Goal: Task Accomplishment & Management: Complete application form

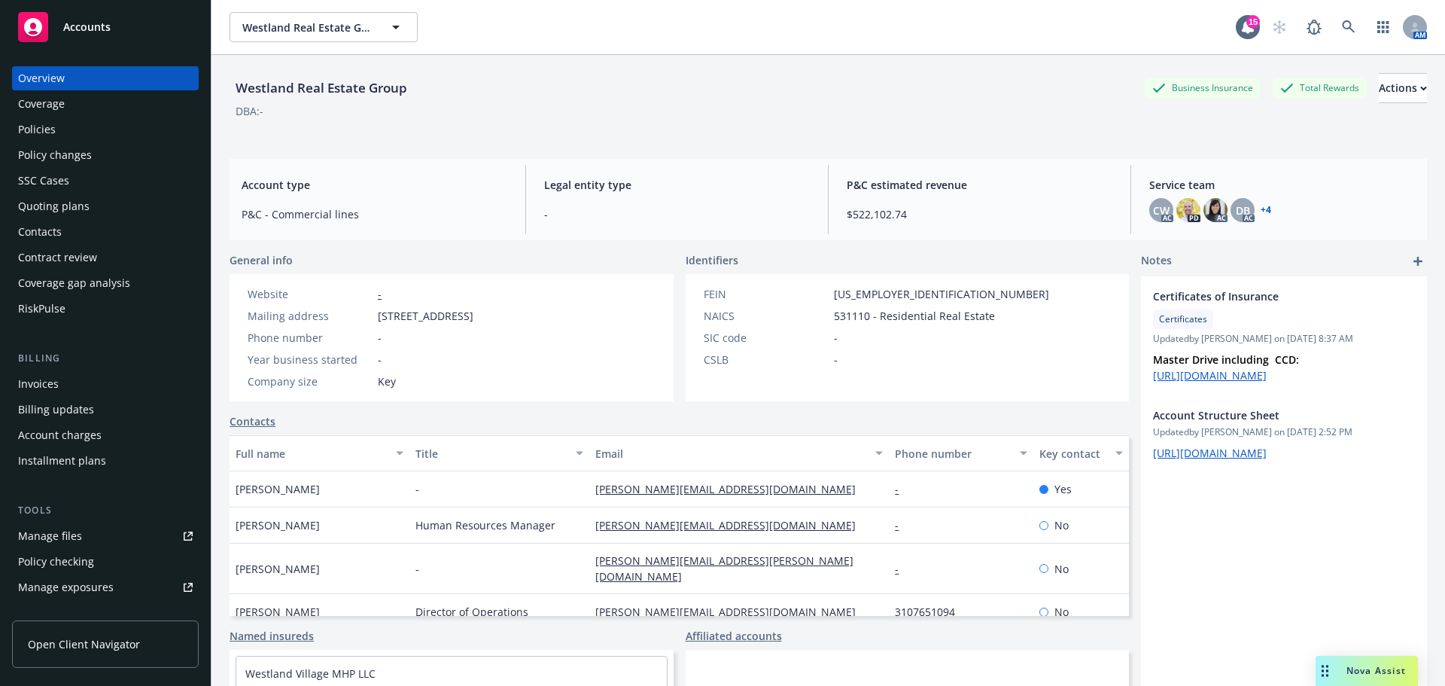
click at [84, 129] on div "Policies" at bounding box center [105, 129] width 175 height 24
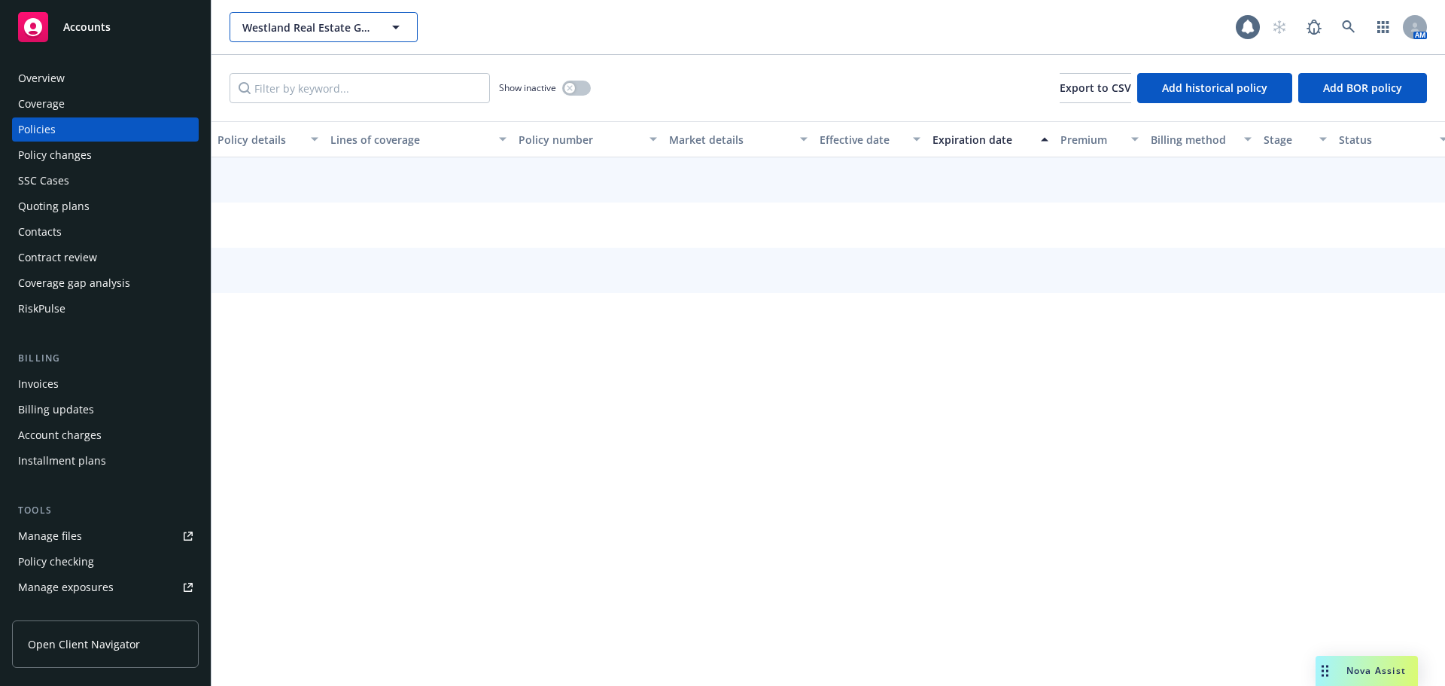
click at [333, 31] on span "Westland Real Estate Group" at bounding box center [307, 28] width 130 height 16
click at [508, 26] on div "Brasa Capital Management, LLC Type Commercial FEIN 82-4358531 Carl Samek Type C…" at bounding box center [733, 27] width 1006 height 30
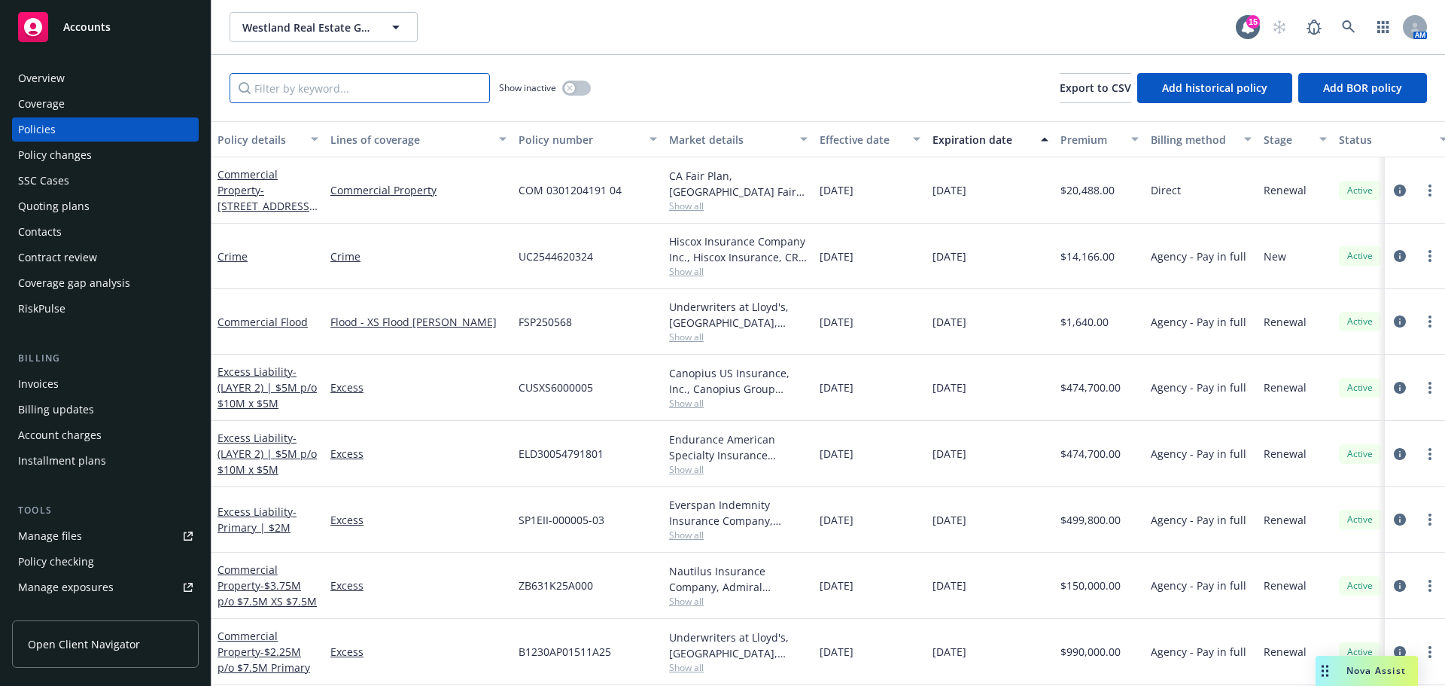
click at [390, 81] on input "Filter by keyword..." at bounding box center [360, 88] width 260 height 30
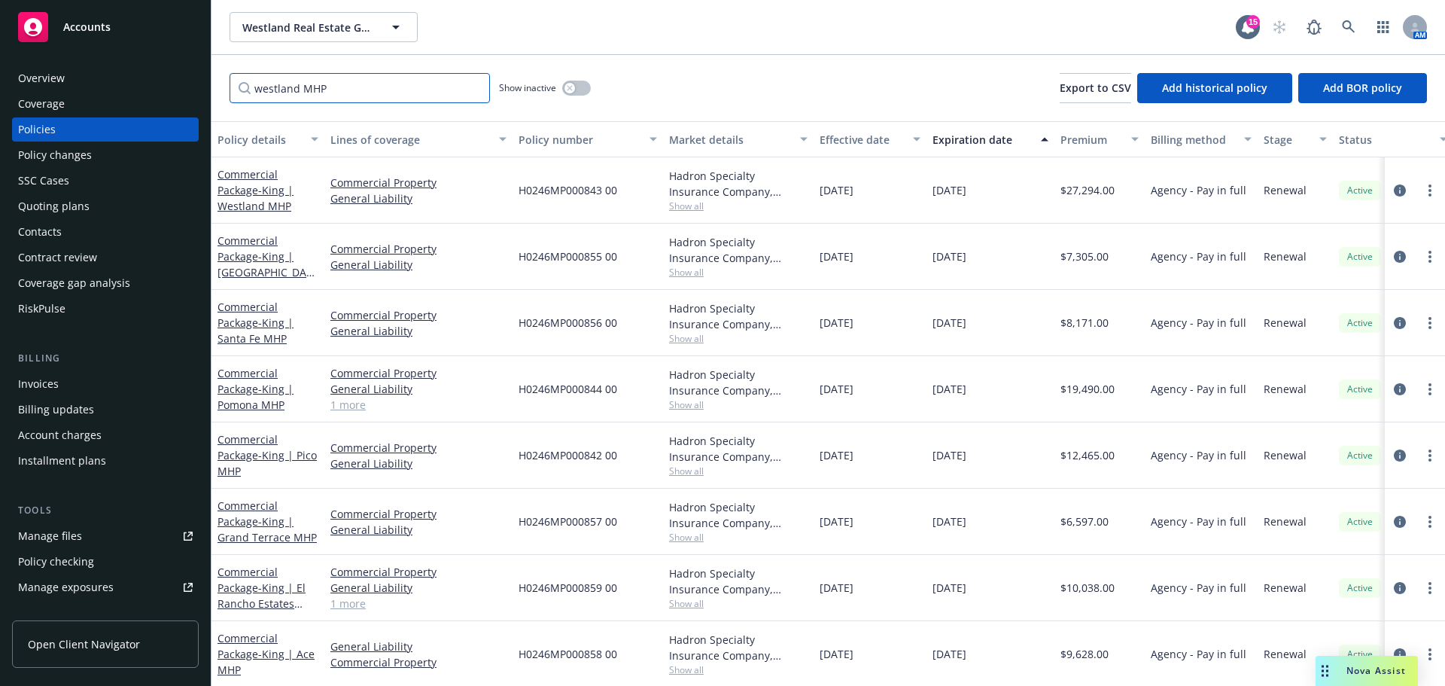
type input "westland MHP"
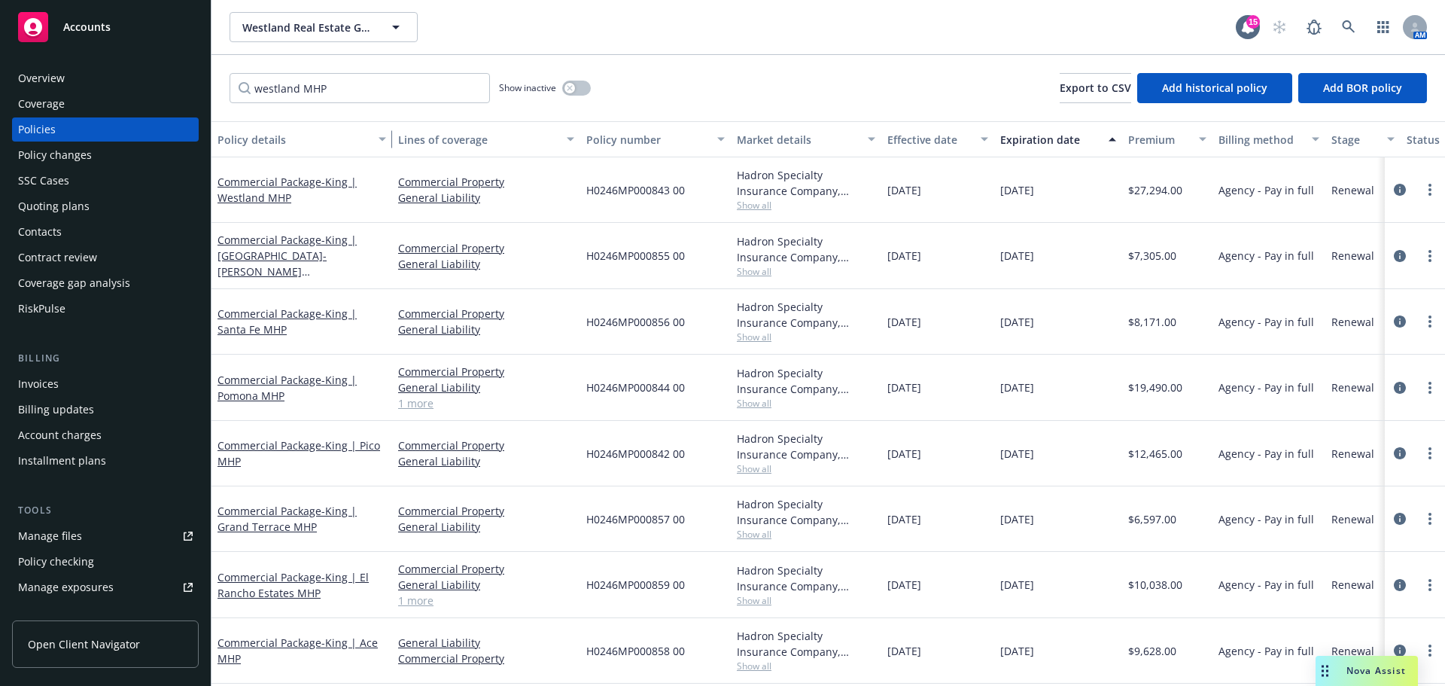
drag, startPoint x: 322, startPoint y: 133, endPoint x: 390, endPoint y: 141, distance: 68.2
click at [388, 141] on div "button" at bounding box center [385, 139] width 8 height 35
drag, startPoint x: 686, startPoint y: 185, endPoint x: 584, endPoint y: 190, distance: 101.7
click at [584, 190] on div "H0246MP000843 00" at bounding box center [655, 189] width 151 height 65
copy span "H0246MP000843 00"
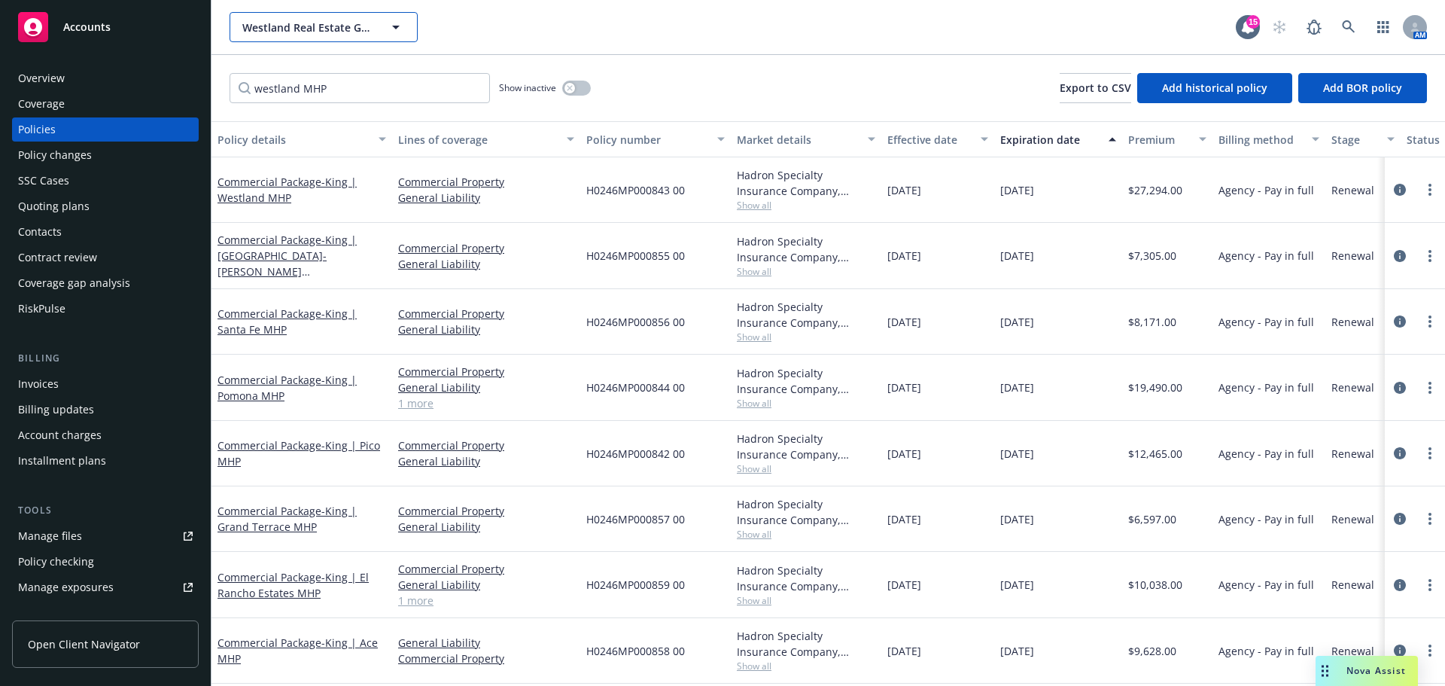
click at [275, 27] on span "Westland Real Estate Group" at bounding box center [307, 28] width 130 height 16
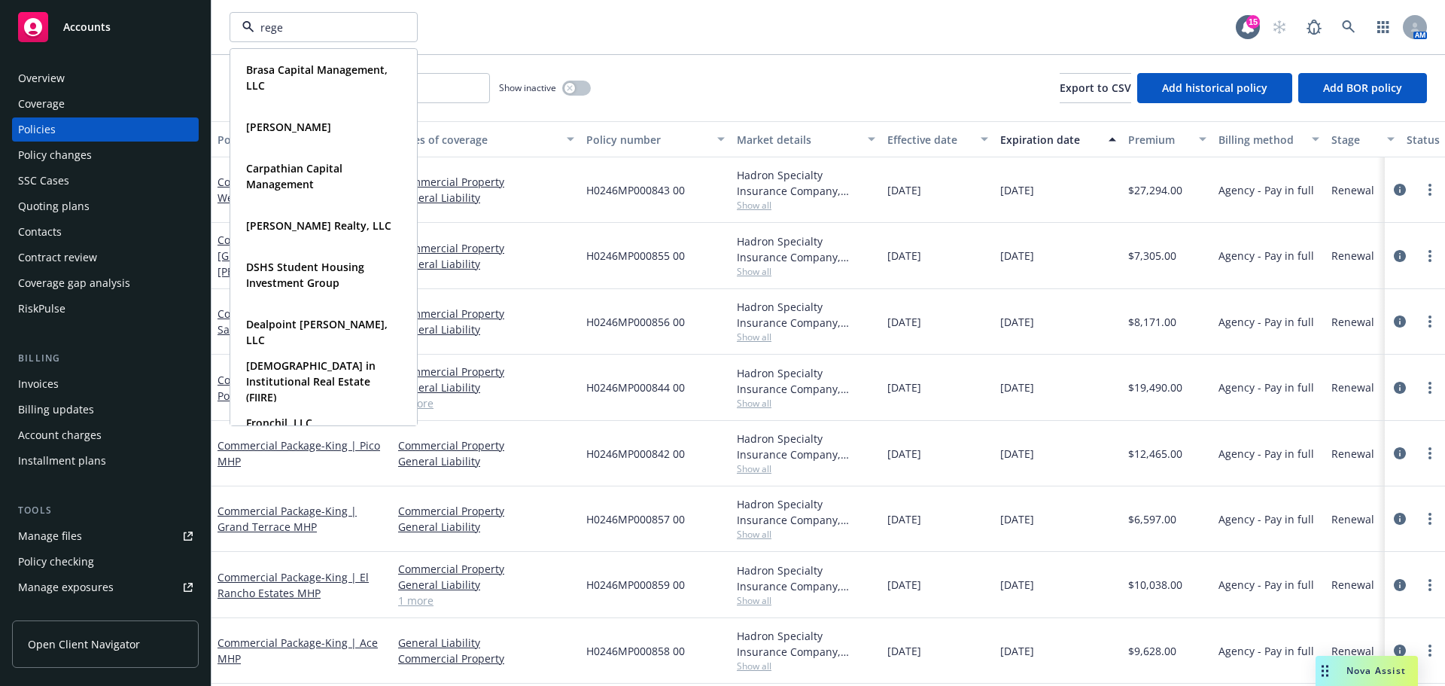
type input "regen"
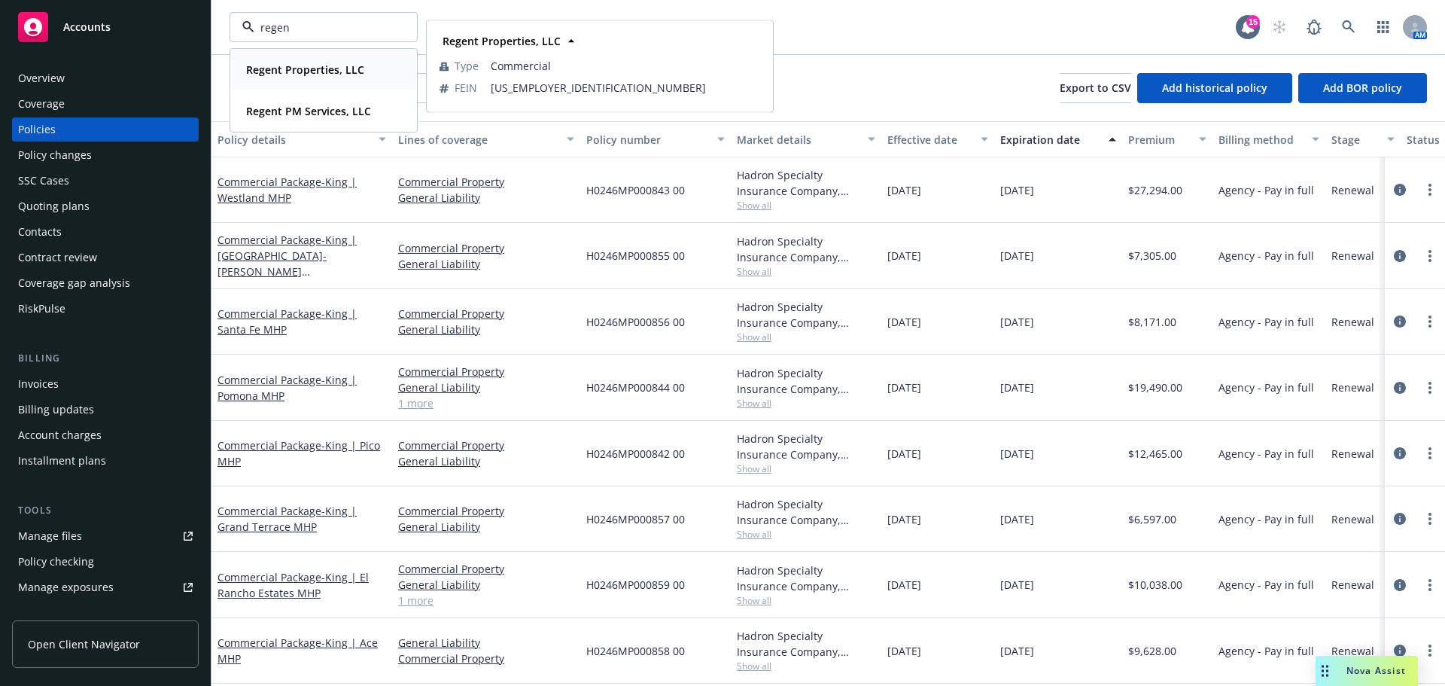
click at [269, 72] on strong "Regent Properties, LLC" at bounding box center [305, 69] width 118 height 14
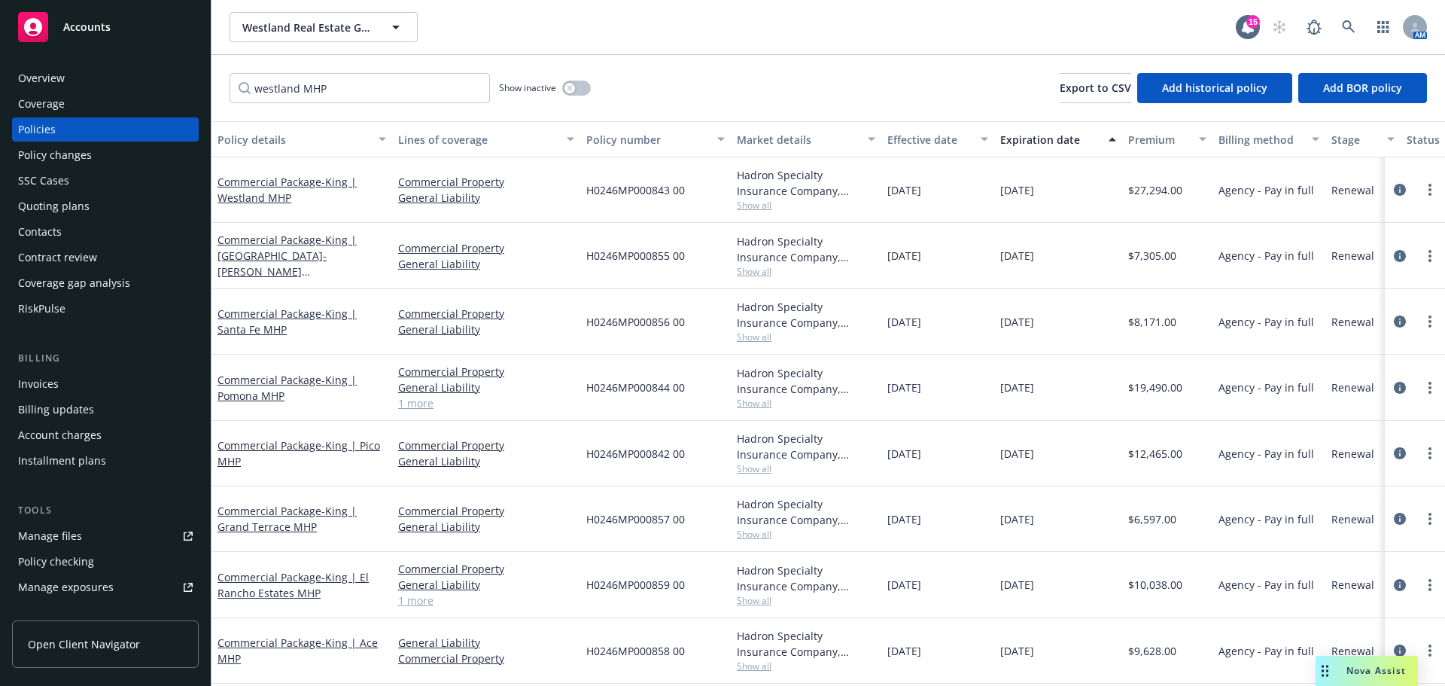
click at [39, 391] on div "Invoices" at bounding box center [38, 384] width 41 height 24
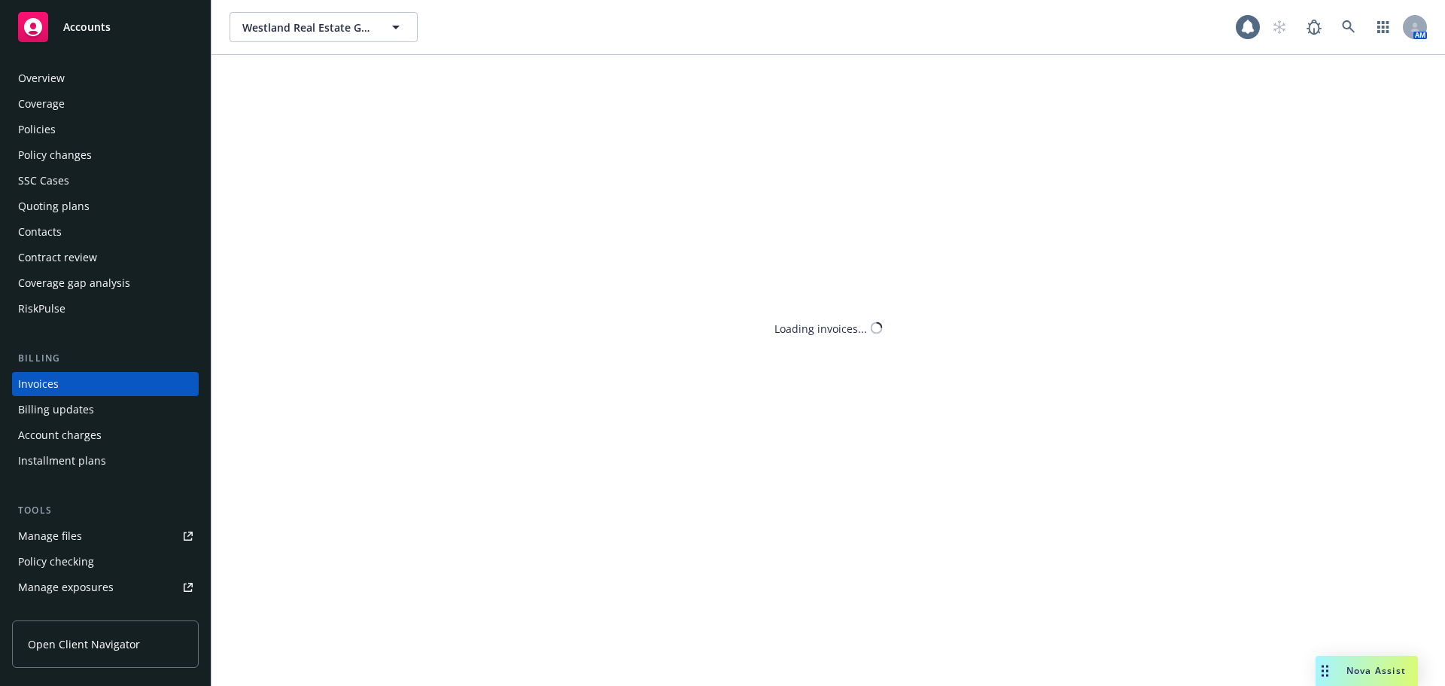
scroll to position [17, 0]
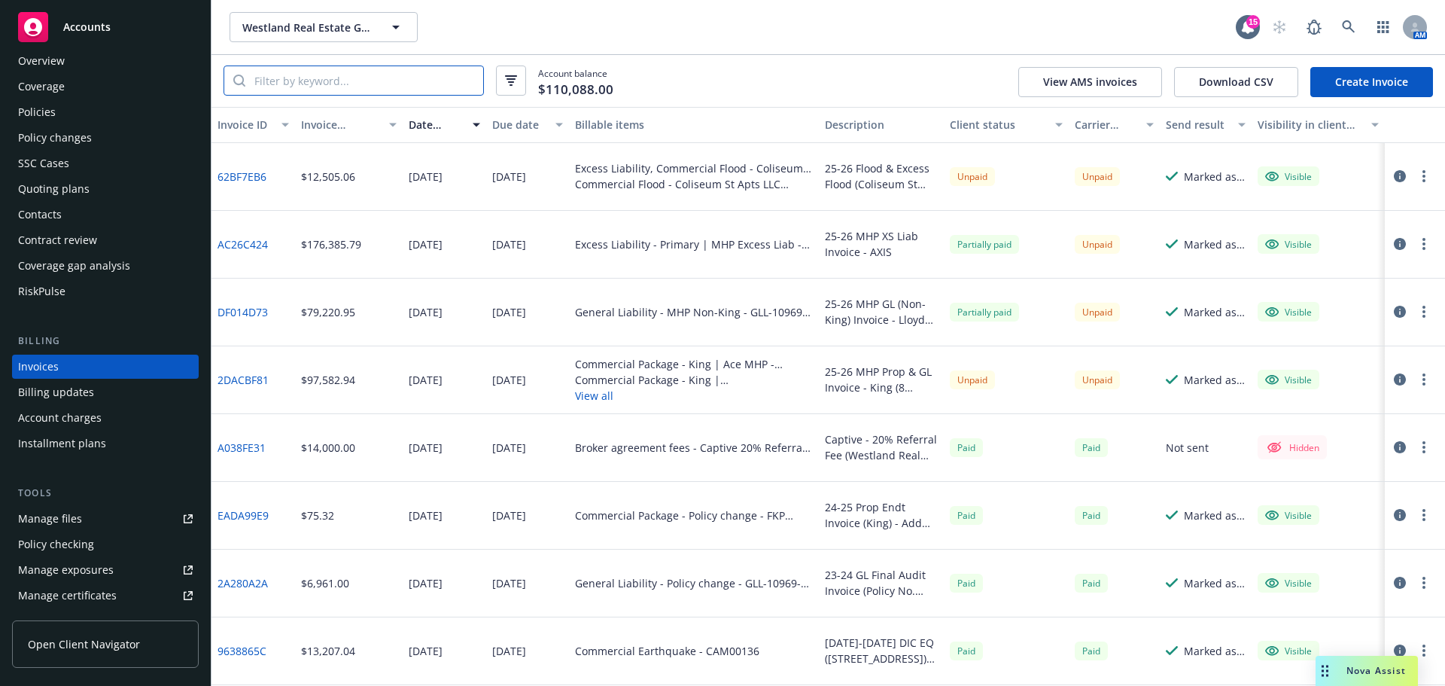
click at [292, 84] on input "search" at bounding box center [364, 80] width 238 height 29
paste input "FCB28CE4"
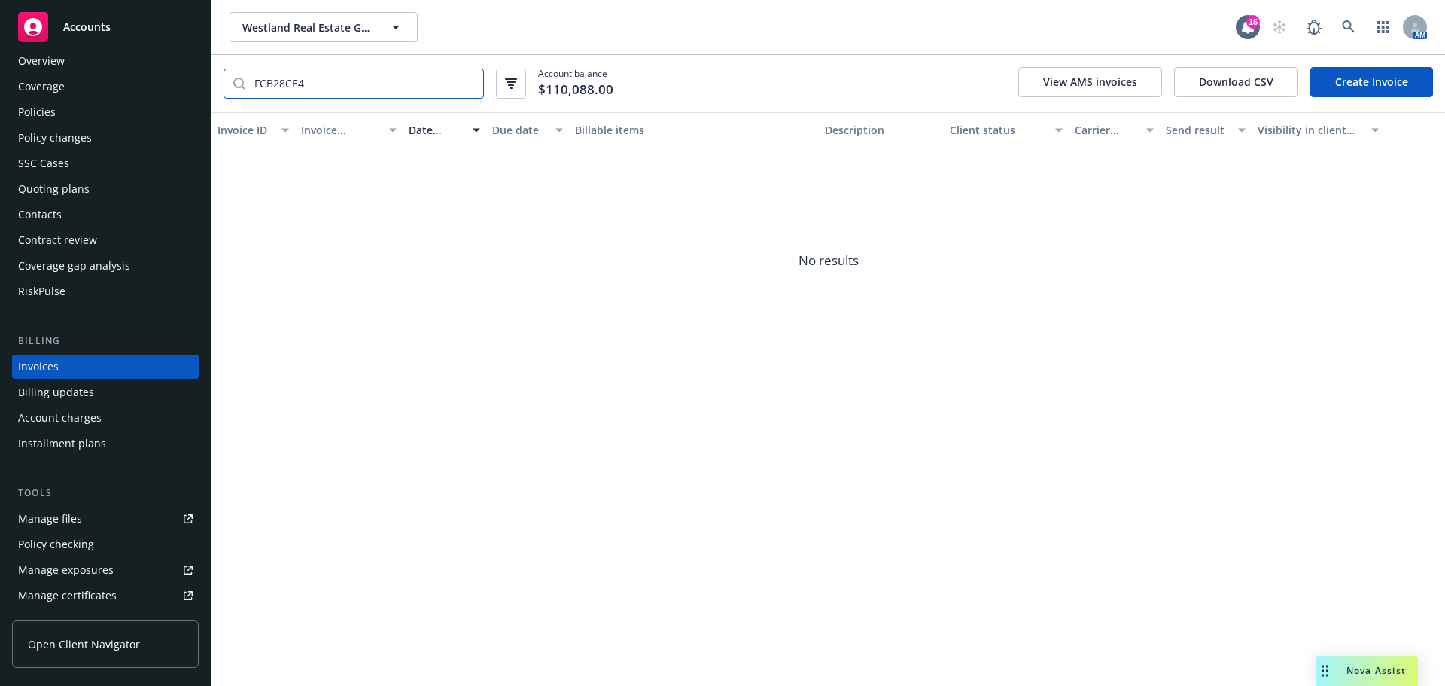
type input "FCB28CE4"
click at [367, 38] on button "Westland Real Estate Group" at bounding box center [324, 27] width 188 height 30
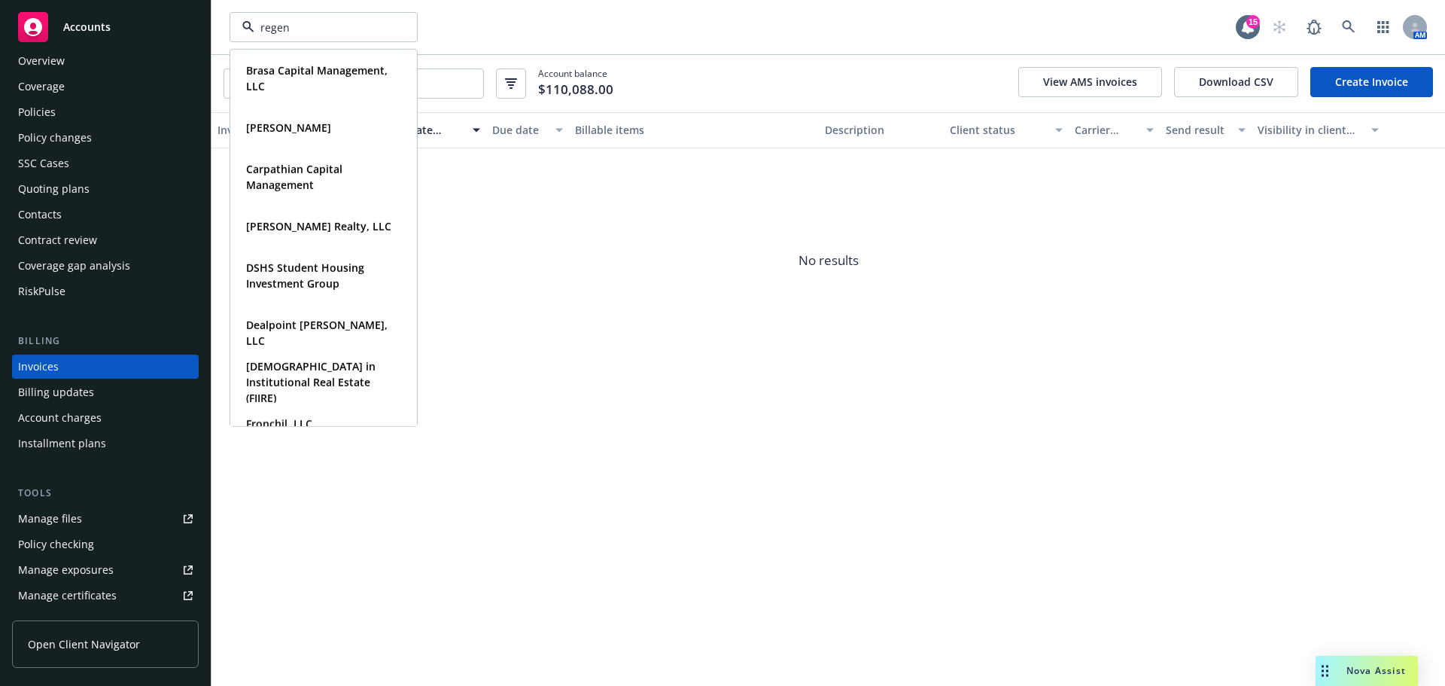
type input "regent"
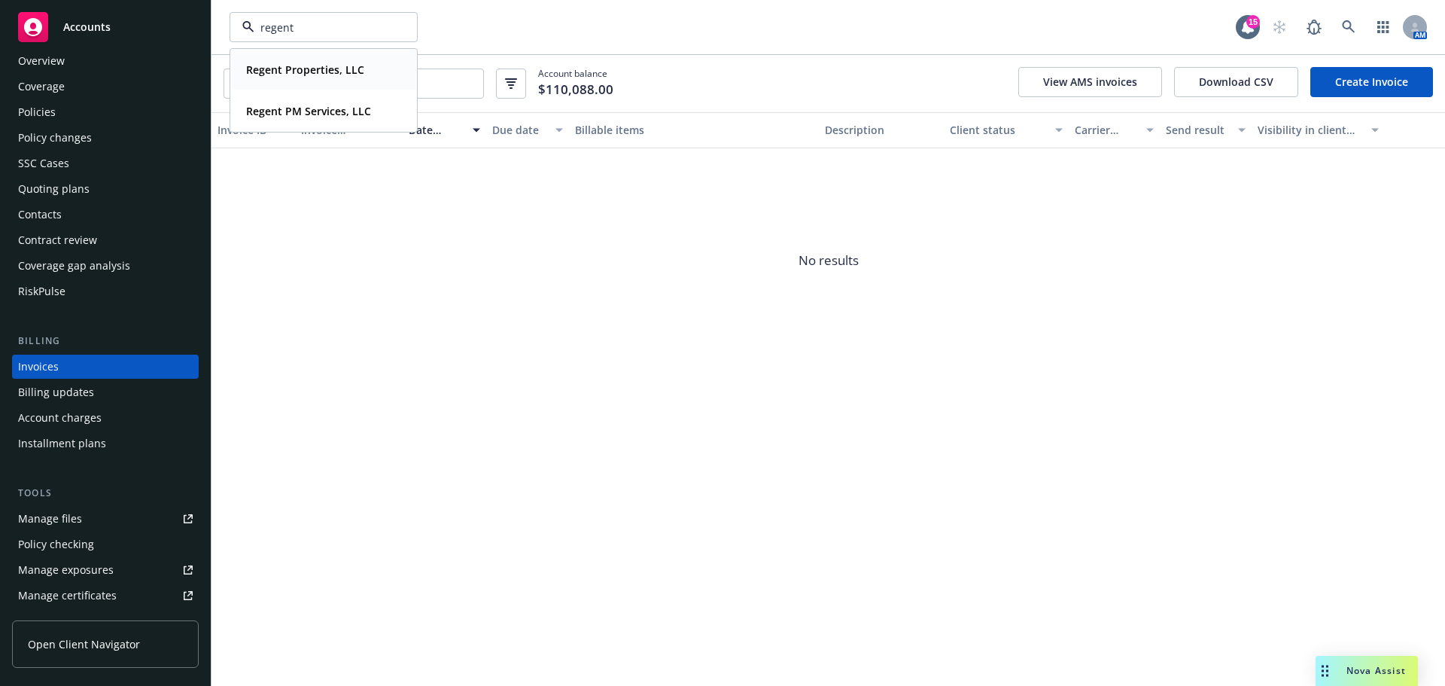
click at [335, 70] on strong "Regent Properties, LLC" at bounding box center [305, 69] width 118 height 14
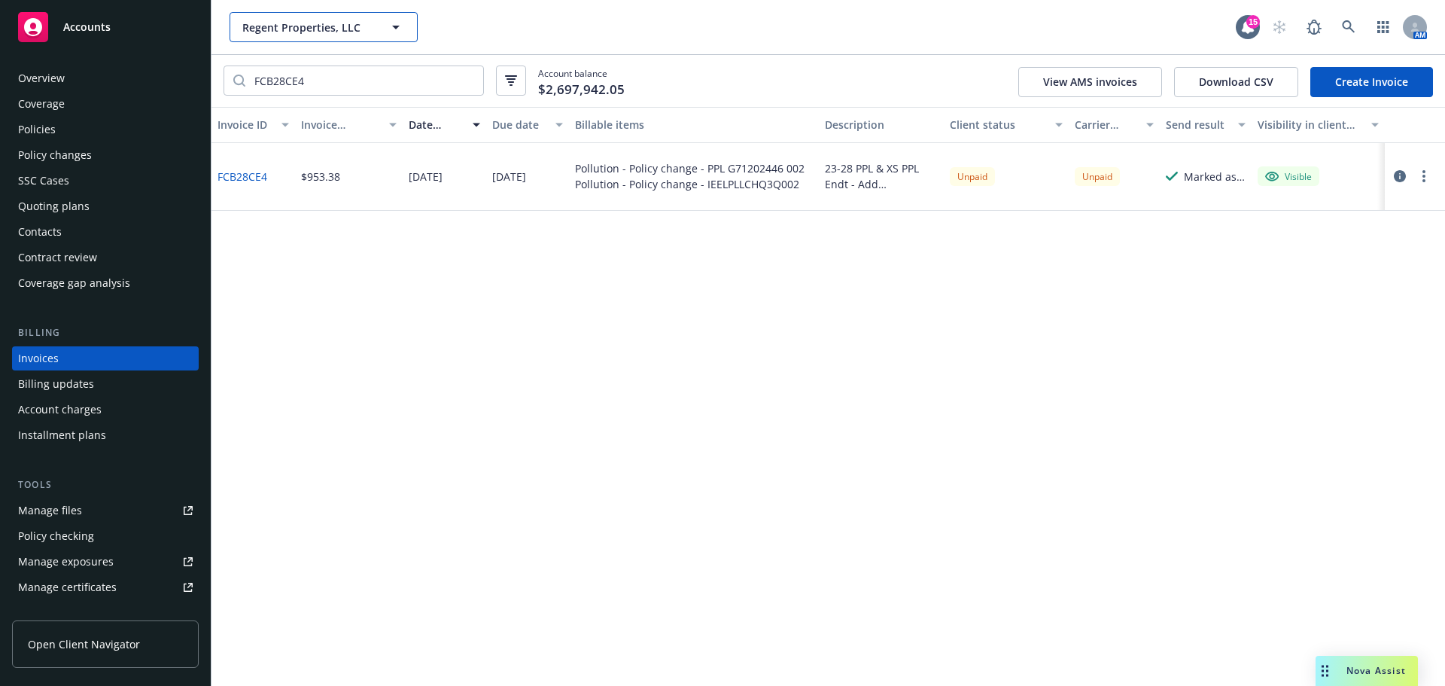
click at [373, 36] on button "Regent Properties, LLC" at bounding box center [324, 27] width 188 height 30
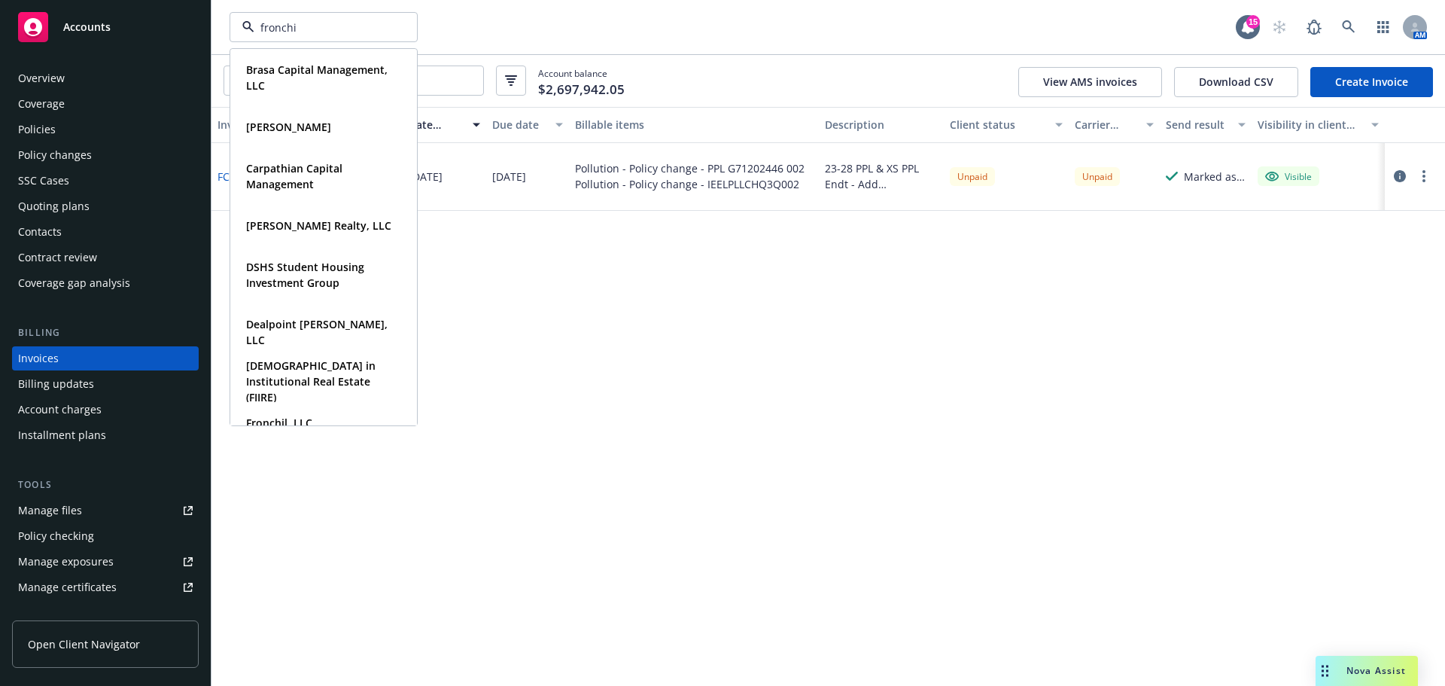
type input "fronchil"
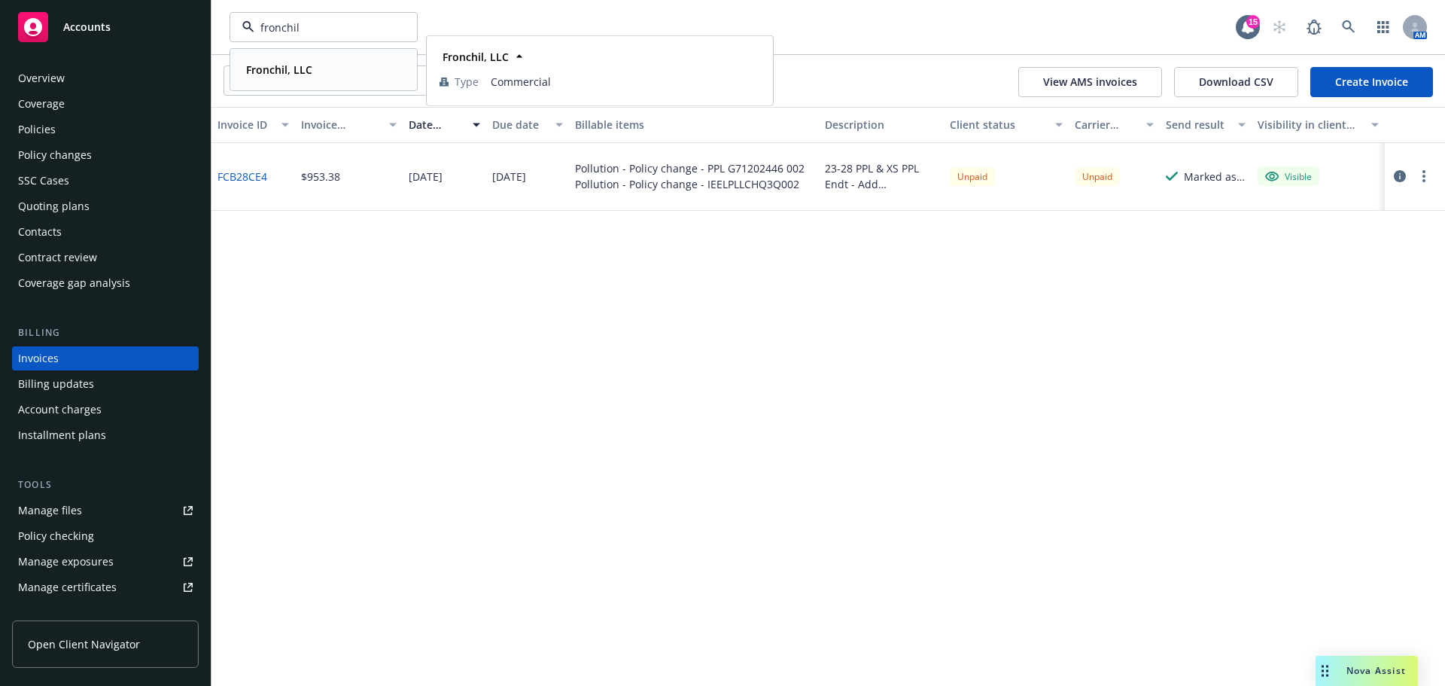
click at [330, 74] on div "Fronchil, LLC" at bounding box center [323, 70] width 167 height 22
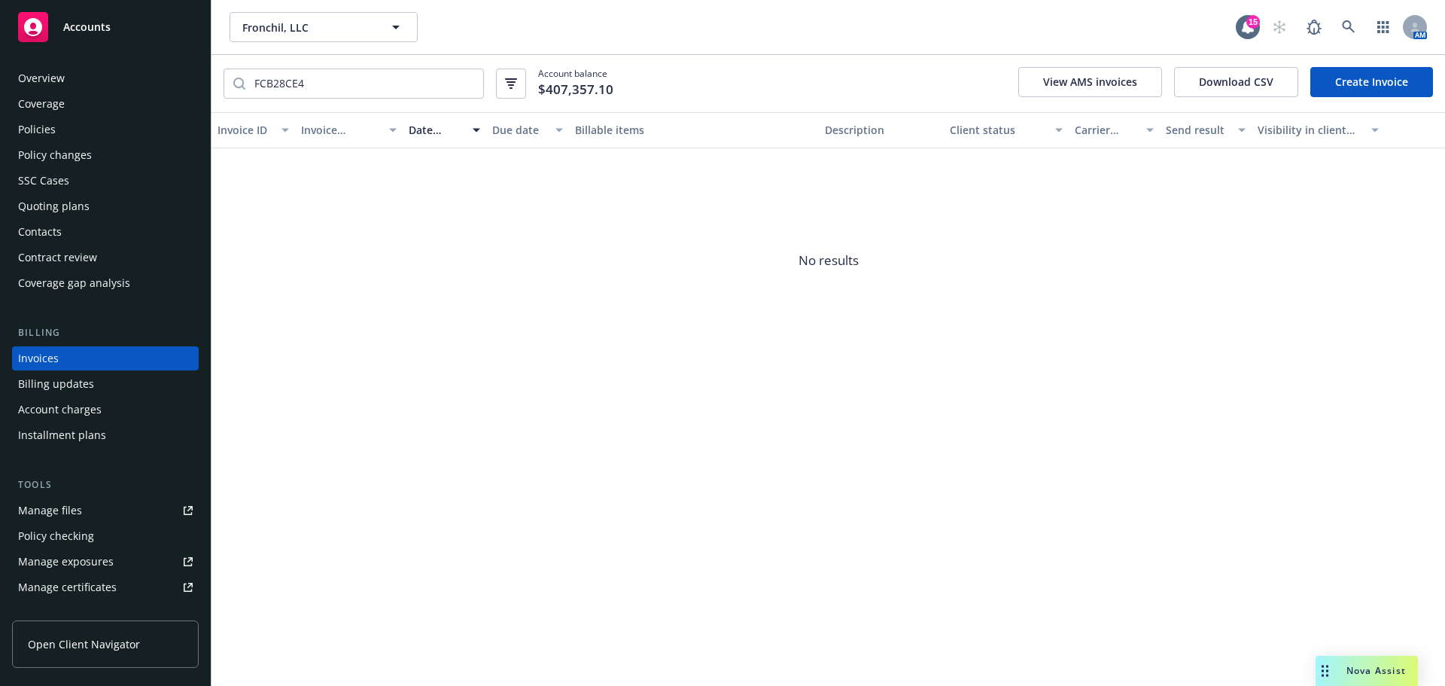
click at [58, 138] on div "Policies" at bounding box center [105, 129] width 175 height 24
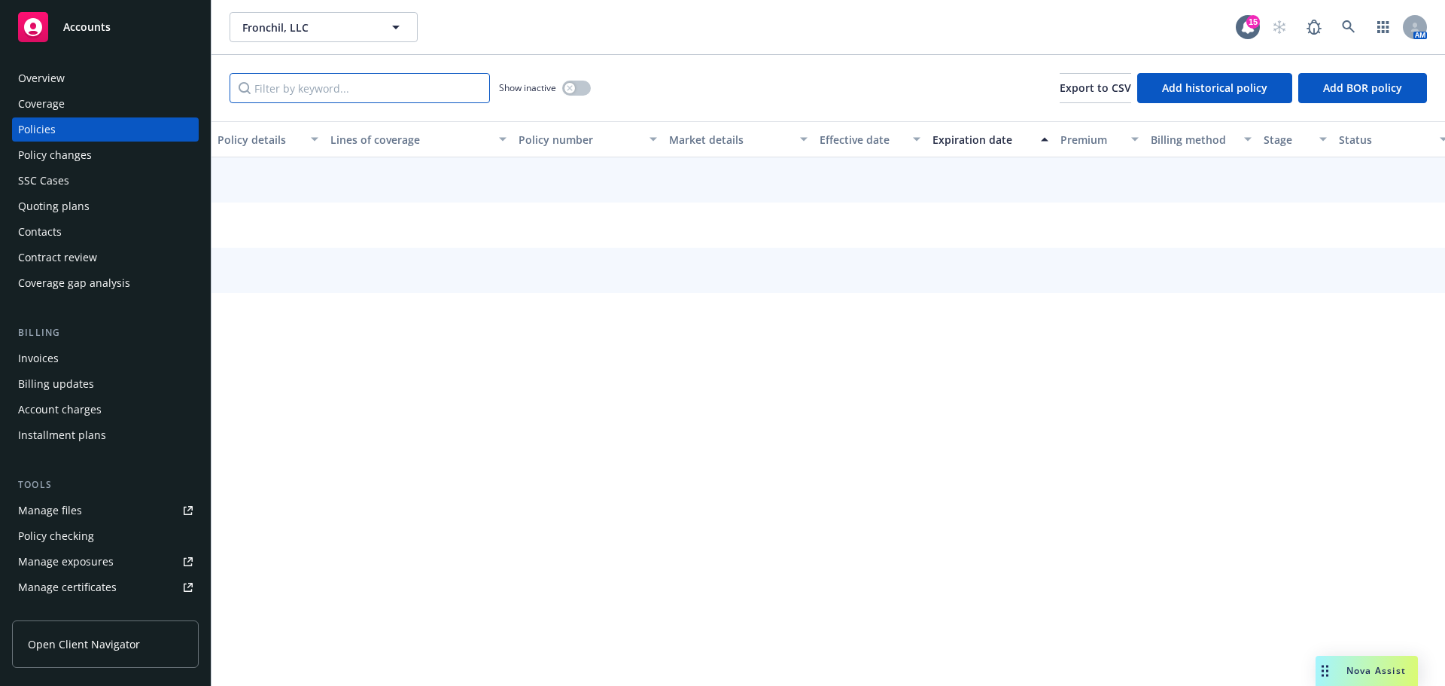
click at [330, 95] on input "Filter by keyword..." at bounding box center [360, 88] width 260 height 30
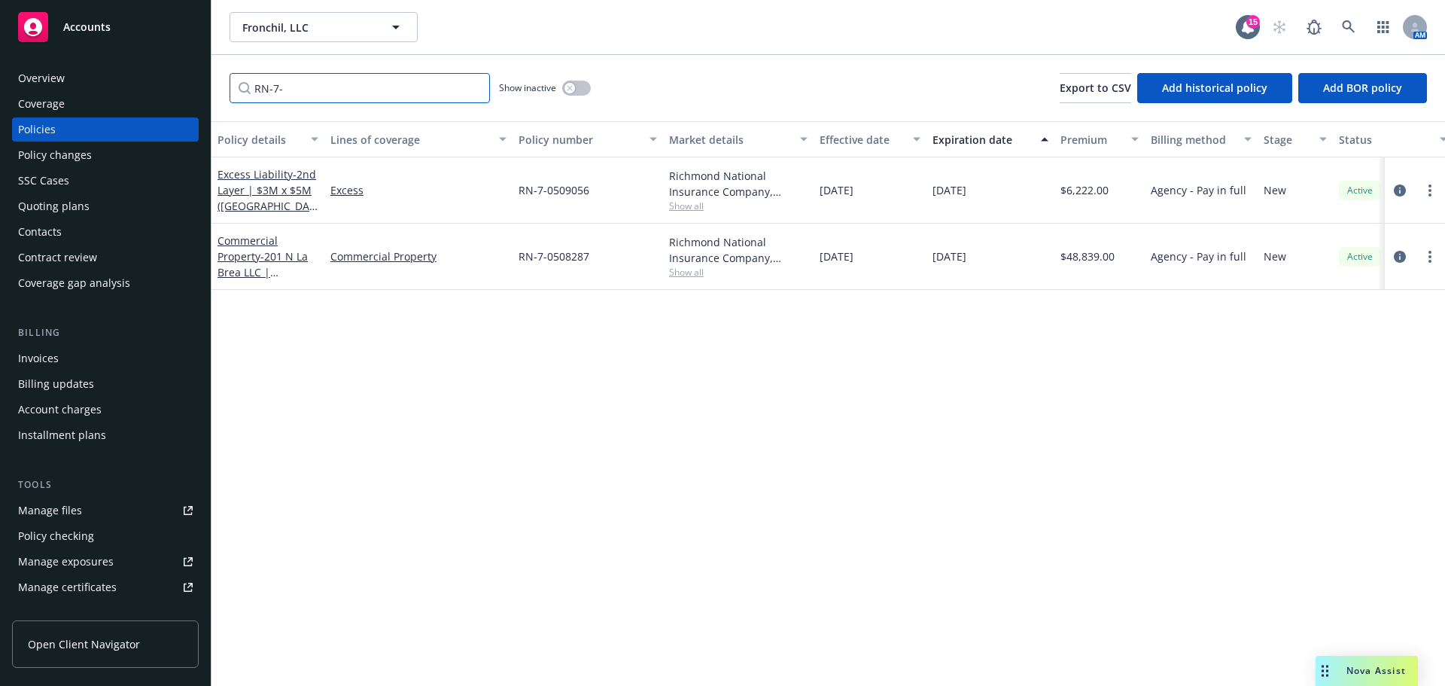
type input "RN-7-"
click at [65, 148] on div "Policy changes" at bounding box center [55, 155] width 74 height 24
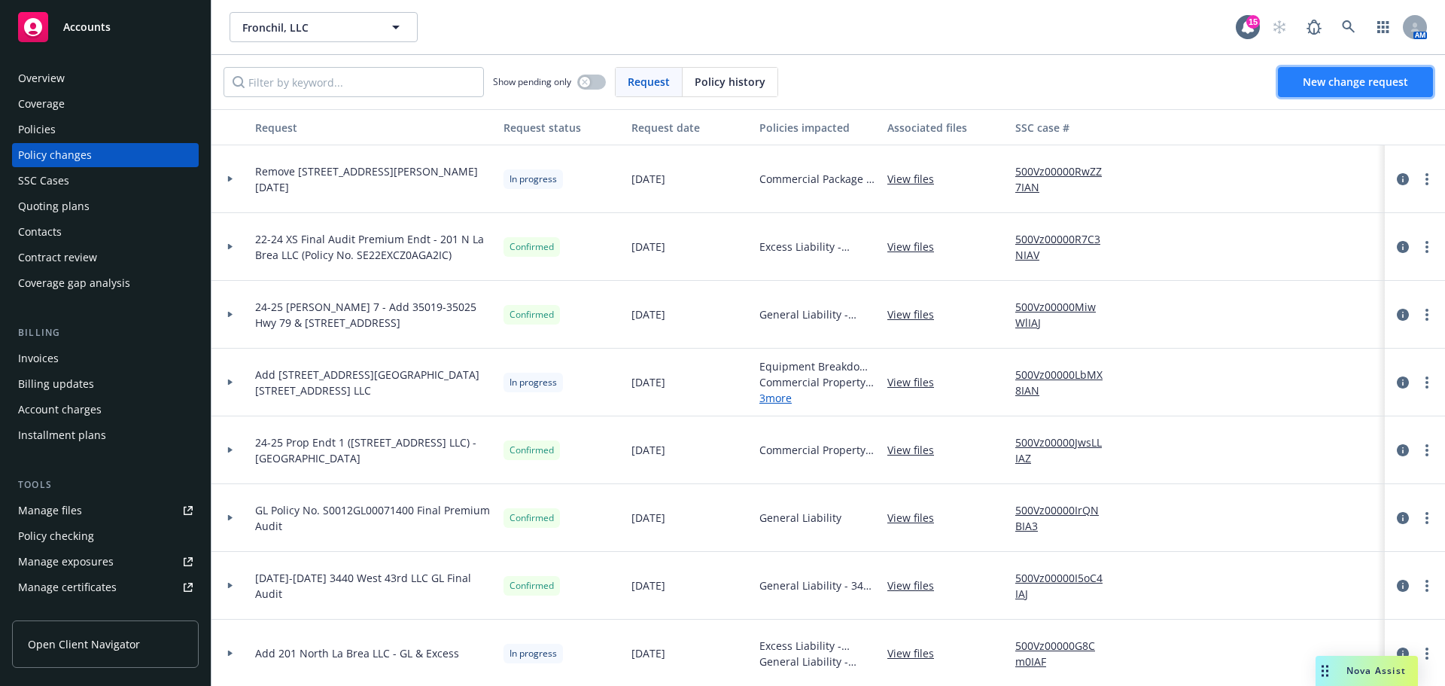
click at [1341, 83] on span "New change request" at bounding box center [1355, 82] width 105 height 14
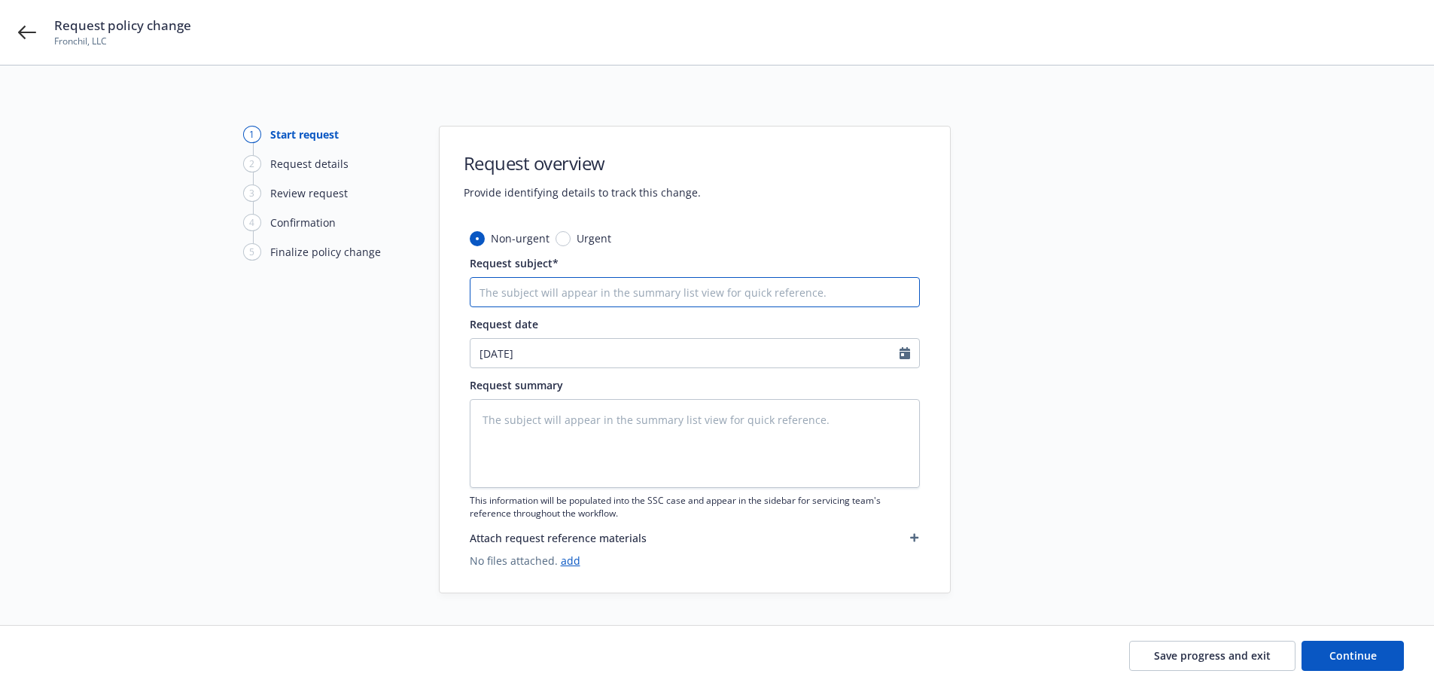
click at [589, 293] on input "Request subject*" at bounding box center [695, 292] width 450 height 30
paste input "201 N La Brea LLC & 3440 West 43rd LLC"
type textarea "x"
type input "201 N La Brea LLC & 3440 West 43rd LLC"
type textarea "x"
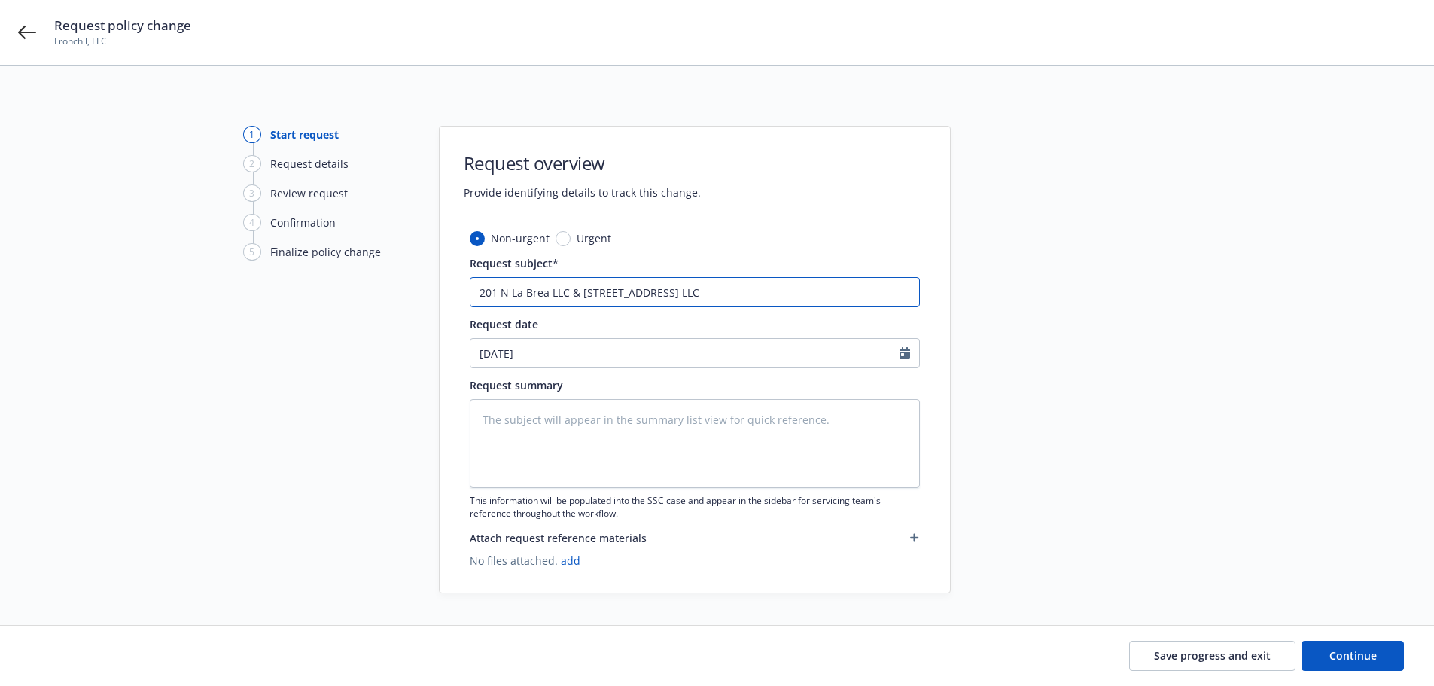
type input "201 N La Brea LLC & 3440 West 43rd LLC"
type textarea "x"
type input "201 N La Brea LLC & 3440 West 43rd LLC |"
type textarea "x"
type input "201 N La Brea LLC & 3440 West 43rd LLC | G"
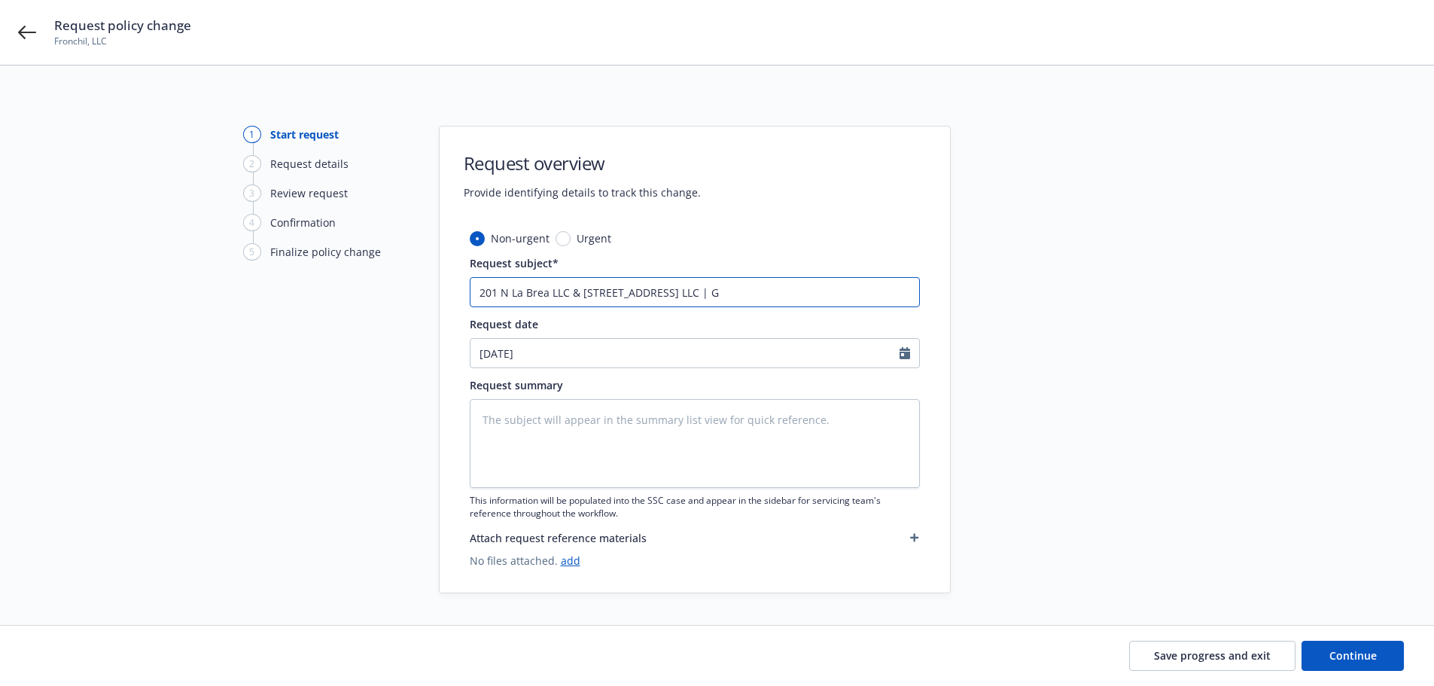
type textarea "x"
type input "201 N La Brea LLC & 3440 West 43rd LLC | GL"
type textarea "x"
type input "201 N La Brea LLC & 3440 West 43rd LLC | GL,"
type textarea "x"
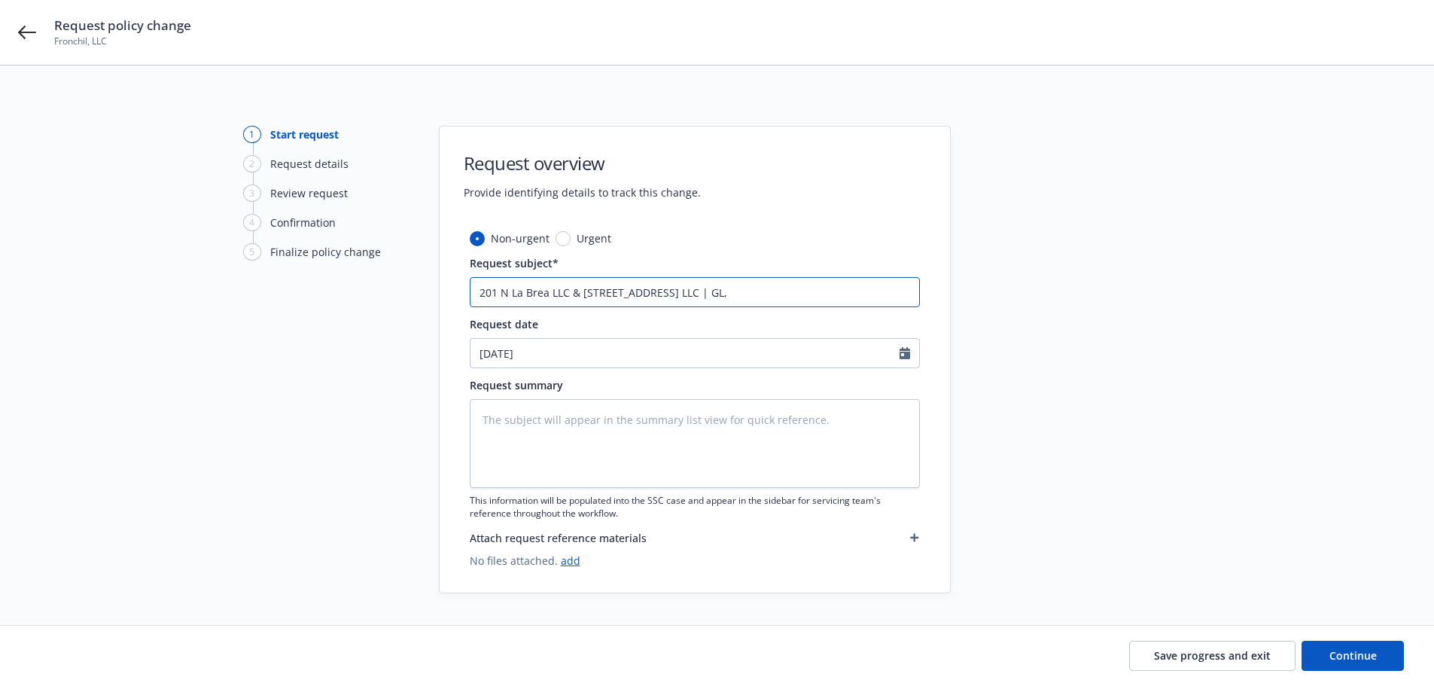
type input "201 N La Brea LLC & 3440 West 43rd LLC | GL,"
type textarea "x"
type input "201 N La Brea LLC & 3440 West 43rd LLC | GL, X"
type textarea "x"
type input "201 N La Brea LLC & 3440 West 43rd LLC | GL, XS"
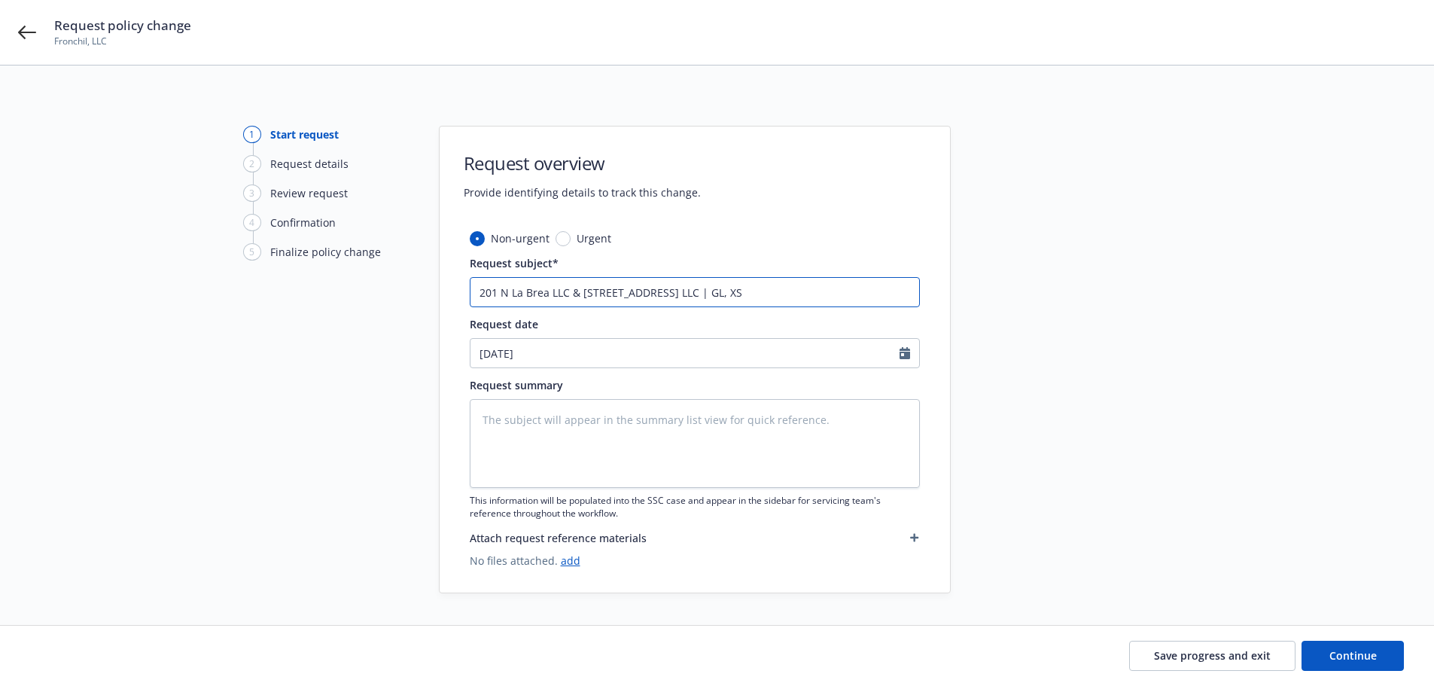
type textarea "x"
type input "201 N La Brea LLC & 3440 West 43rd LLC | GL, XS,"
type textarea "x"
type input "201 N La Brea LLC & 3440 West 43rd LLC | GL, XS,"
type textarea "x"
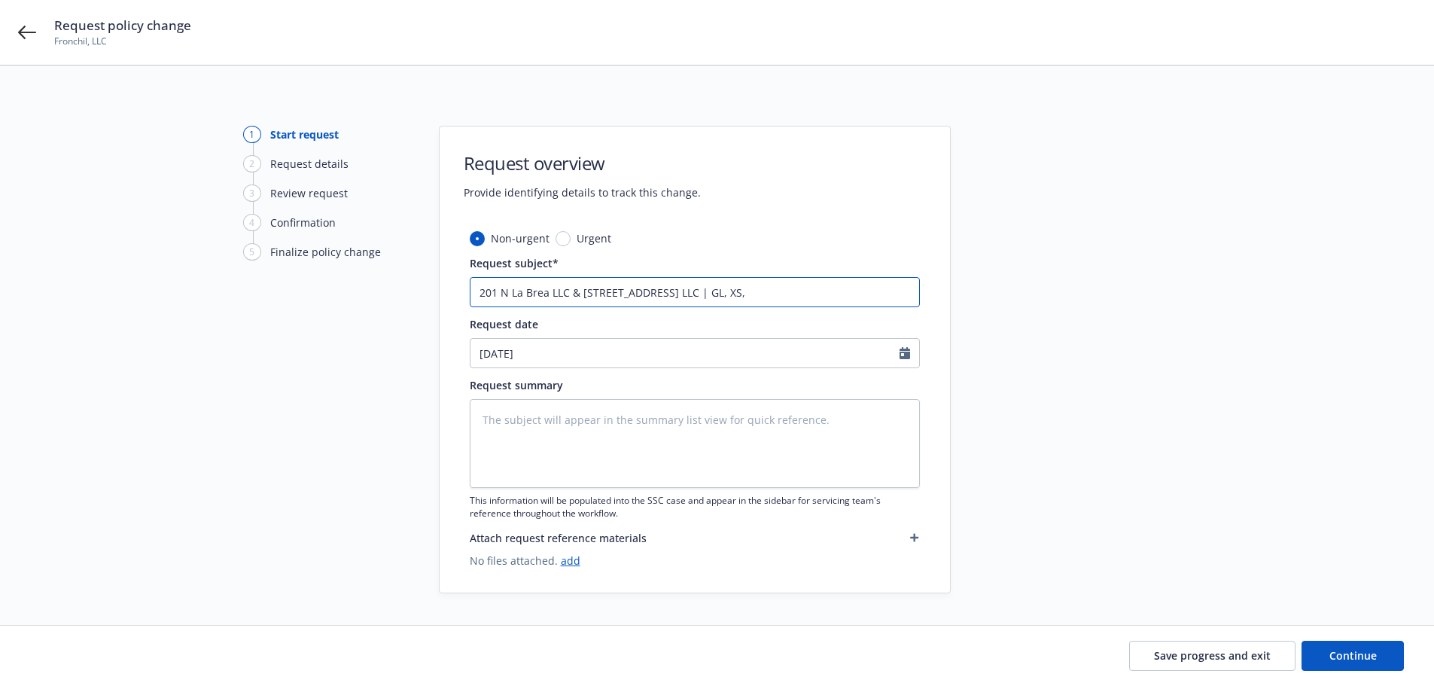
type input "201 N La Brea LLC & 3440 West 43rd LLC | GL, XS, E"
type textarea "x"
type input "201 N La Brea LLC & 3440 West 43rd LLC | GL, XS, EB"
type textarea "x"
type input "201 N La Brea LLC & 3440 West 43rd LLC | GL, XS, EB"
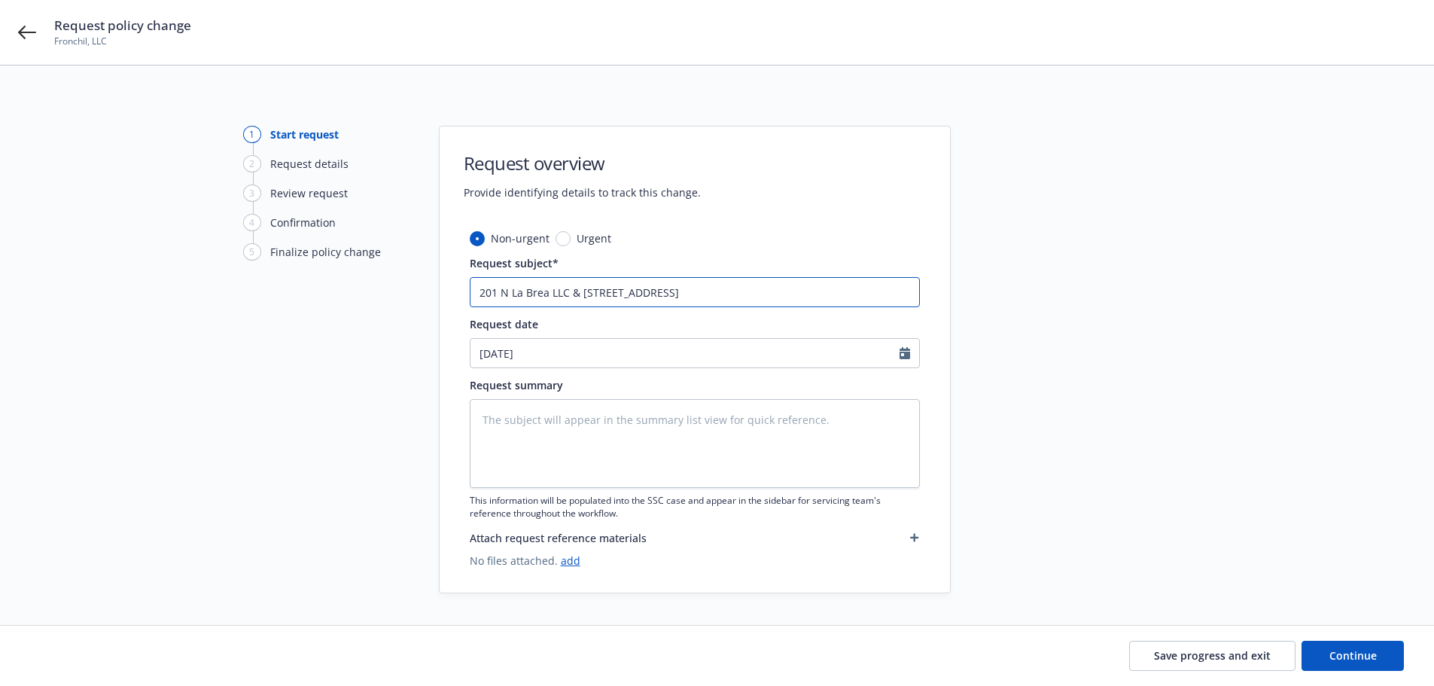
type textarea "x"
type input "201 N La Brea LLC & 3440 West 43rd LLC | GL, XS, EB -"
type textarea "x"
type input "201 N La Brea LLC & 3440 West 43rd LLC | GL, XS, EB -"
type textarea "x"
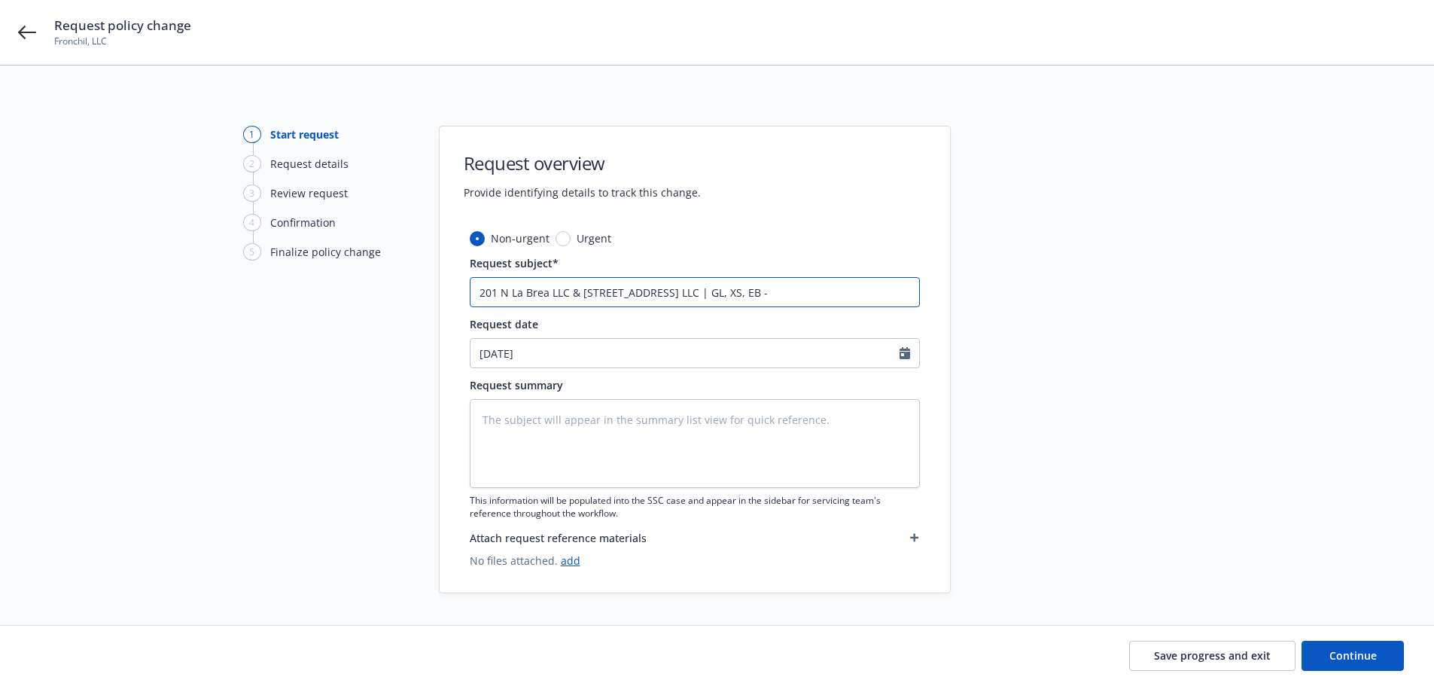
type input "201 N La Brea LLC & 3440 West 43rd LLC | GL, XS, EB -"
type textarea "x"
type input "201 N La Brea LLC & 3440 West 43rd LLC | GL, XS, EB"
type textarea "x"
type input "201 N La Brea LLC & 3440 West 43rd LLC | GL, XS, EB"
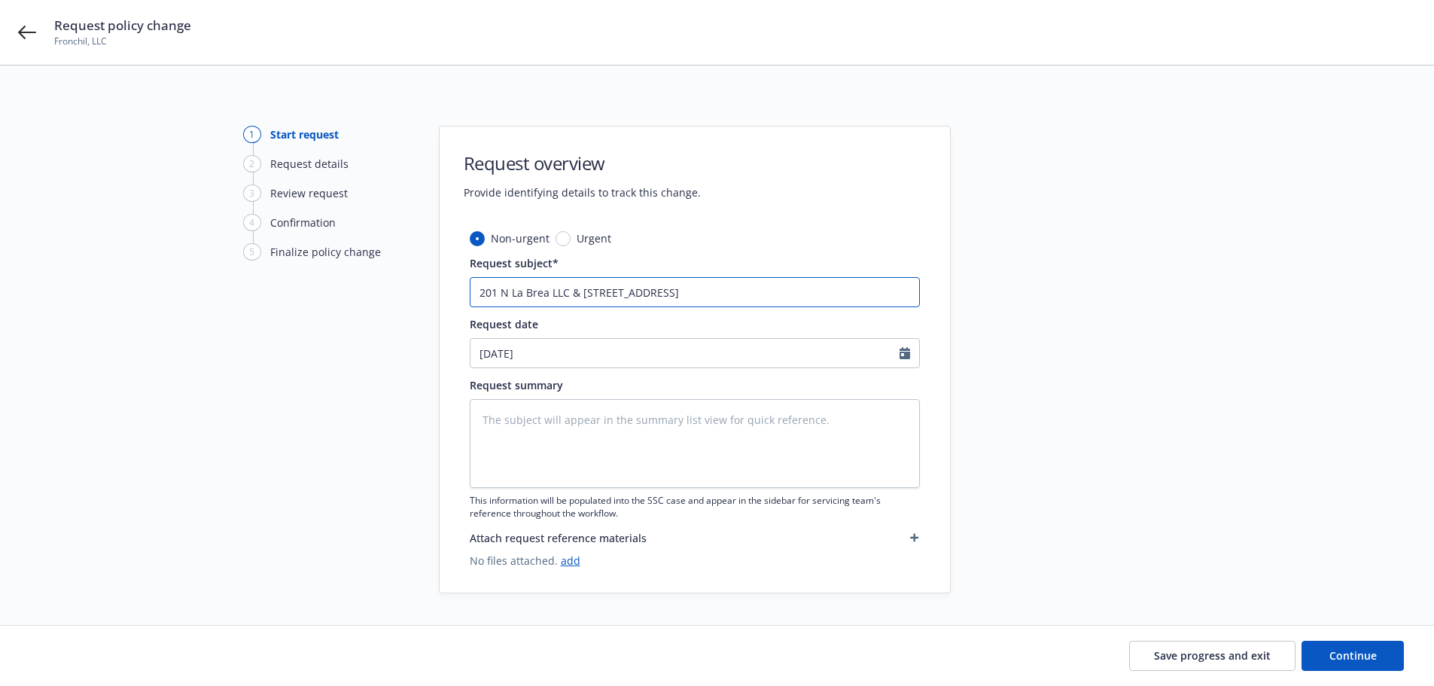
type textarea "x"
type input "201 N La Brea LLC & 3440 West 43rd LLC | GL, XS, EB"
type textarea "x"
type input "201 N La Brea LLC & 3440 West 43rd LLC | GL, XS, EB S"
type textarea "x"
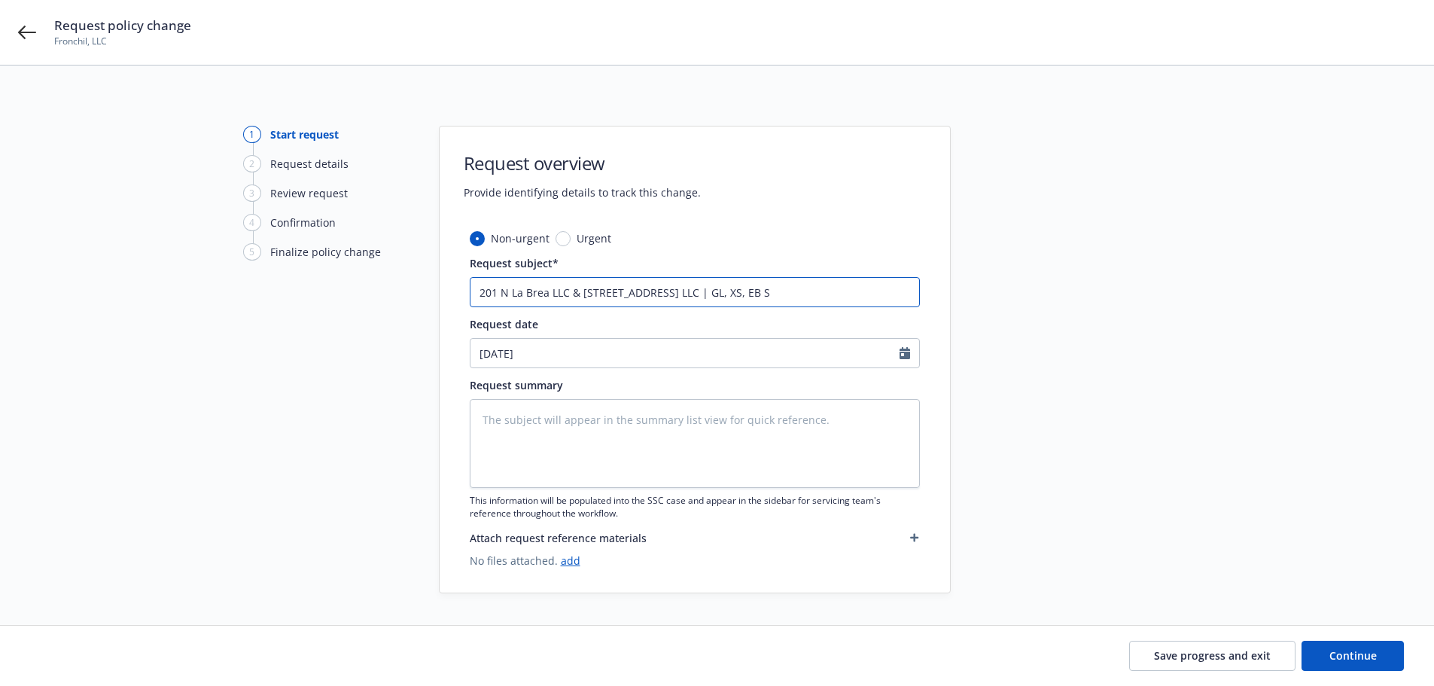
type input "201 N La Brea LLC & 3440 West 43rd LLC | GL, XS, EB Sh"
type textarea "x"
type input "201 N La Brea LLC & 3440 West 43rd LLC | GL, XS, EB Sho"
type textarea "x"
type input "201 N La Brea LLC & 3440 West 43rd LLC | GL, XS, EB Shor"
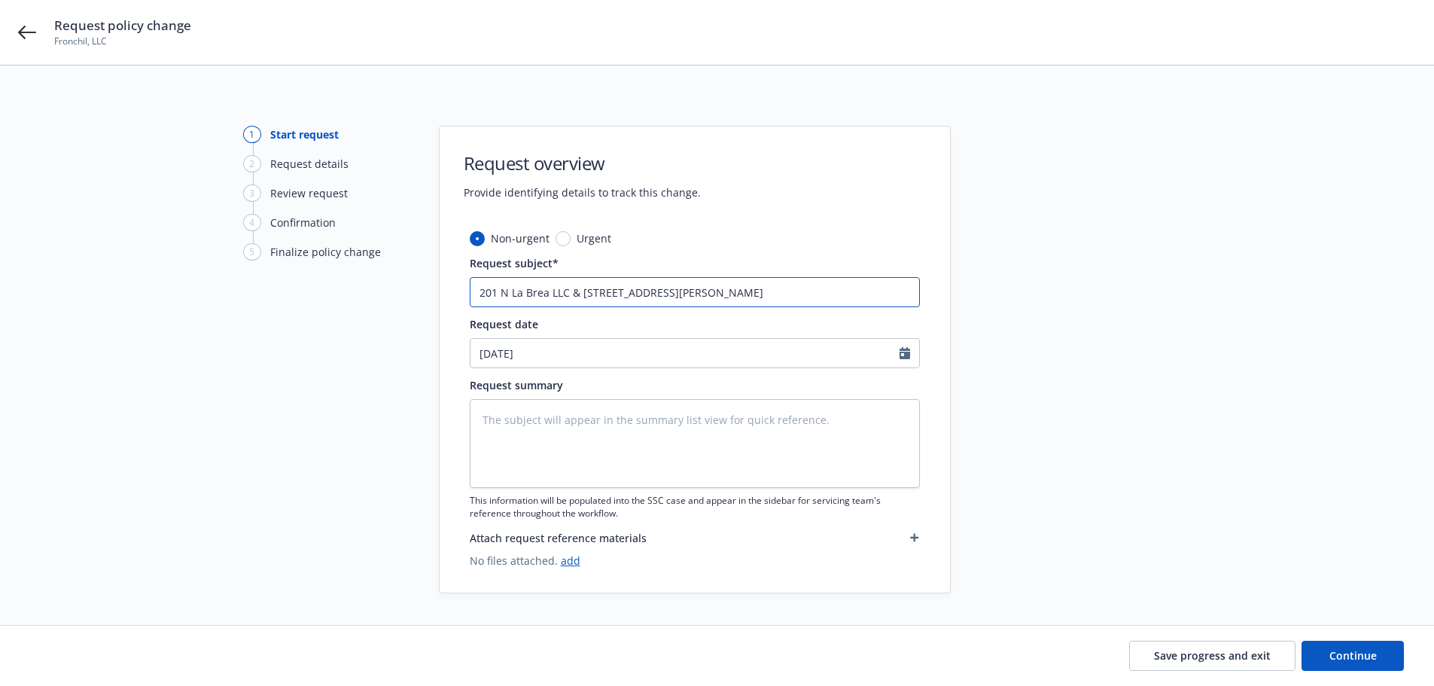
type textarea "x"
type input "201 N La Brea LLC & 3440 West 43rd LLC | GL, XS, EB Short"
type textarea "x"
type input "201 N La Brea LLC & 3440 West 43rd LLC | GL, XS, EB Short"
type textarea "x"
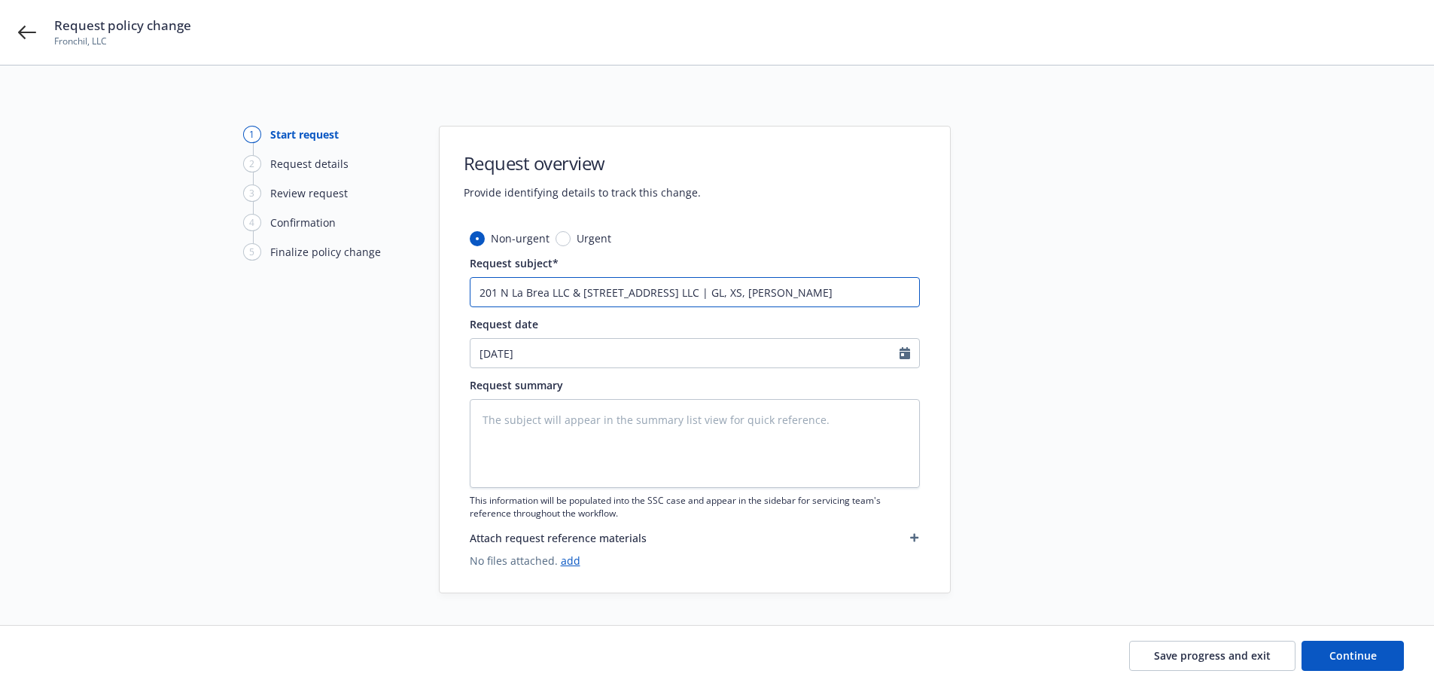
type input "201 N La Brea LLC & 3440 West 43rd LLC | GL, XS, EB Short T"
type textarea "x"
type input "201 N La Brea LLC & 3440 West 43rd LLC | GL, XS, EB Short Te"
type textarea "x"
type input "201 N La Brea LLC & 3440 West 43rd LLC | GL, XS, EB Short Ter"
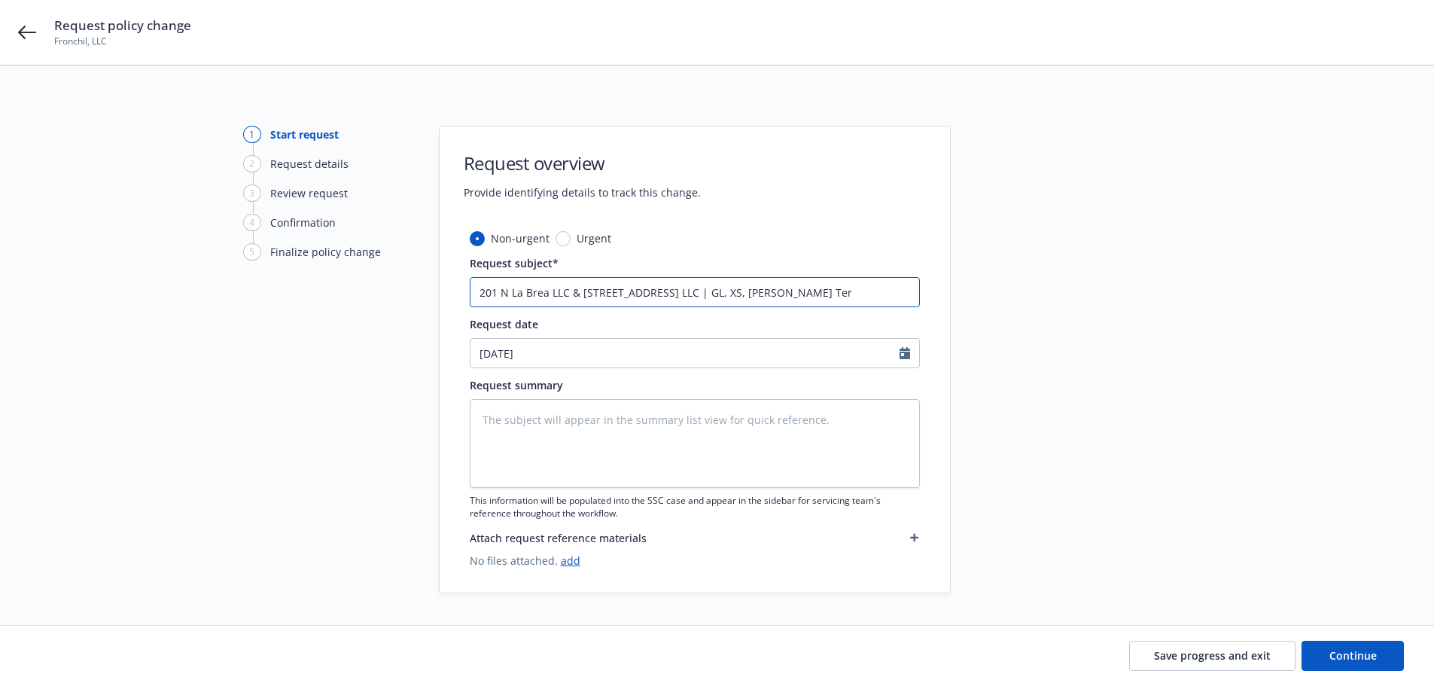
type textarea "x"
type input "201 N La Brea LLC & 3440 West 43rd LLC | GL, XS, EB Short Term"
type textarea "x"
type input "201 N La Brea LLC & 3440 West 43rd LLC | GL, XS, EB Short Term"
type textarea "x"
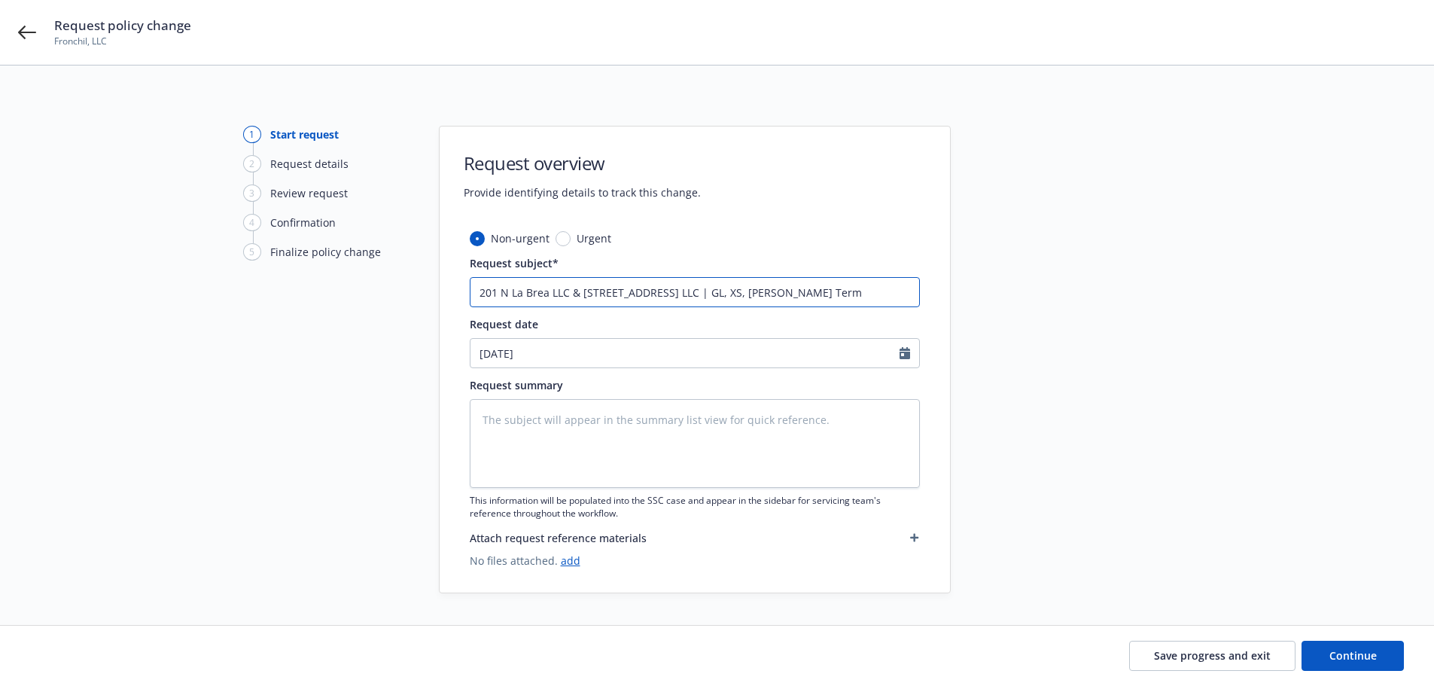
type input "201 N La Brea LLC & 3440 West 43rd LLC | GL, XS, EB Short Term E"
type textarea "x"
type input "201 N La Brea LLC & 3440 West 43rd LLC | GL, XS, EB Short Term Ex"
type textarea "x"
type input "201 N La Brea LLC & 3440 West 43rd LLC | GL, XS, EB Short Term Ext"
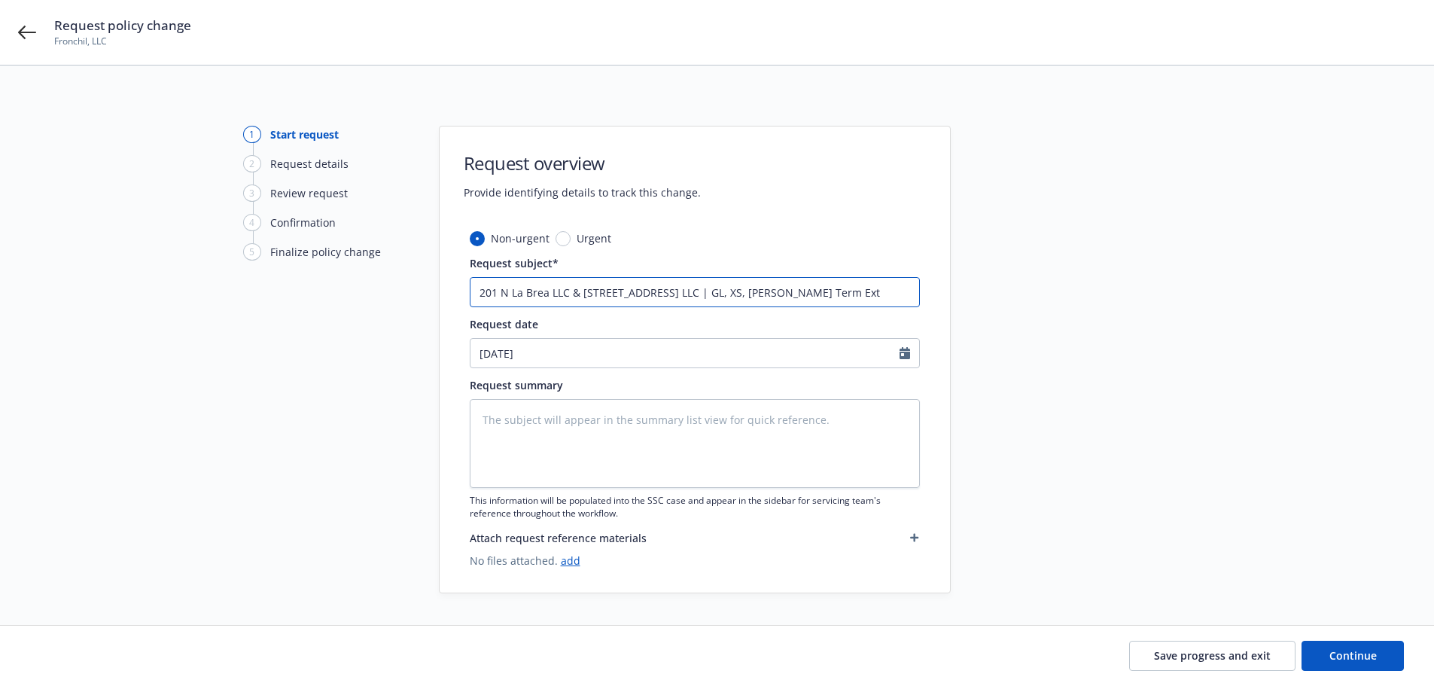
type textarea "x"
type input "201 N La Brea LLC & 3440 West 43rd LLC | GL, XS, EB Short Term Exte"
type textarea "x"
type input "201 N La Brea LLC & 3440 West 43rd LLC | GL, XS, EB Short Term Exten"
type textarea "x"
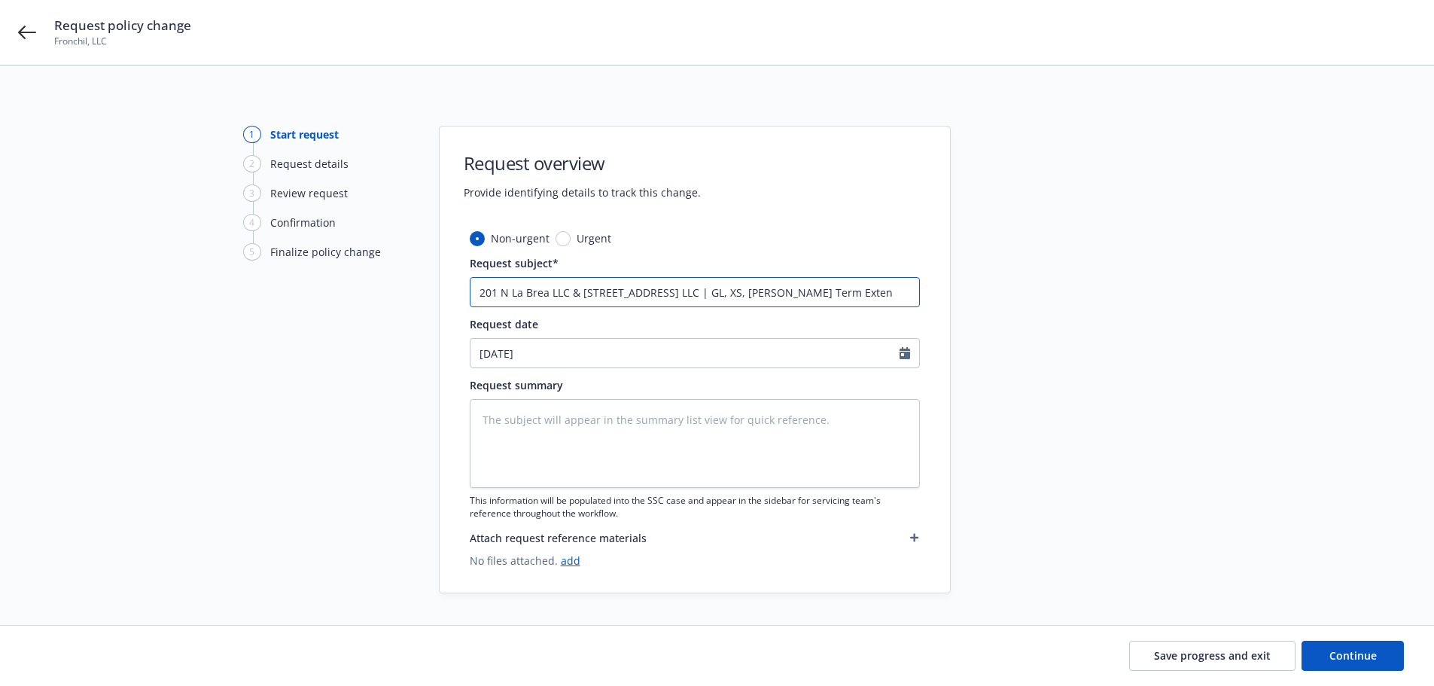
type input "201 N La Brea LLC & 3440 West 43rd LLC | GL, XS, EB Short Term Extens"
type textarea "x"
type input "201 N La Brea LLC & 3440 West 43rd LLC | GL, XS, EB Short Term Extensi"
type textarea "x"
type input "201 N La Brea LLC & 3440 West 43rd LLC | GL, XS, EB Short Term Extensio"
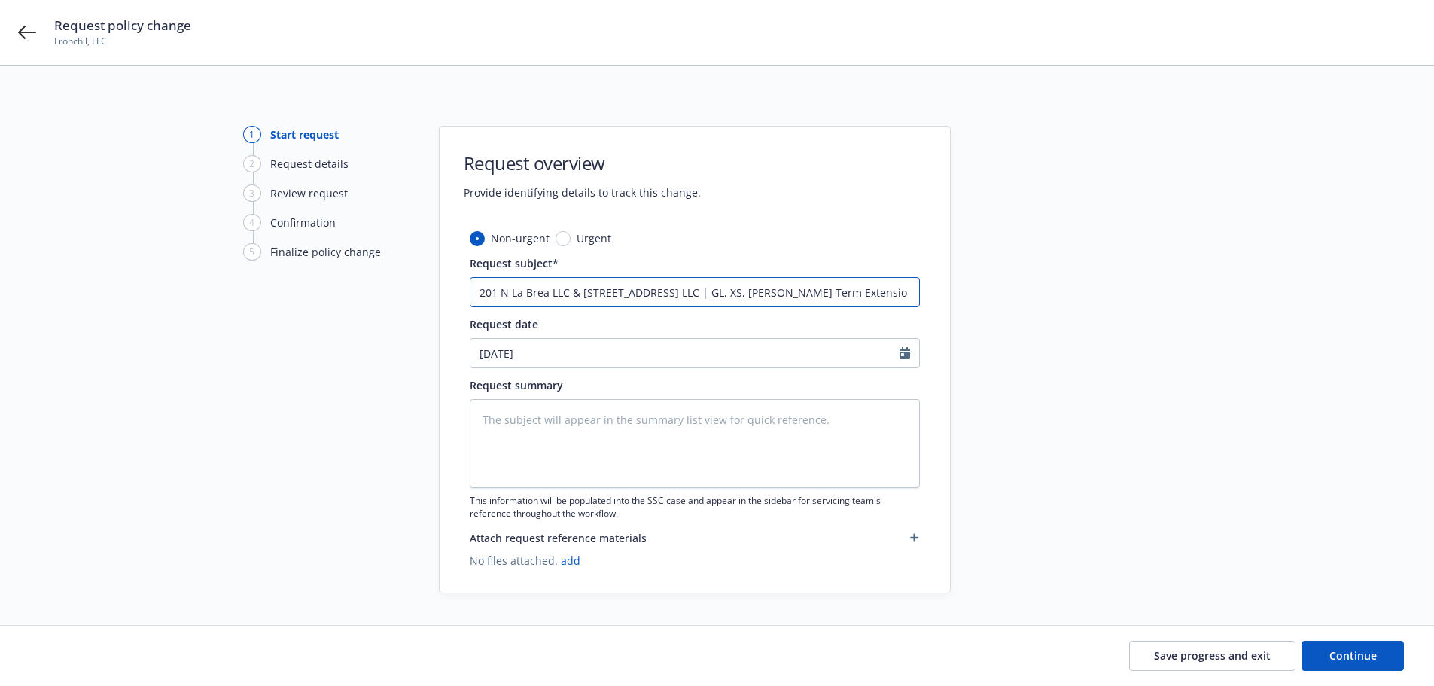
type textarea "x"
type input "201 N La Brea LLC & 3440 West 43rd LLC | GL, XS, EB Short Term Extension"
type textarea "x"
type input "201 N La Brea LLC & 3440 West 43rd LLC | GL, XS, EB Short Term Extension"
type textarea "x"
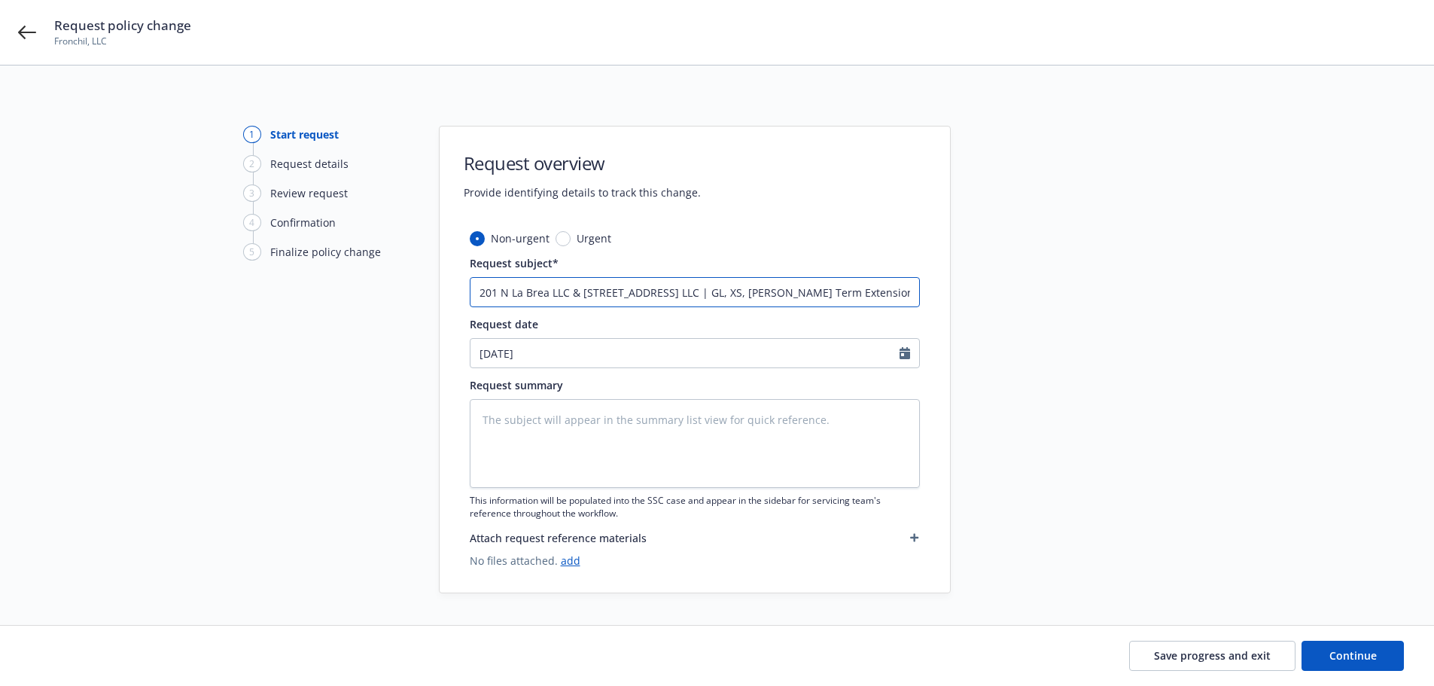
type input "201 N La Brea LLC & 3440 West 43rd LLC | GL, XS, EB Short Term Extension 9"
type textarea "x"
type input "201 N La Brea LLC & 3440 West 43rd LLC | GL, XS, EB Short Term Extension 9/"
type textarea "x"
type input "201 N La Brea LLC & 3440 West 43rd LLC | GL, XS, EB Short Term Extension 9/2"
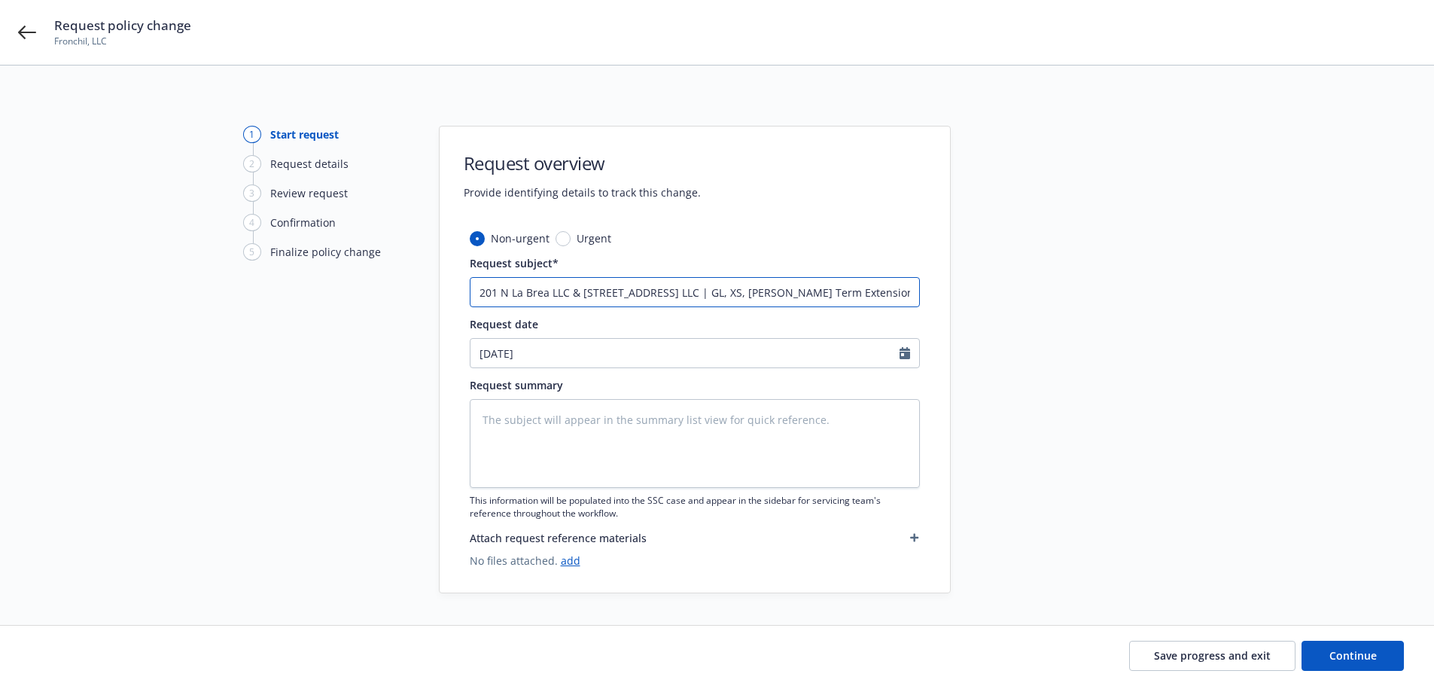
type textarea "x"
type input "201 N La Brea LLC & 3440 West 43rd LLC | GL, XS, EB Short Term Extension 9/23"
type textarea "x"
type input "201 N La Brea LLC & 3440 West 43rd LLC | GL, XS, EB Short Term Extension 9/23/"
type textarea "x"
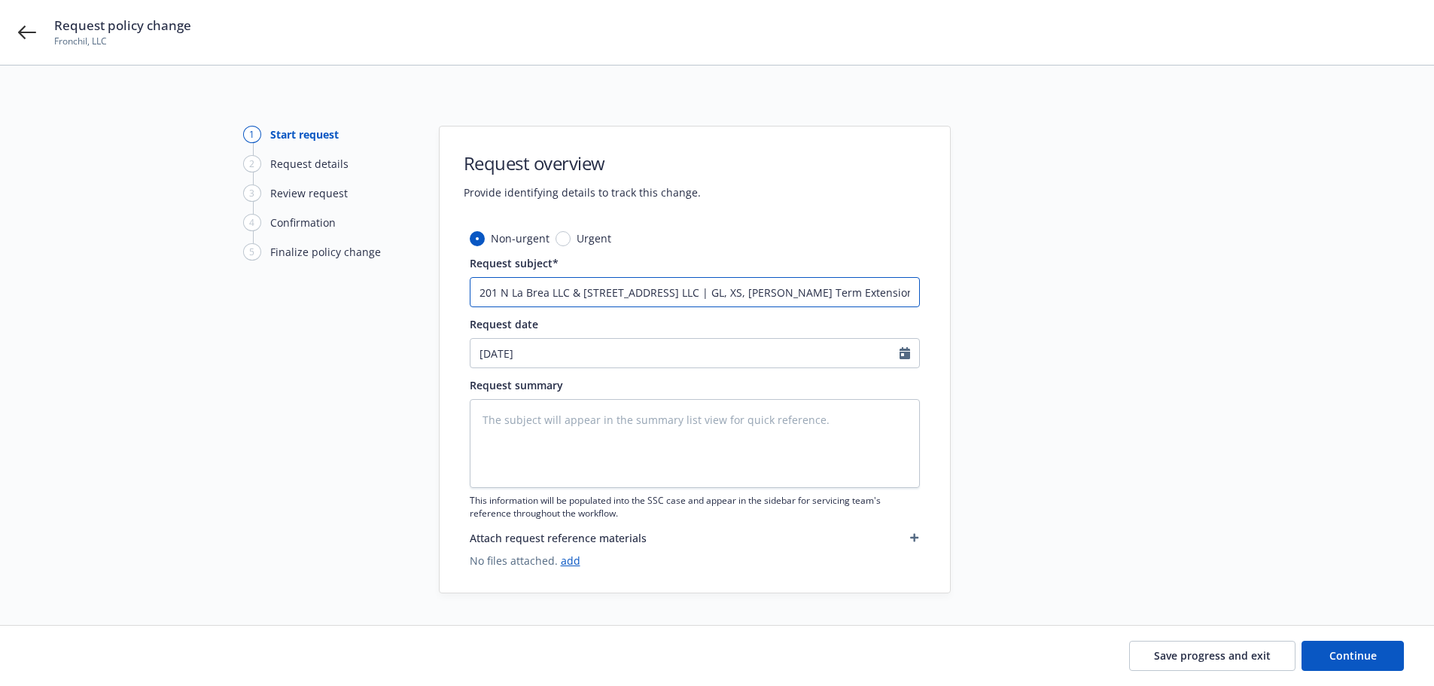
type input "201 N La Brea LLC & 3440 West 43rd LLC | GL, XS, EB Short Term Extension 9/23/2"
type textarea "x"
type input "201 N La Brea LLC & 3440 West 43rd LLC | GL, XS, EB Short Term Extension 9/23/25"
type textarea "x"
type input "201 N La Brea LLC & 3440 West 43rd LLC | GL, XS, EB Short Term Extension 9/23/25"
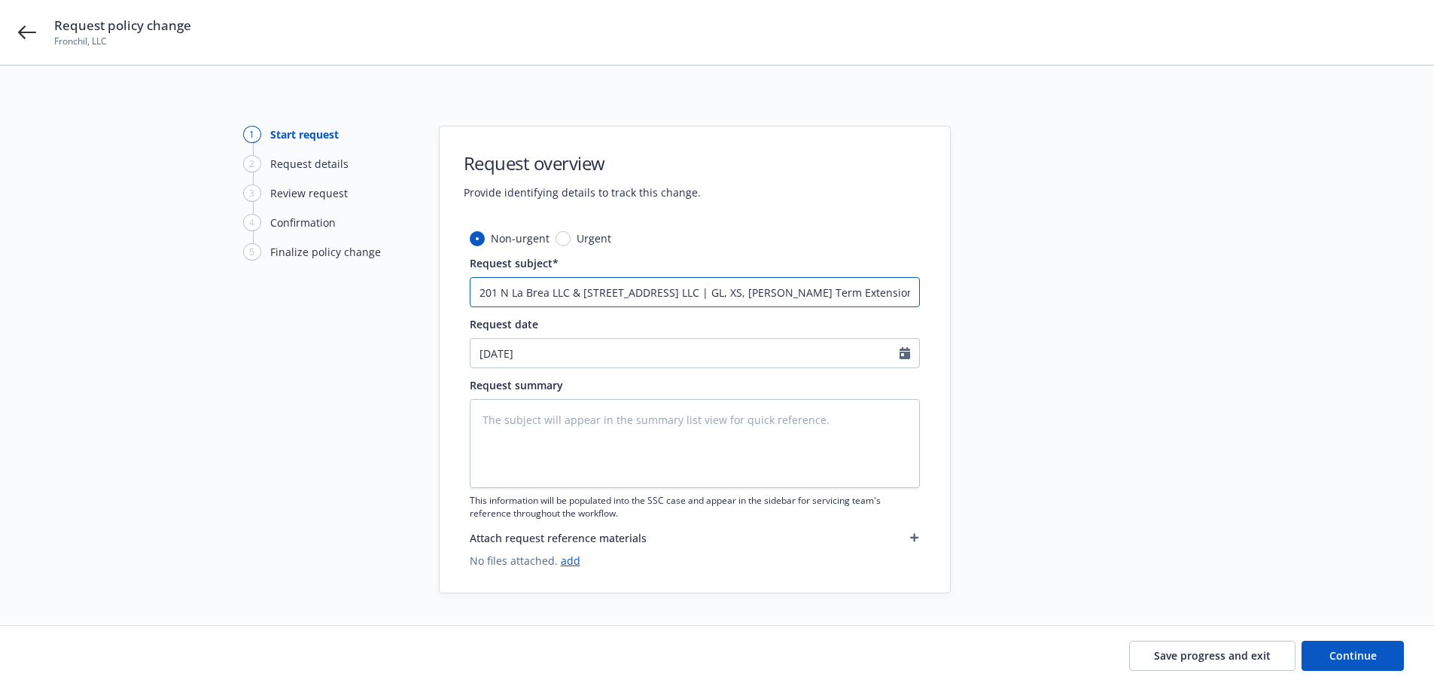
type textarea "x"
type input "201 N La Brea LLC & 3440 West 43rd LLC | GL, XS, EB Short Term Extension 9/23/2…"
type textarea "x"
type input "201 N La Brea LLC & 3440 West 43rd LLC | GL, XS, EB Short Term Extension 9/23/2…"
type textarea "x"
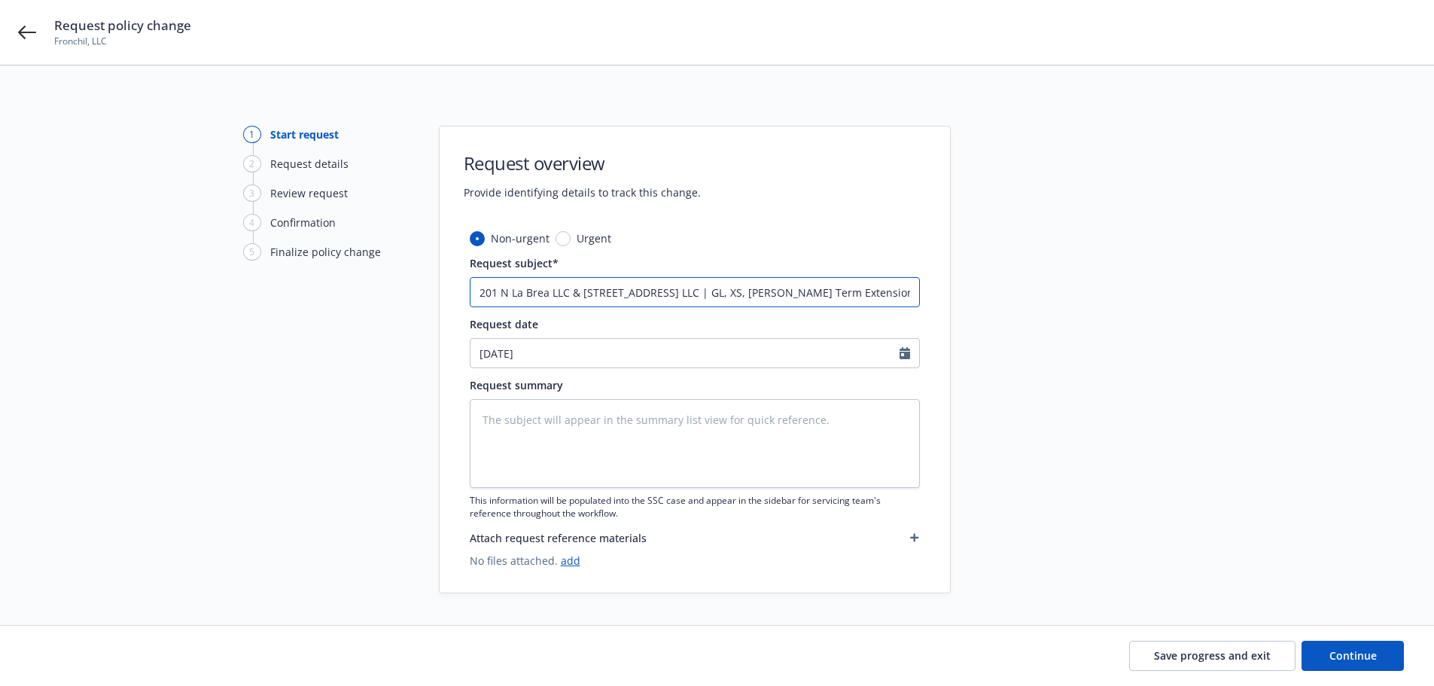
type input "201 N La Brea LLC & 3440 West 43rd LLC | GL, XS, EB Short Term Extension 9/23/2…"
type textarea "x"
type input "201 N La Brea LLC & 3440 West 43rd LLC | GL, XS, EB Short Term Extension 9/23/2…"
type textarea "x"
type input "201 N La Brea LLC & 3440 West 43rd LLC | GL, XS, EB Short Term Extension 9/23/2…"
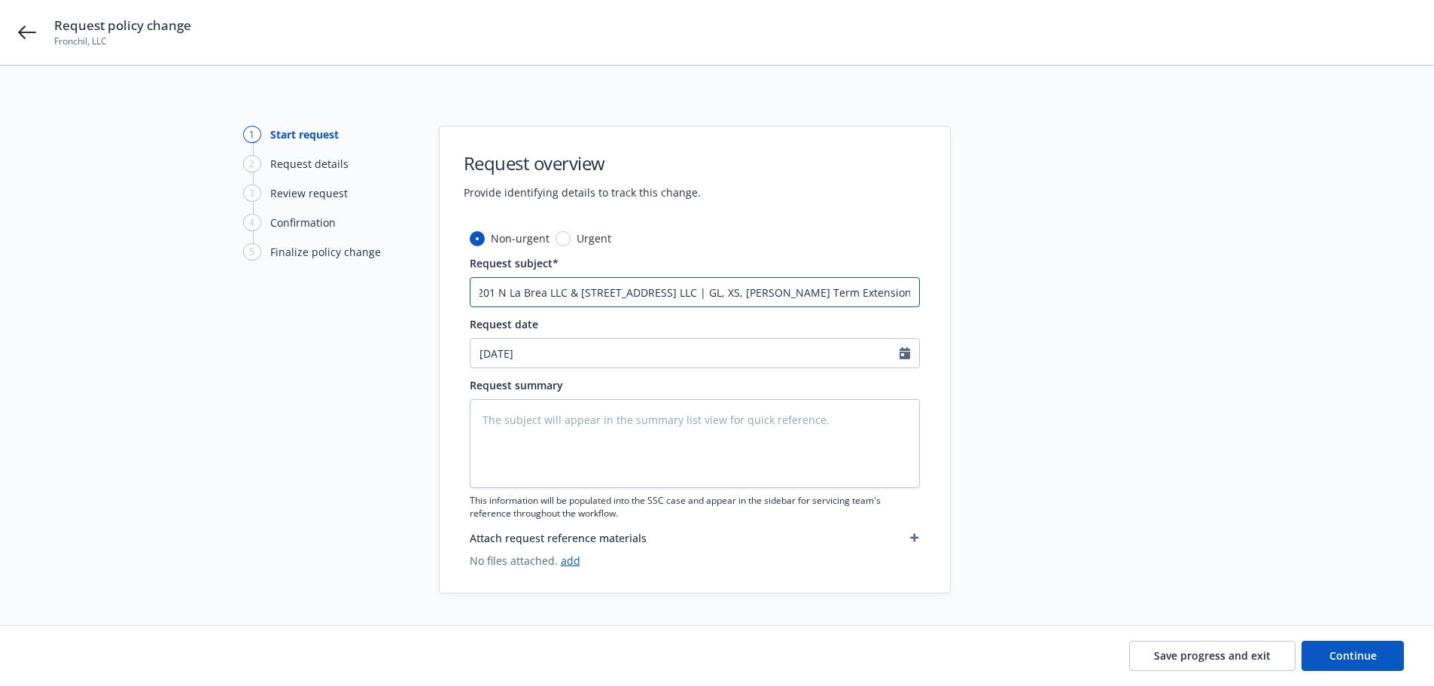
type textarea "x"
type input "201 N La Brea LLC & 3440 West 43rd LLC | GL, XS, EB Short Term Extension 9/23/2…"
type textarea "x"
type input "201 N La Brea LLC & 3440 West 43rd LLC | GL, XS, EB Short Term Extension 9/23/2…"
type textarea "x"
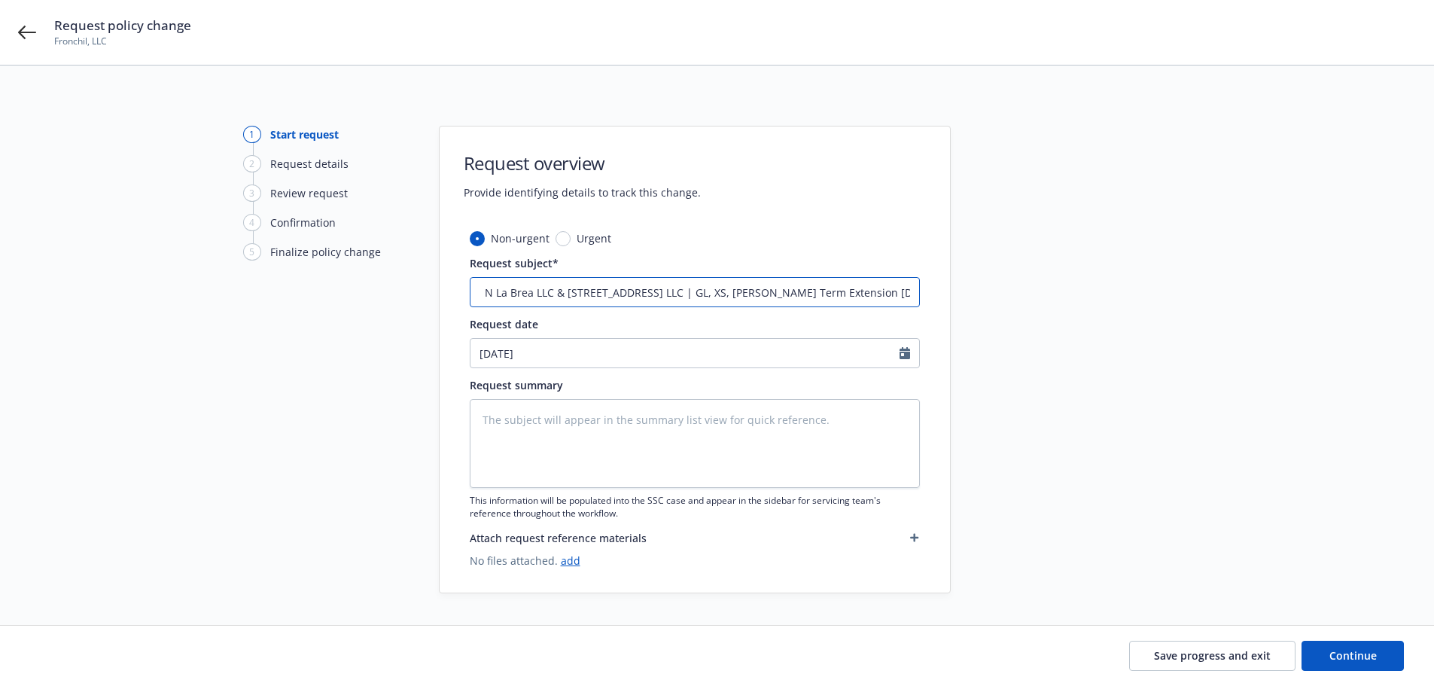
type input "201 N La Brea LLC & 3440 West 43rd LLC | GL, XS, EB Short Term Extension 9/23/2…"
type textarea "x"
type input "201 N La Brea LLC & 3440 West 43rd LLC | GL, XS, EB Short Term Extension 9/23/2…"
type textarea "x"
type input "201 N La Brea LLC & 3440 West 43rd LLC | GL, XS, EB Short Term Extension 9/23/2…"
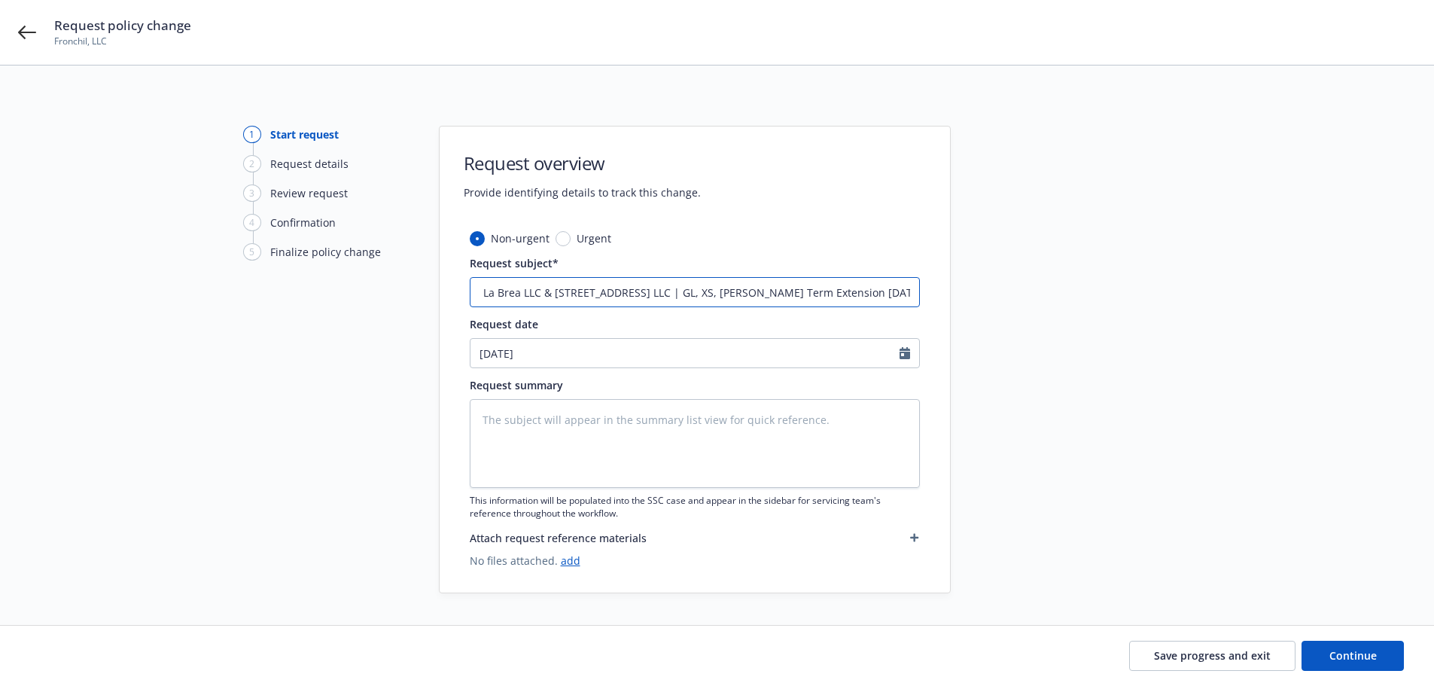
type textarea "x"
type input "201 N La Brea LLC & 3440 West 43rd LLC | GL, XS, EB Short Term Extension 9/23/2…"
type textarea "x"
type input "201 N La Brea LLC & 3440 West 43rd LLC | GL, XS, EB Short Term Extension 9/23/2…"
type textarea "x"
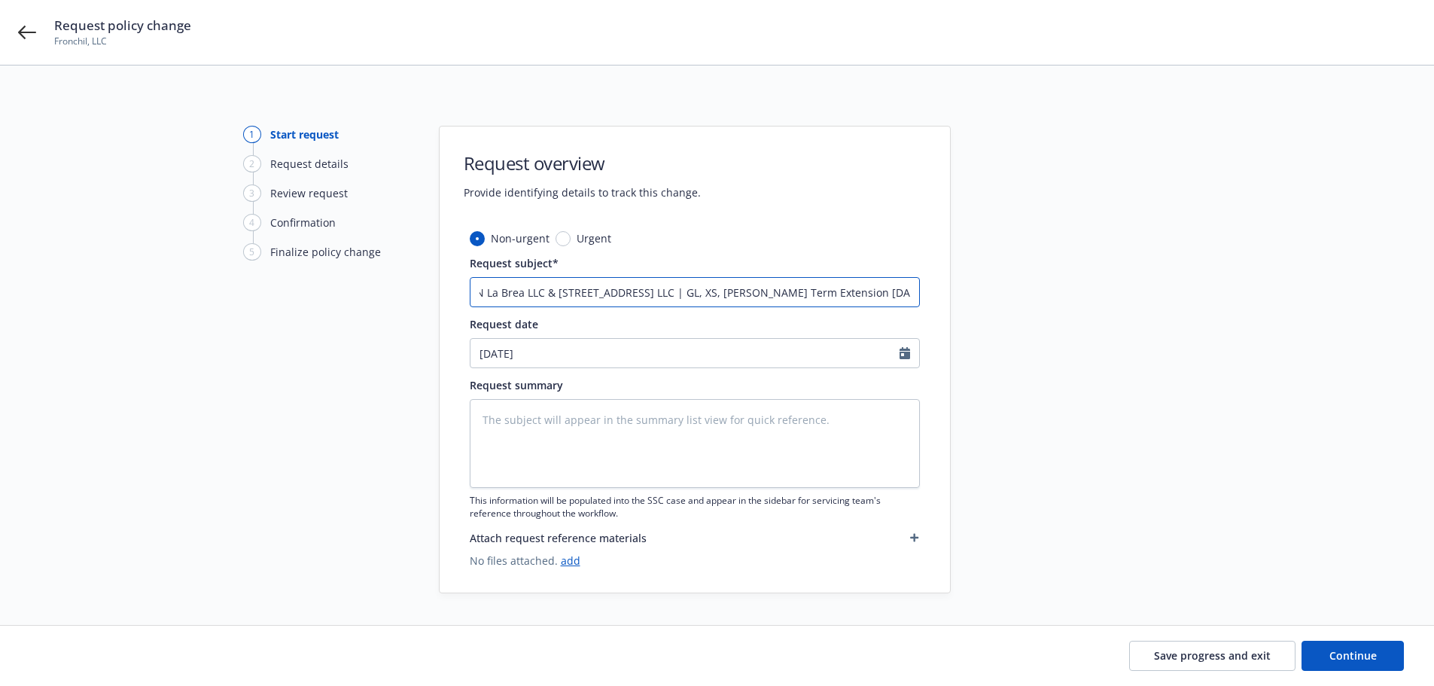
type input "201 N La Brea LLC & 3440 West 43rd LLC | GL, XS, EB Short Term Extension 9/23/2…"
type textarea "x"
type input "201 N La Brea LLC & 3440 West 43rd LLC | GL, XS, EB Short Term Extension 9/23/2…"
type textarea "x"
type input "201 N La Brea LLC & 3440 West 43rd LLC | GL, XS, EB Short Term Extension 9/23/2…"
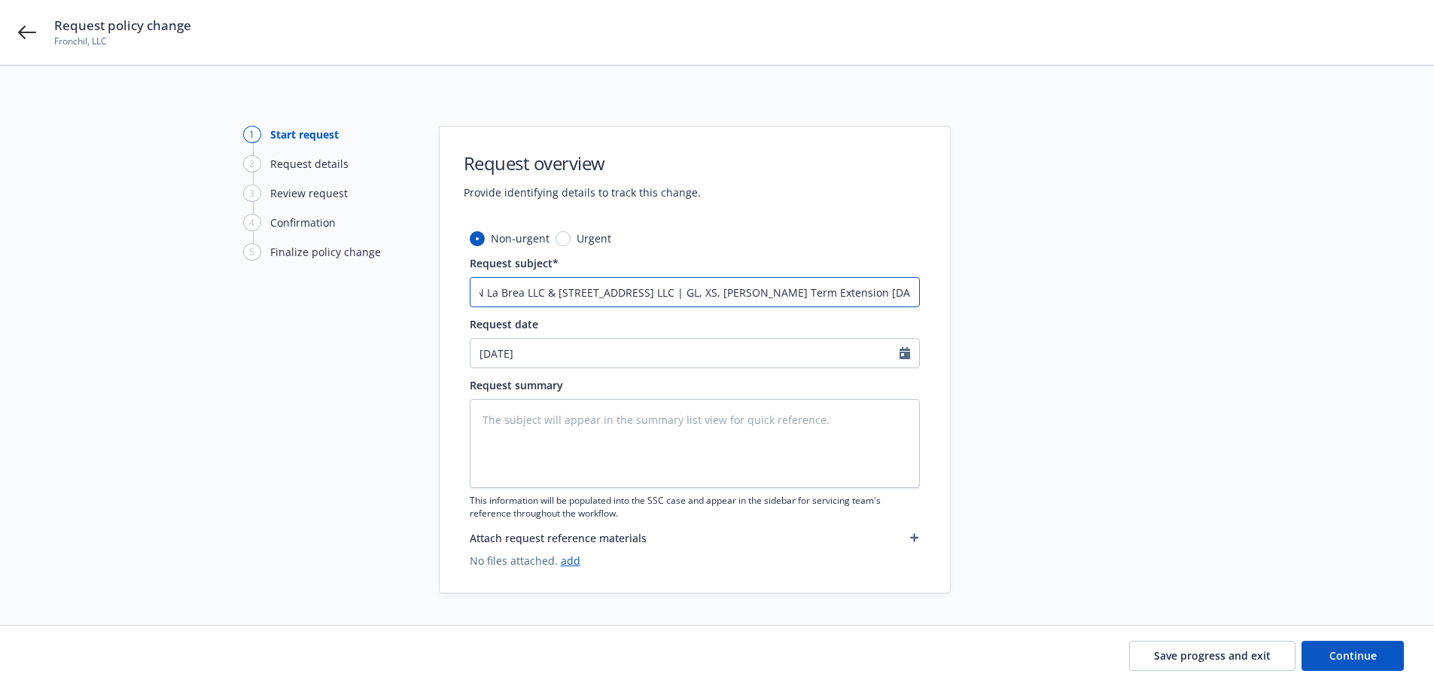
type textarea "x"
type input "201 N La Brea LLC & 3440 West 43rd LLC | GL, XS, EB Short Term Extension 9/23/2…"
click at [672, 460] on textarea at bounding box center [695, 443] width 450 height 89
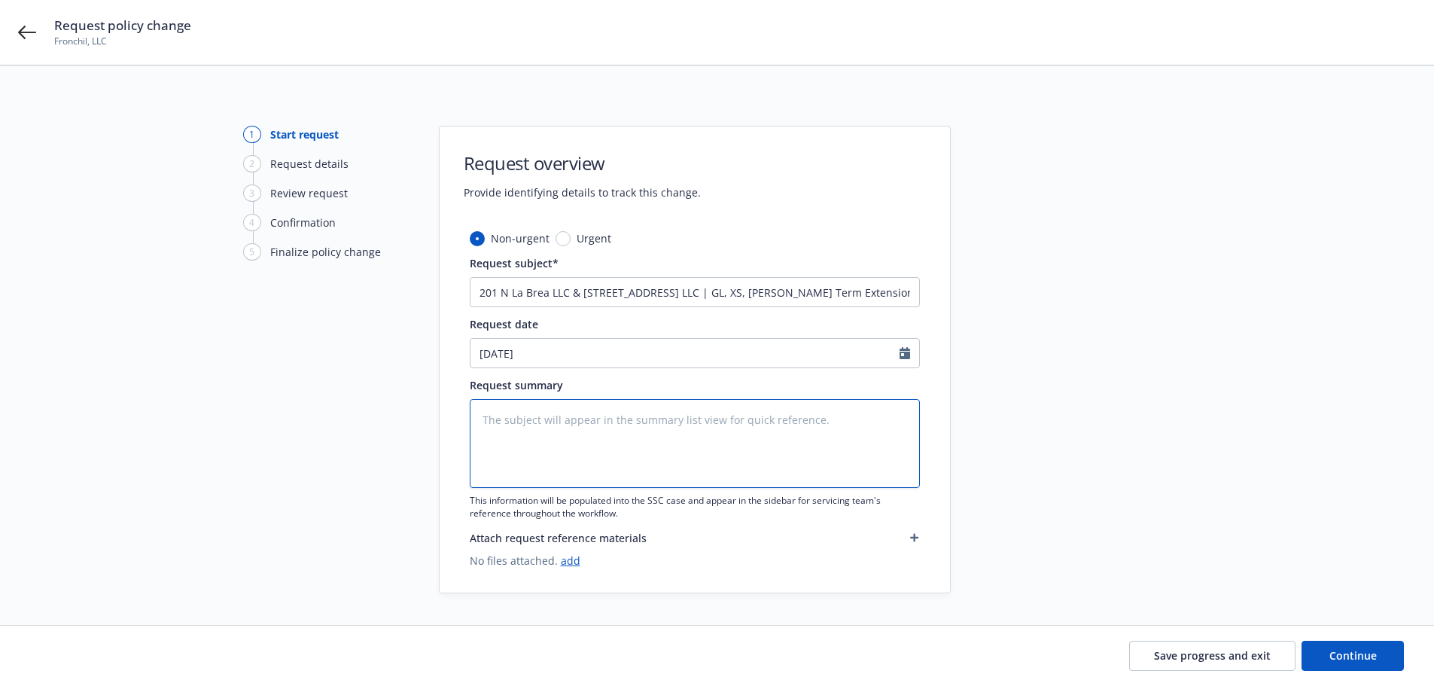
paste textarea "201 N La Brea LLC & 3440 West 43rd LLC | GL, XS, EB Short Term Extension 9/23/2…"
type textarea "x"
type textarea "201 N La Brea LLC & 3440 West 43rd LLC | GL, XS, EB Short Term Extension 9/23/2…"
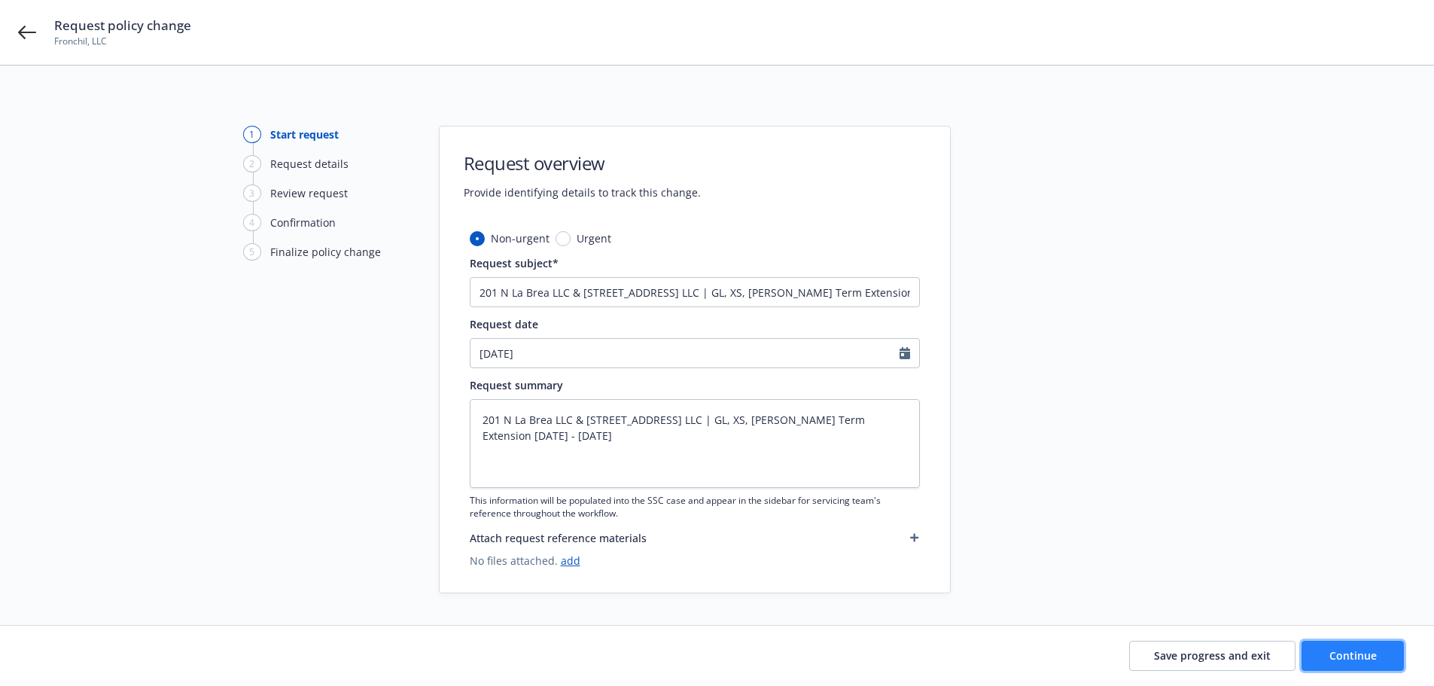
click at [1321, 656] on button "Continue" at bounding box center [1352, 656] width 102 height 30
type textarea "x"
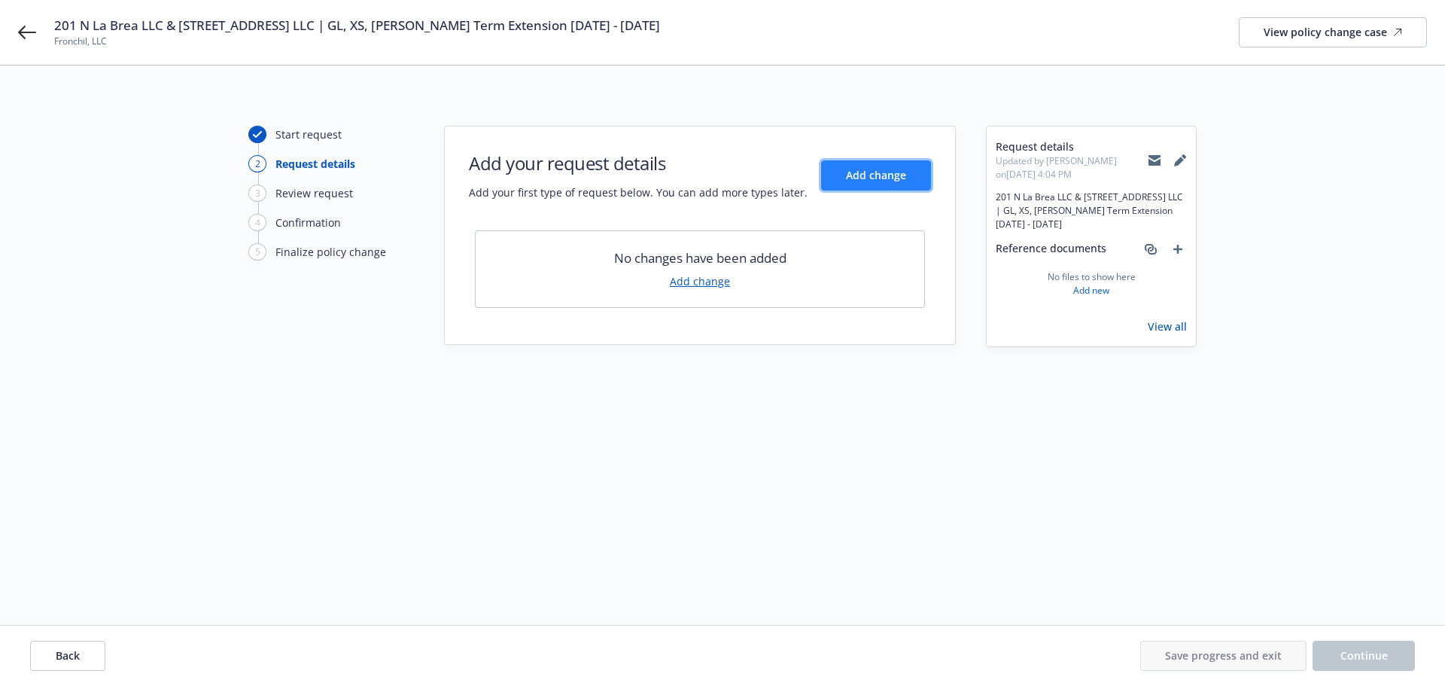
click at [866, 168] on span "Add change" at bounding box center [876, 175] width 60 height 14
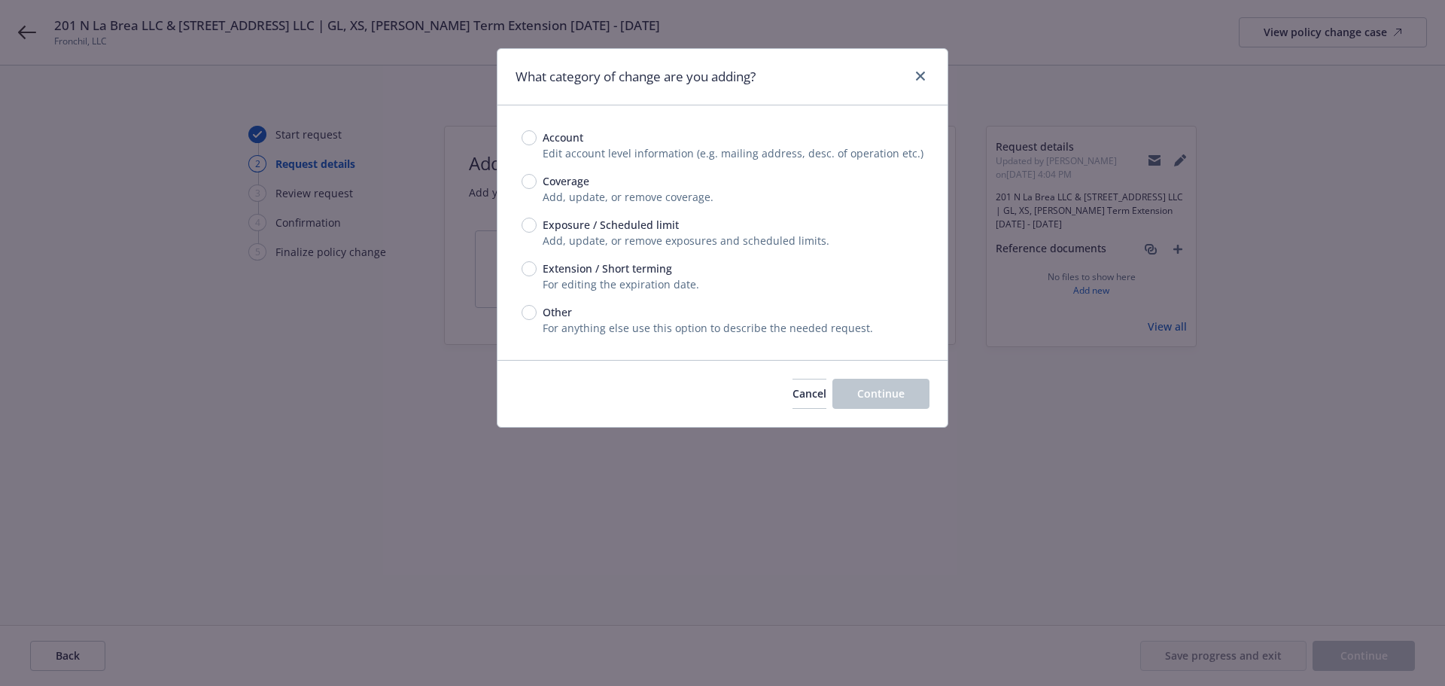
click at [665, 227] on span "Exposure / Scheduled limit" at bounding box center [611, 225] width 136 height 16
click at [537, 227] on input "Exposure / Scheduled limit" at bounding box center [529, 225] width 15 height 15
radio input "true"
click at [607, 278] on span "For editing the expiration date." at bounding box center [621, 284] width 157 height 14
click at [642, 273] on span "Extension / Short terming" at bounding box center [607, 268] width 129 height 16
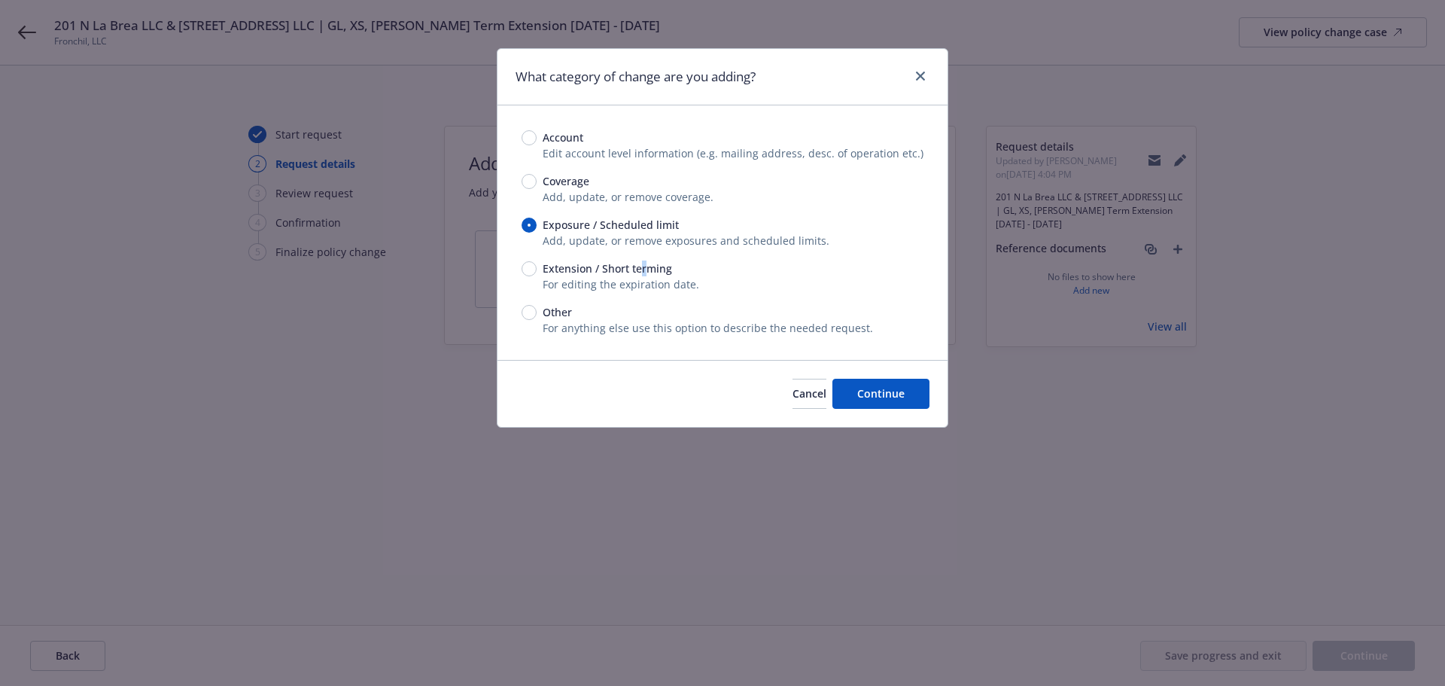
click at [642, 273] on span "Extension / Short terming" at bounding box center [607, 268] width 129 height 16
click at [537, 273] on input "Extension / Short terming" at bounding box center [529, 268] width 15 height 15
radio input "true"
click at [871, 402] on button "Continue" at bounding box center [880, 394] width 97 height 30
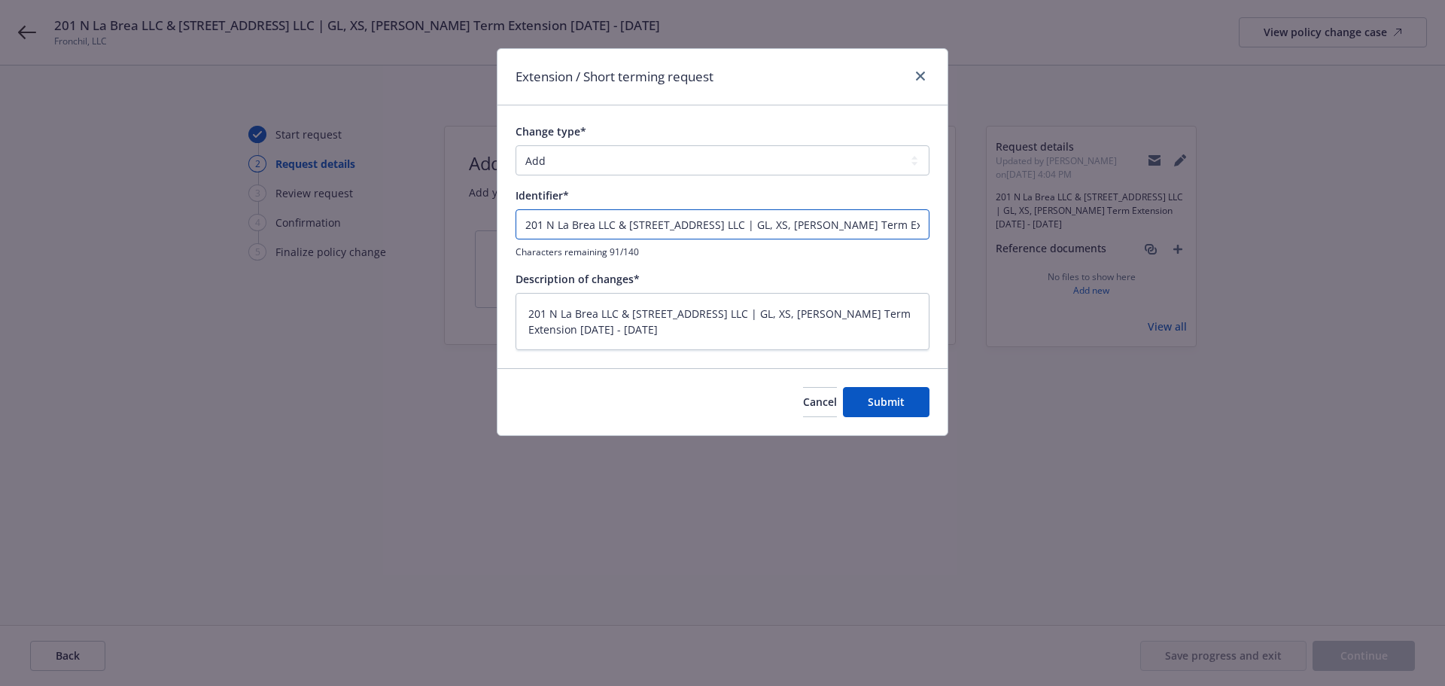
click at [771, 229] on input "201 N La Brea LLC & 3440 West 43rd LLC | GL, XS, EB Short Term Extension 9/23/2…" at bounding box center [723, 224] width 414 height 30
drag, startPoint x: 739, startPoint y: 224, endPoint x: 1053, endPoint y: 221, distance: 313.9
click at [1053, 221] on div "Extension / Short terming request Change type* Add Audit Change Remove Identifi…" at bounding box center [722, 343] width 1445 height 686
type textarea "x"
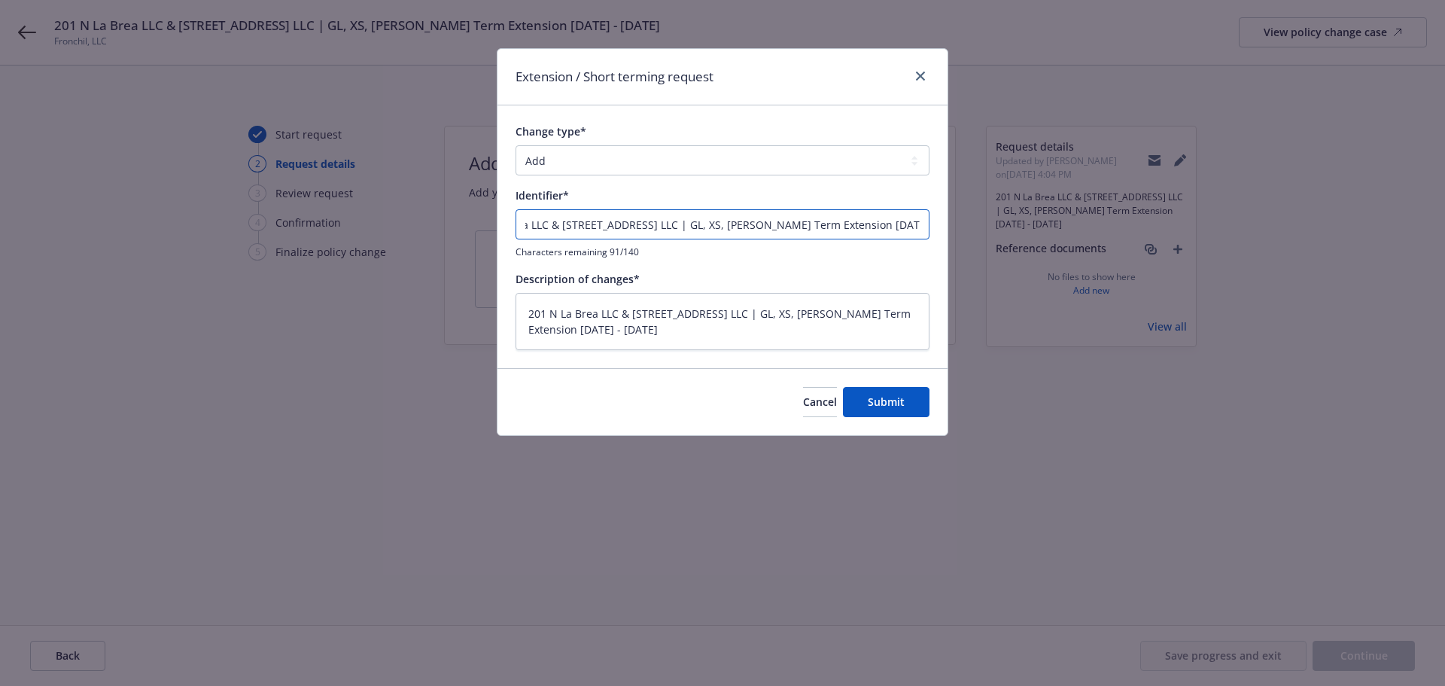
type input "E"
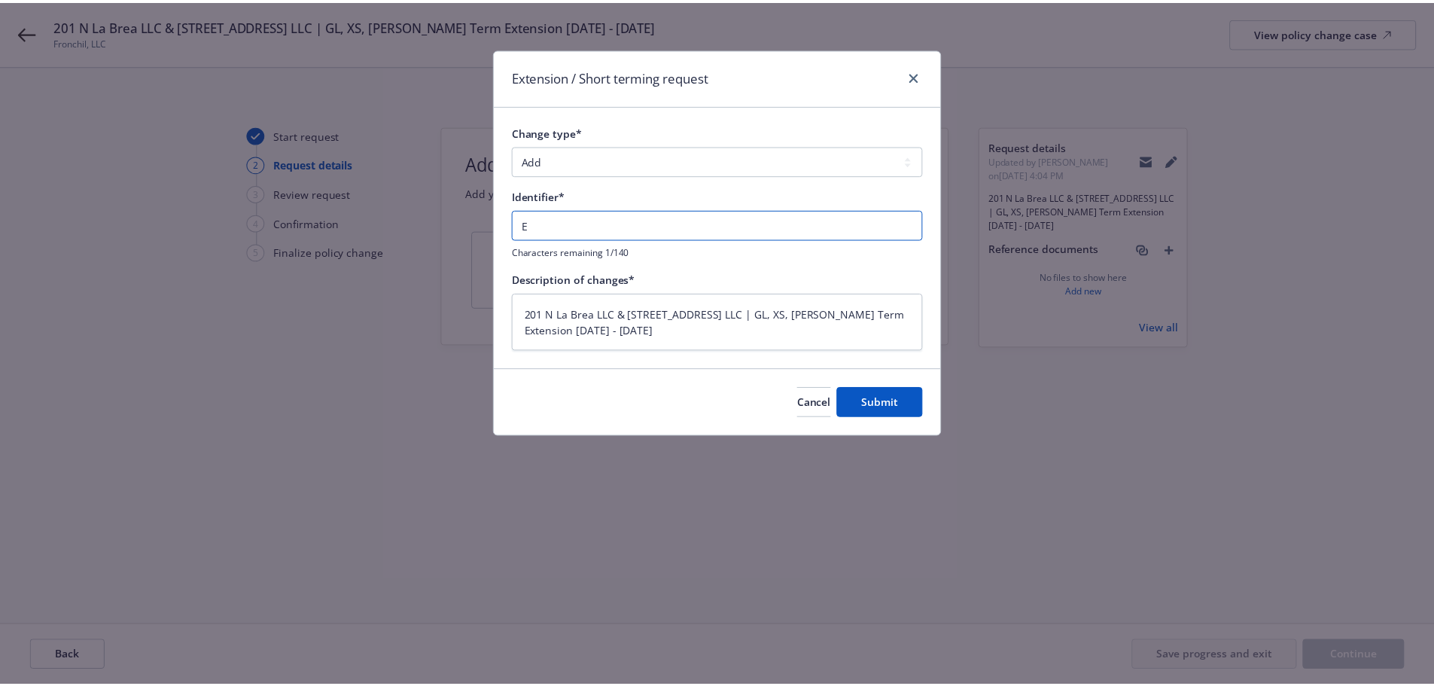
scroll to position [0, 0]
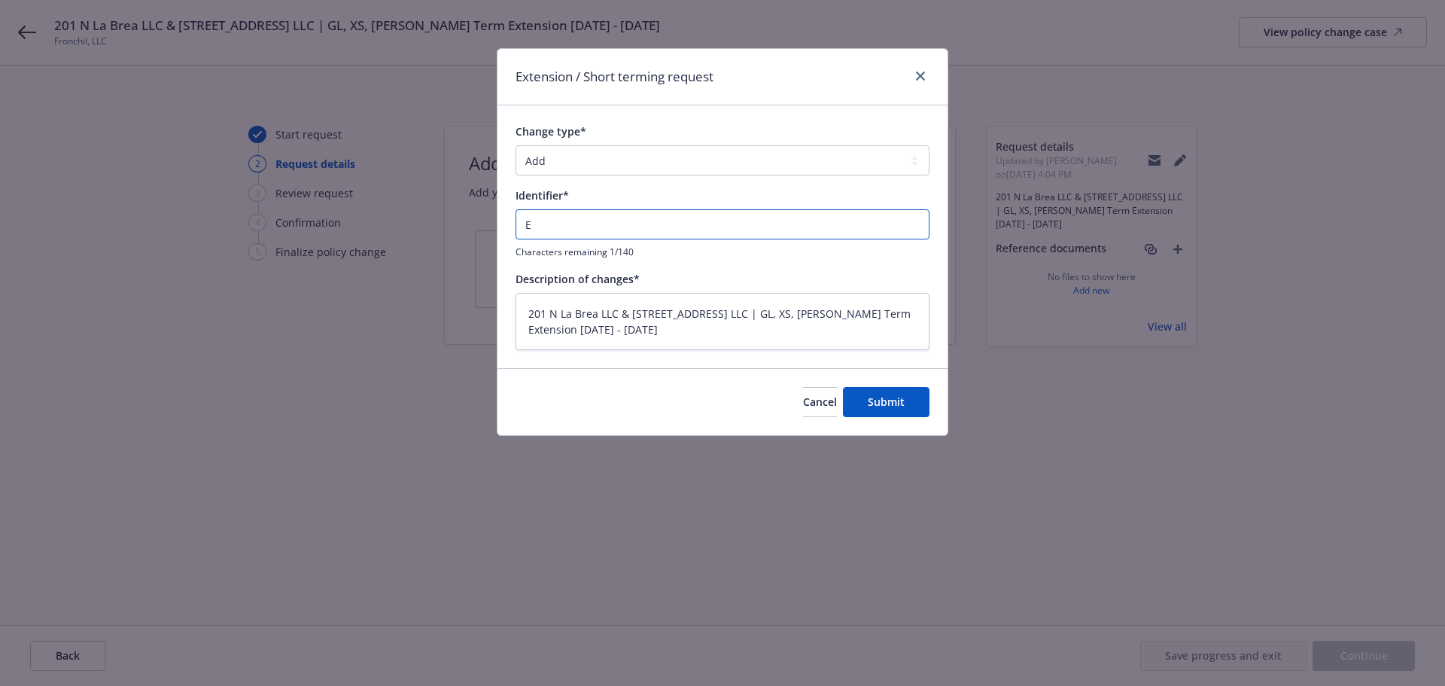
type textarea "x"
type input "Ex"
type textarea "x"
type input "Ext"
type textarea "x"
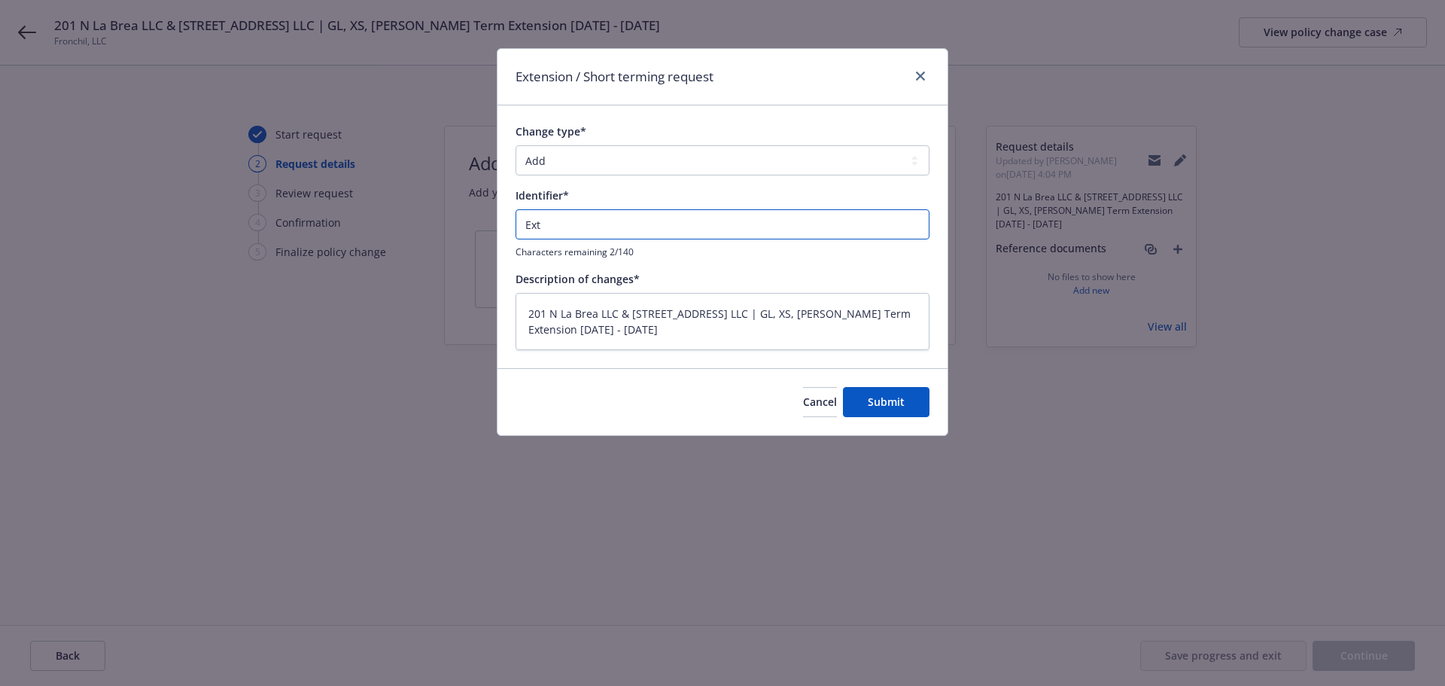
type input "Exte"
type textarea "x"
type input "Exten"
type textarea "x"
type input "Extens"
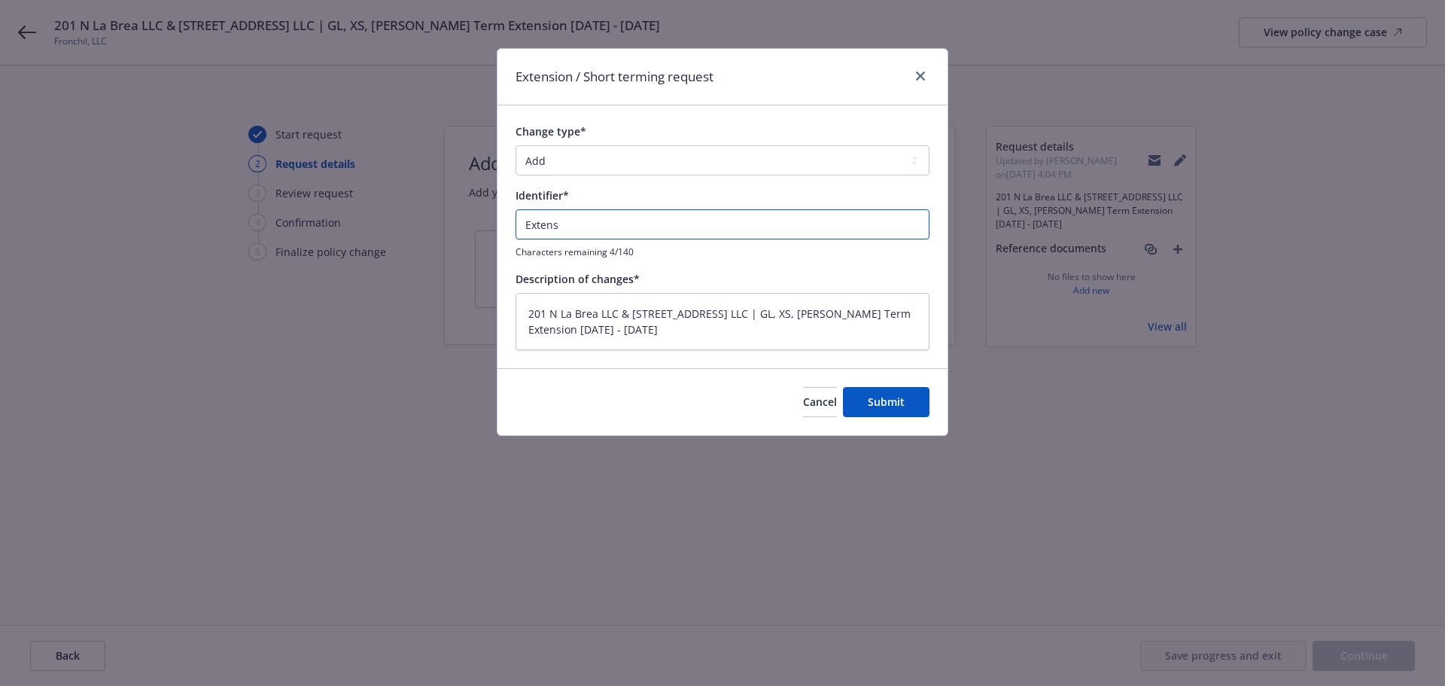
type textarea "x"
type input "Extensi"
type textarea "x"
type input "Extensio"
type textarea "x"
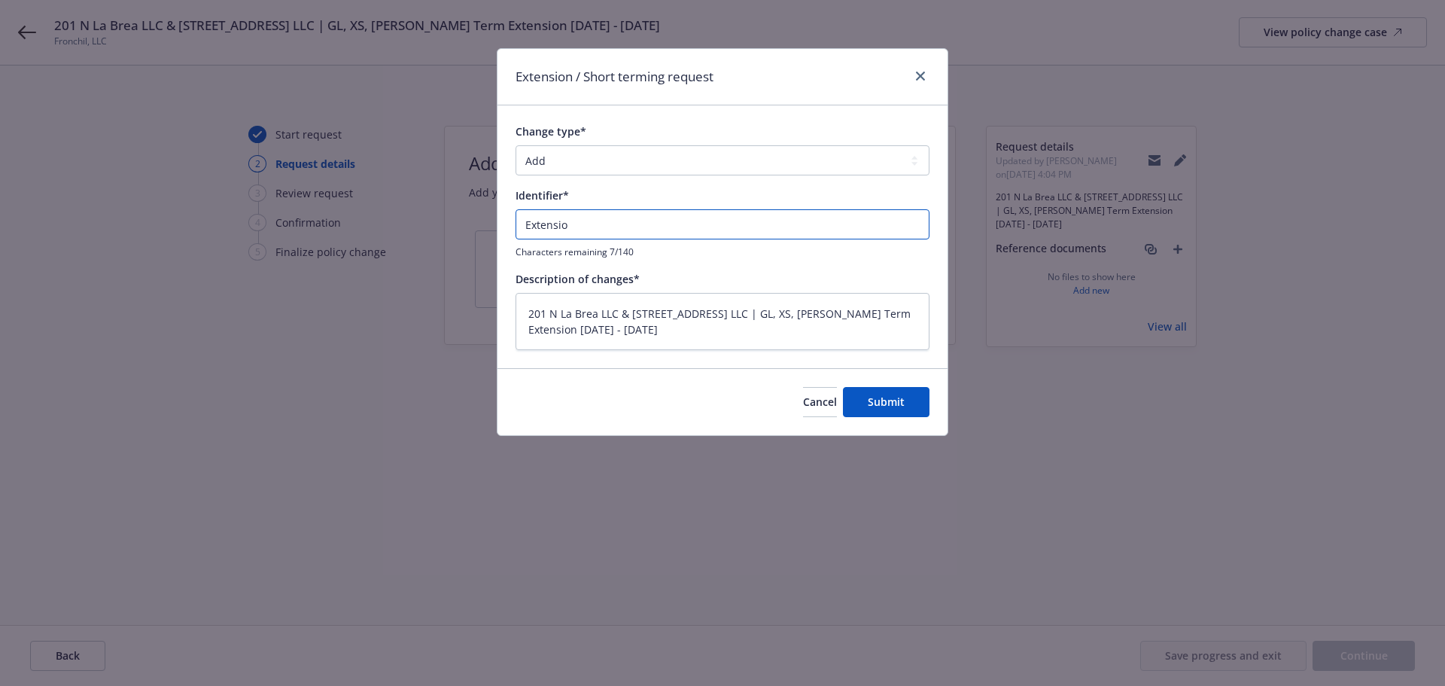
type input "Extension"
type textarea "x"
type input "Extension"
type textarea "x"
type input "Extension -"
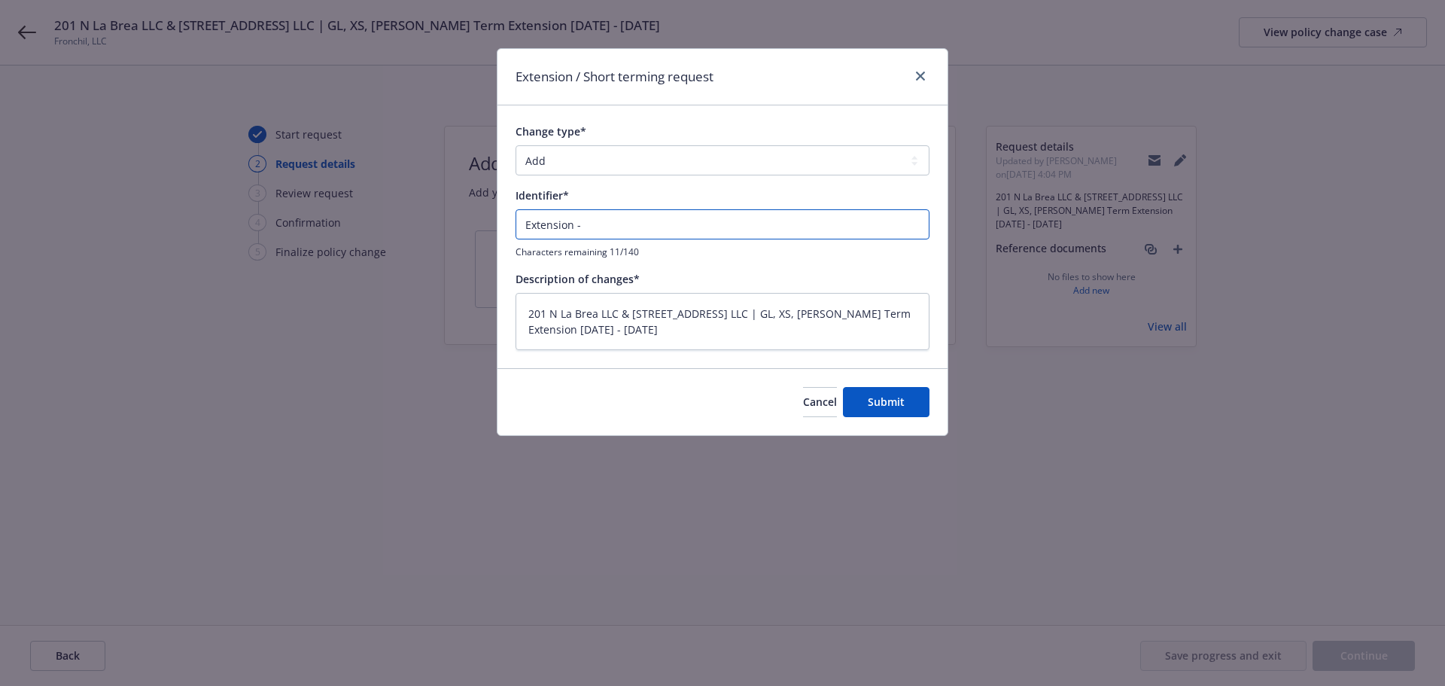
type textarea "x"
type input "Extension -"
type textarea "x"
type input "Extension - G"
type textarea "x"
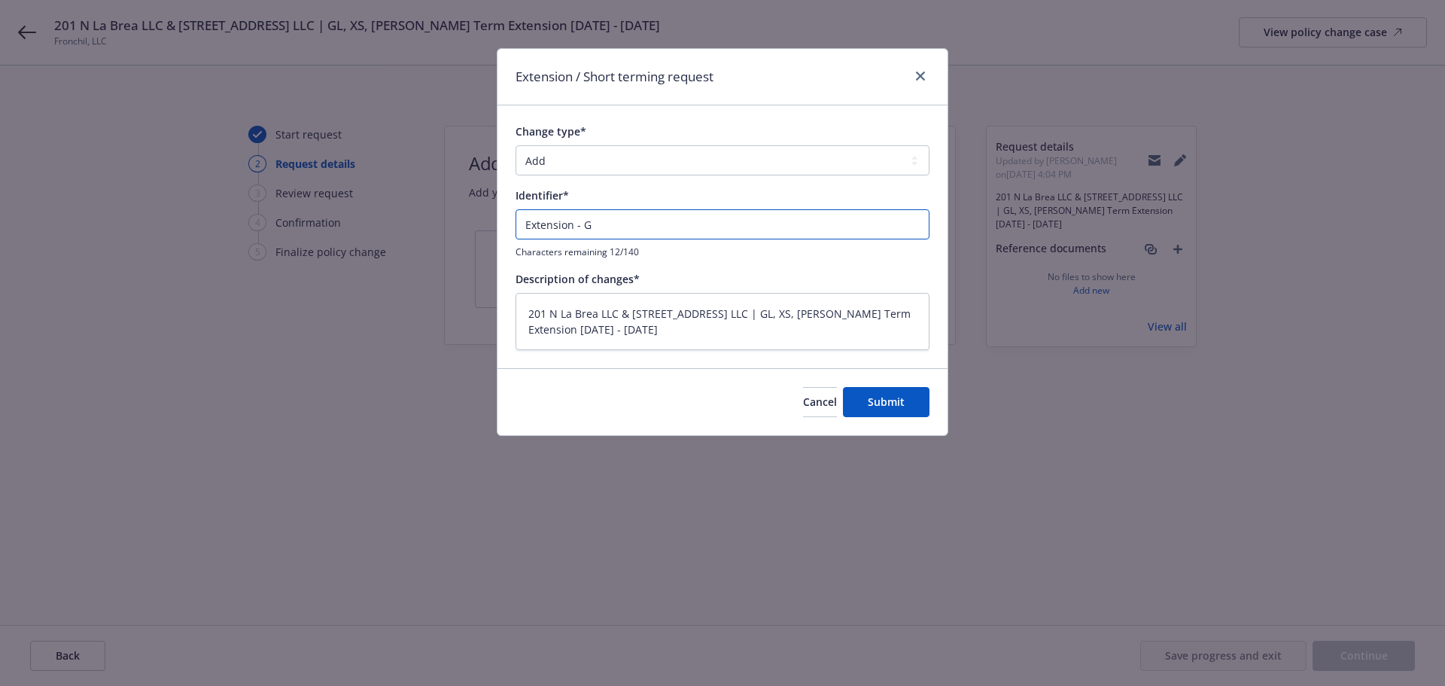
type input "Extension - GL"
type textarea "x"
type input "Extension - GL"
type textarea "x"
type input "Extension - GL J"
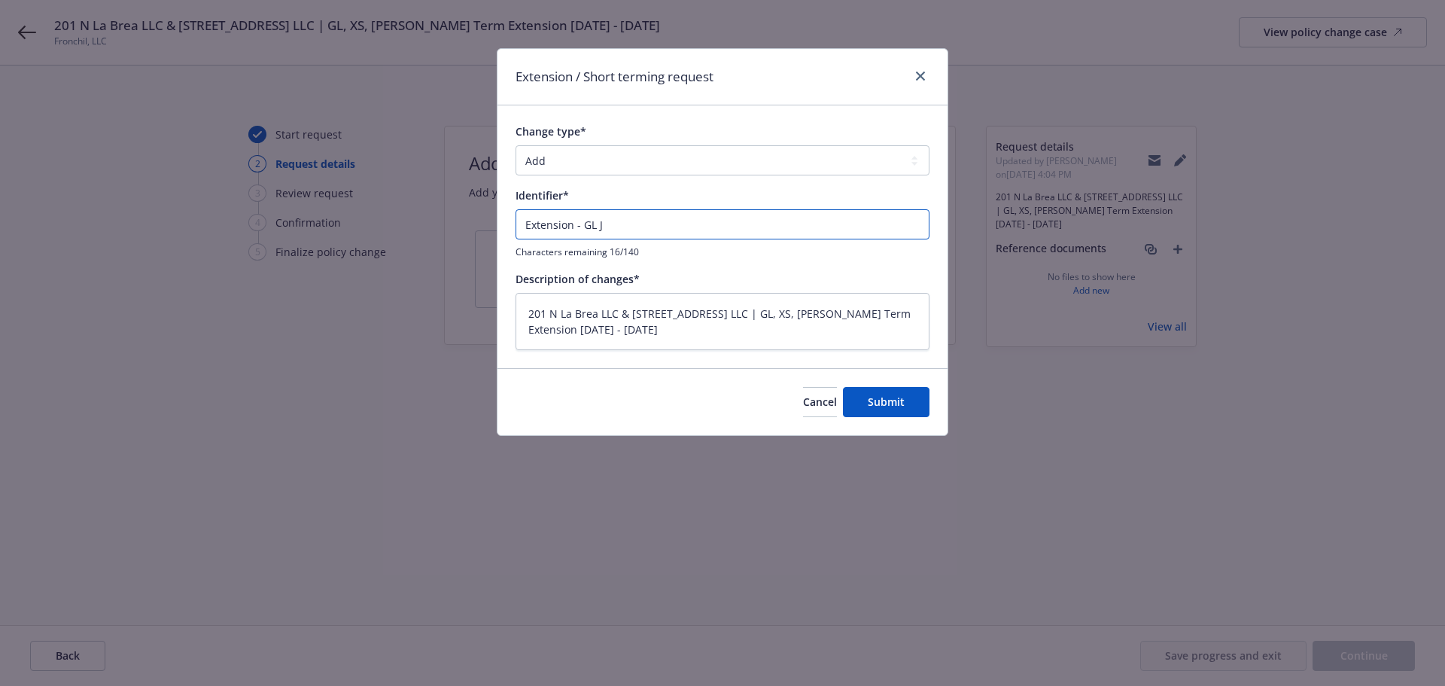
type textarea "x"
type input "Extension - GL Ja"
type textarea "x"
type input "Extension - GL Jam"
type textarea "x"
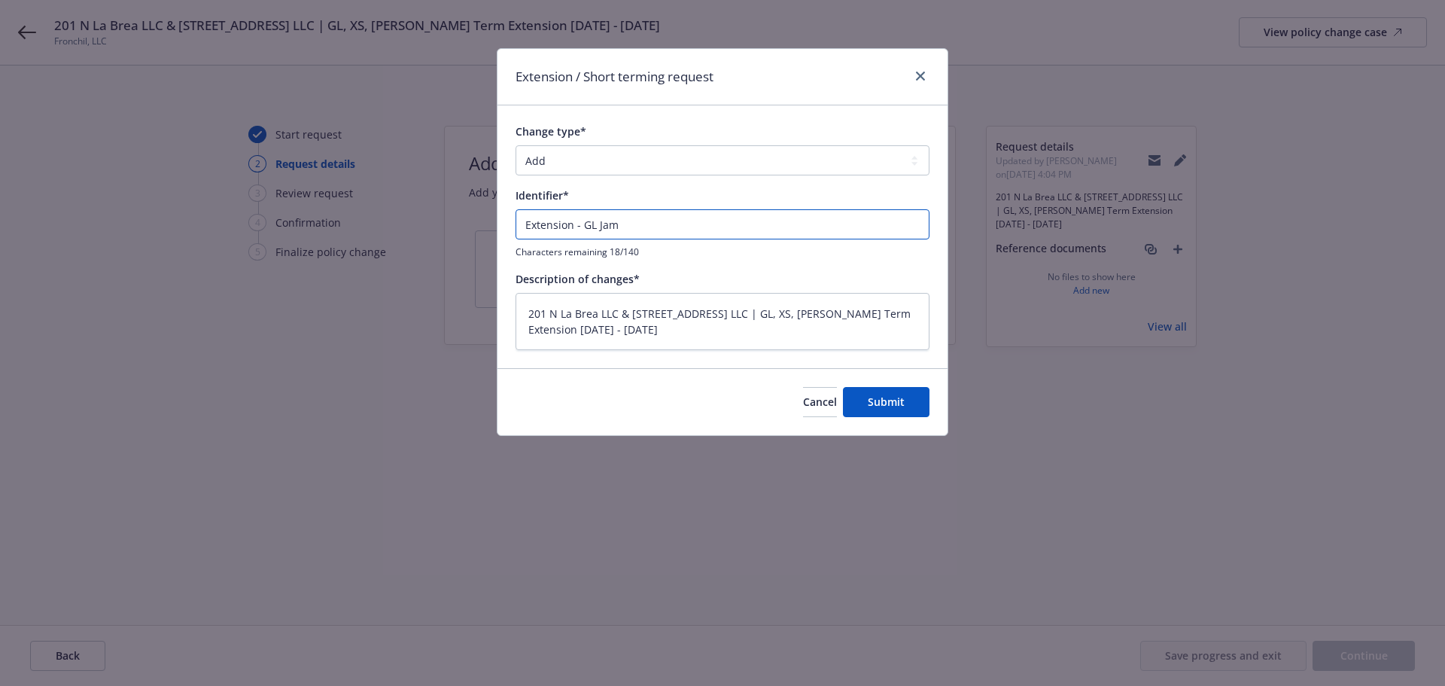
type input "Extension - GL Jame"
type textarea "x"
type input "Extension - GL James"
type textarea "x"
type input "Extension - GL James"
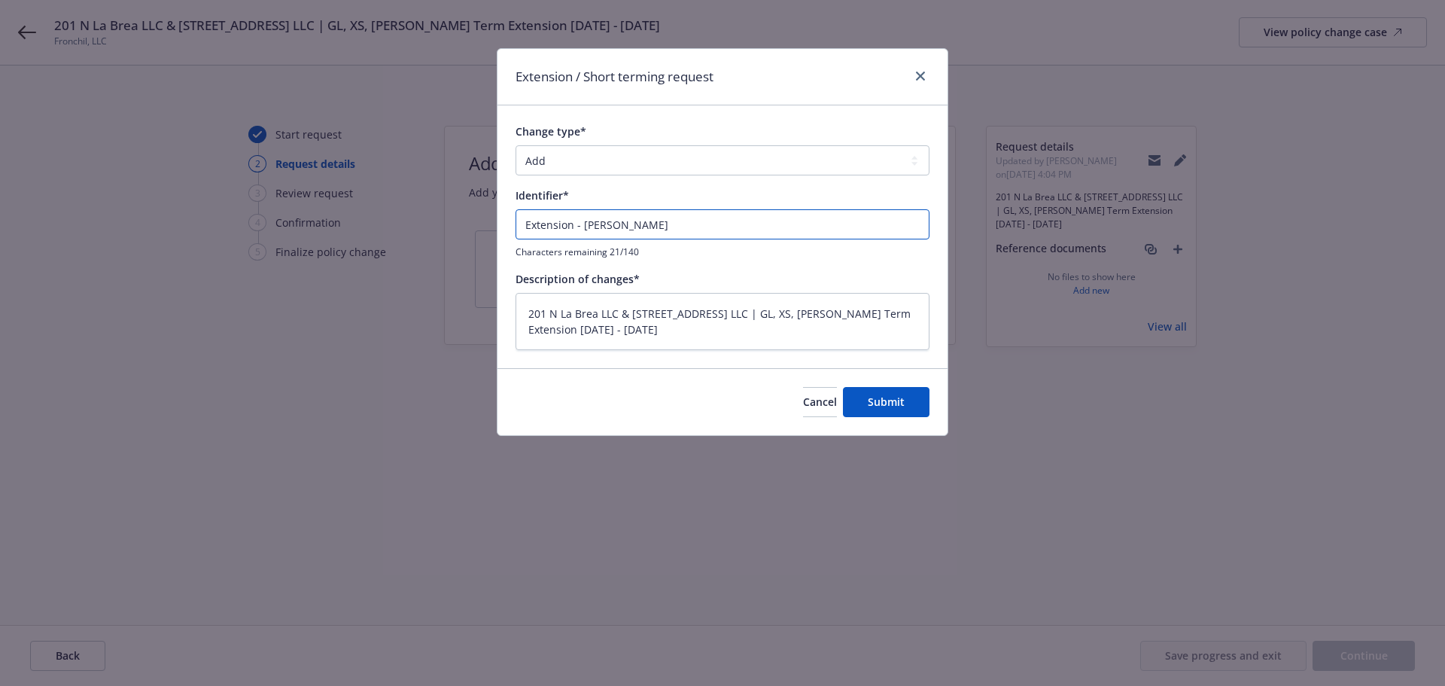
type textarea "x"
type input "Extension - GL James R"
type textarea "x"
type input "Extension - GL James Ri"
type textarea "x"
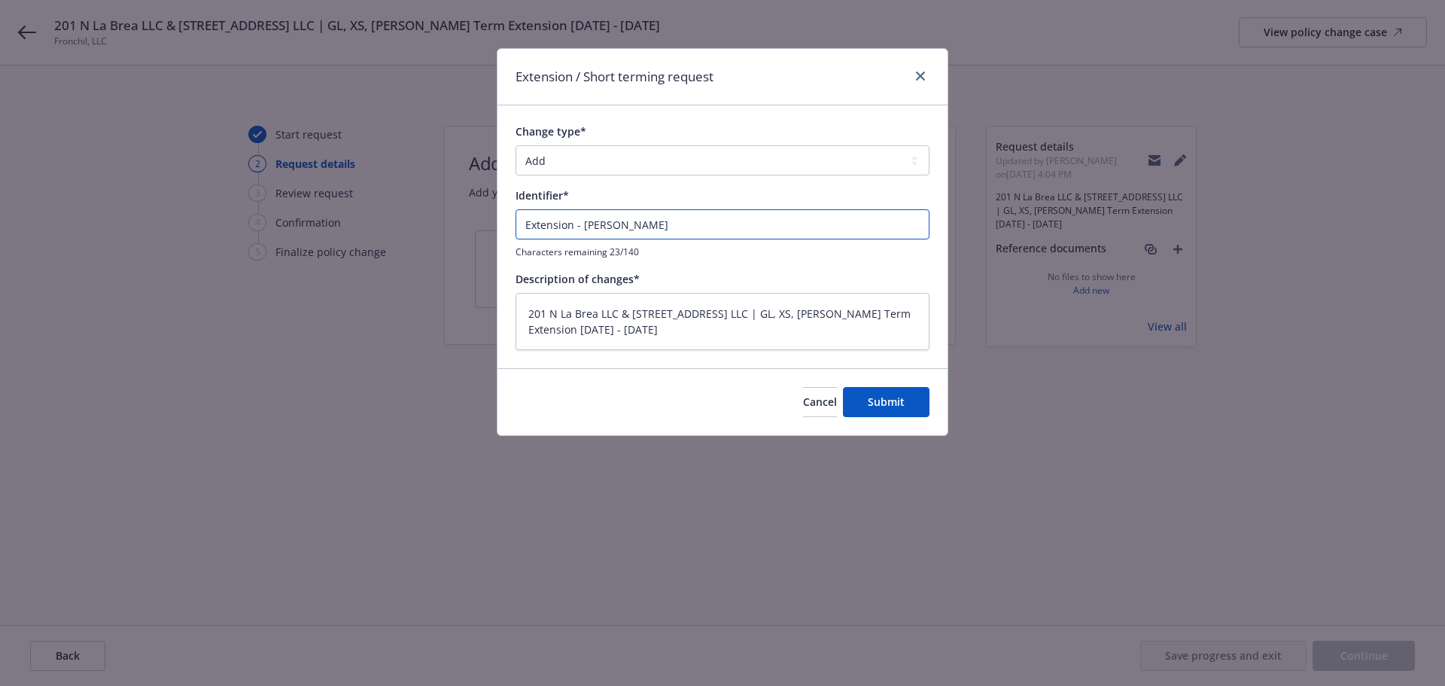
type input "Extension - GL James Riv"
type textarea "x"
type input "Extension - GL James Rive"
type textarea "x"
type input "Extension - GL James River"
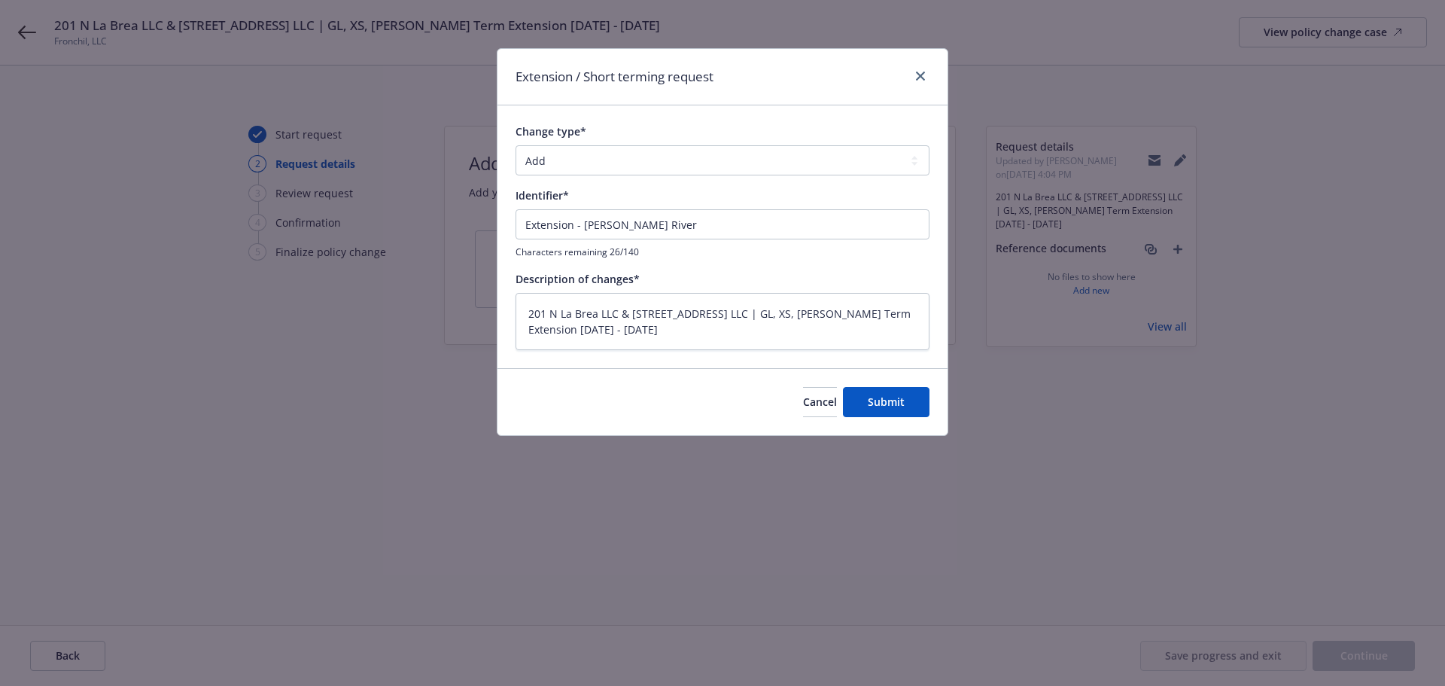
click at [759, 360] on div "Change type* Add Audit Change Remove Identifier* Extension - GL James River Cha…" at bounding box center [723, 236] width 450 height 262
click at [748, 355] on div "Change type* Add Audit Change Remove Identifier* Extension - GL James River Cha…" at bounding box center [723, 236] width 450 height 262
click at [745, 352] on div "Change type* Add Audit Change Remove Identifier* Extension - GL James River Cha…" at bounding box center [723, 236] width 450 height 262
click at [683, 330] on textarea "201 N La Brea LLC & 3440 West 43rd LLC | GL, XS, EB Short Term Extension 9/23/2…" at bounding box center [723, 321] width 414 height 57
paste textarea "Extension - GL James River"
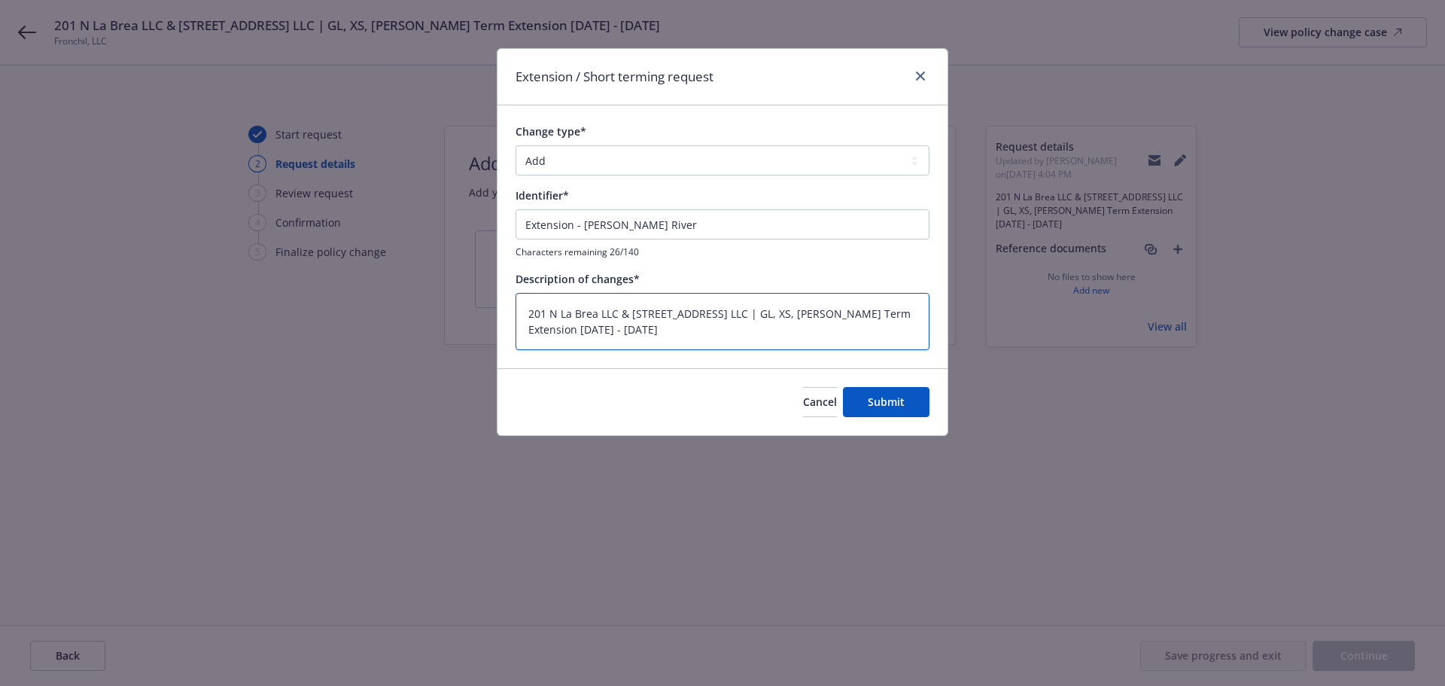
type textarea "x"
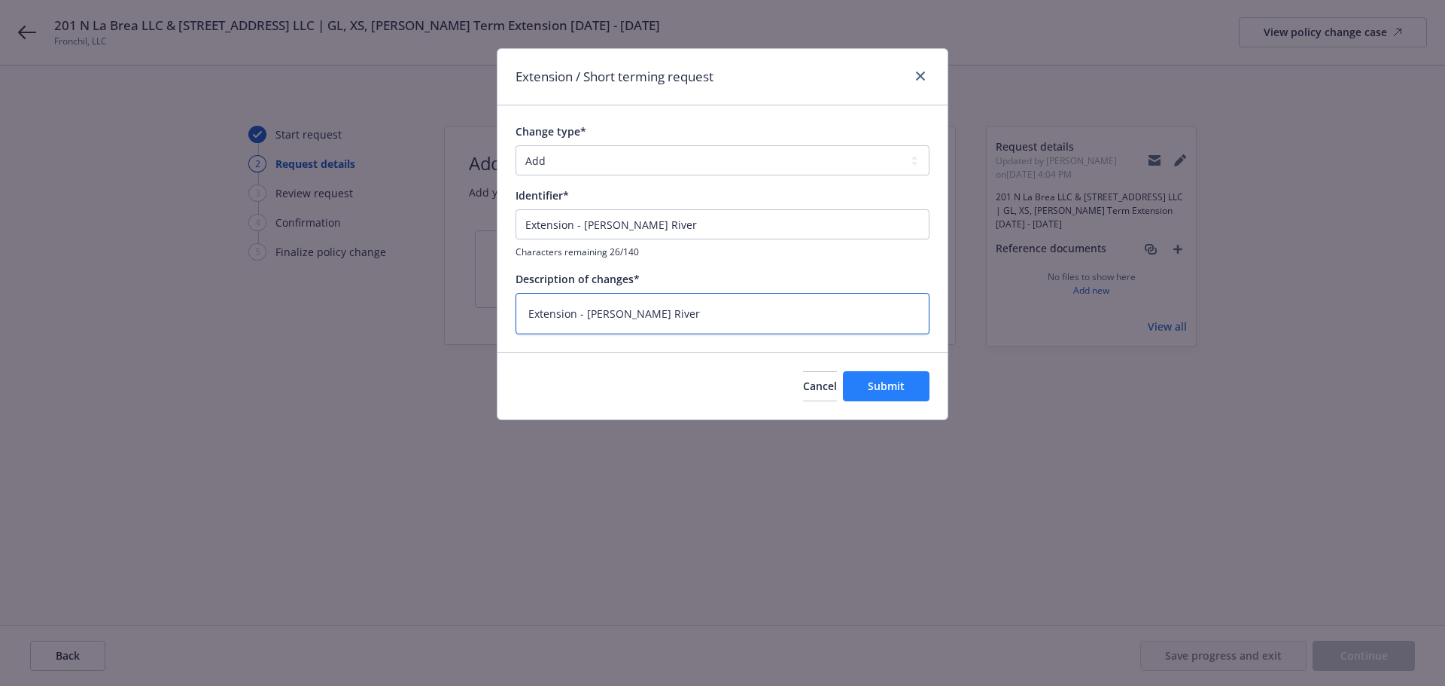
type textarea "Extension - GL James River"
click at [914, 378] on button "Submit" at bounding box center [886, 386] width 87 height 30
type textarea "x"
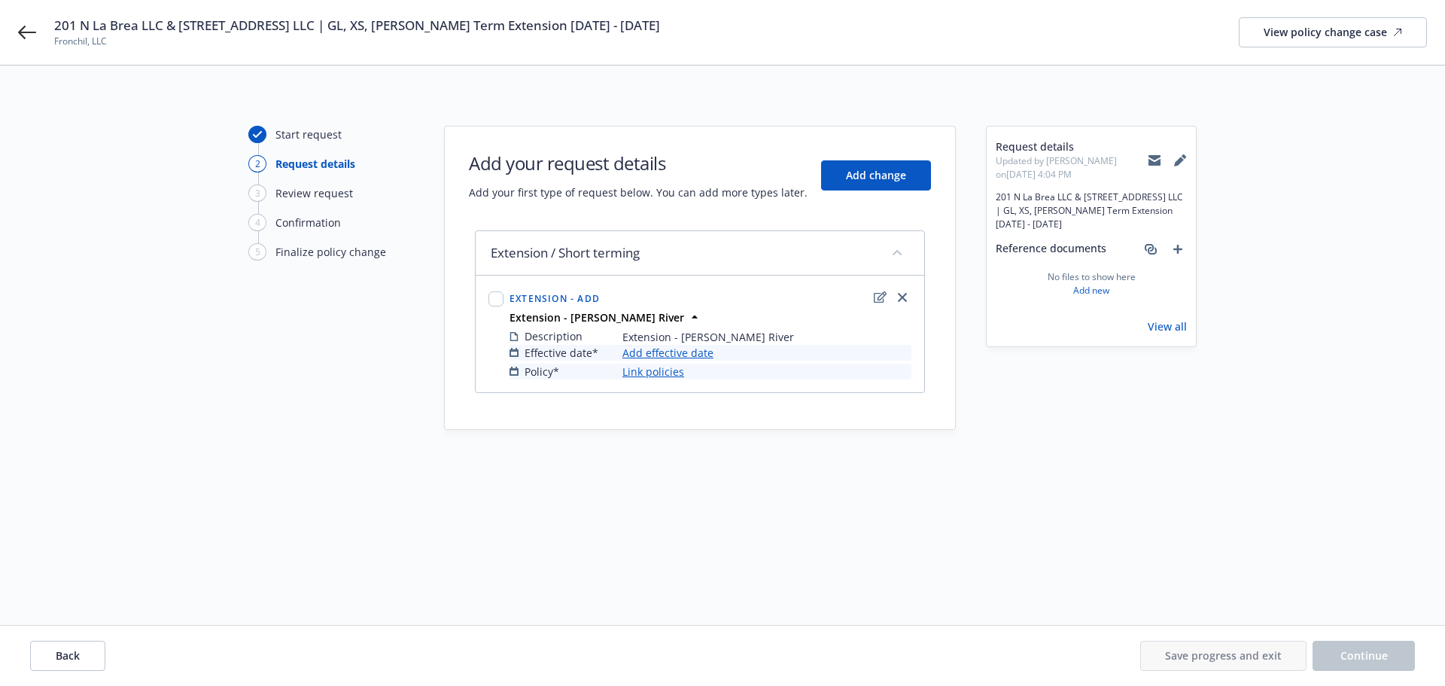
click at [687, 353] on link "Add effective date" at bounding box center [667, 353] width 91 height 16
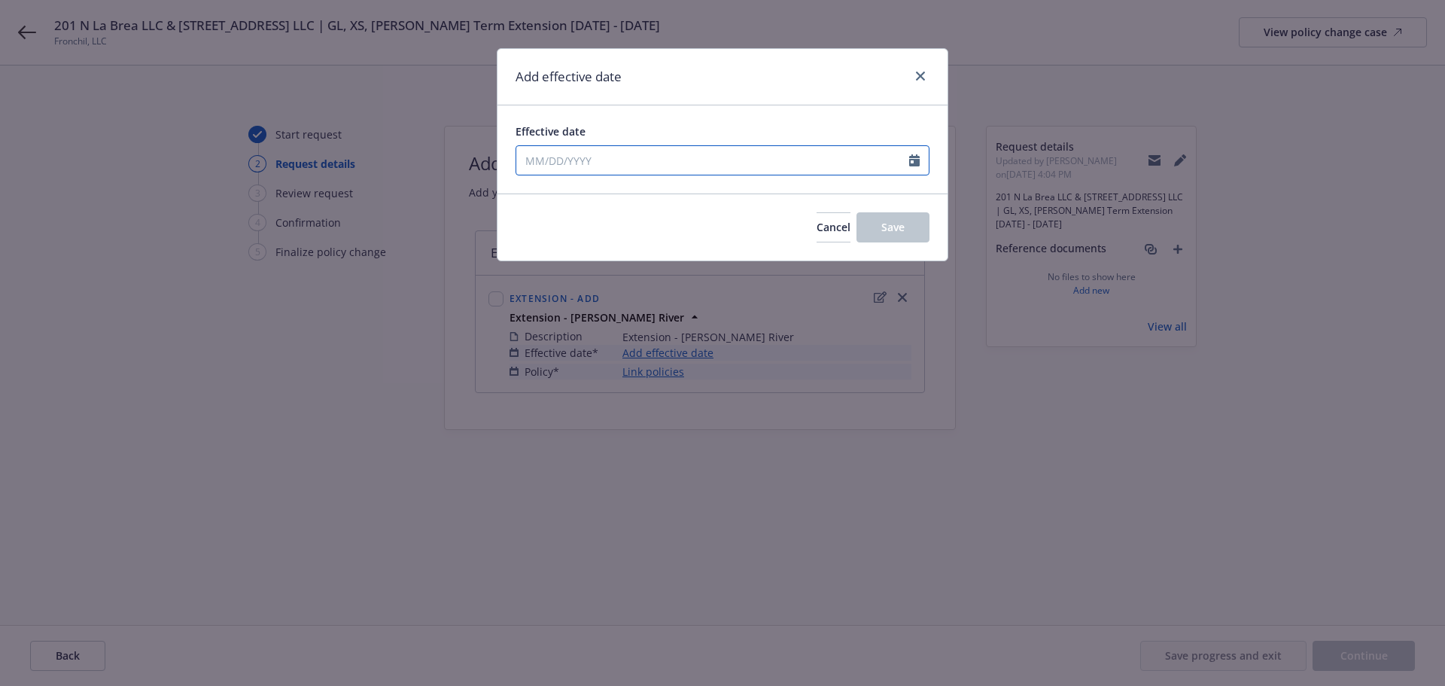
click at [643, 158] on input "Effective date" at bounding box center [712, 160] width 393 height 29
select select "9"
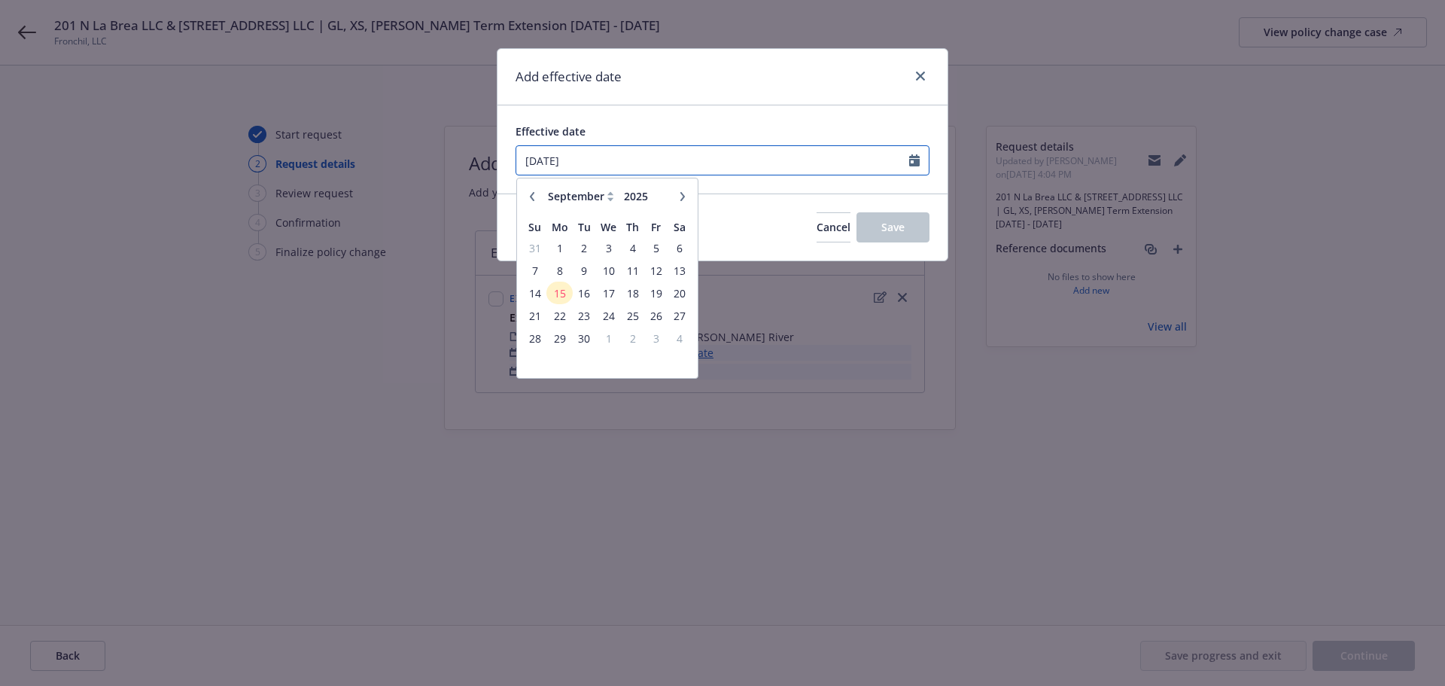
type input "09/23/2025"
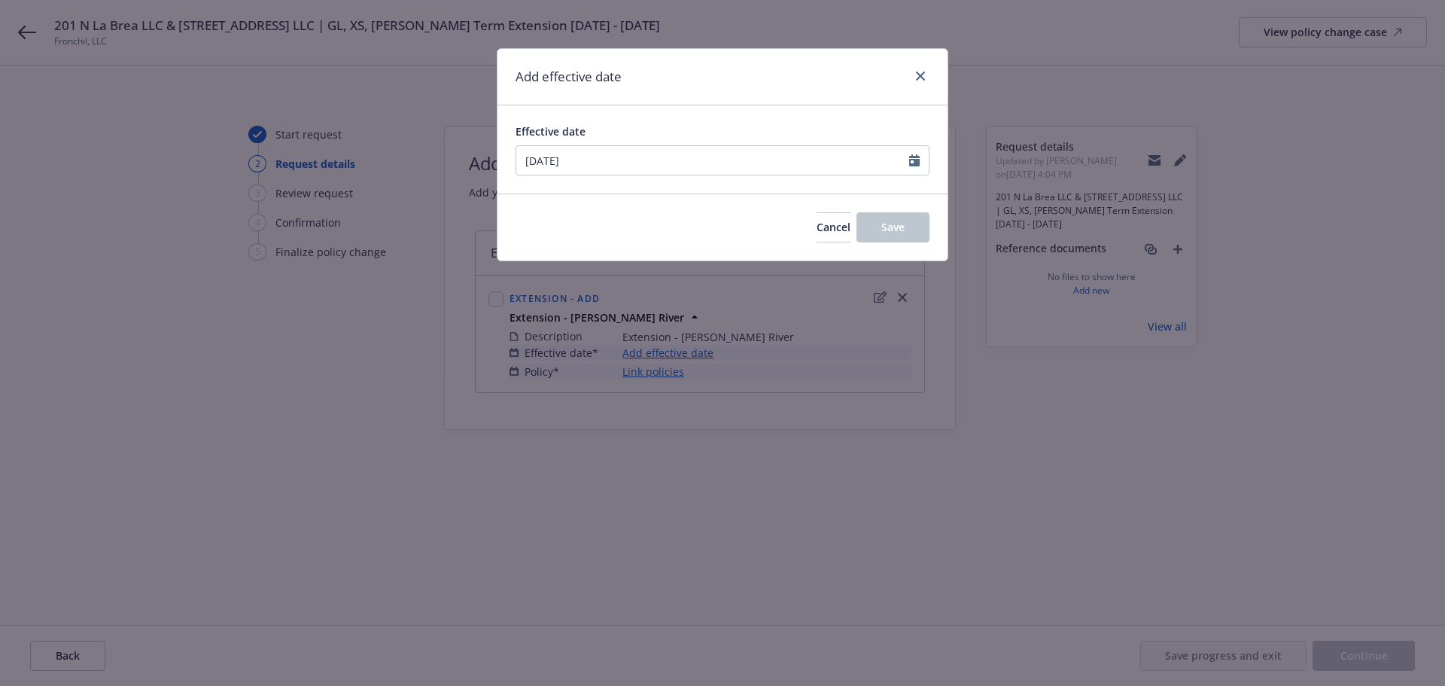
click at [680, 137] on div "Effective date" at bounding box center [723, 131] width 414 height 16
click at [887, 232] on span "Save" at bounding box center [892, 227] width 23 height 14
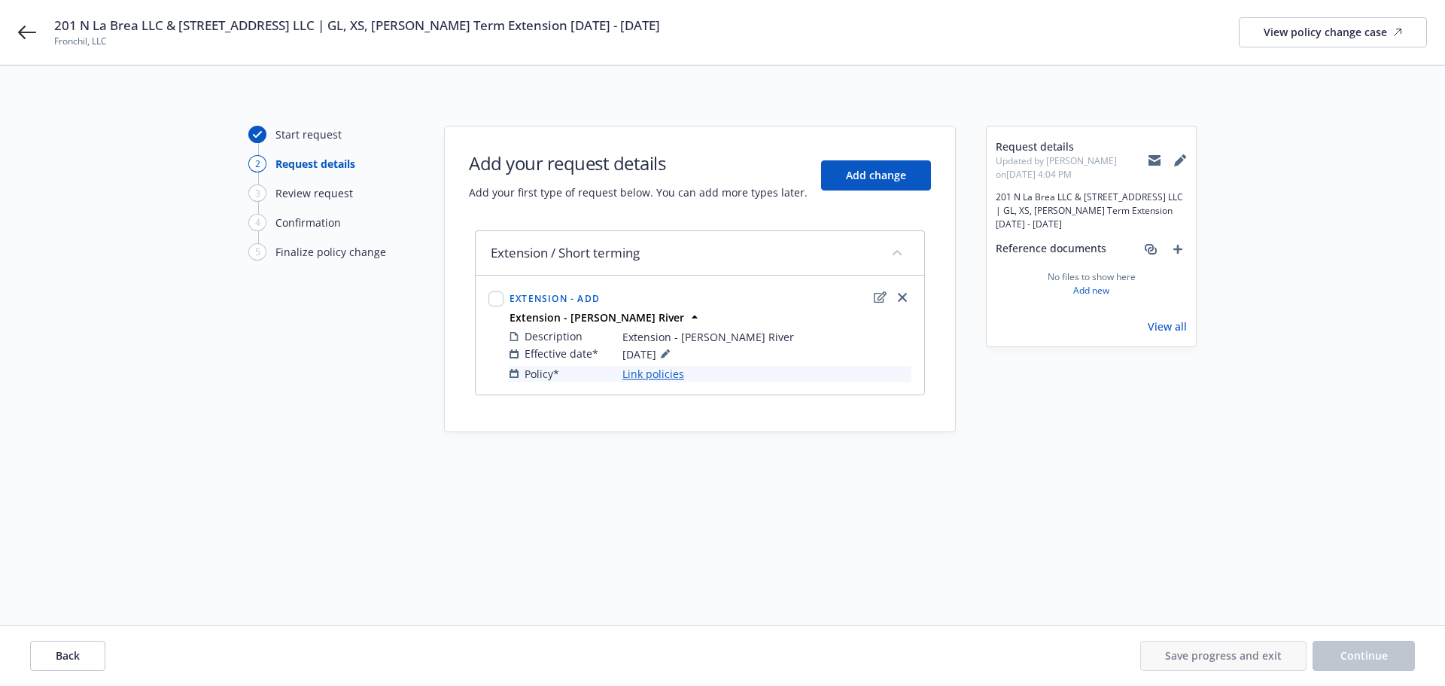
click at [673, 379] on link "Link policies" at bounding box center [653, 374] width 62 height 16
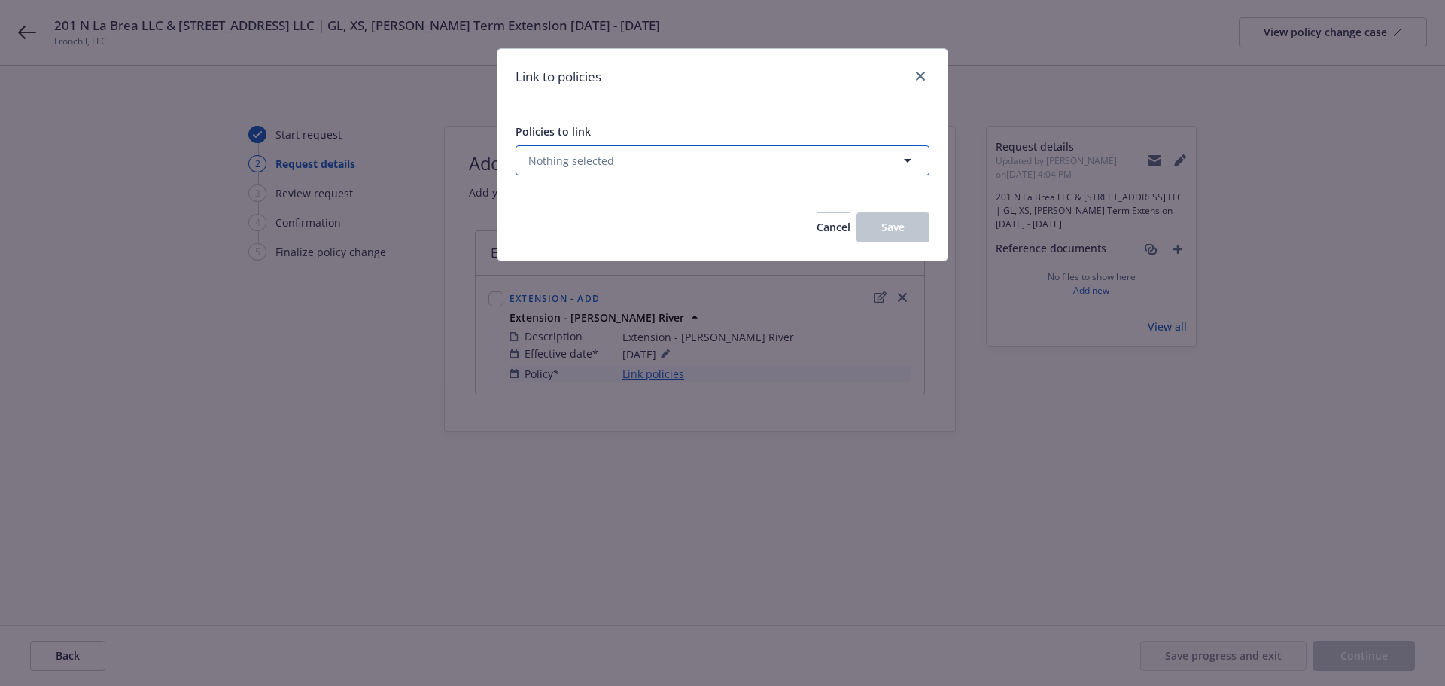
click at [598, 161] on span "Nothing selected" at bounding box center [571, 161] width 86 height 16
select select "ACTIVE"
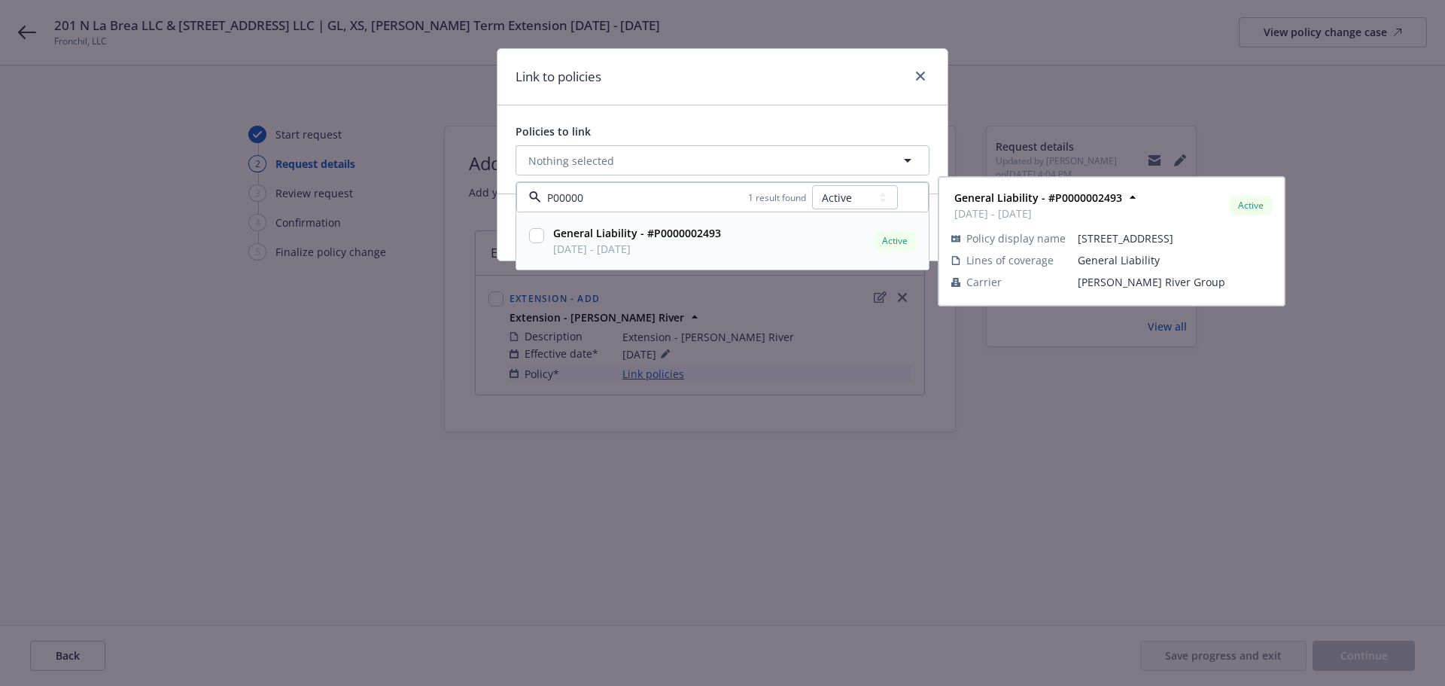
click at [535, 244] on div at bounding box center [536, 236] width 15 height 16
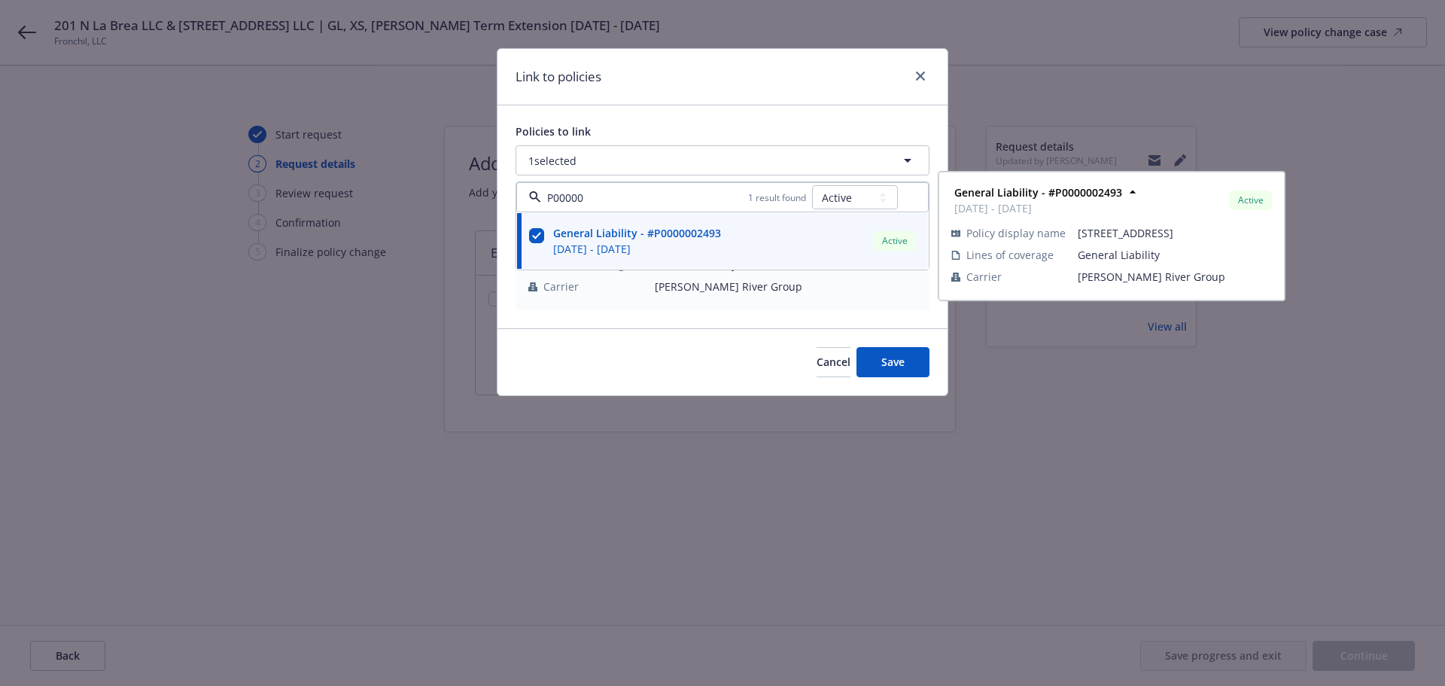
click at [832, 84] on div "Link to policies" at bounding box center [723, 77] width 450 height 56
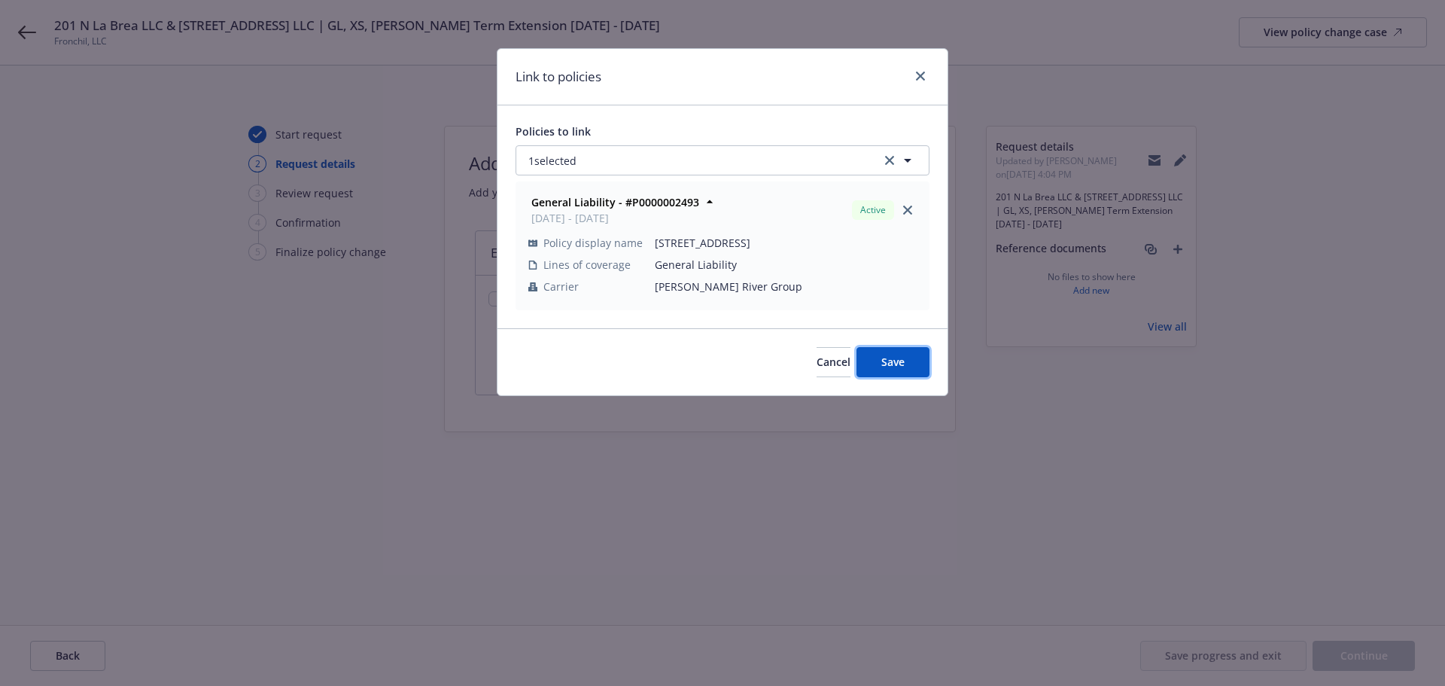
click at [898, 366] on span "Save" at bounding box center [892, 362] width 23 height 14
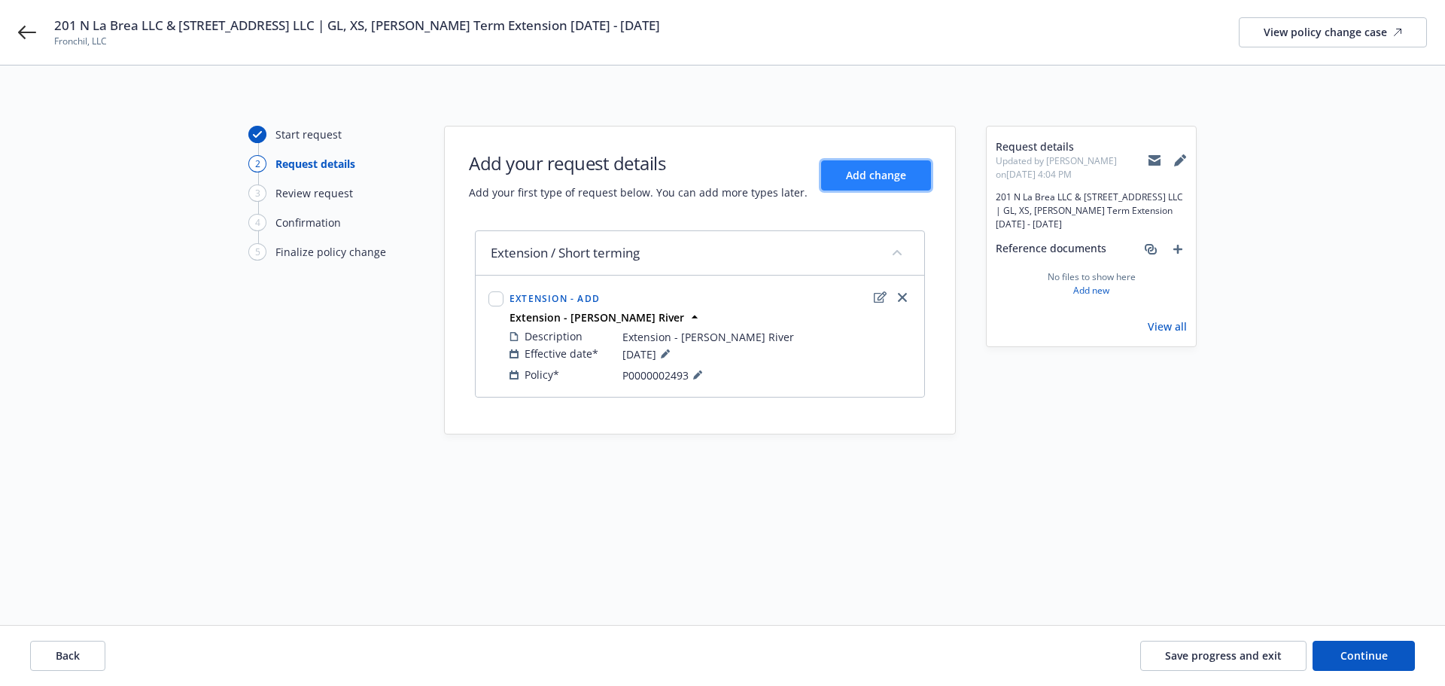
click at [855, 168] on span "Add change" at bounding box center [876, 175] width 60 height 14
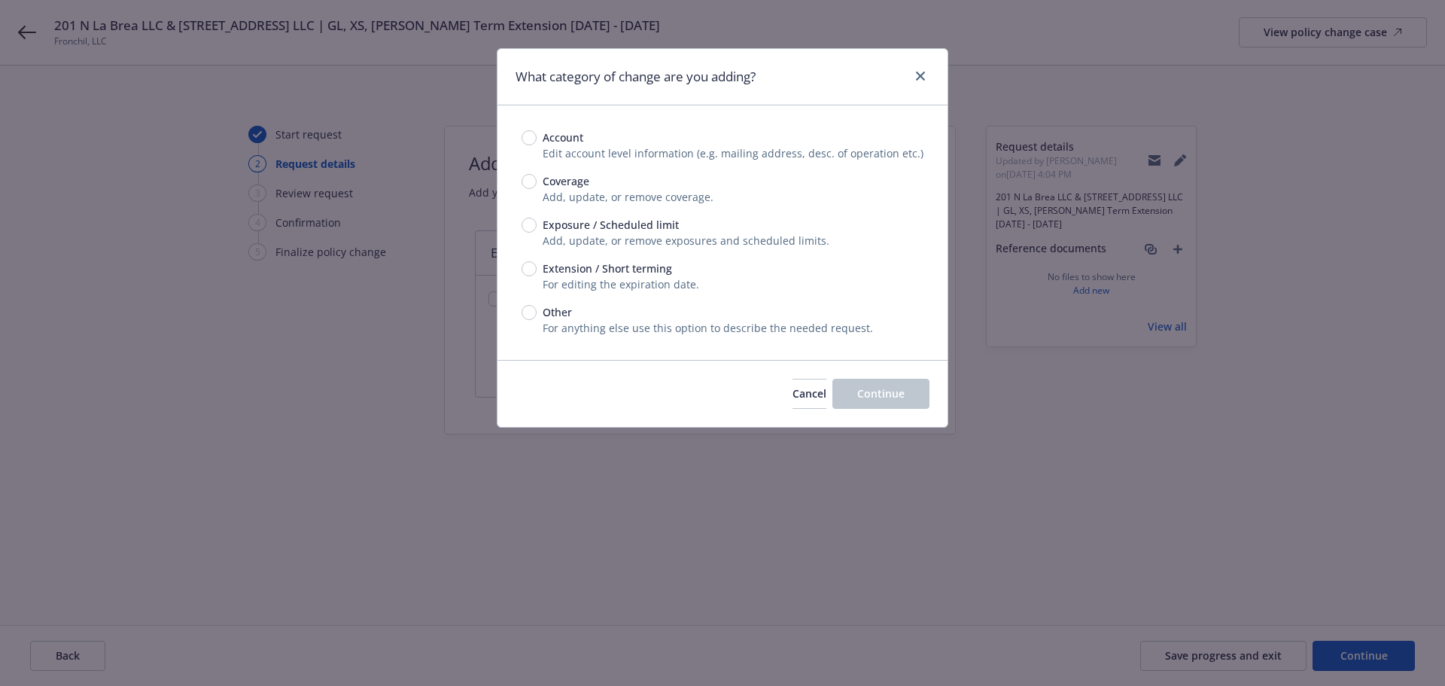
click at [617, 265] on span "Extension / Short terming" at bounding box center [607, 268] width 129 height 16
click at [537, 265] on input "Extension / Short terming" at bounding box center [529, 268] width 15 height 15
click at [869, 400] on span "Continue" at bounding box center [880, 393] width 47 height 14
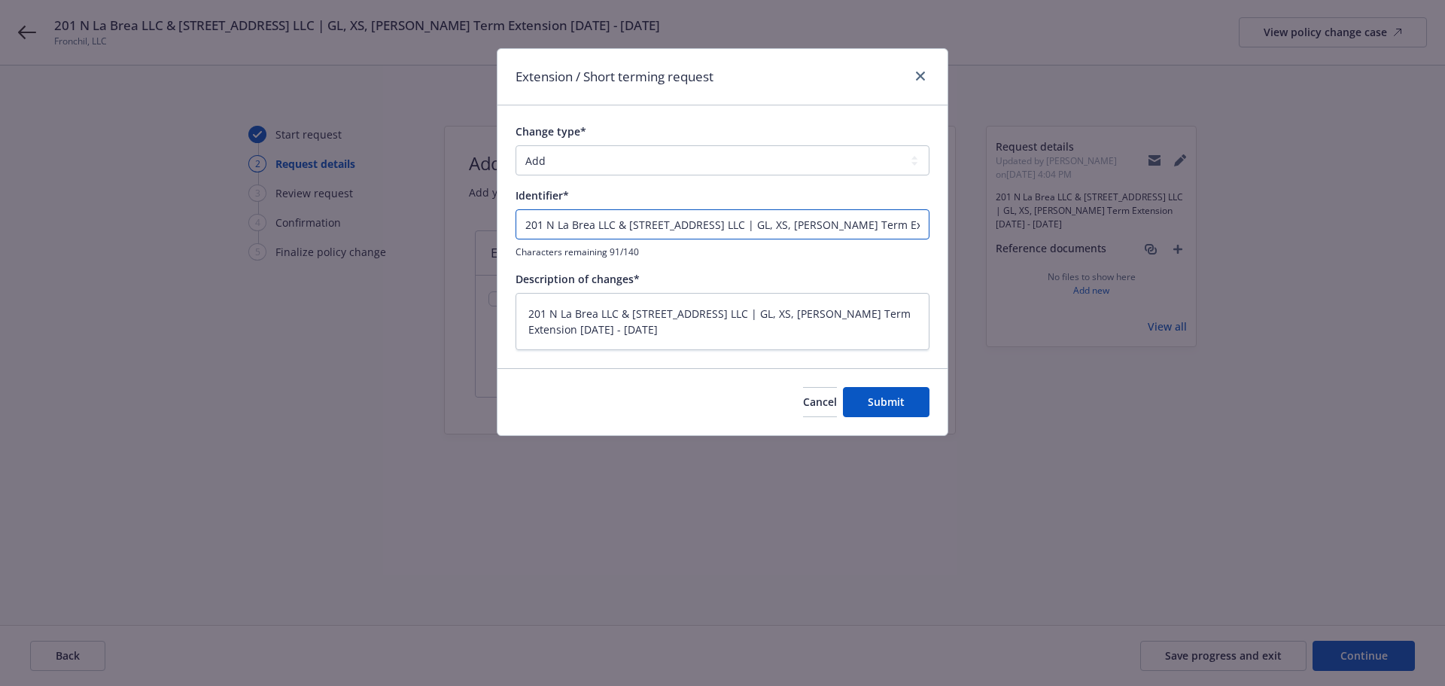
click at [775, 225] on input "201 N La Brea LLC & 3440 West 43rd LLC | GL, XS, EB Short Term Extension 9/23/2…" at bounding box center [723, 224] width 414 height 30
click at [692, 342] on textarea "201 N La Brea LLC & 3440 West 43rd LLC | GL, XS, EB Short Term Extension 9/23/2…" at bounding box center [723, 321] width 414 height 57
paste textarea "Extension - XS James River"
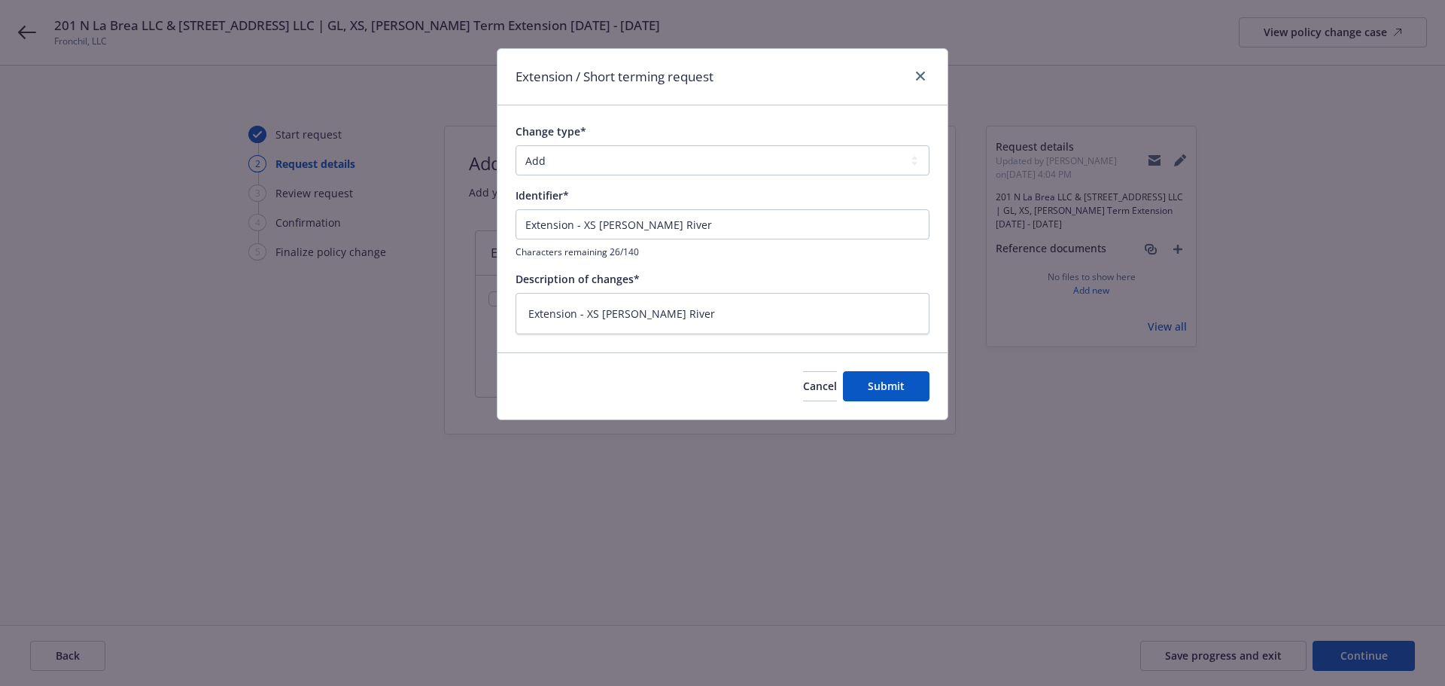
click at [908, 420] on div "Extension / Short terming request Change type* Add Audit Change Remove Identifi…" at bounding box center [722, 343] width 1445 height 686
click at [898, 398] on button "Submit" at bounding box center [886, 386] width 87 height 30
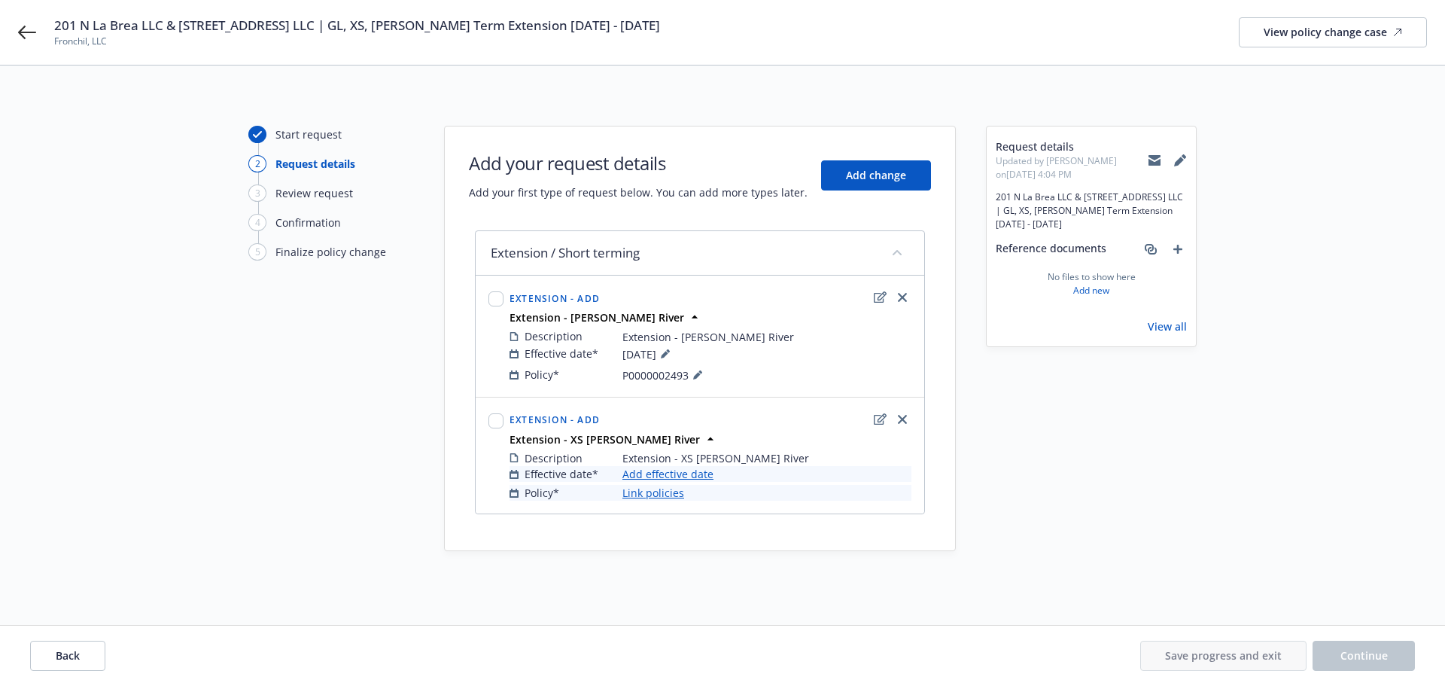
click at [670, 475] on link "Add effective date" at bounding box center [667, 474] width 91 height 16
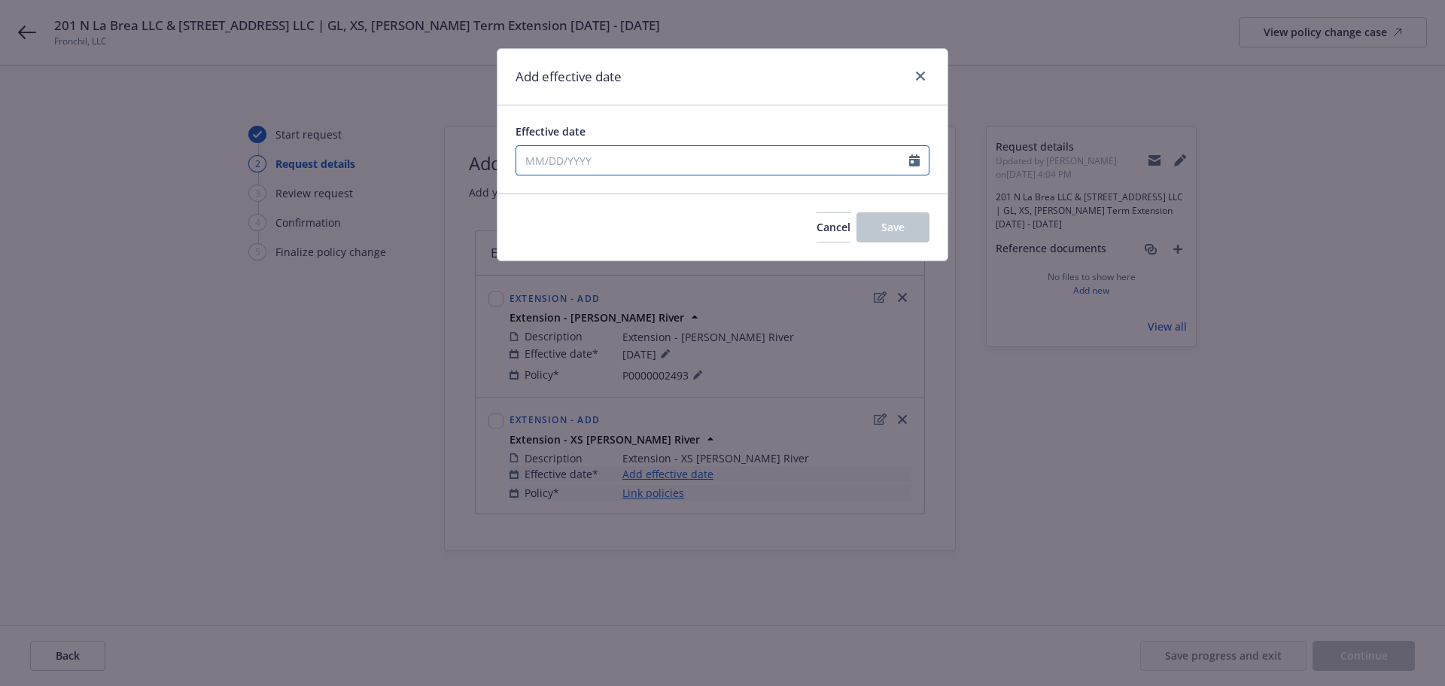
click at [654, 154] on input "Effective date" at bounding box center [712, 160] width 393 height 29
click at [679, 111] on div "Effective date 09/23/2025 January February March April May June July August Sep…" at bounding box center [723, 149] width 450 height 88
click at [890, 220] on span "Save" at bounding box center [892, 227] width 23 height 14
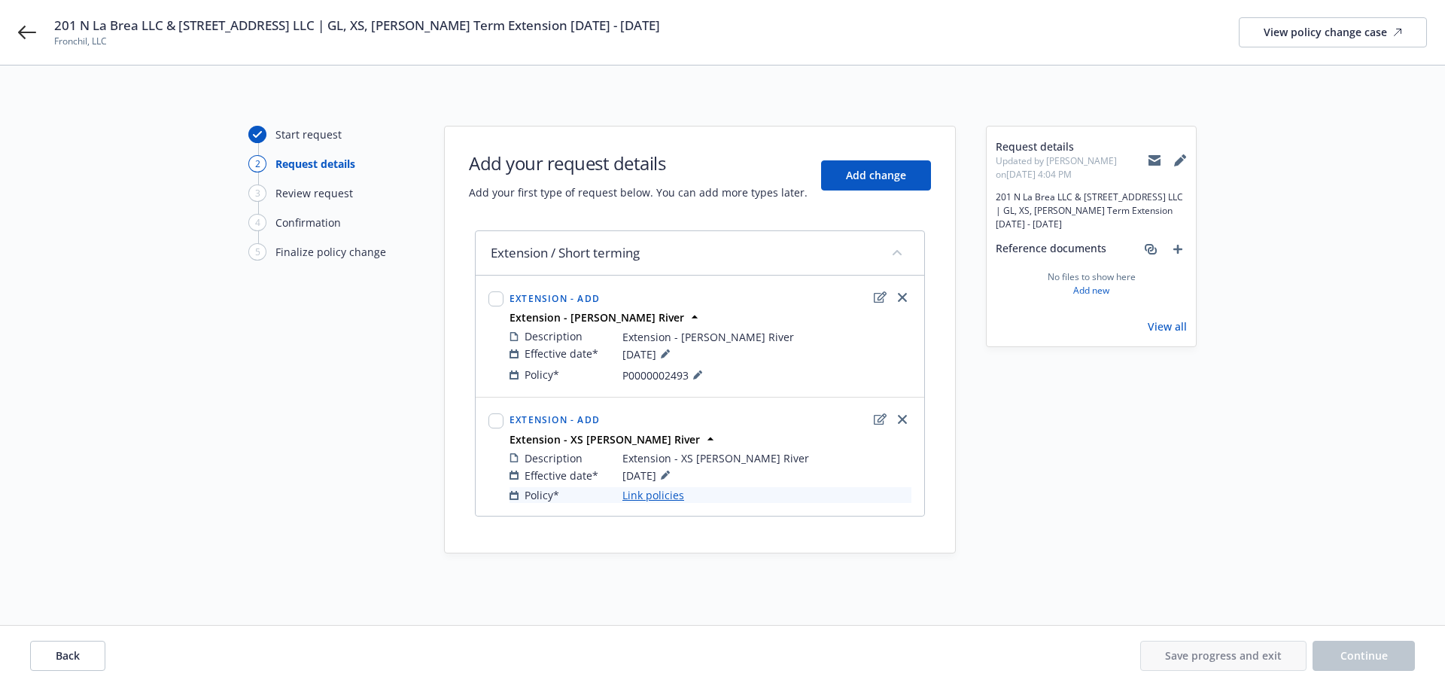
click at [671, 501] on link "Link policies" at bounding box center [653, 495] width 62 height 16
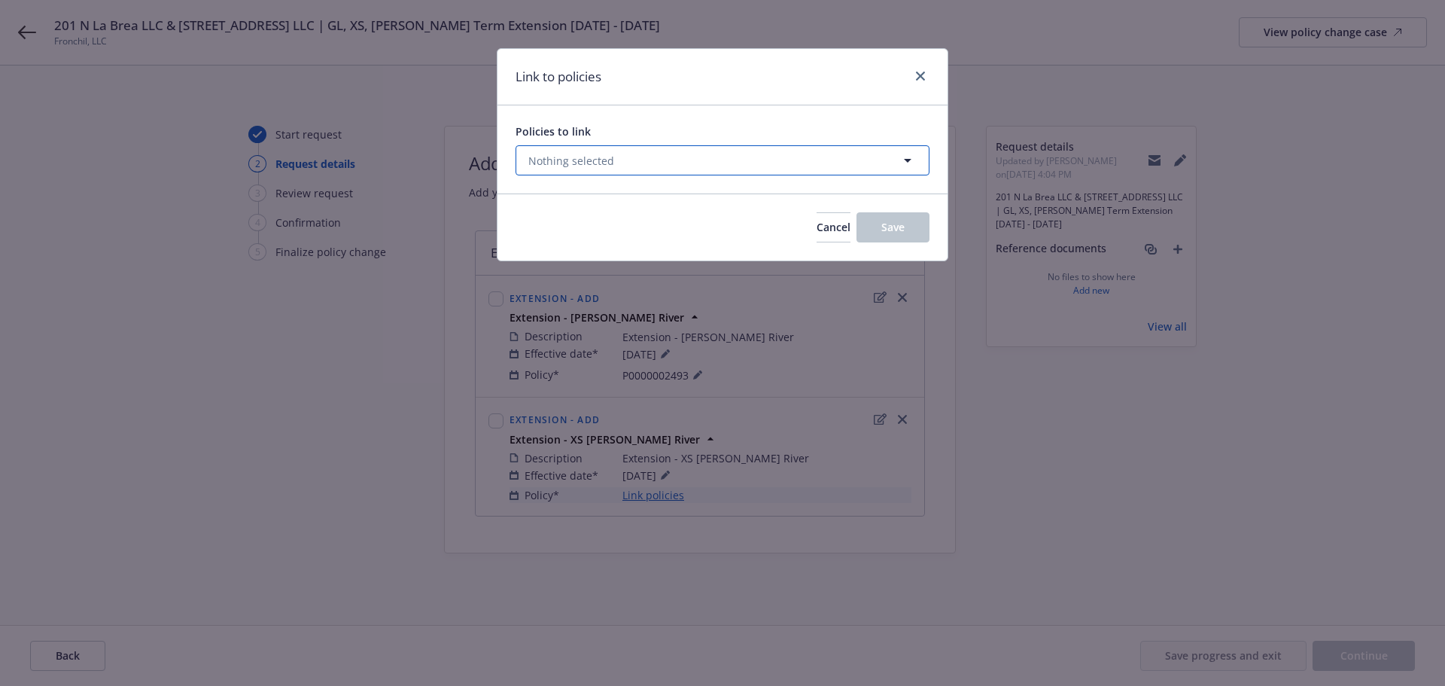
click at [587, 160] on span "Nothing selected" at bounding box center [571, 161] width 86 height 16
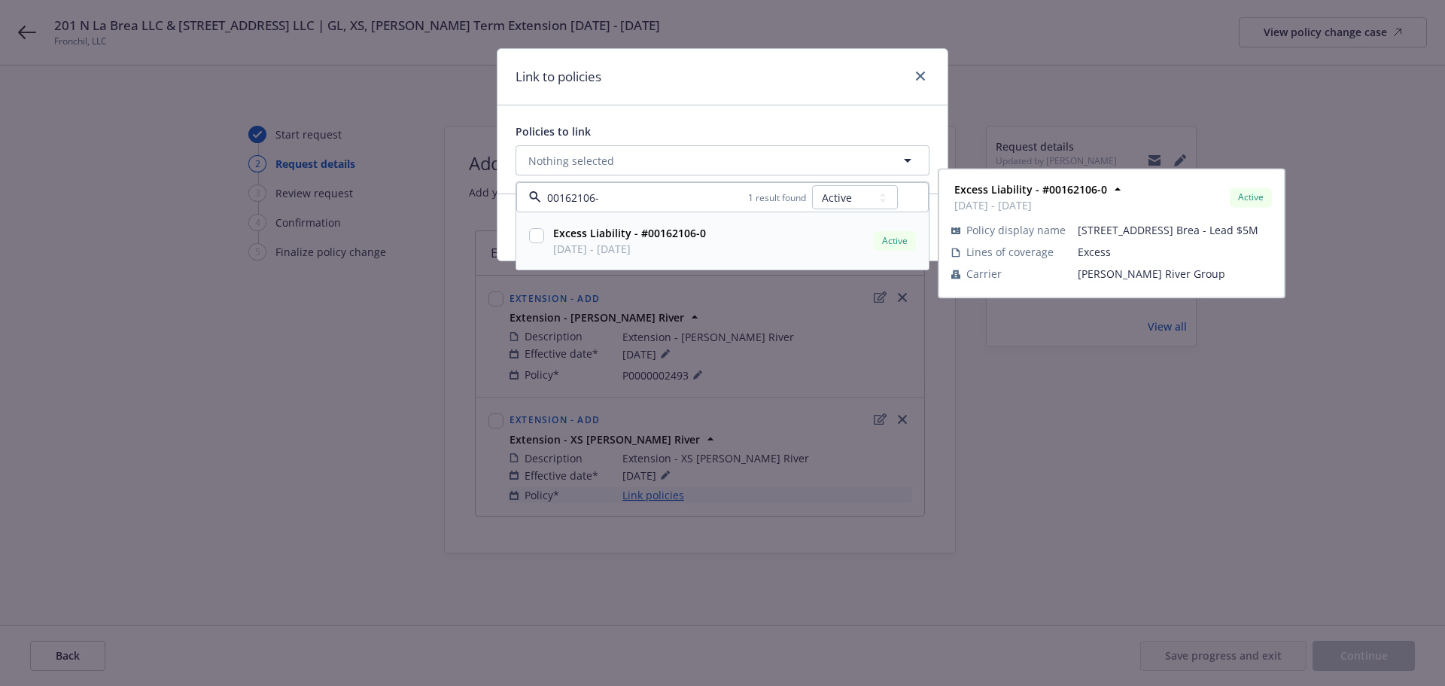
click at [534, 236] on input "checkbox" at bounding box center [536, 235] width 15 height 15
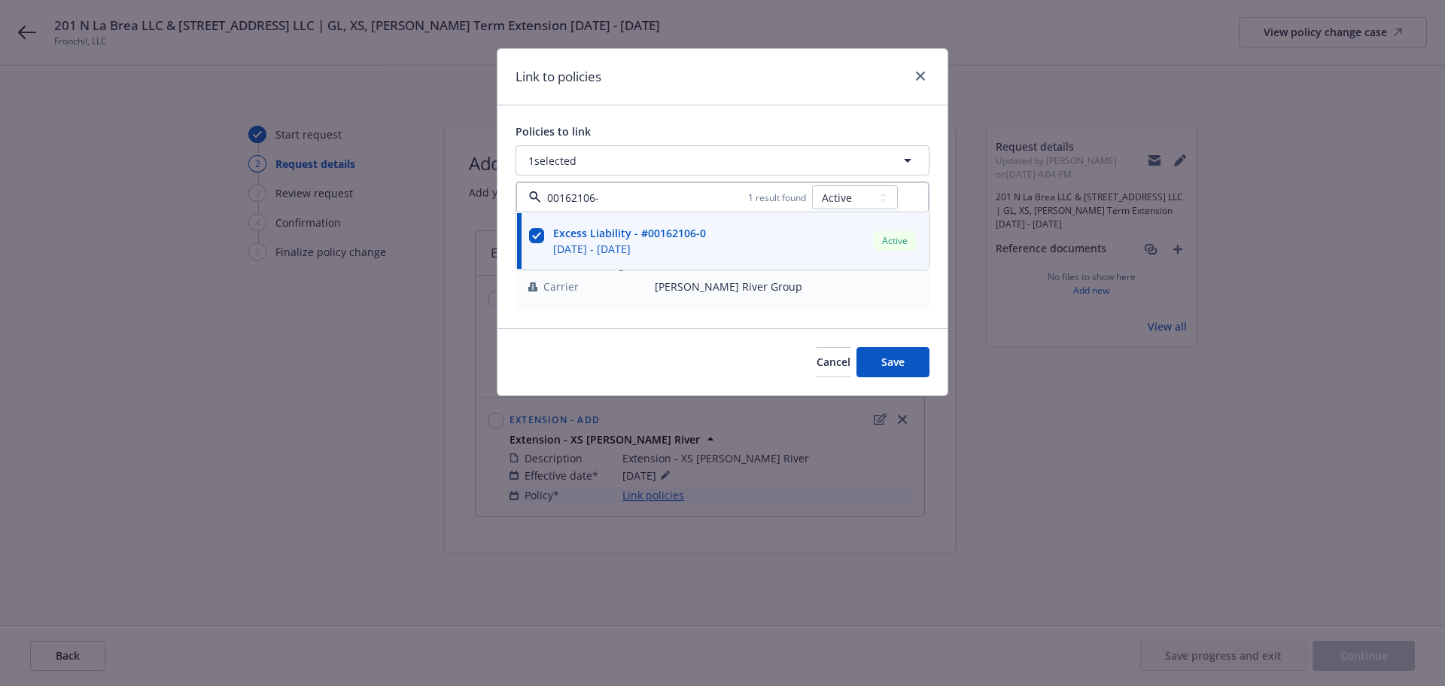
click at [707, 99] on div "Link to policies" at bounding box center [723, 77] width 450 height 56
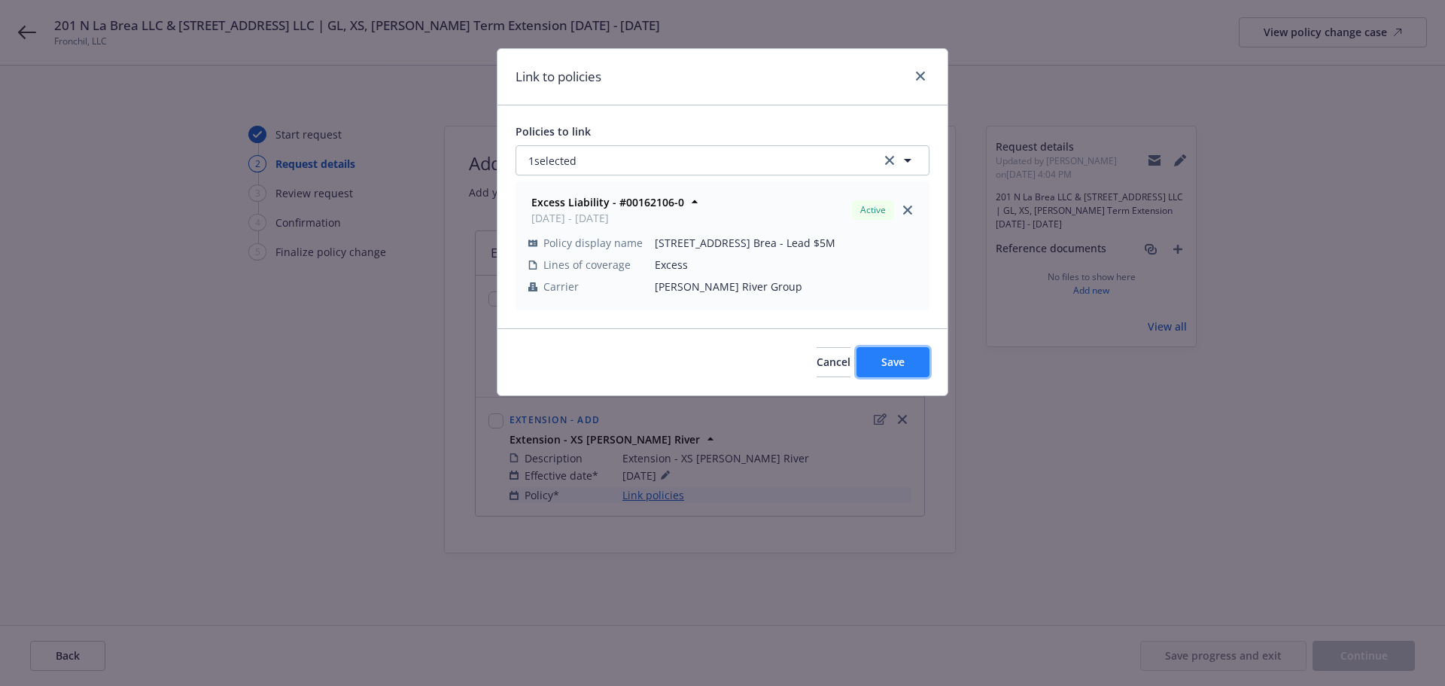
click at [881, 360] on span "Save" at bounding box center [892, 362] width 23 height 14
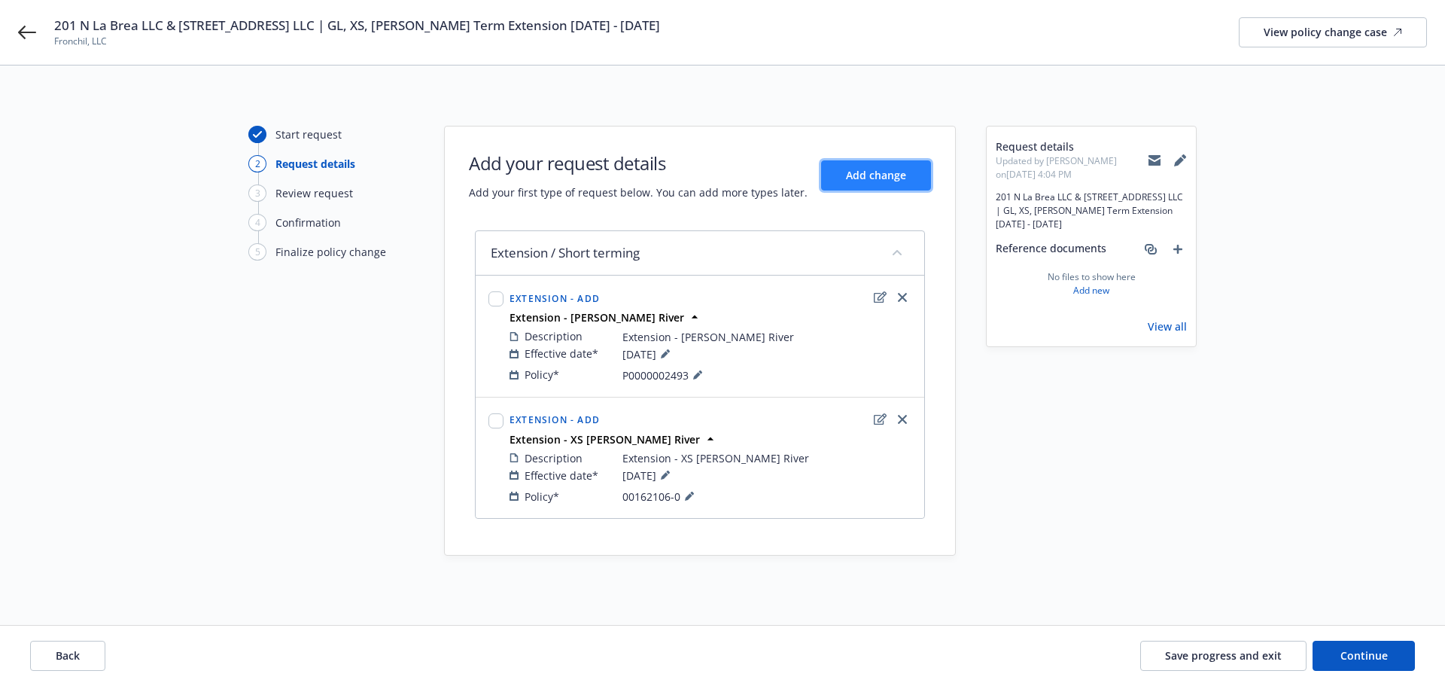
click at [850, 163] on button "Add change" at bounding box center [876, 175] width 110 height 30
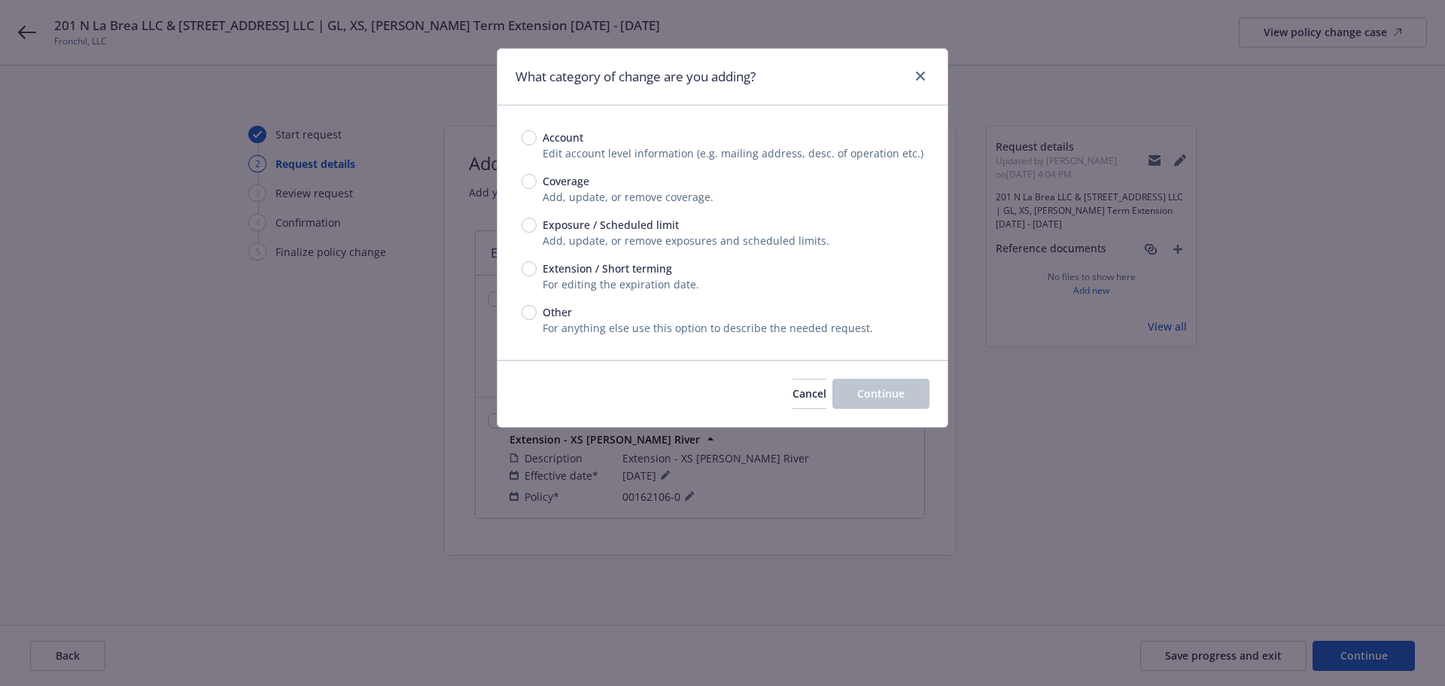
click at [614, 265] on span "Extension / Short terming" at bounding box center [607, 268] width 129 height 16
click at [537, 265] on input "Extension / Short terming" at bounding box center [529, 268] width 15 height 15
click at [890, 385] on button "Continue" at bounding box center [880, 394] width 97 height 30
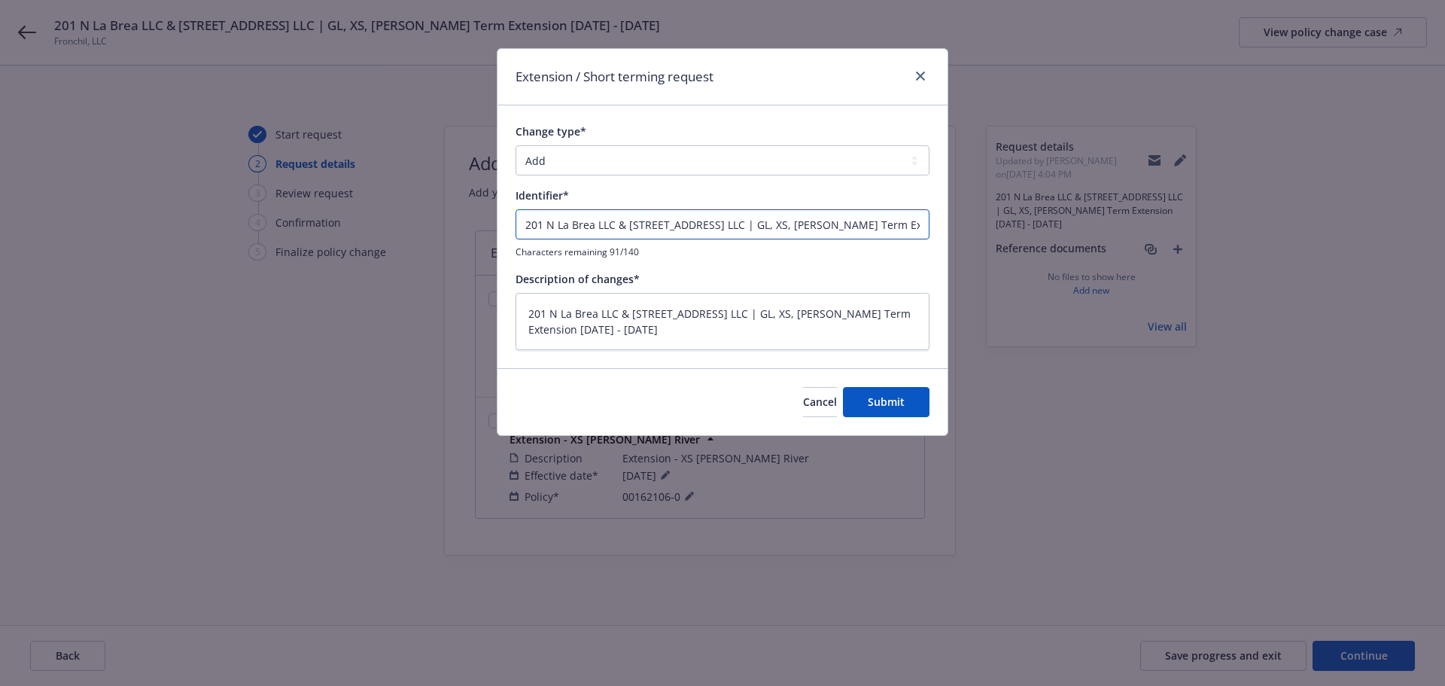
click at [772, 213] on input "201 N La Brea LLC & 3440 West 43rd LLC | GL, XS, EB Short Term Extension 9/23/2…" at bounding box center [723, 224] width 414 height 30
click at [775, 327] on textarea "201 N La Brea LLC & 3440 West 43rd LLC | GL, XS, EB Short Term Extension 9/23/2…" at bounding box center [723, 321] width 414 height 57
paste textarea "Extension - XS Richmond National"
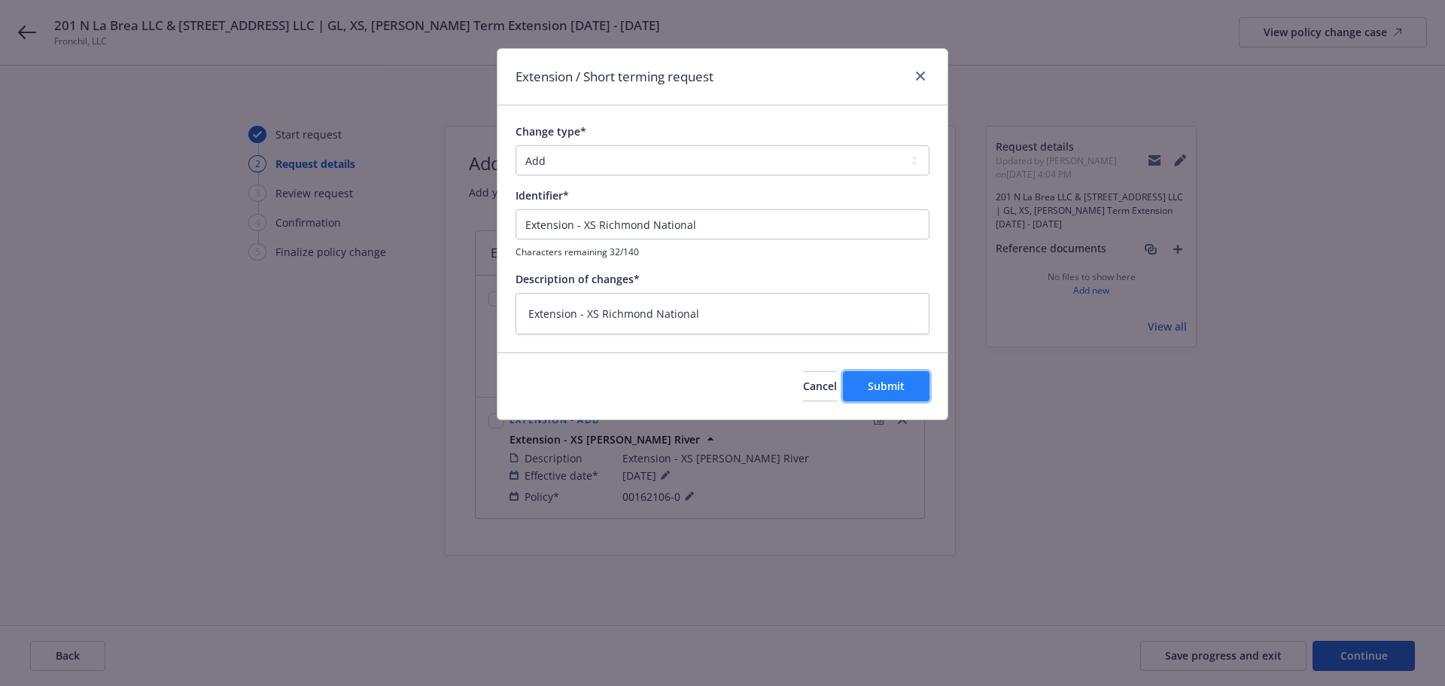
click at [872, 385] on span "Submit" at bounding box center [886, 386] width 37 height 14
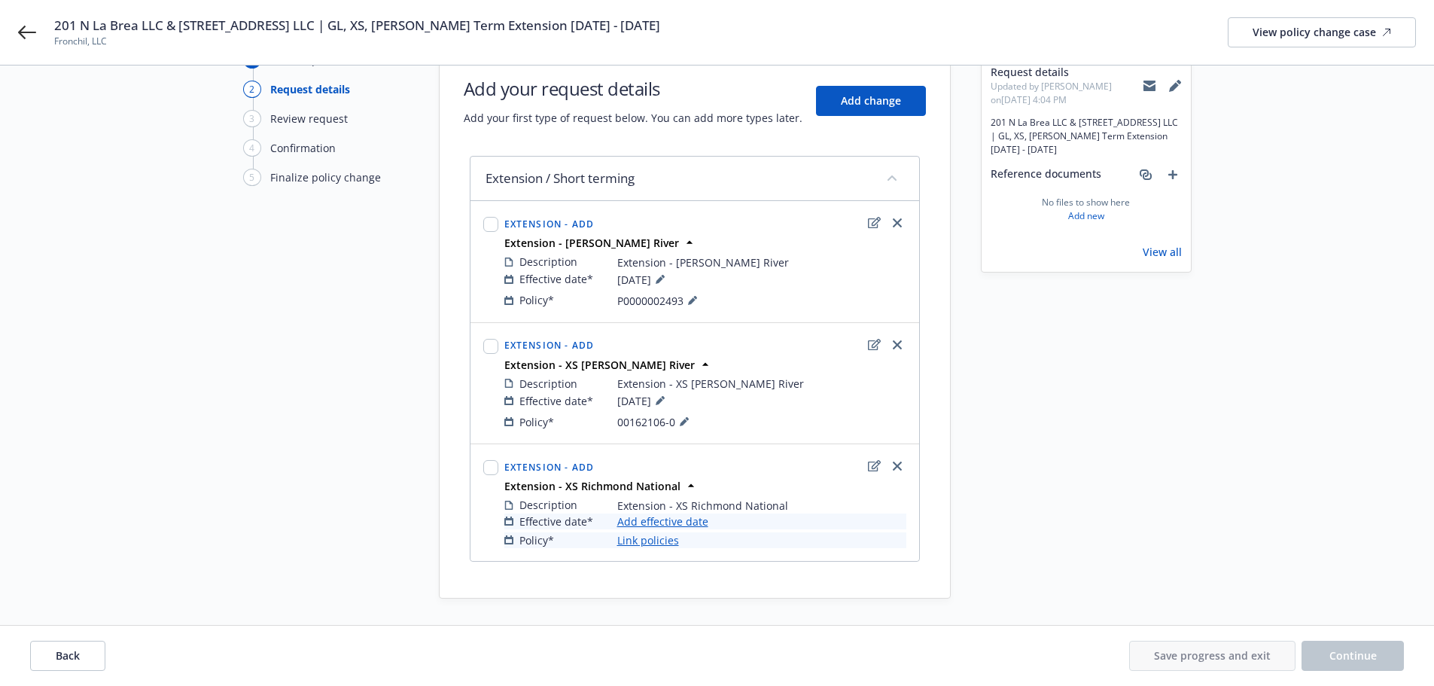
scroll to position [75, 0]
click at [690, 519] on link "Add effective date" at bounding box center [662, 521] width 91 height 16
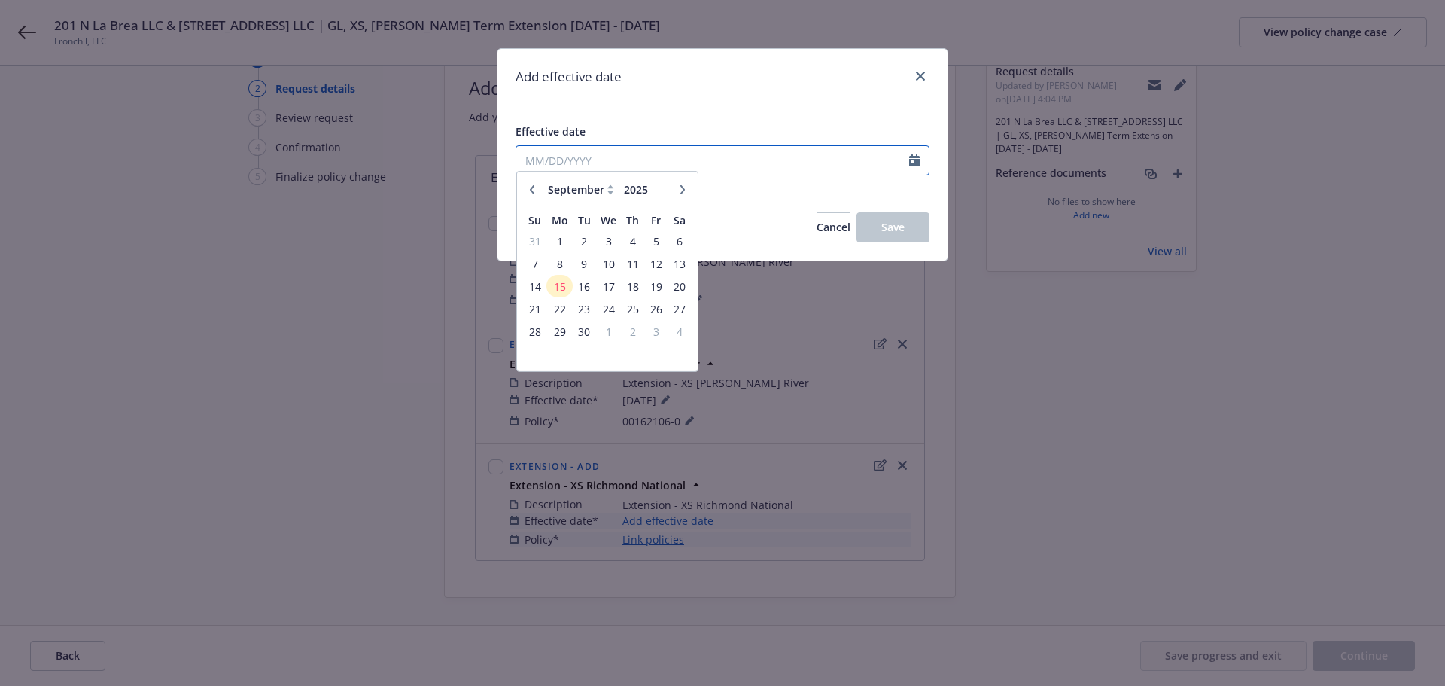
click at [680, 156] on input "Effective date" at bounding box center [712, 160] width 393 height 29
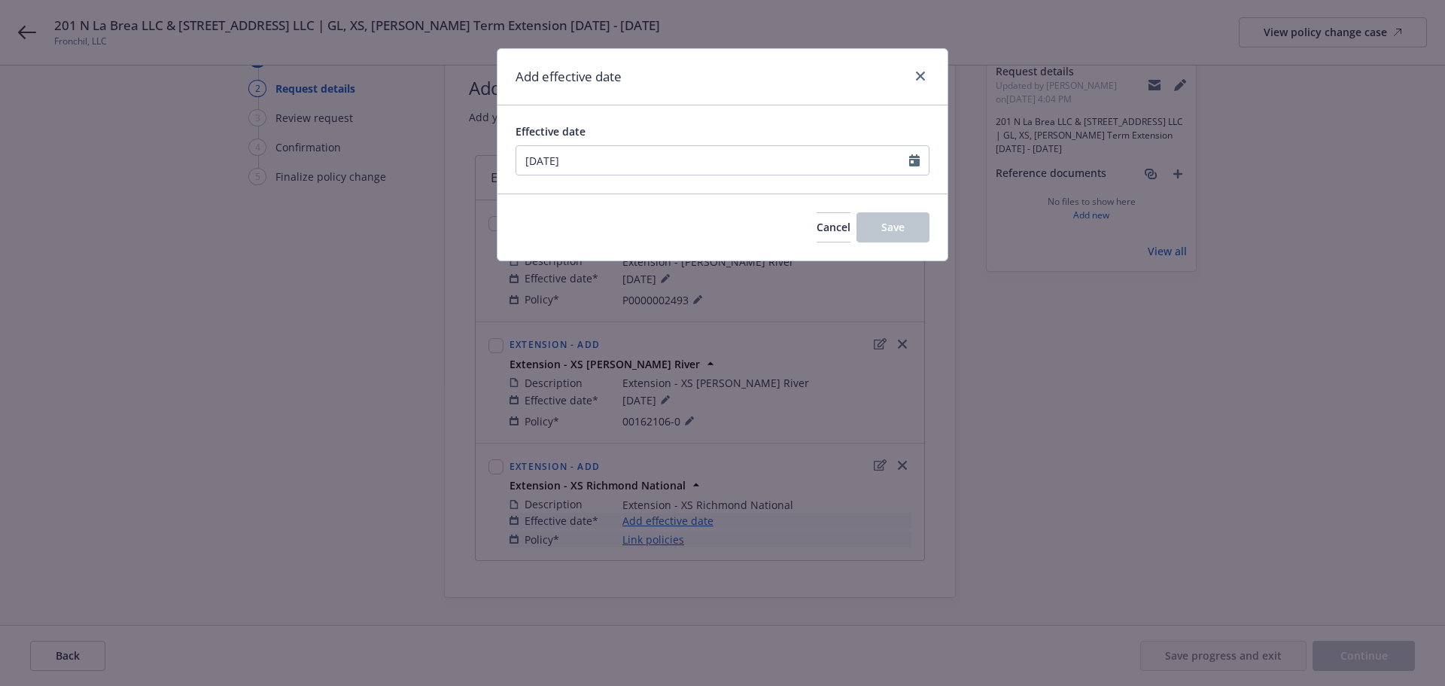
click at [697, 75] on div "Add effective date" at bounding box center [723, 77] width 450 height 56
click at [902, 236] on button "Save" at bounding box center [893, 227] width 73 height 30
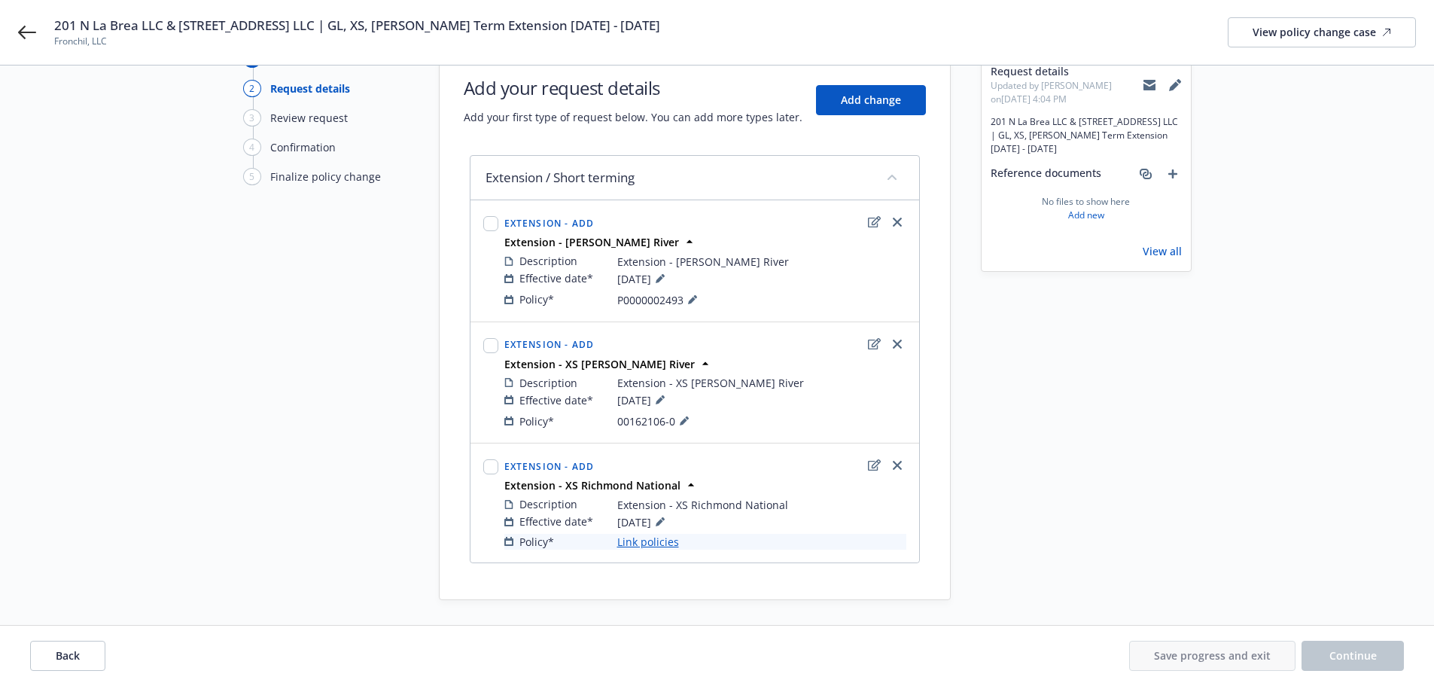
click at [646, 546] on link "Link policies" at bounding box center [648, 542] width 62 height 16
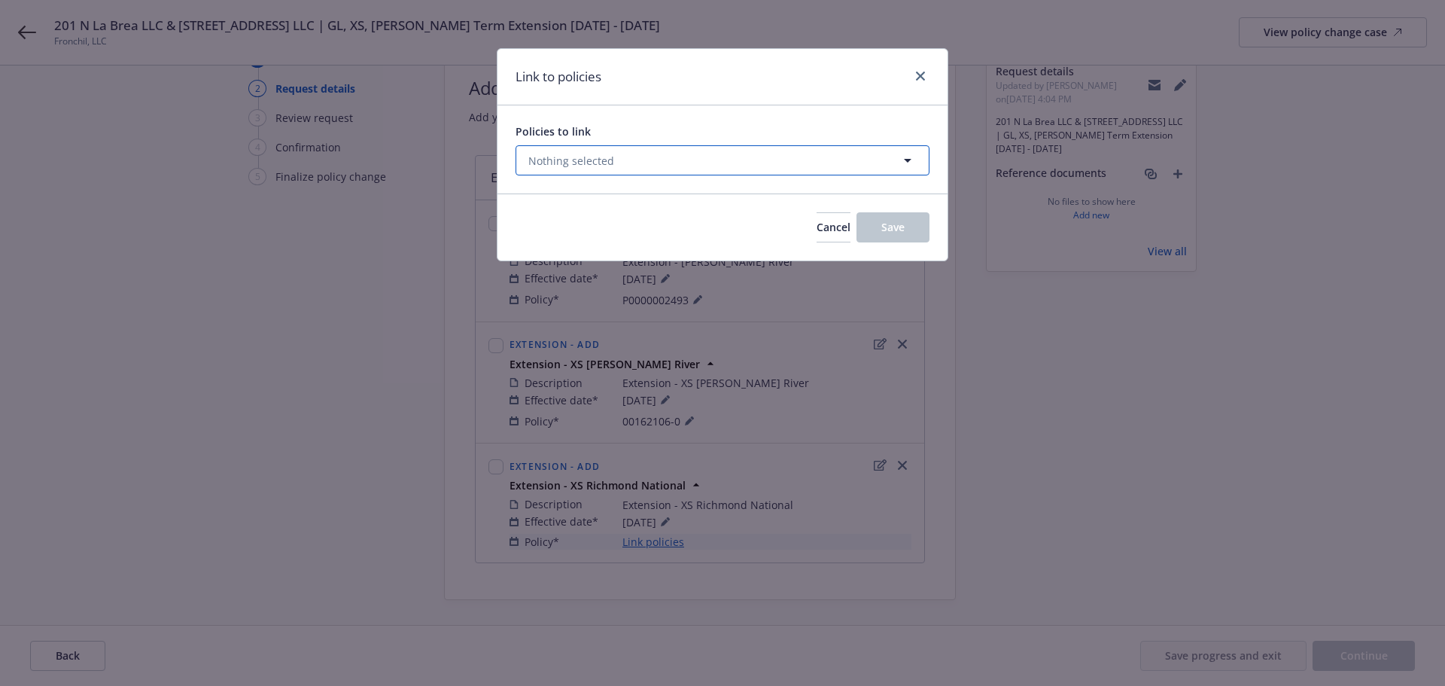
click at [607, 147] on button "Nothing selected" at bounding box center [723, 160] width 414 height 30
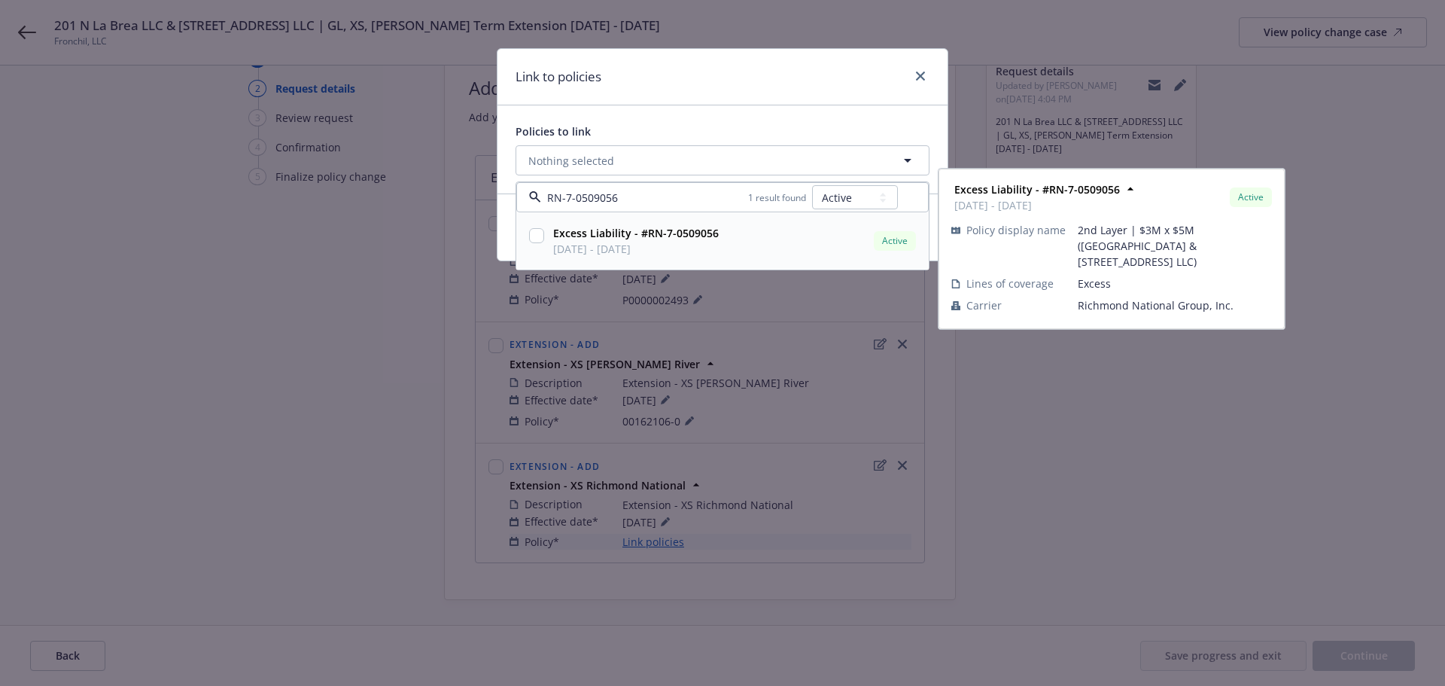
click at [538, 234] on input "checkbox" at bounding box center [536, 235] width 15 height 15
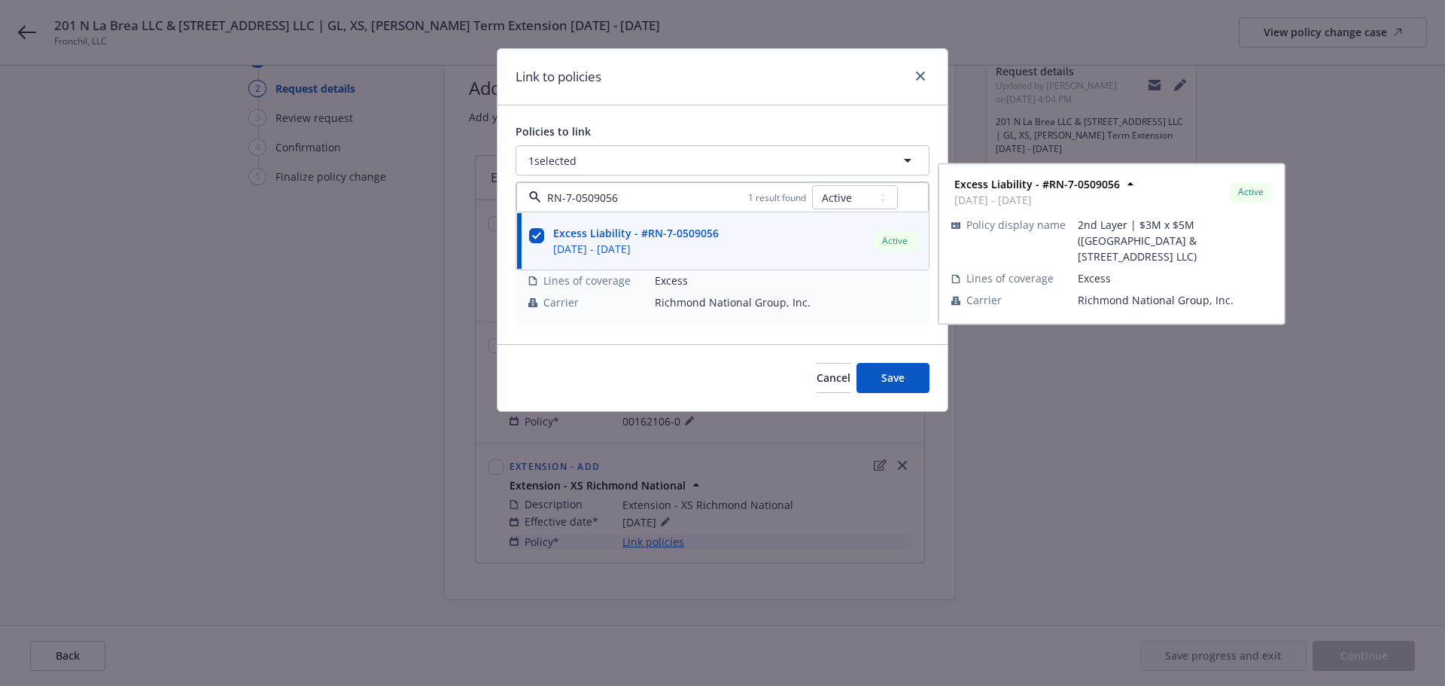
click at [741, 85] on div "Link to policies" at bounding box center [723, 77] width 450 height 56
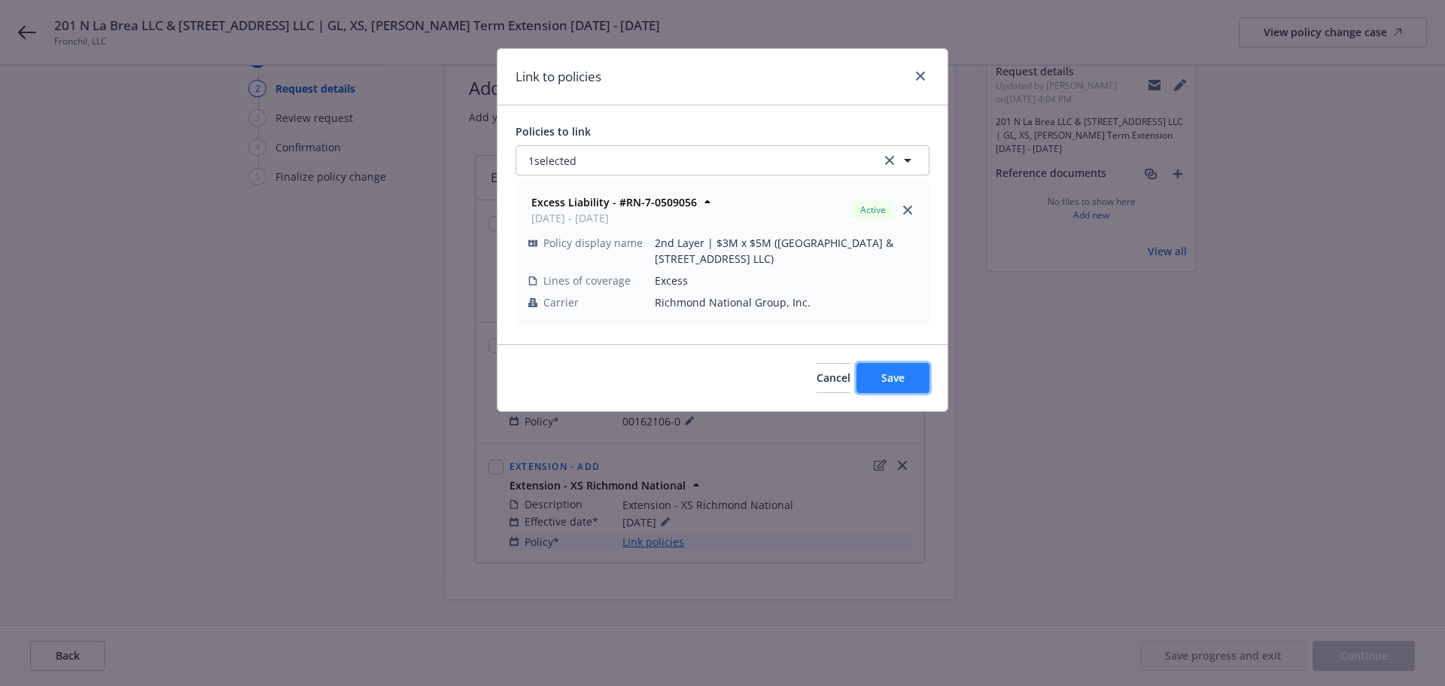
click at [904, 376] on span "Save" at bounding box center [892, 377] width 23 height 14
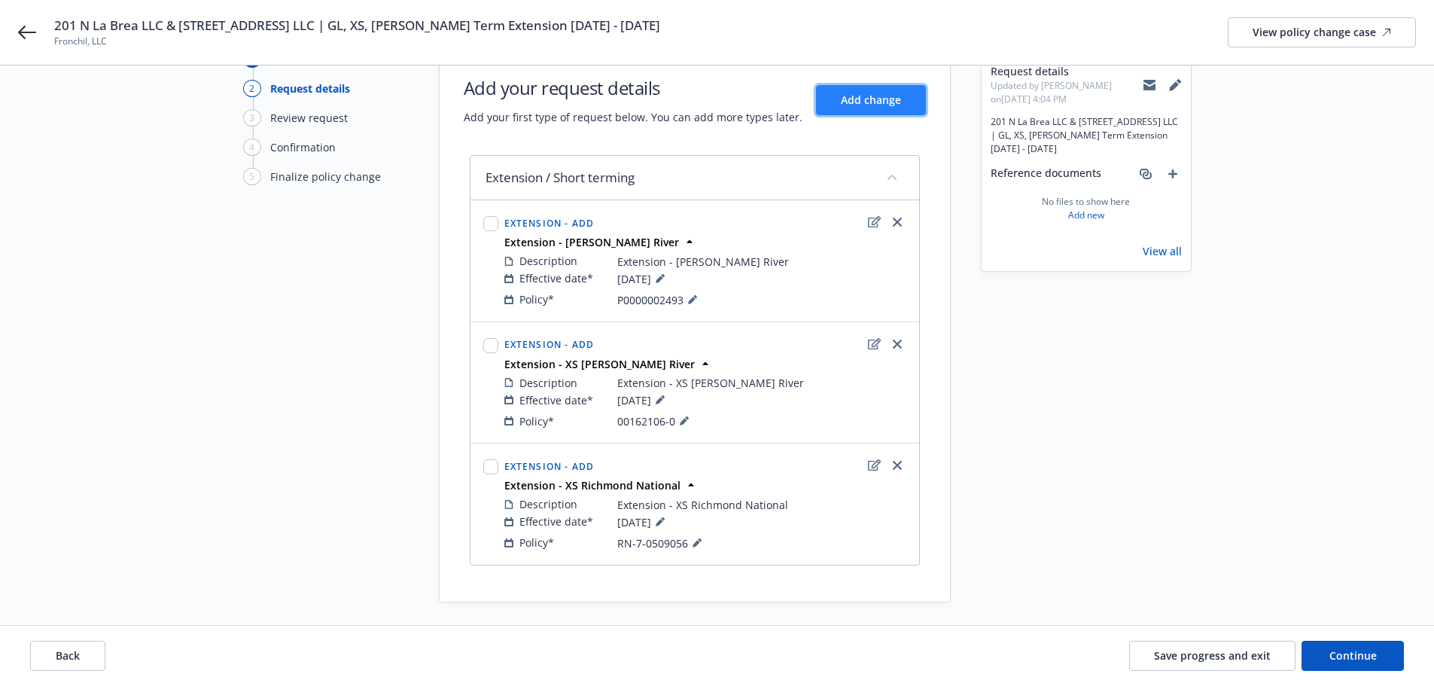
click at [842, 86] on button "Add change" at bounding box center [871, 100] width 110 height 30
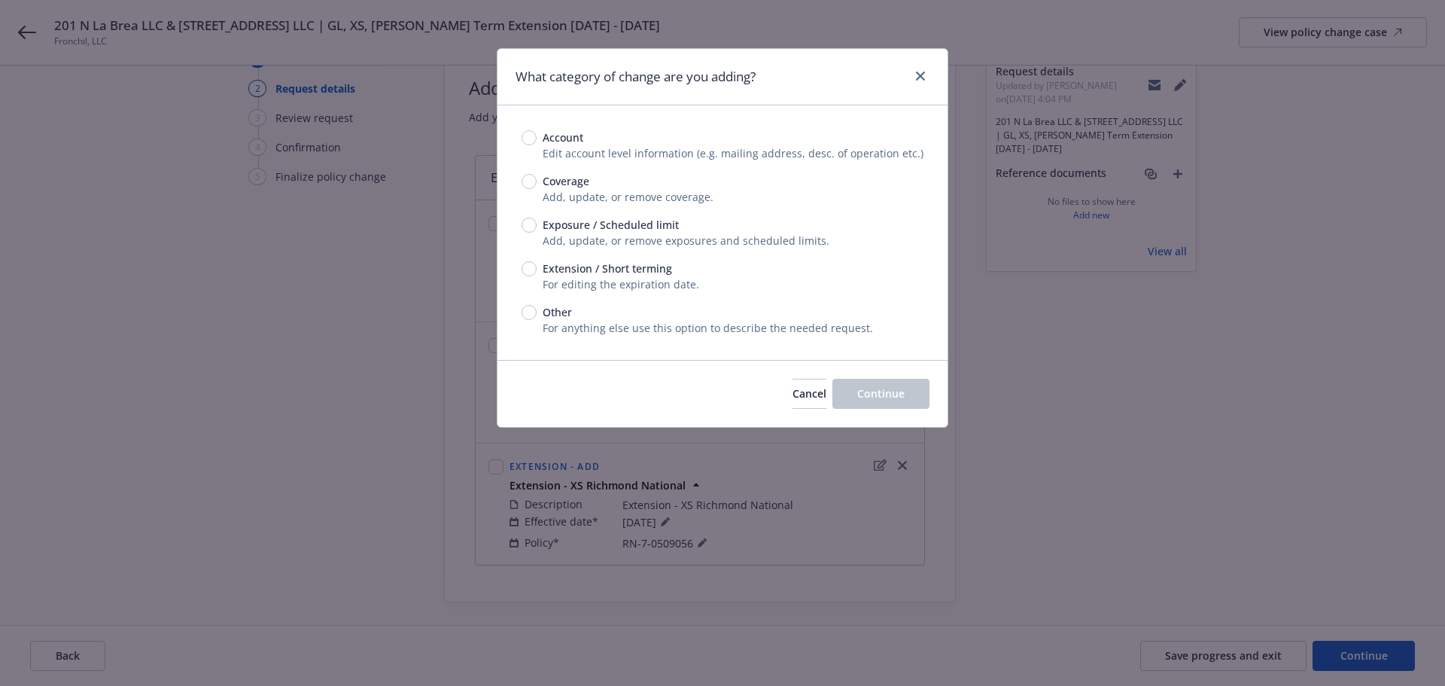
click at [579, 257] on div "Account Edit account level information (e.g. mailing address, desc. of operatio…" at bounding box center [723, 232] width 402 height 206
click at [580, 266] on span "Extension / Short terming" at bounding box center [607, 268] width 129 height 16
click at [537, 266] on input "Extension / Short terming" at bounding box center [529, 268] width 15 height 15
click at [845, 387] on button "Continue" at bounding box center [880, 394] width 97 height 30
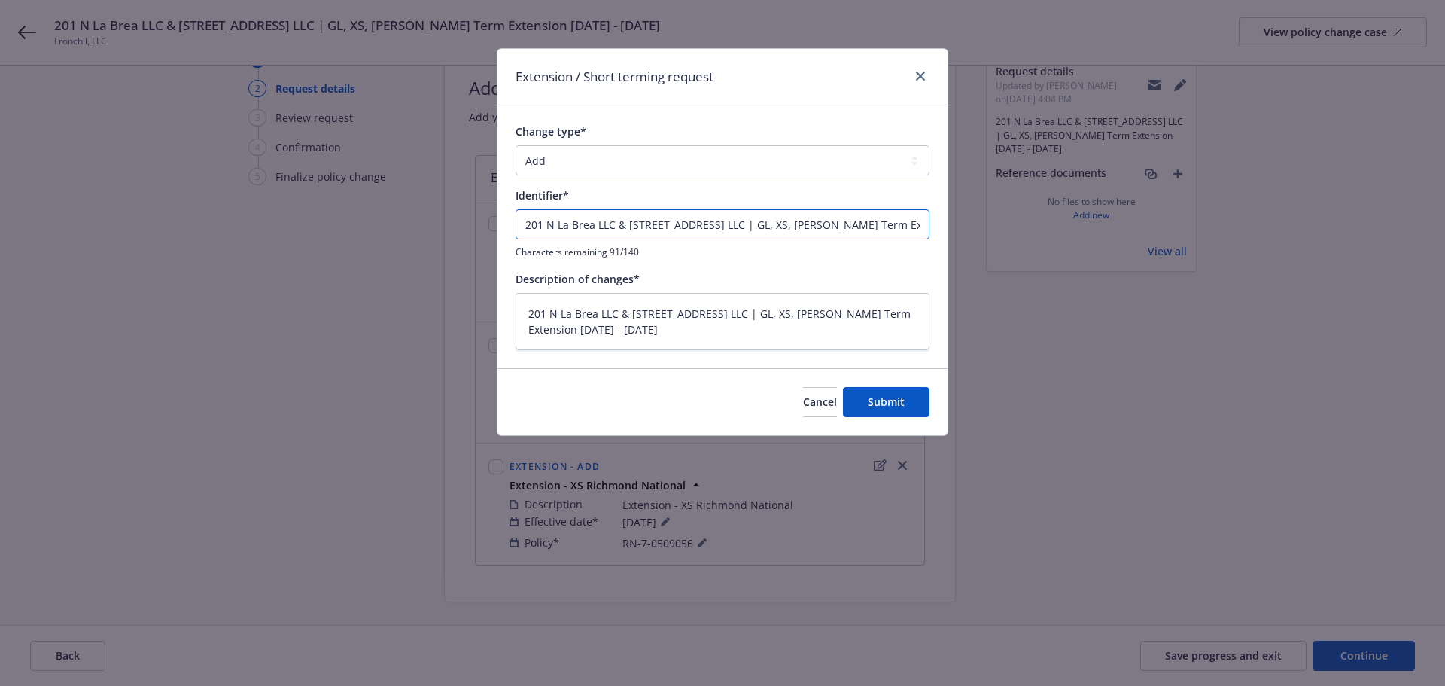
click at [717, 221] on input "201 N La Brea LLC & 3440 West 43rd LLC | GL, XS, EB Short Term Extension 9/23/2…" at bounding box center [723, 224] width 414 height 30
click at [775, 348] on textarea "201 N La Brea LLC & 3440 West 43rd LLC | GL, XS, EB Short Term Extension 9/23/2…" at bounding box center [723, 321] width 414 height 57
paste textarea "Extension - EB XL Ins"
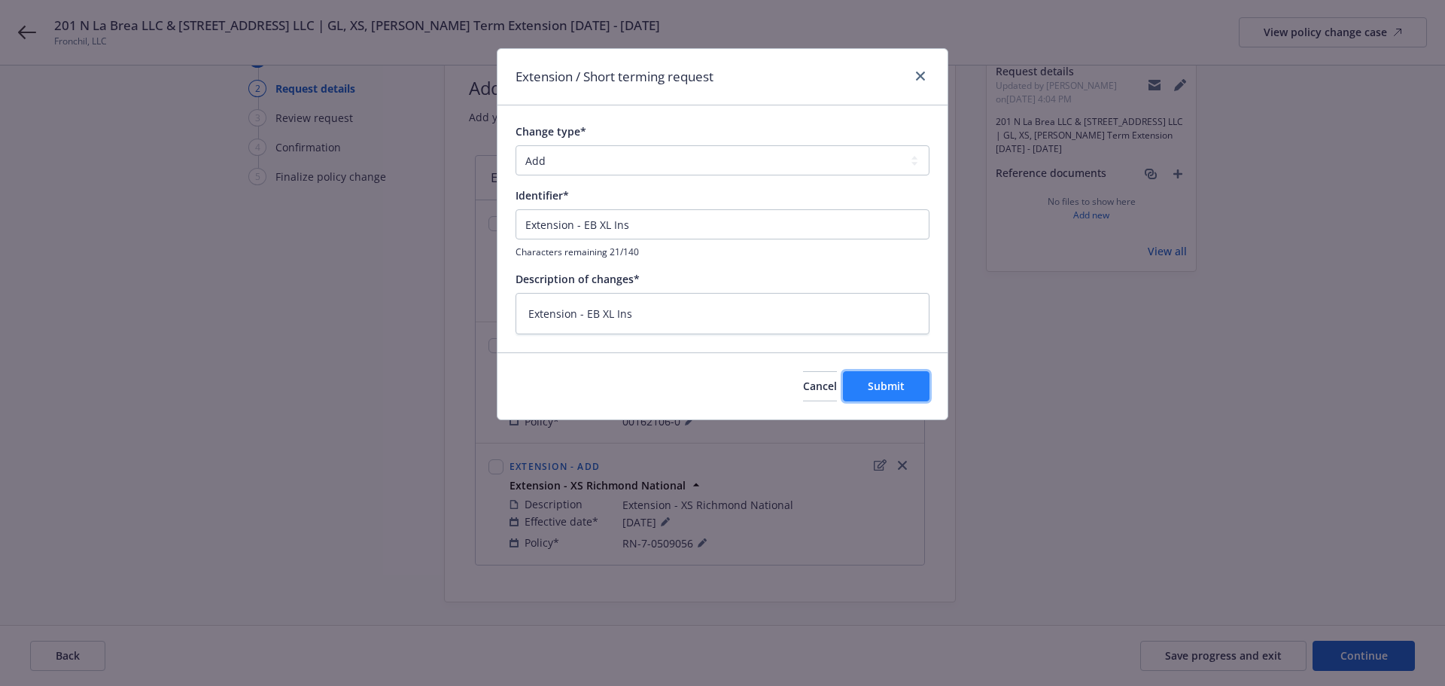
click at [884, 396] on button "Submit" at bounding box center [886, 386] width 87 height 30
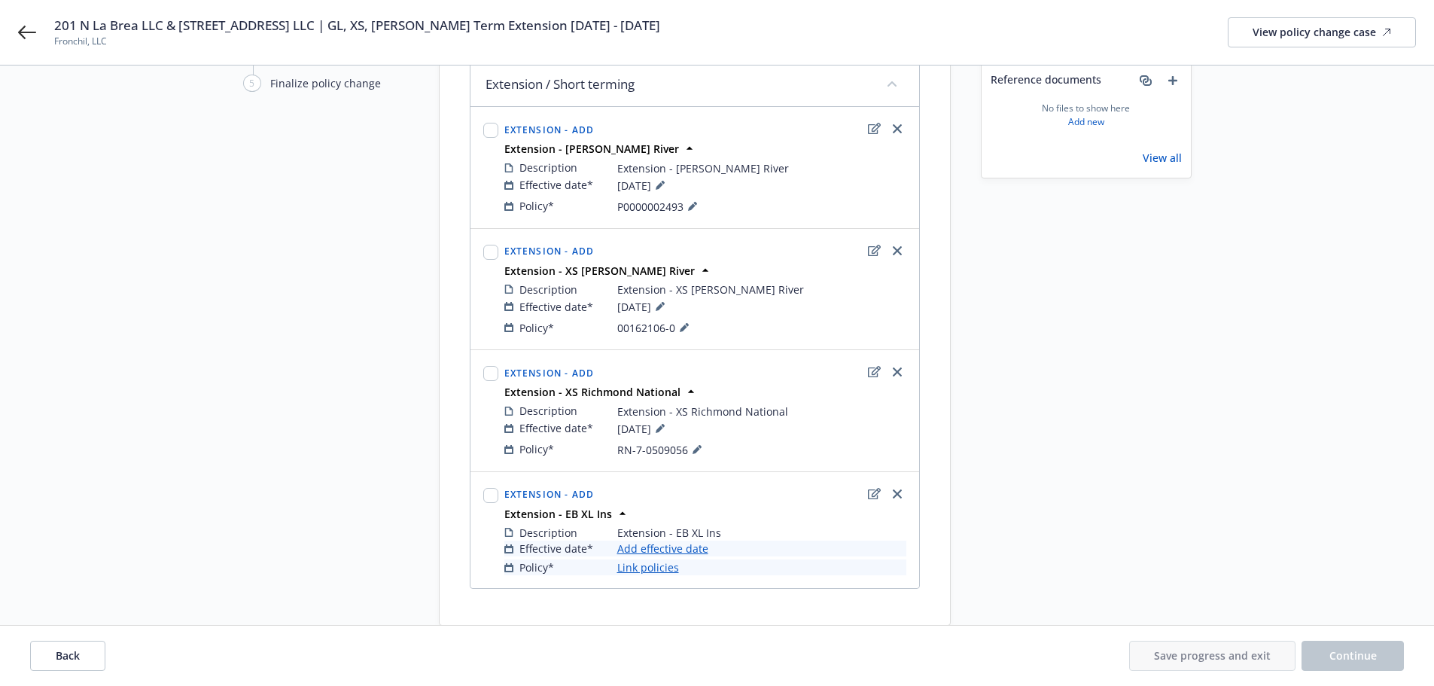
scroll to position [230, 0]
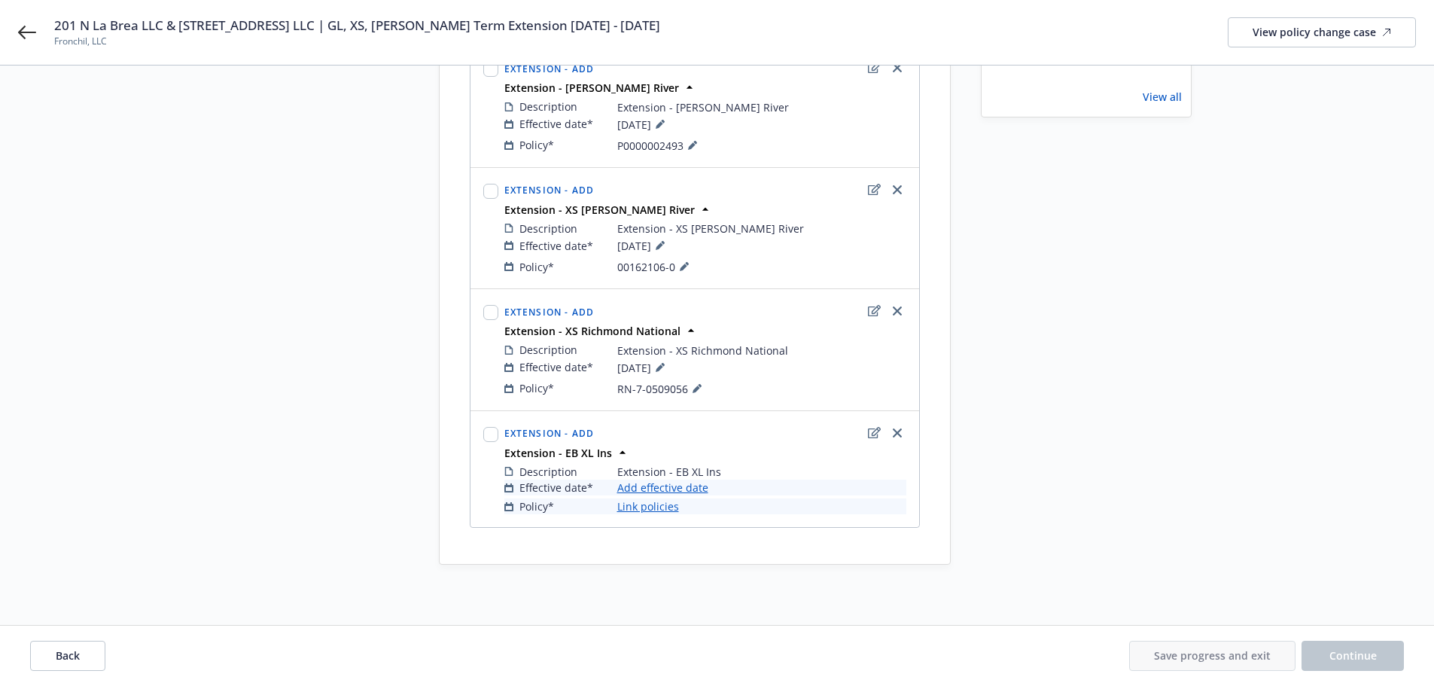
click at [660, 492] on link "Add effective date" at bounding box center [662, 487] width 91 height 16
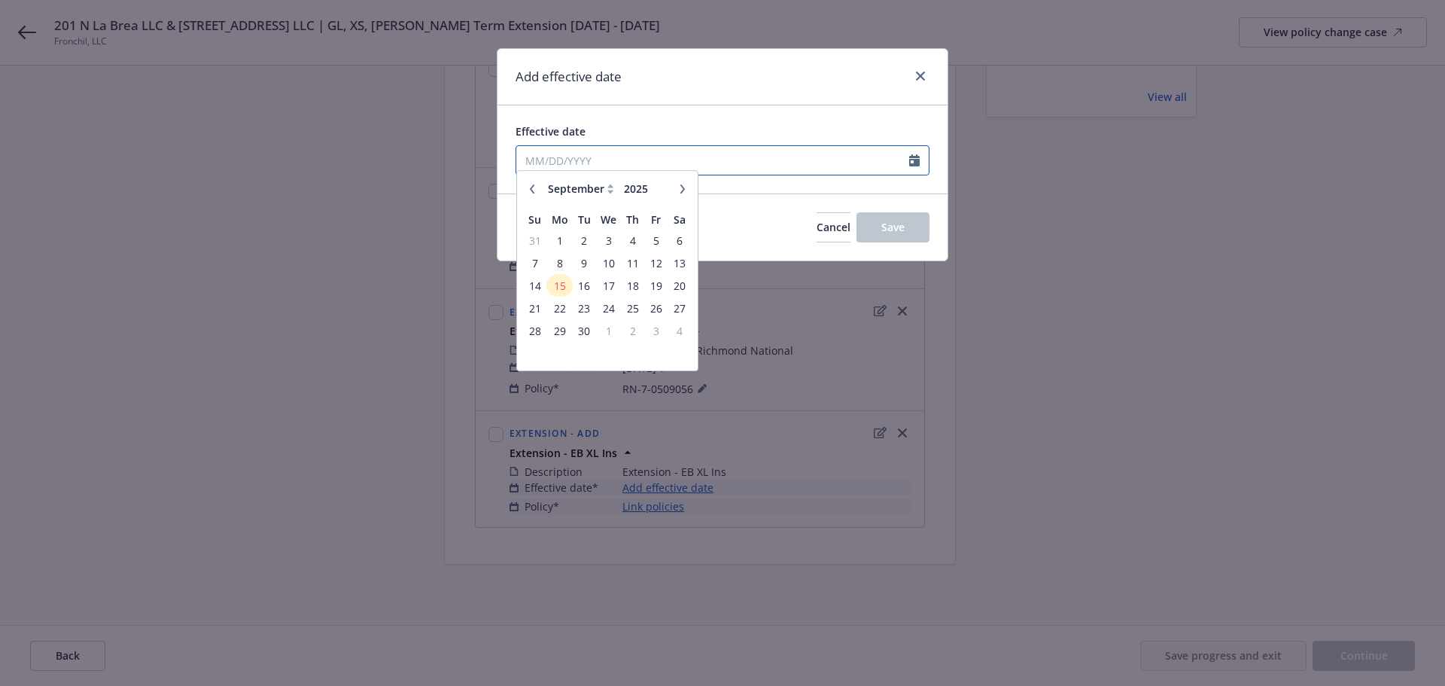
click at [677, 165] on input "Effective date" at bounding box center [712, 160] width 393 height 29
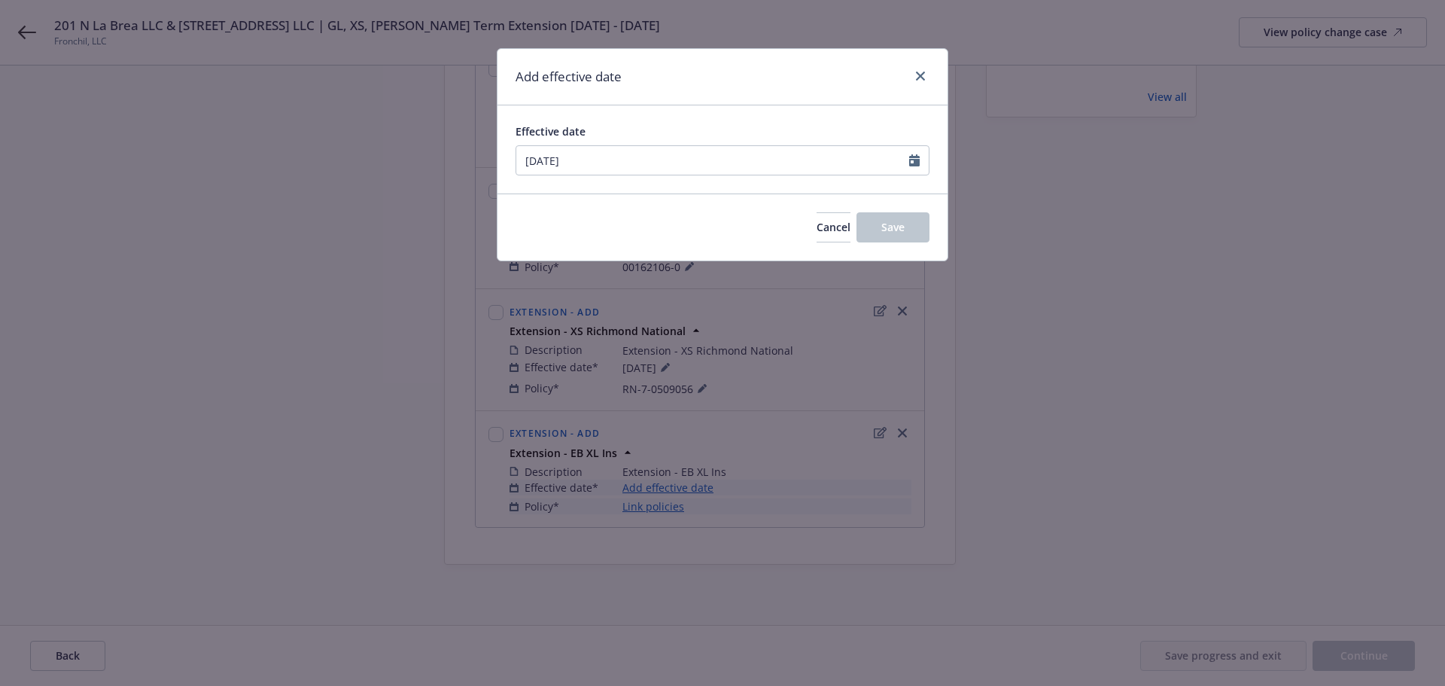
click at [724, 118] on div "Effective date 09/23/2025 January February March April May June July August Sep…" at bounding box center [723, 149] width 450 height 88
click at [906, 224] on button "Save" at bounding box center [893, 227] width 73 height 30
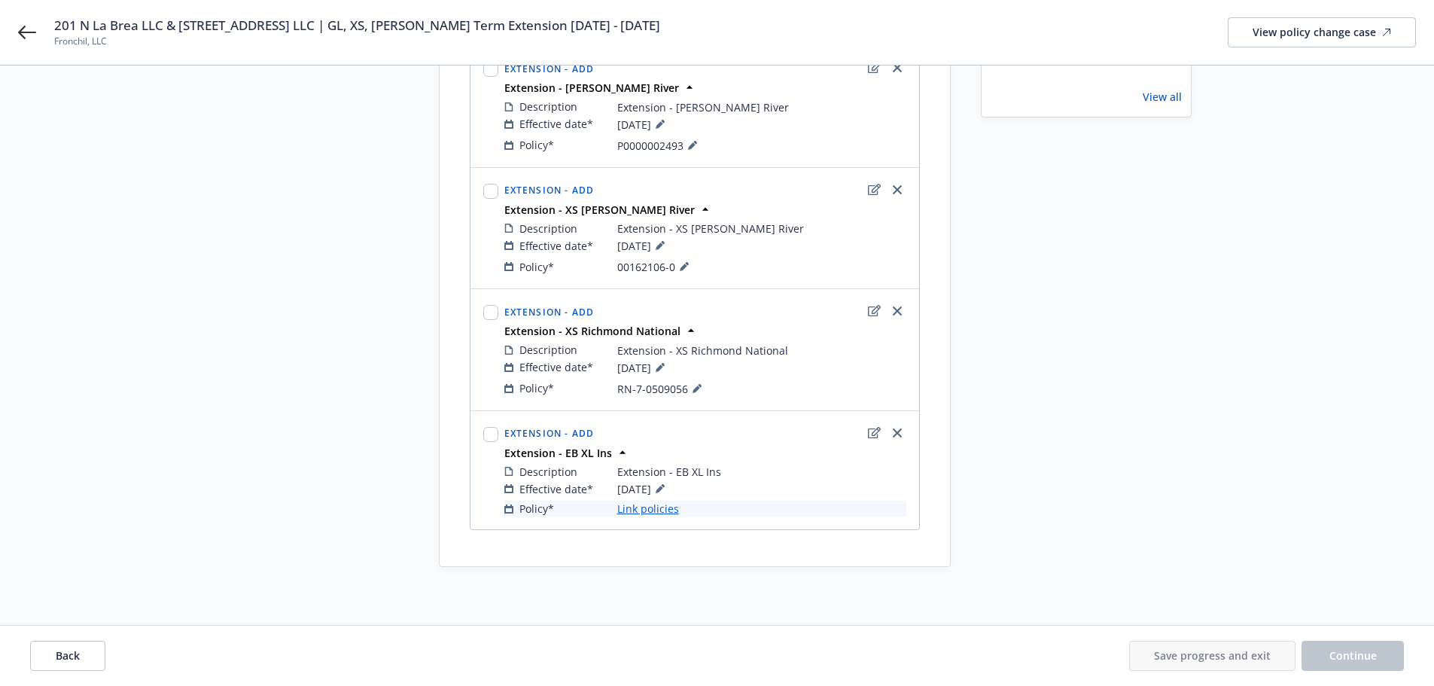
click at [635, 509] on link "Link policies" at bounding box center [648, 509] width 62 height 16
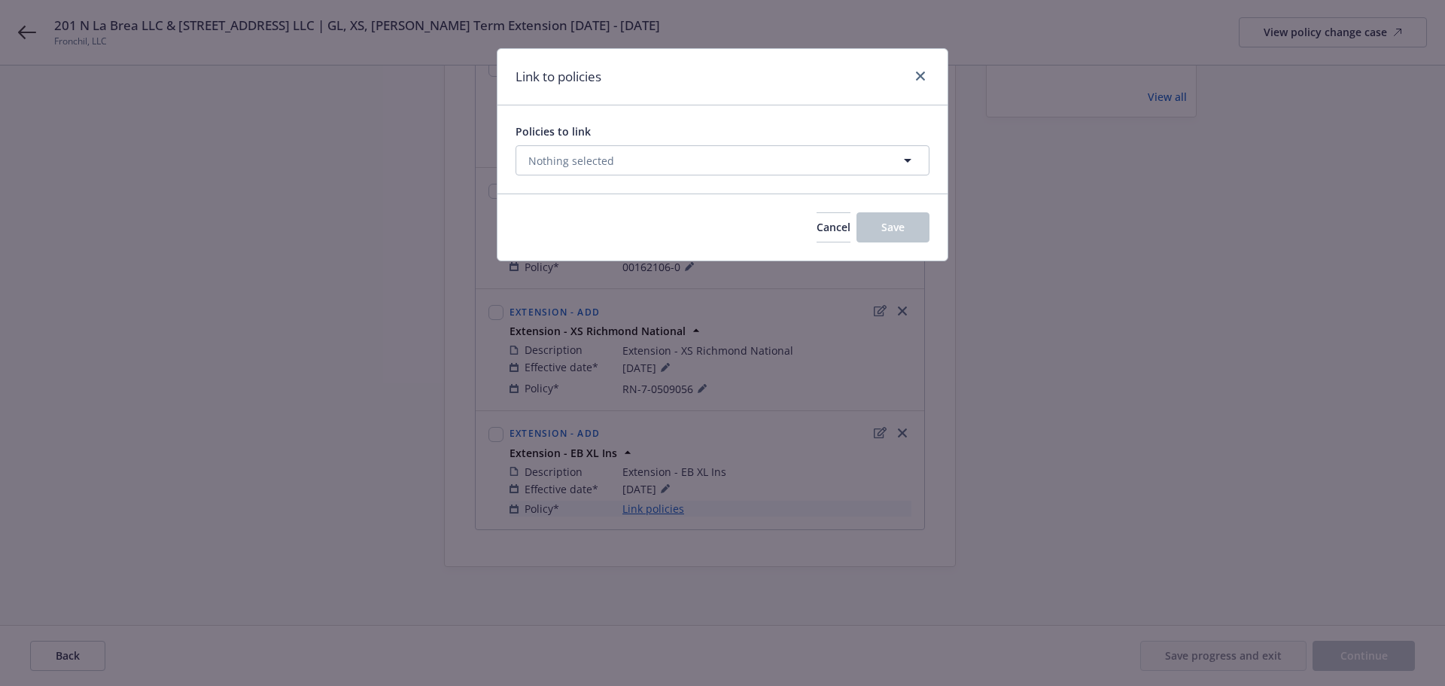
click at [623, 137] on div "Policies to link" at bounding box center [723, 131] width 414 height 16
click at [613, 166] on button "Nothing selected" at bounding box center [723, 160] width 414 height 30
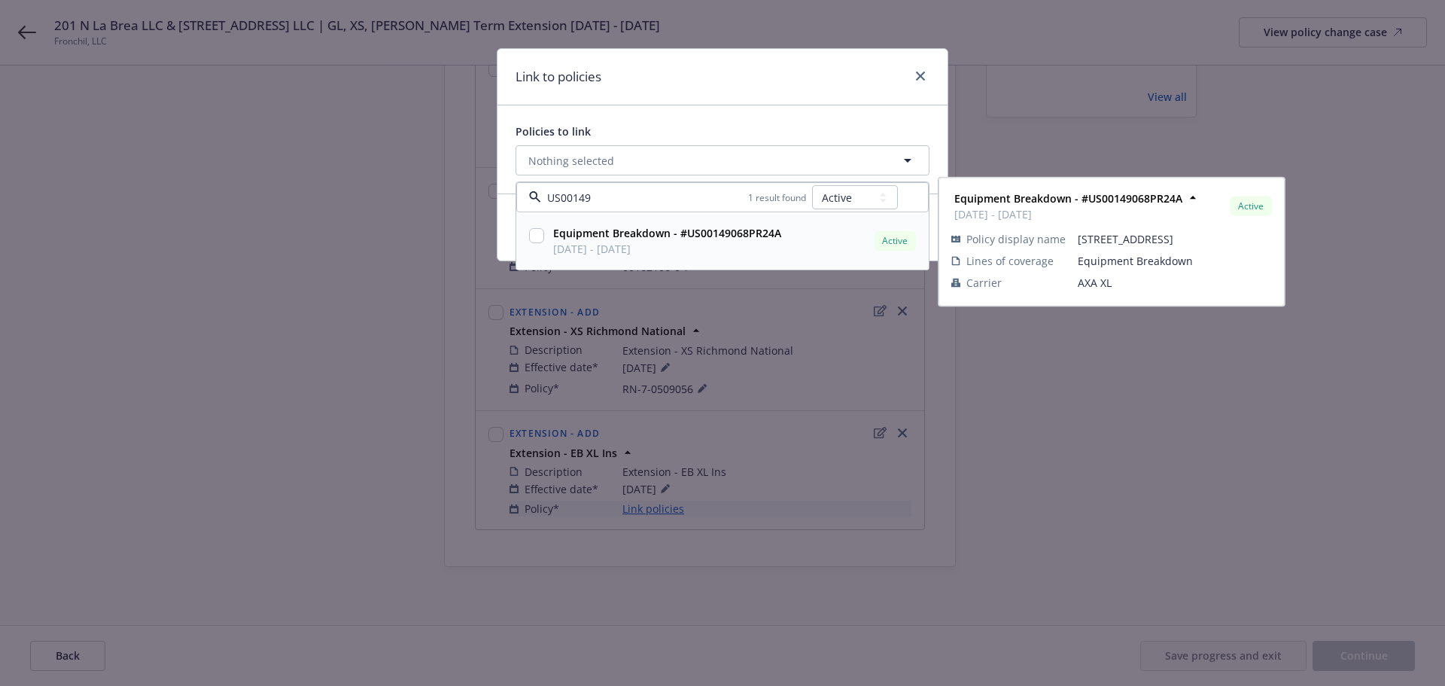
click at [537, 233] on input "checkbox" at bounding box center [536, 235] width 15 height 15
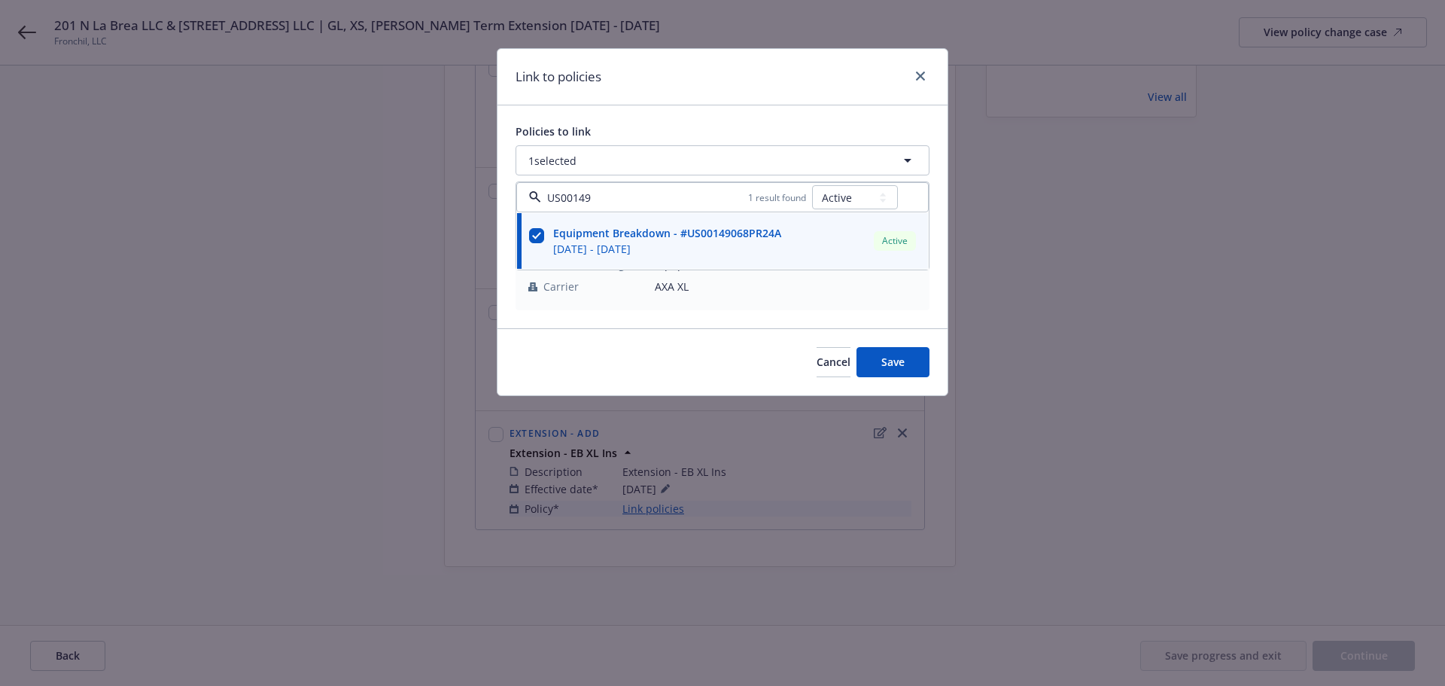
drag, startPoint x: 720, startPoint y: 112, endPoint x: 730, endPoint y: 124, distance: 16.0
click at [720, 112] on div "Policies to link 1 selected US00149 1 result found All Active Upcoming Expired …" at bounding box center [723, 216] width 450 height 223
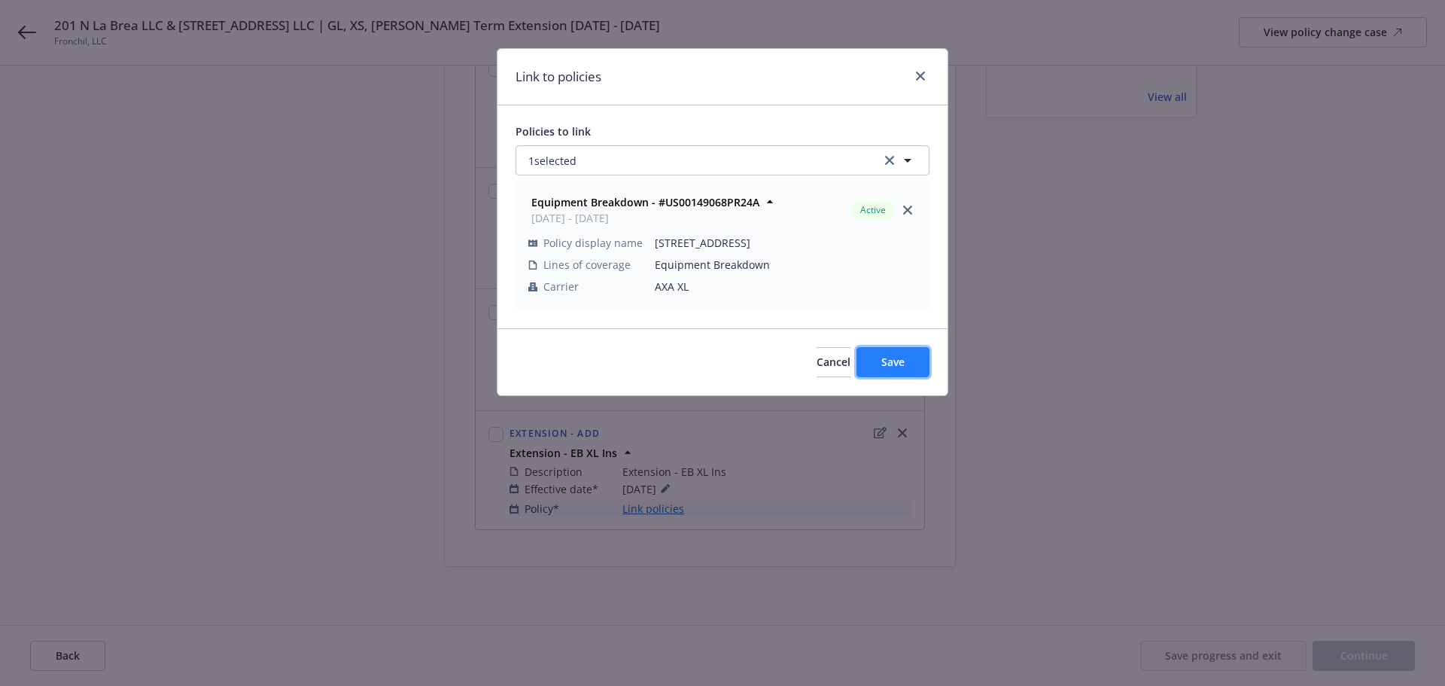
click at [872, 361] on button "Save" at bounding box center [893, 362] width 73 height 30
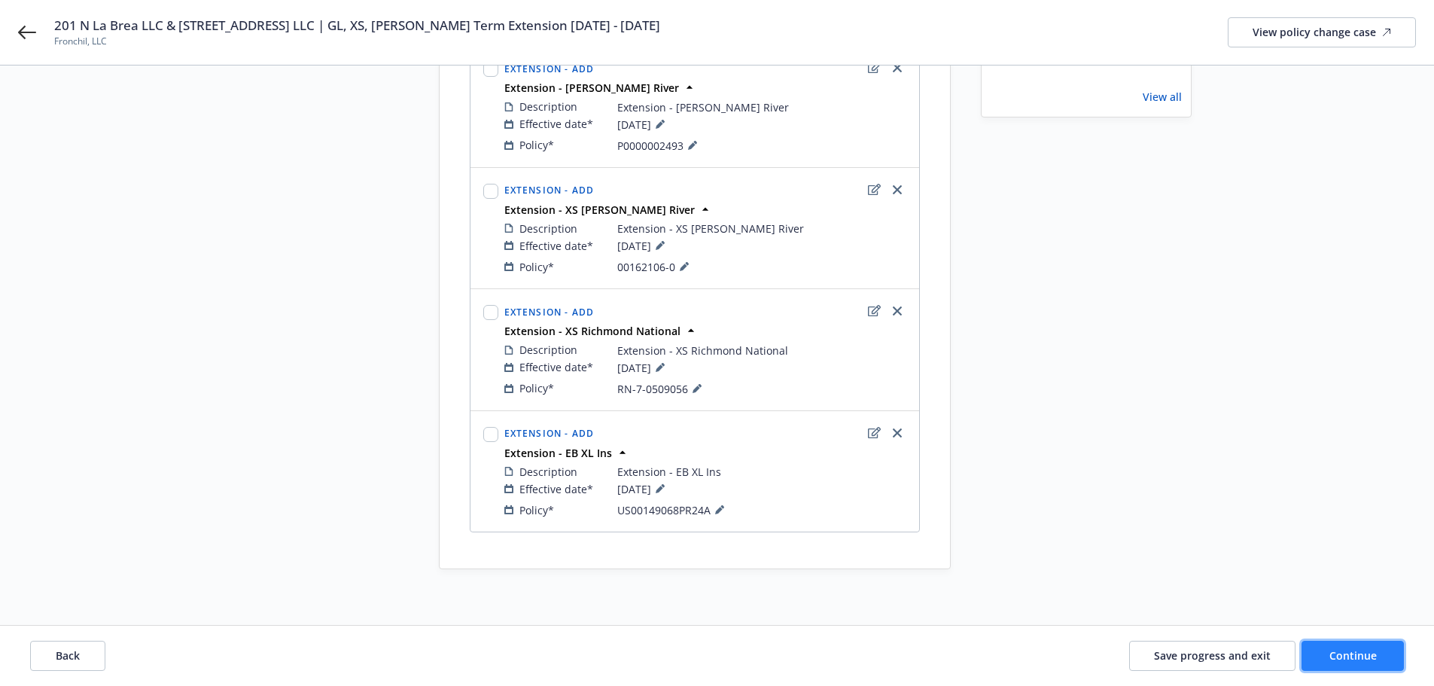
click at [1321, 653] on button "Continue" at bounding box center [1352, 656] width 102 height 30
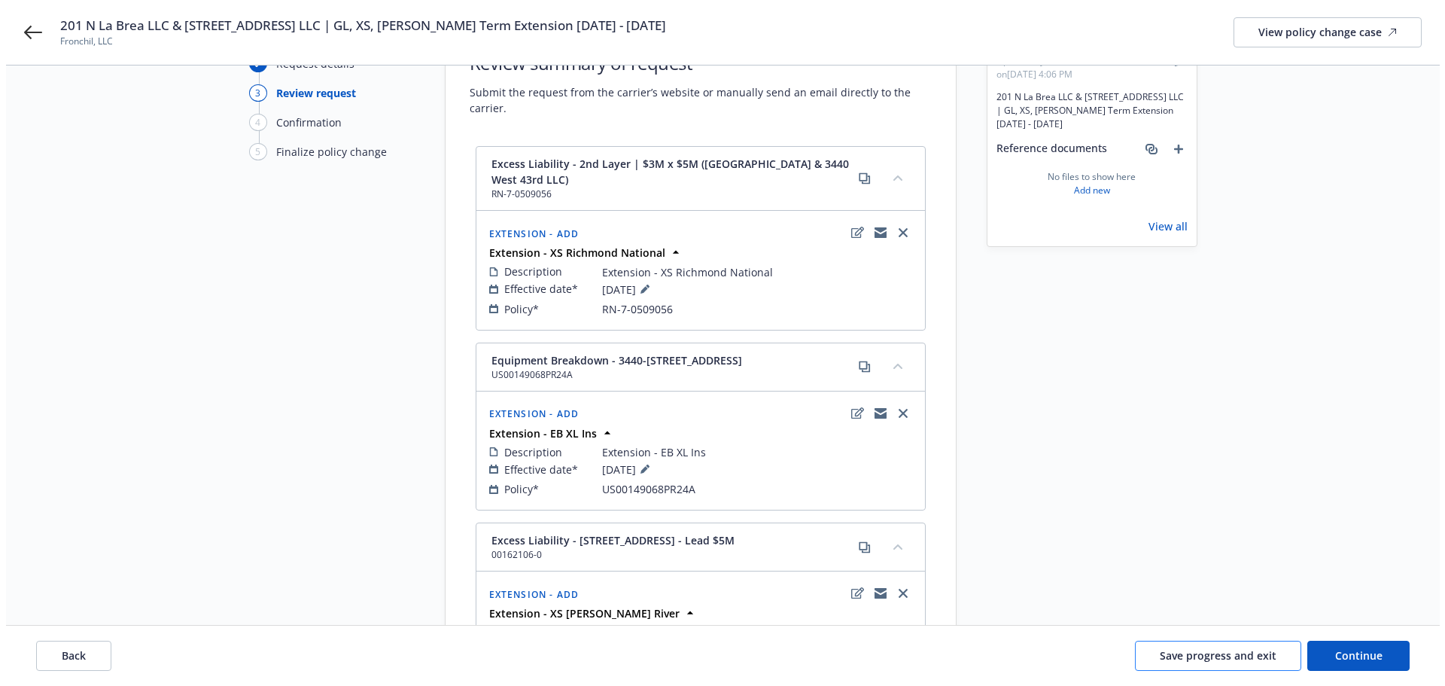
scroll to position [0, 0]
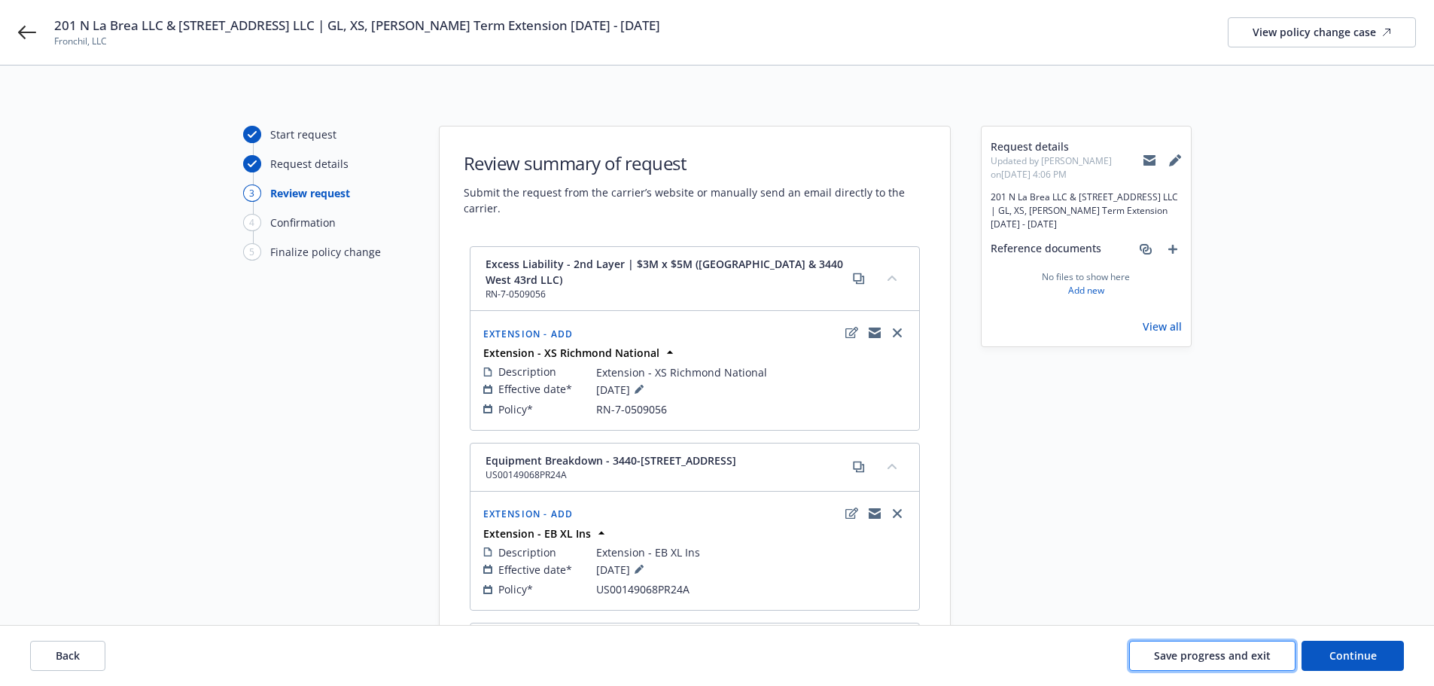
click at [1219, 659] on span "Save progress and exit" at bounding box center [1212, 655] width 117 height 14
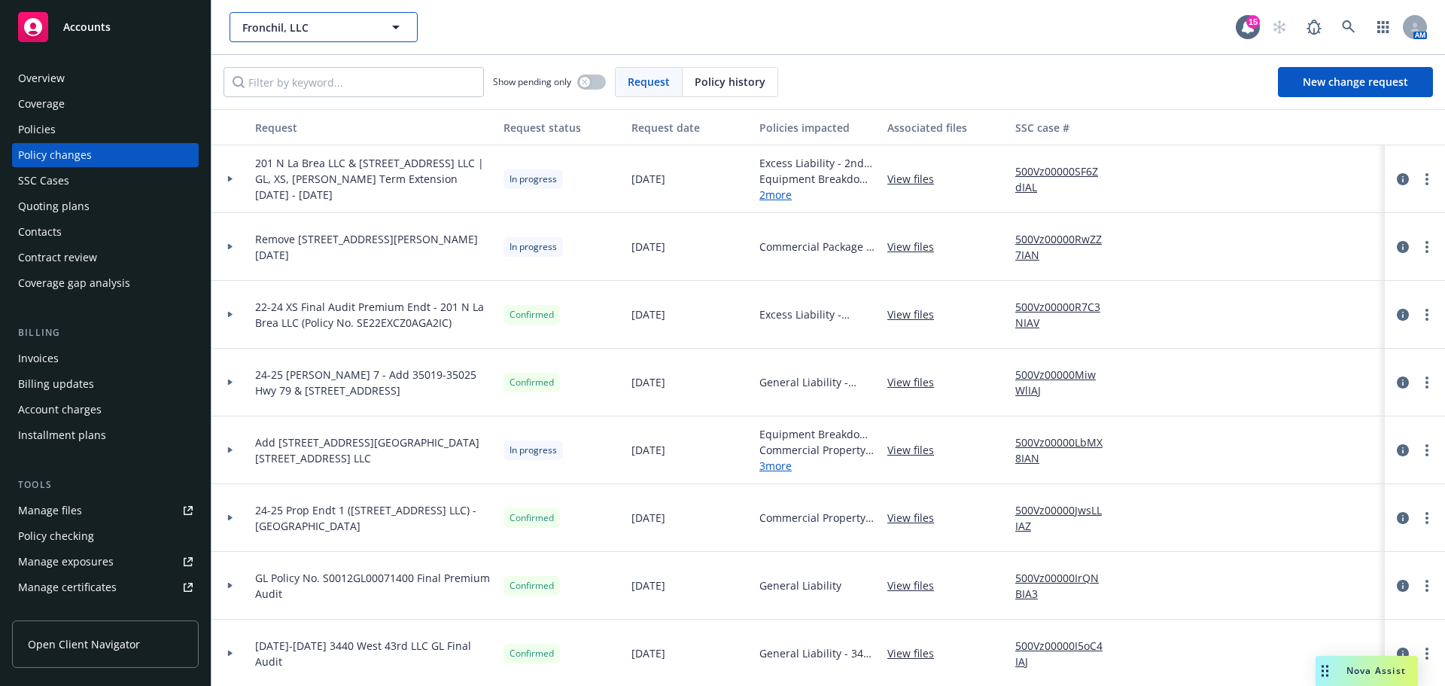
click at [330, 21] on span "Fronchil, LLC" at bounding box center [307, 28] width 130 height 16
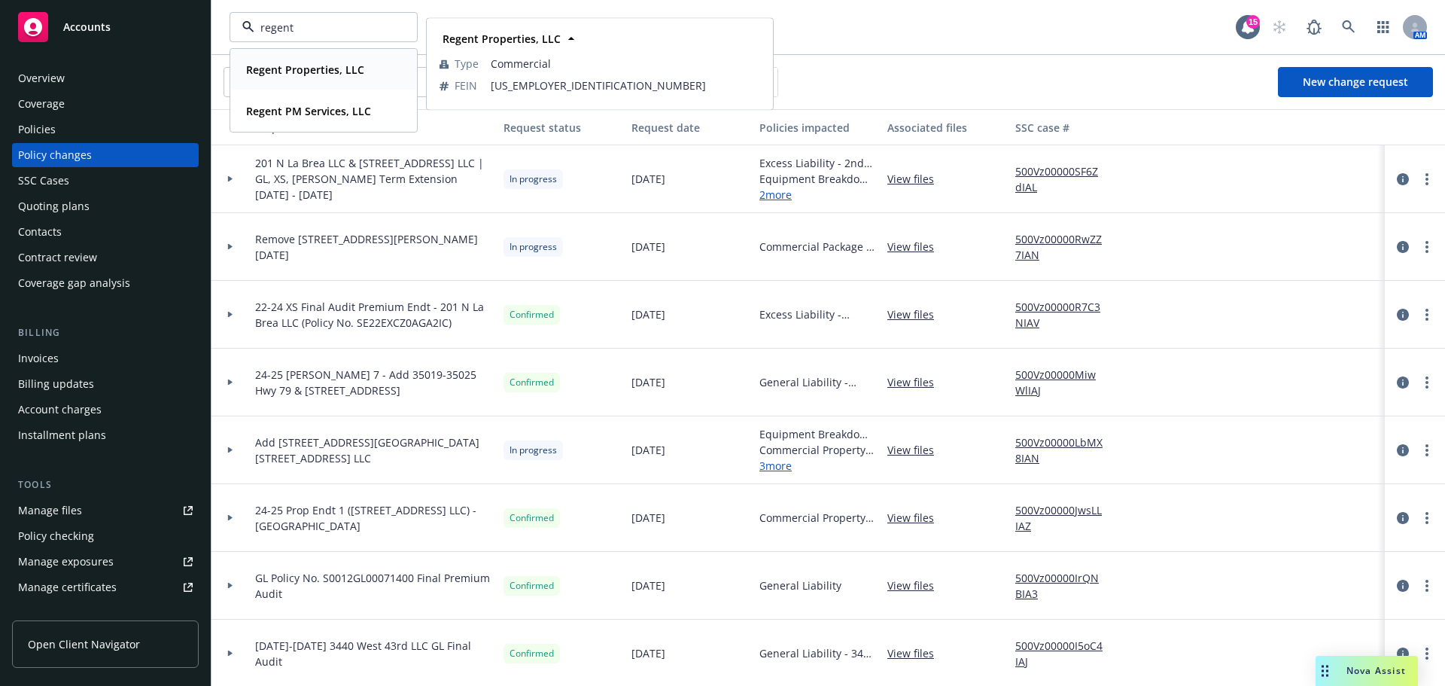
click at [295, 67] on strong "Regent Properties, LLC" at bounding box center [305, 69] width 118 height 14
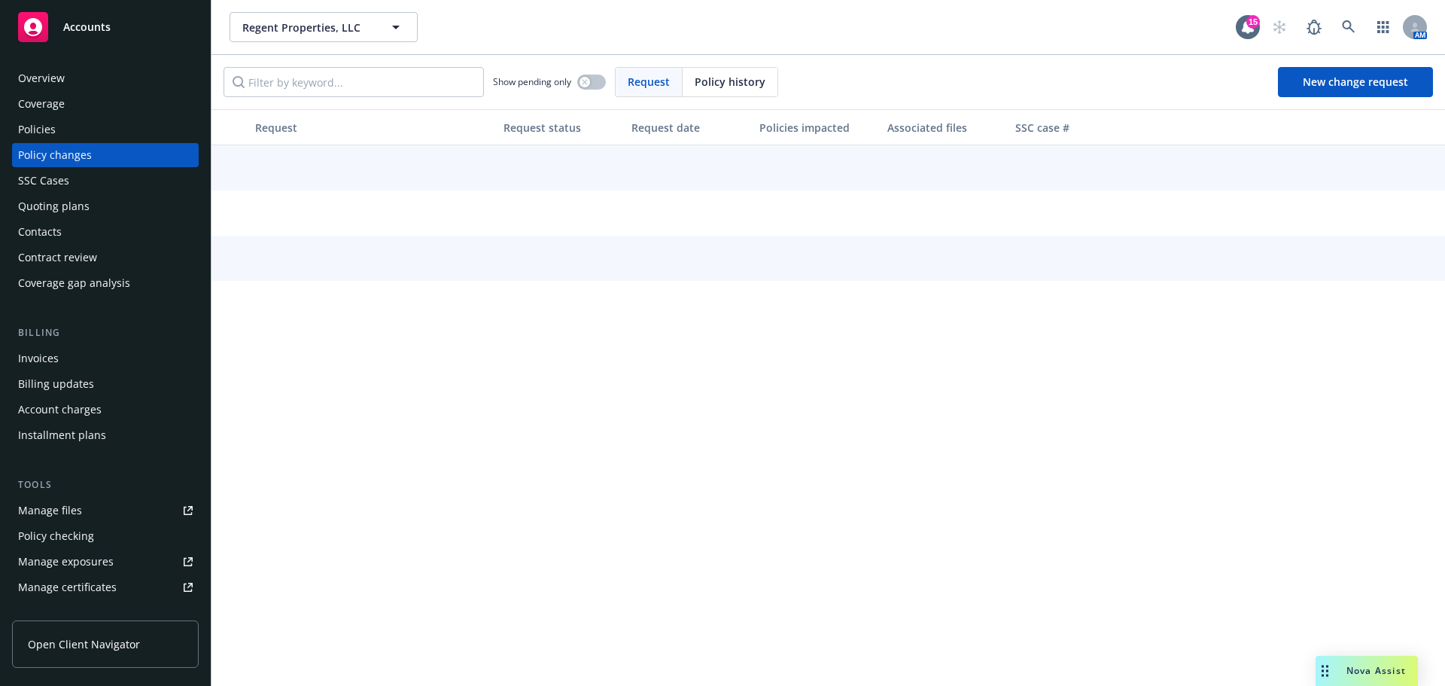
click at [75, 132] on div "Policies" at bounding box center [105, 129] width 175 height 24
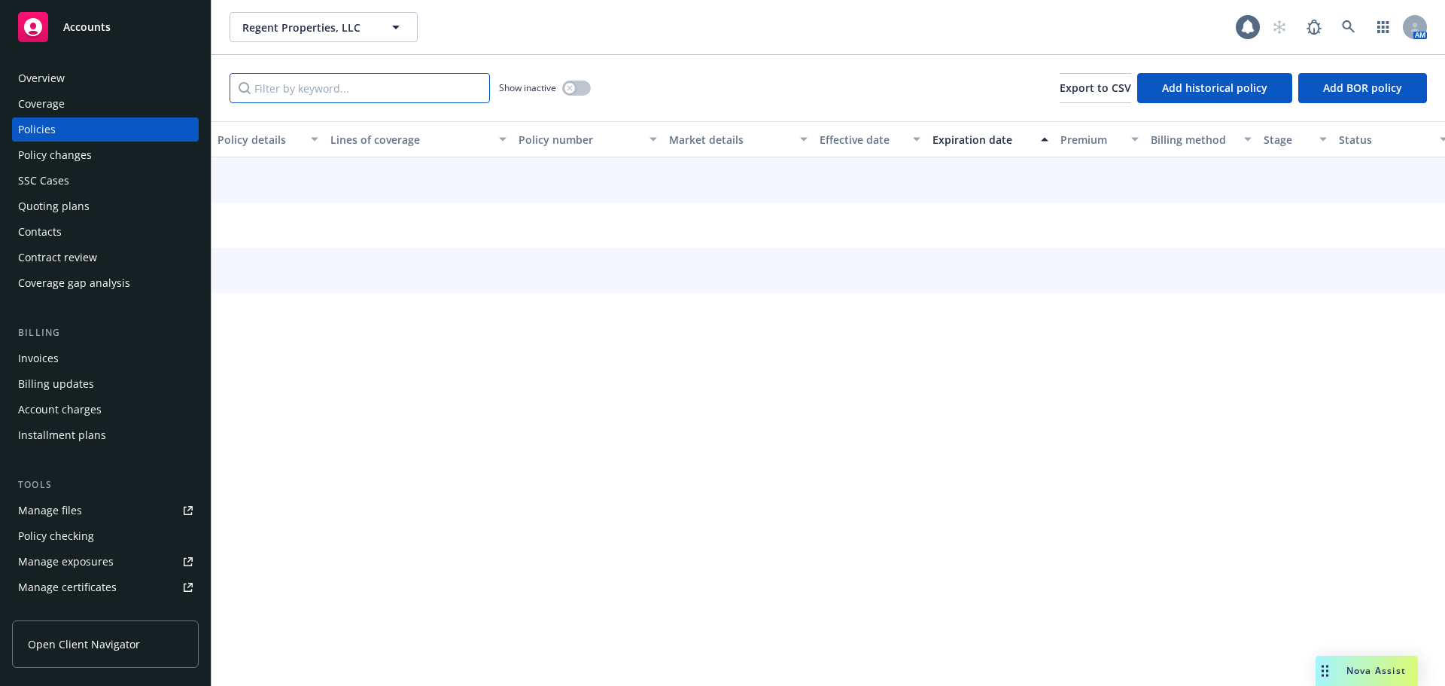
click at [366, 91] on input "Filter by keyword..." at bounding box center [360, 88] width 260 height 30
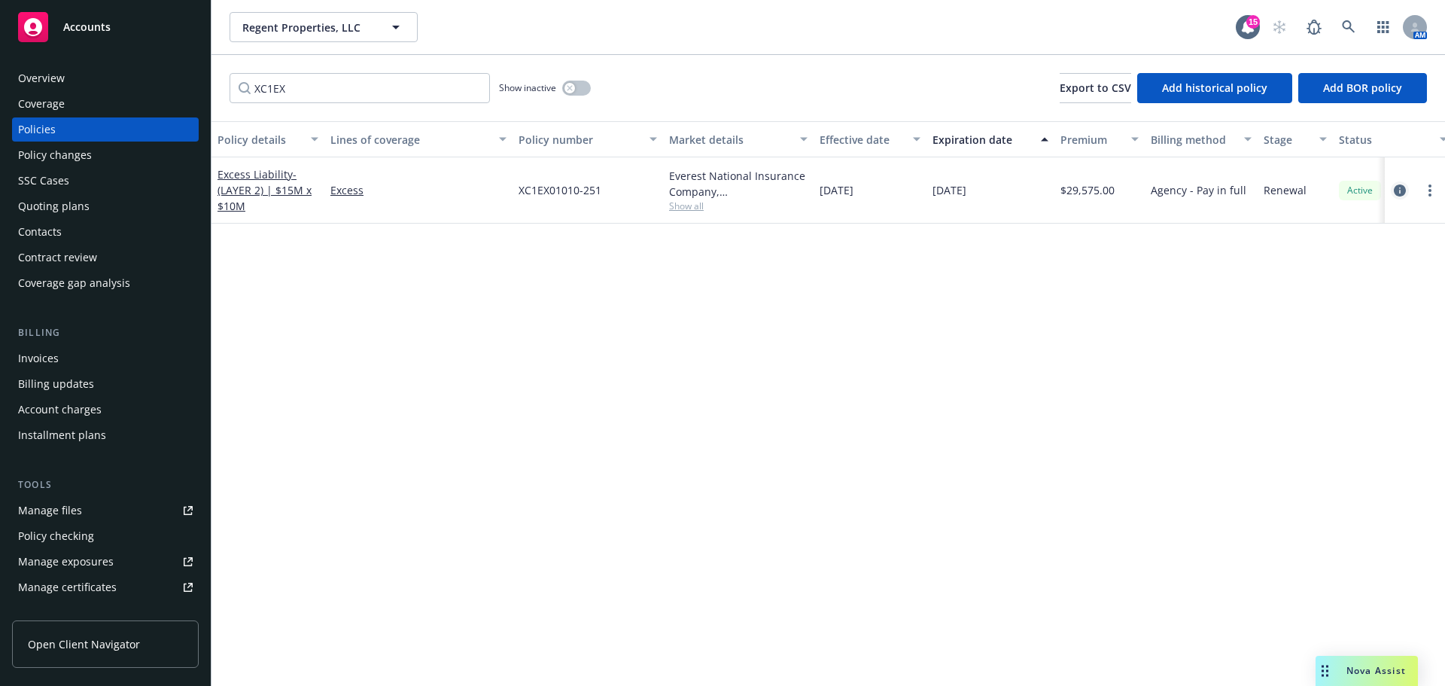
click at [1395, 189] on icon "circleInformation" at bounding box center [1400, 190] width 12 height 12
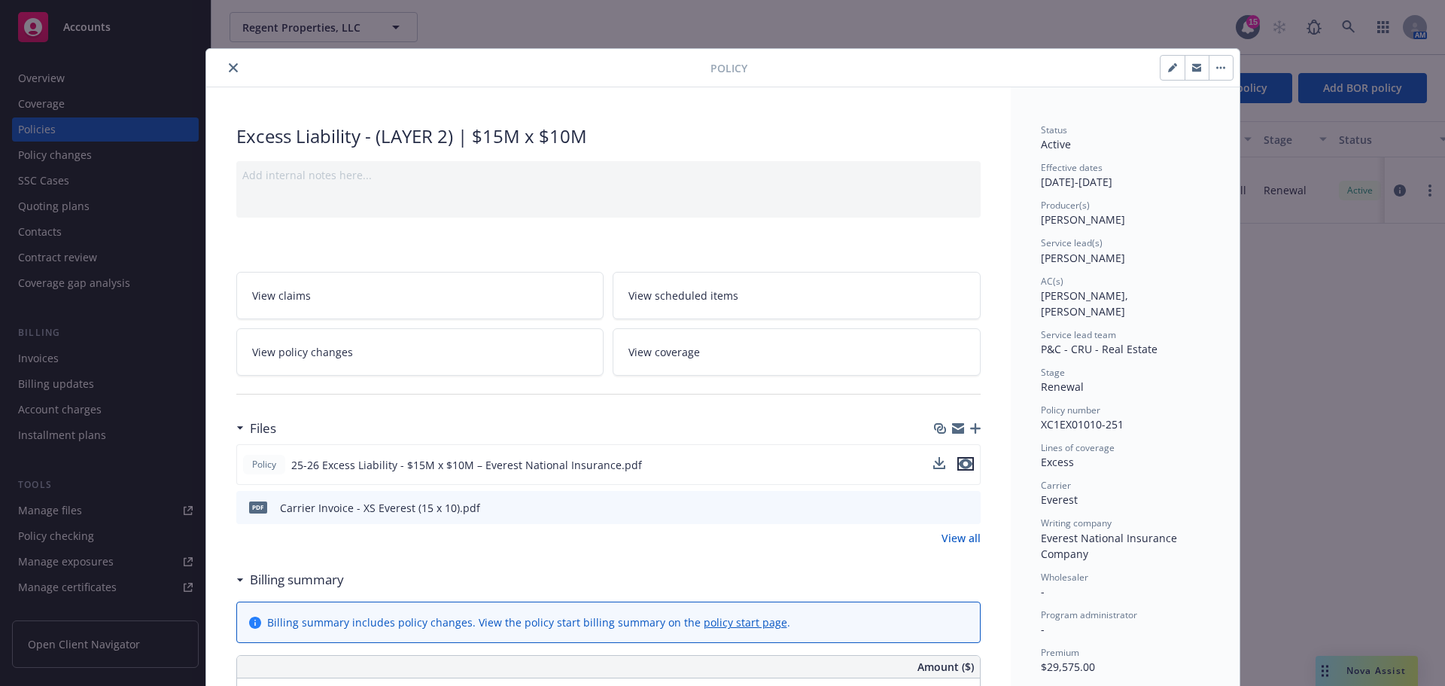
click at [963, 467] on icon "preview file" at bounding box center [966, 463] width 14 height 11
click at [229, 65] on icon "close" at bounding box center [233, 67] width 9 height 9
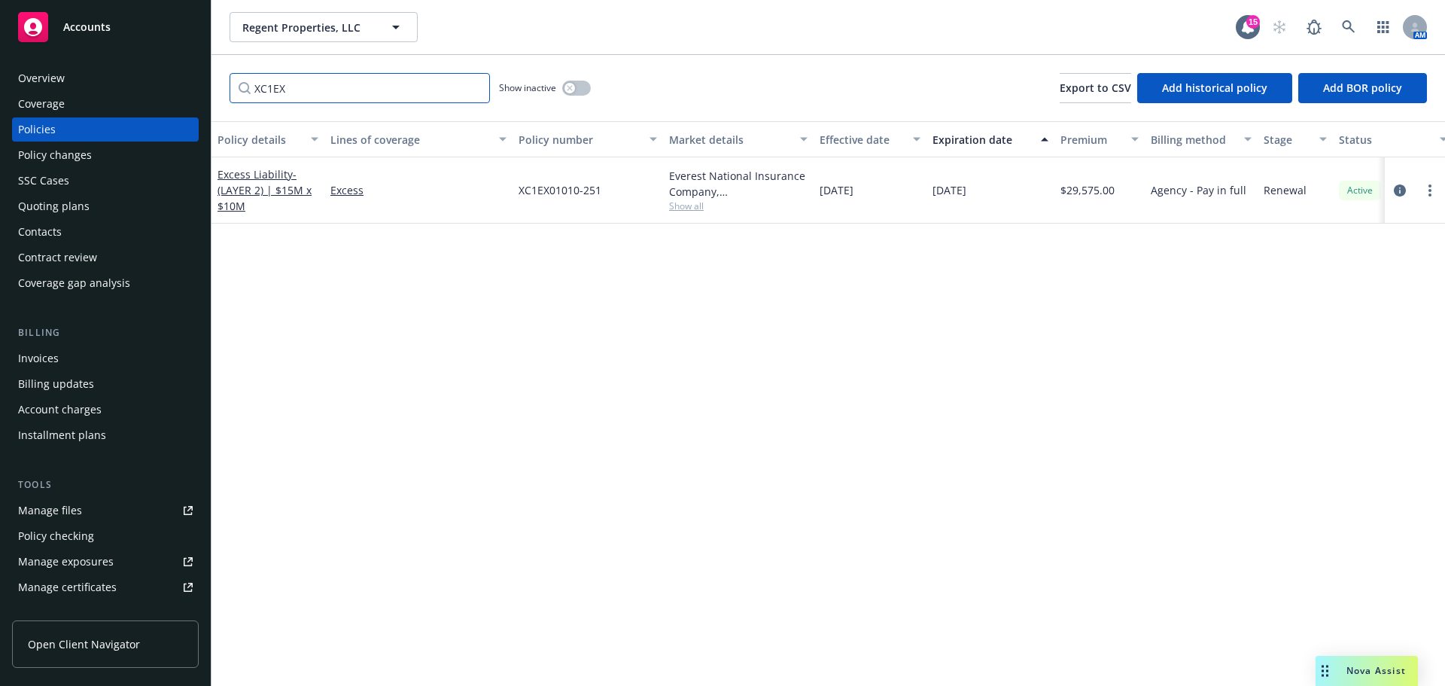
drag, startPoint x: 371, startPoint y: 96, endPoint x: 5, endPoint y: 85, distance: 366.7
click at [5, 85] on div "Accounts Overview Coverage Policies Policy changes SSC Cases Quoting plans Cont…" at bounding box center [722, 343] width 1445 height 686
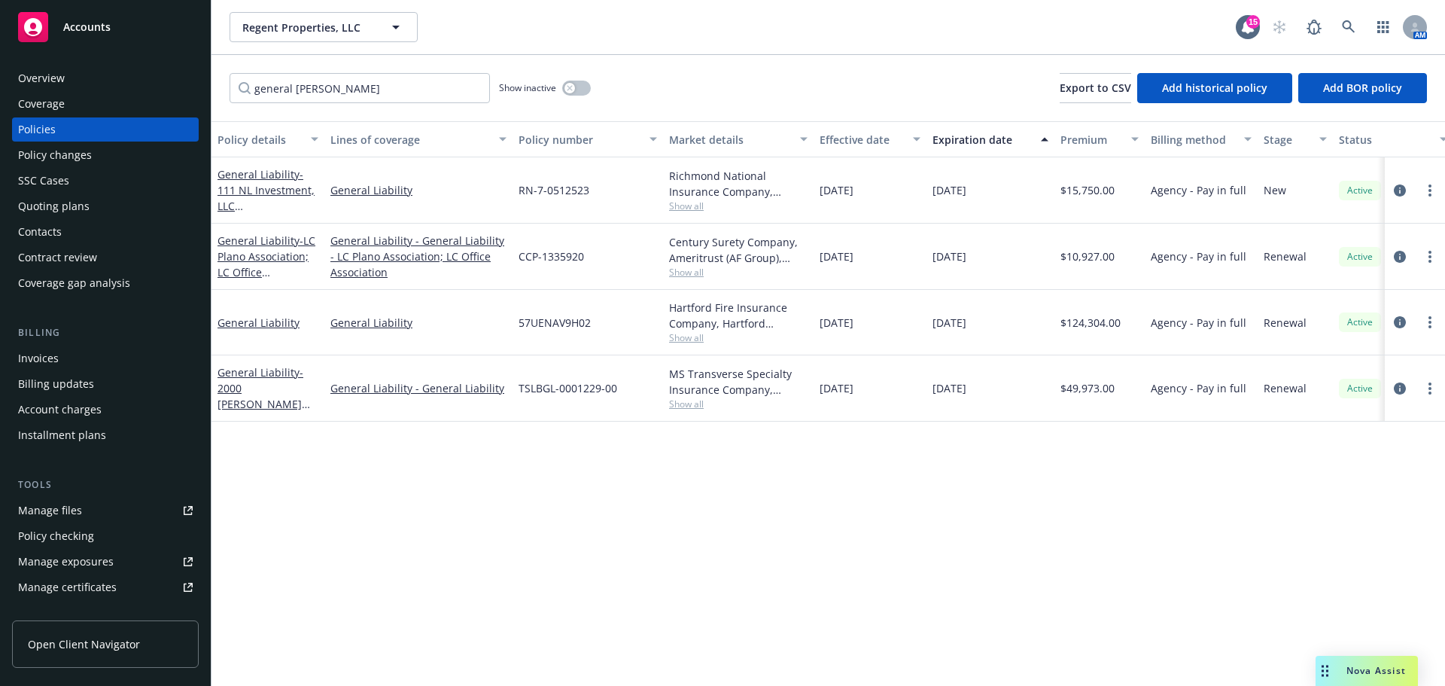
click at [1394, 314] on div at bounding box center [1415, 322] width 48 height 18
click at [1394, 316] on icon "circleInformation" at bounding box center [1400, 322] width 12 height 12
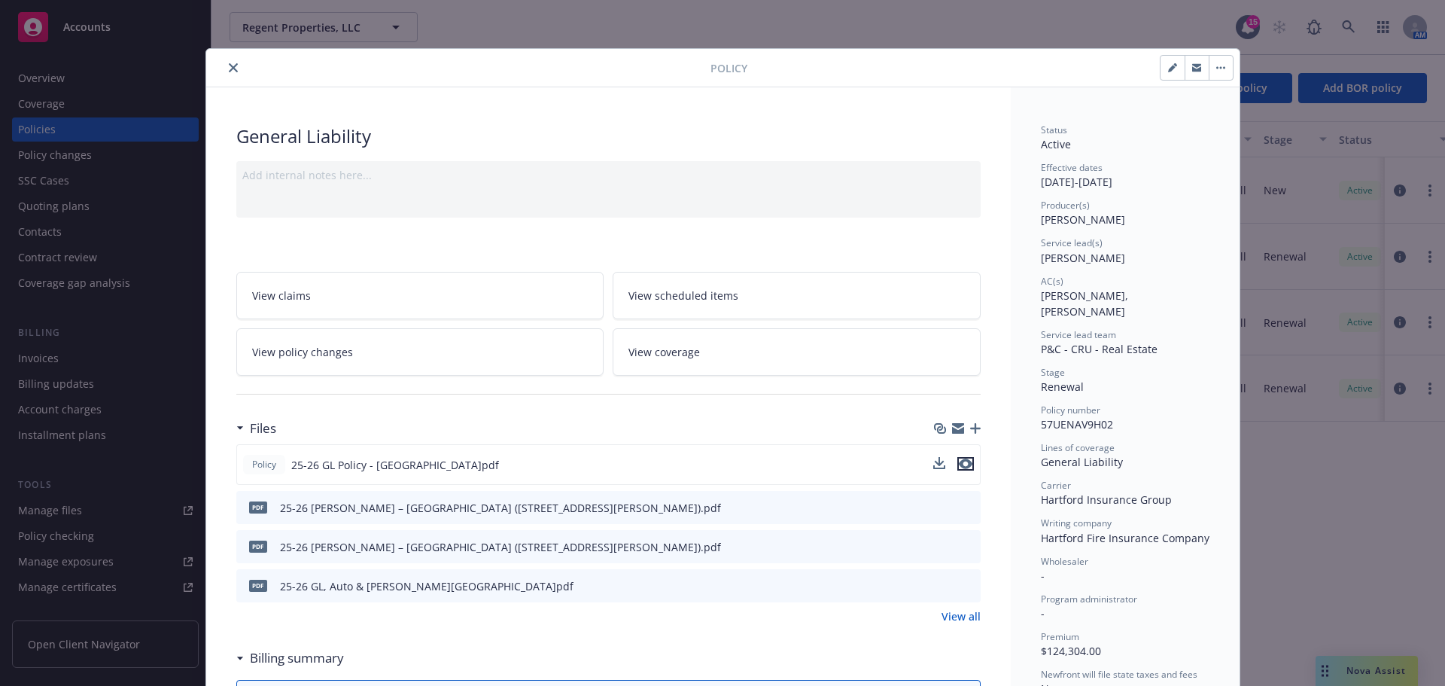
click at [960, 463] on icon "preview file" at bounding box center [966, 463] width 14 height 11
click at [224, 68] on button "close" at bounding box center [233, 68] width 18 height 18
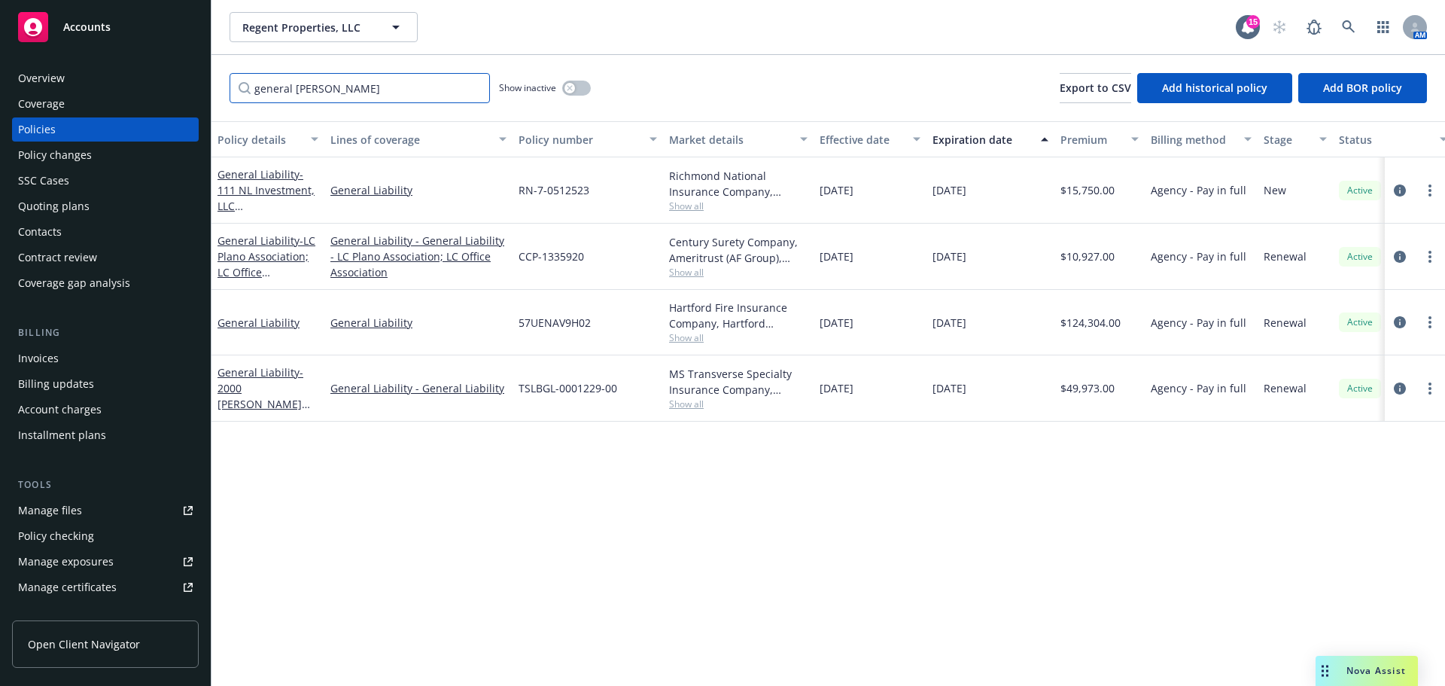
drag, startPoint x: 358, startPoint y: 91, endPoint x: 71, endPoint y: 82, distance: 286.9
click at [71, 82] on div "Accounts Overview Coverage Policies Policy changes SSC Cases Quoting plans Cont…" at bounding box center [722, 343] width 1445 height 686
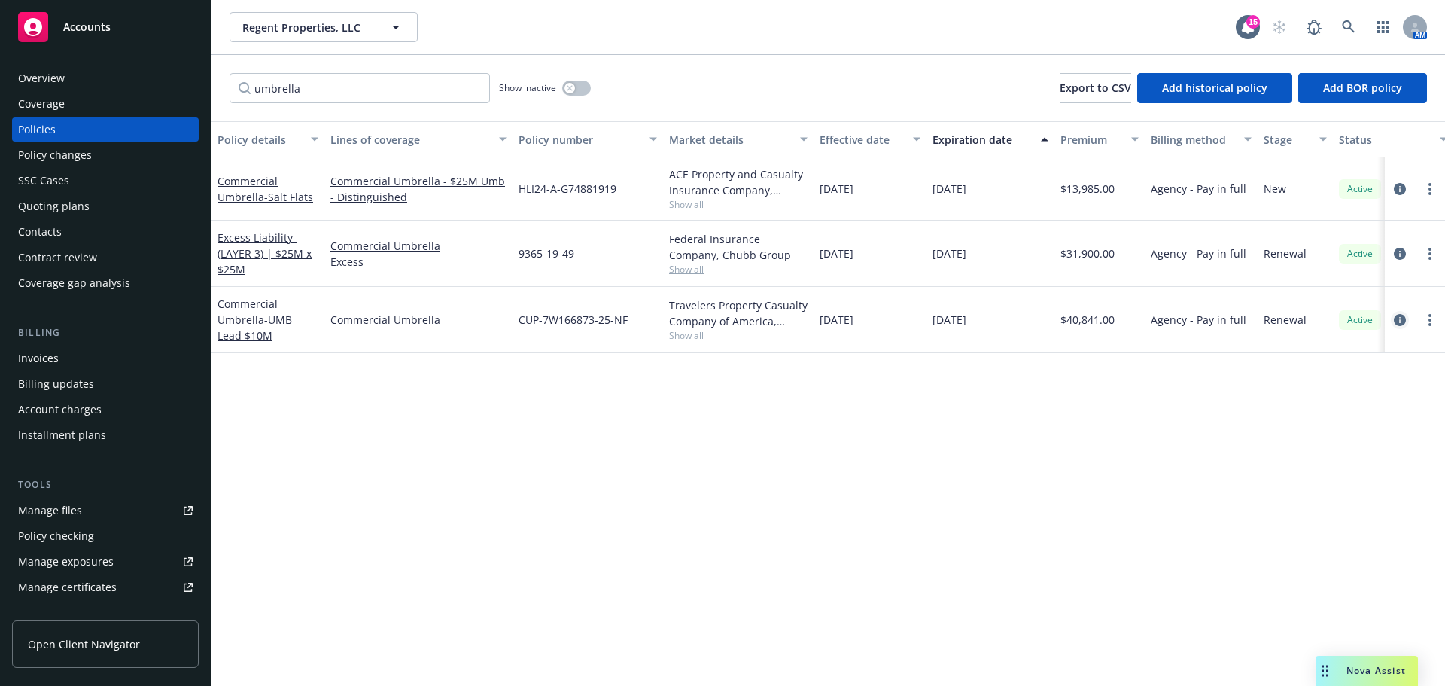
click at [1400, 322] on icon "circleInformation" at bounding box center [1400, 320] width 12 height 12
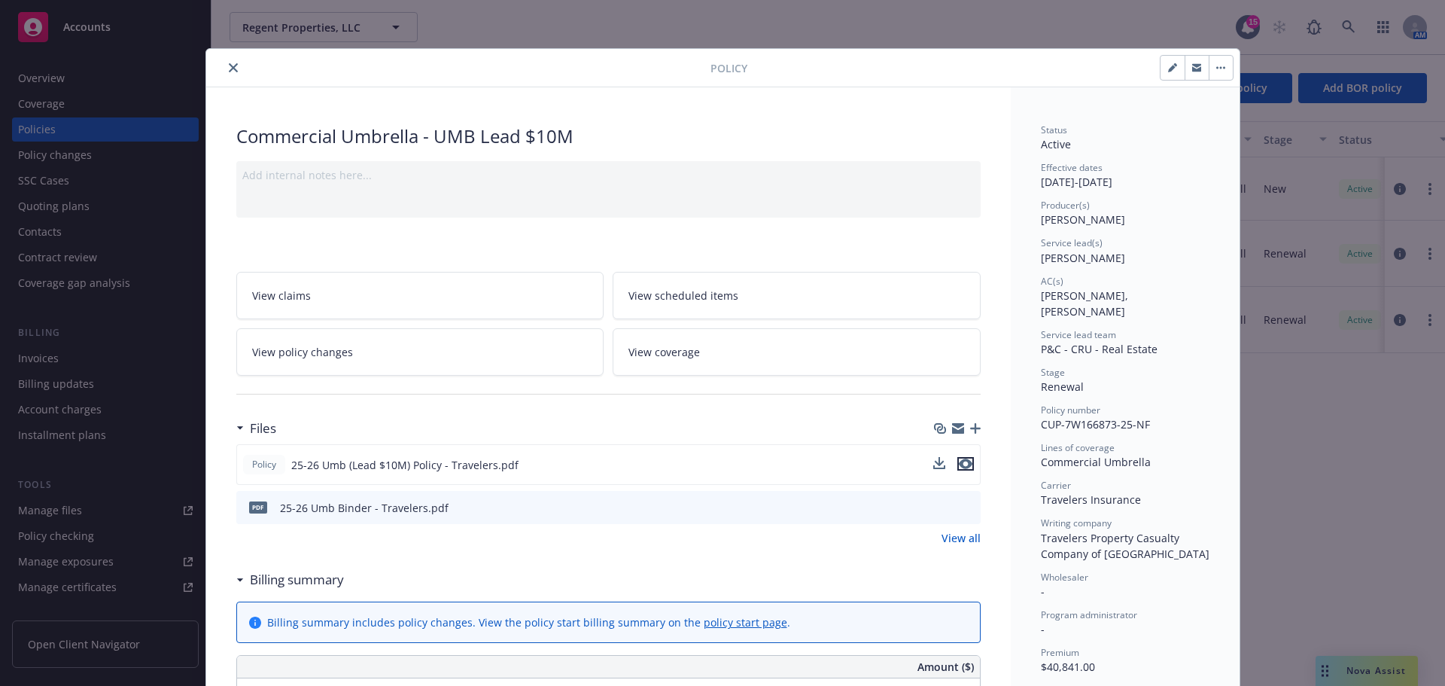
click at [962, 462] on icon "preview file" at bounding box center [966, 463] width 14 height 11
click at [224, 68] on button "close" at bounding box center [233, 68] width 18 height 18
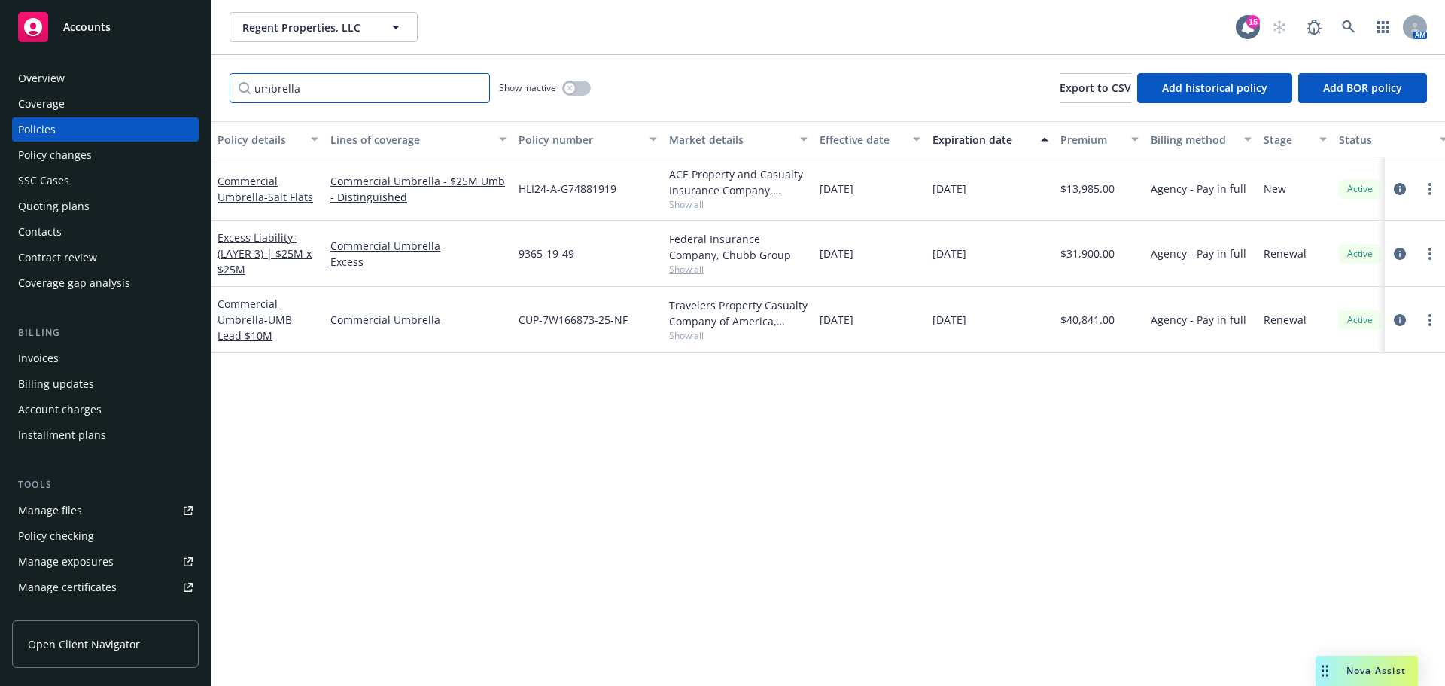
drag, startPoint x: 370, startPoint y: 82, endPoint x: 114, endPoint y: 93, distance: 256.2
click at [114, 93] on div "Accounts Overview Coverage Policies Policy changes SSC Cases Quoting plans Cont…" at bounding box center [722, 343] width 1445 height 686
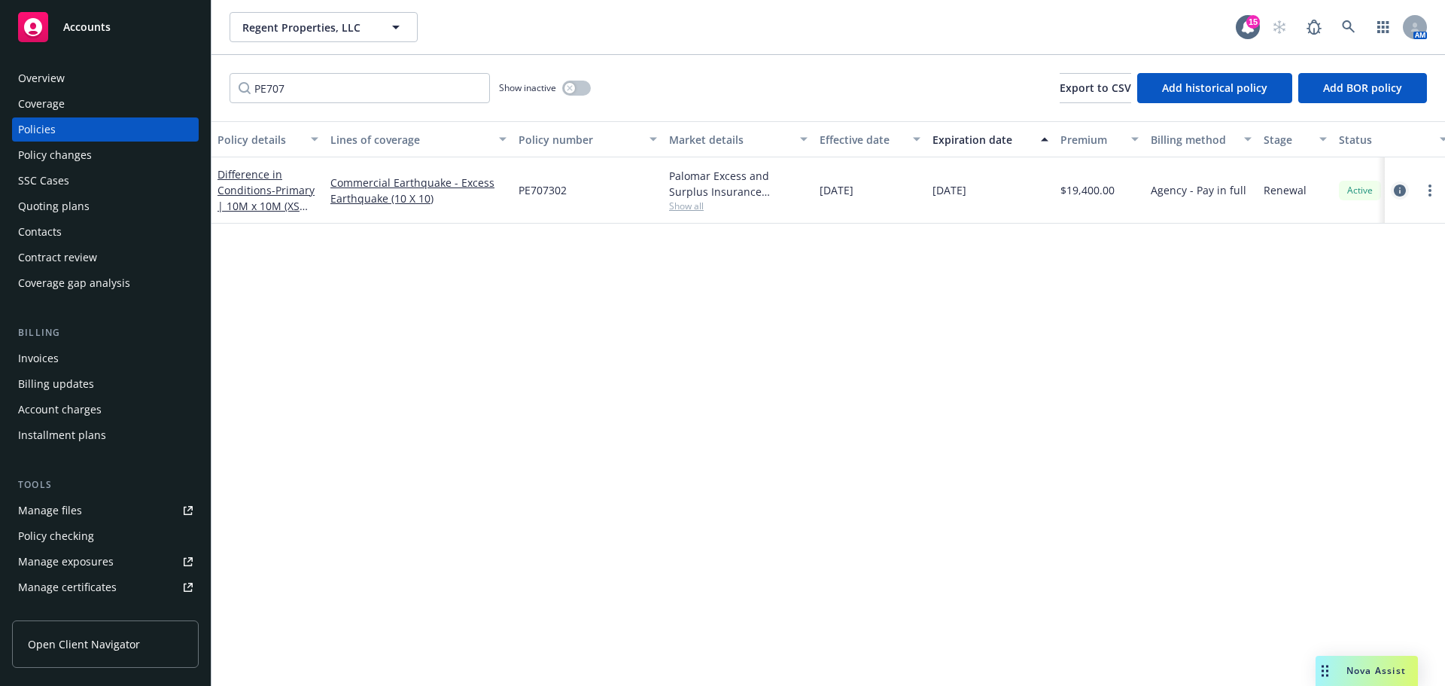
click at [1398, 188] on icon "circleInformation" at bounding box center [1400, 190] width 12 height 12
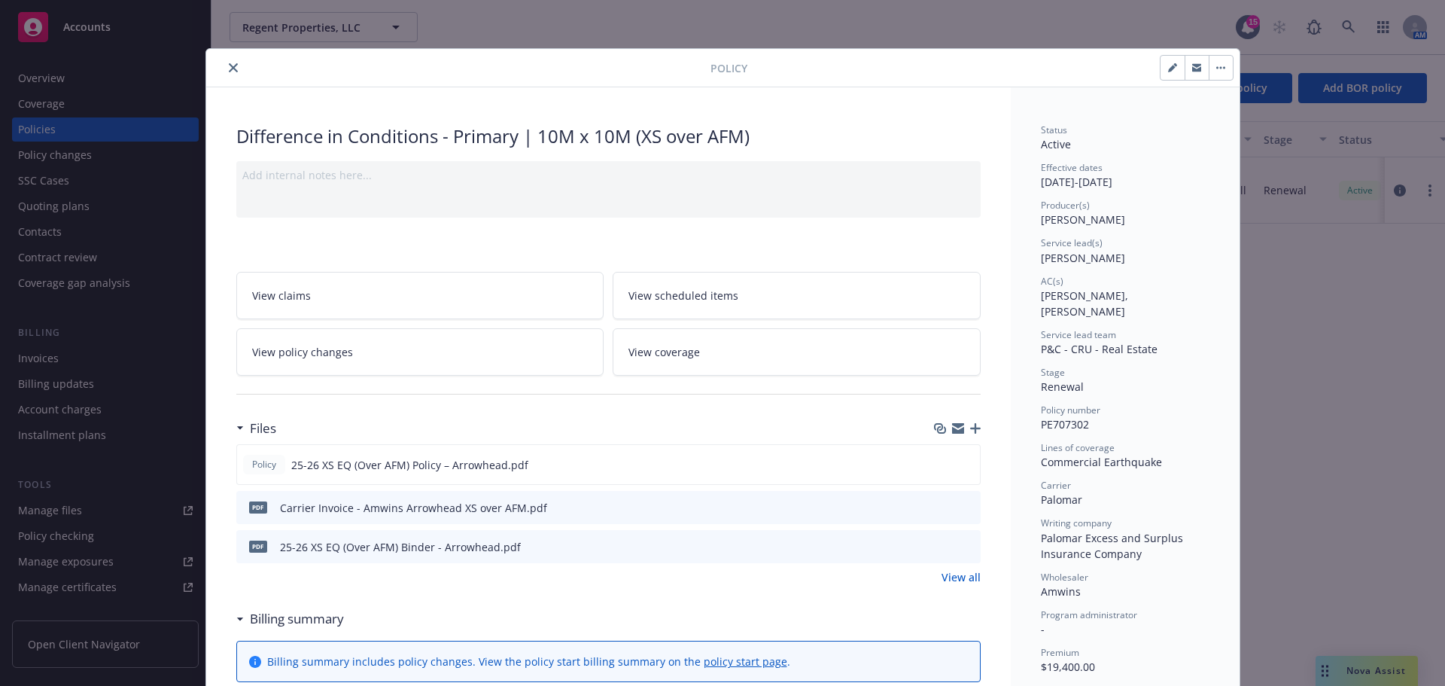
click at [970, 430] on icon "button" at bounding box center [975, 428] width 11 height 11
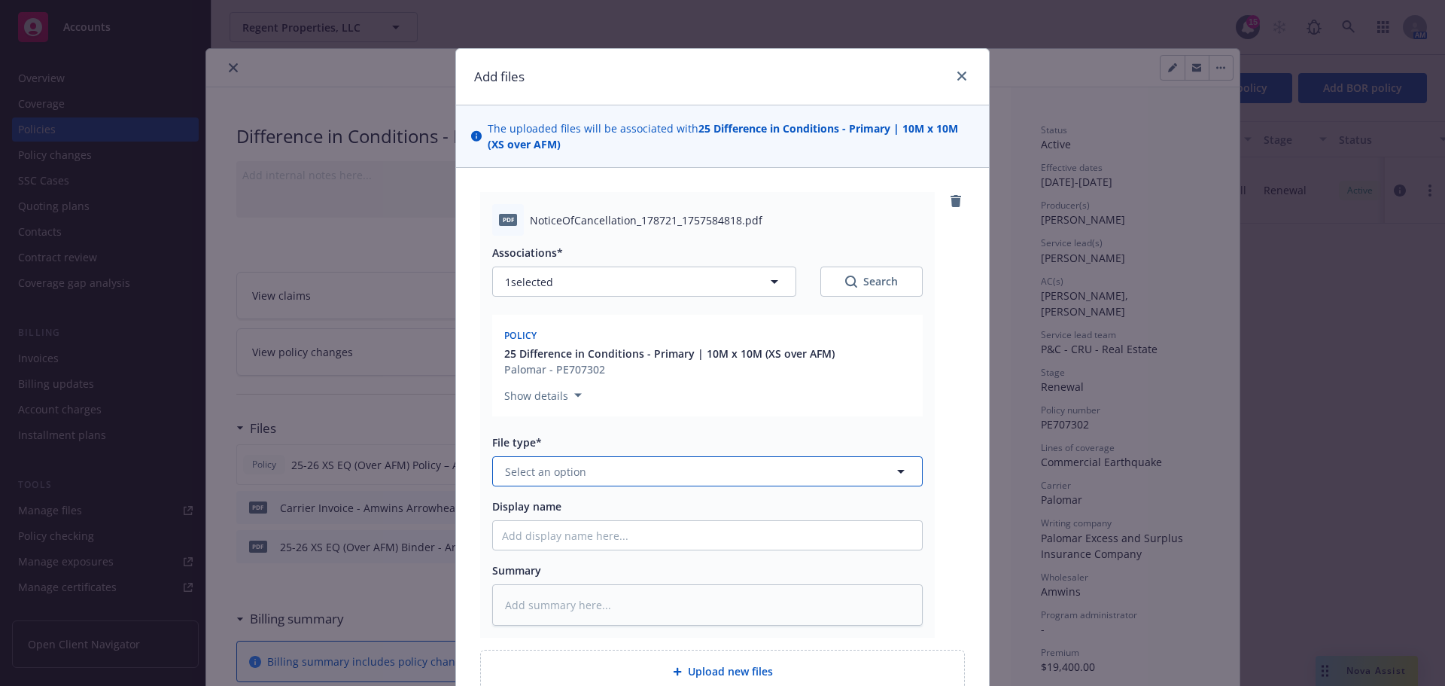
click at [576, 462] on button "Select an option" at bounding box center [707, 471] width 431 height 30
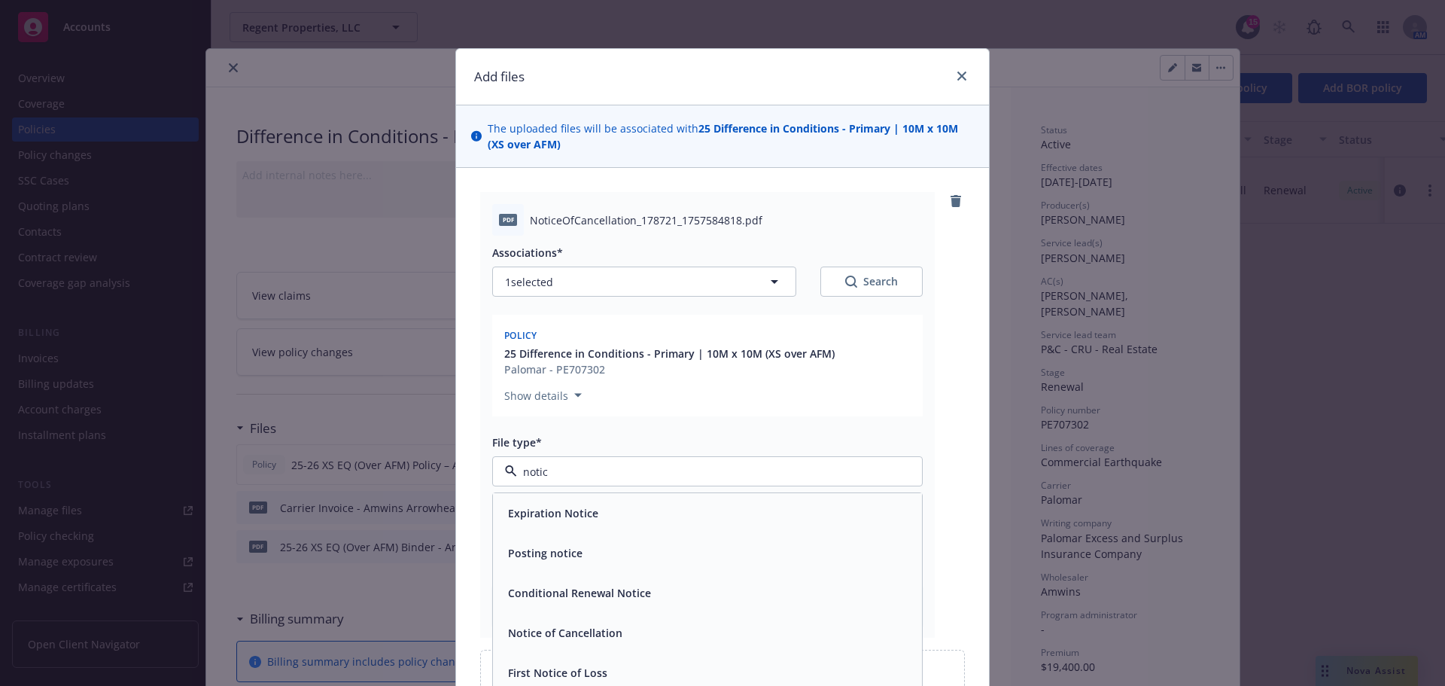
click at [608, 640] on span "Notice of Cancellation" at bounding box center [565, 633] width 114 height 16
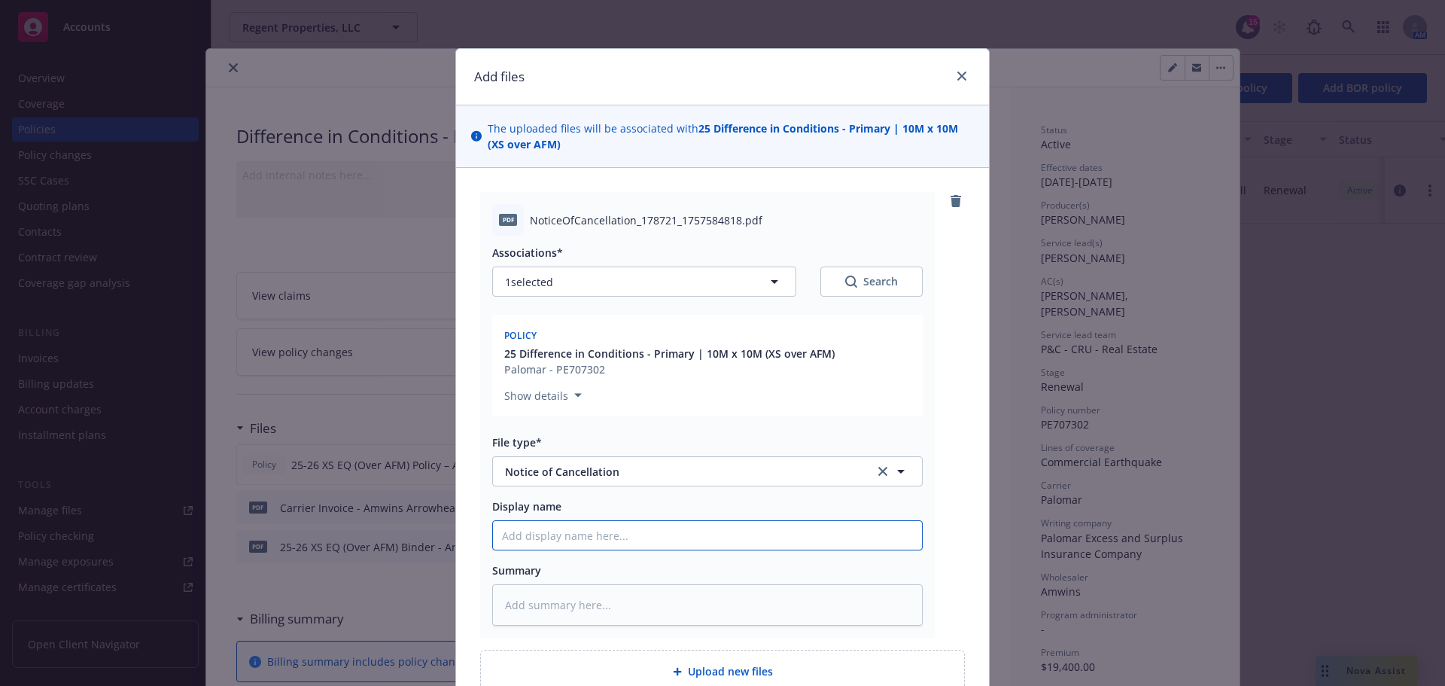
click at [568, 536] on input "Display name" at bounding box center [707, 535] width 429 height 29
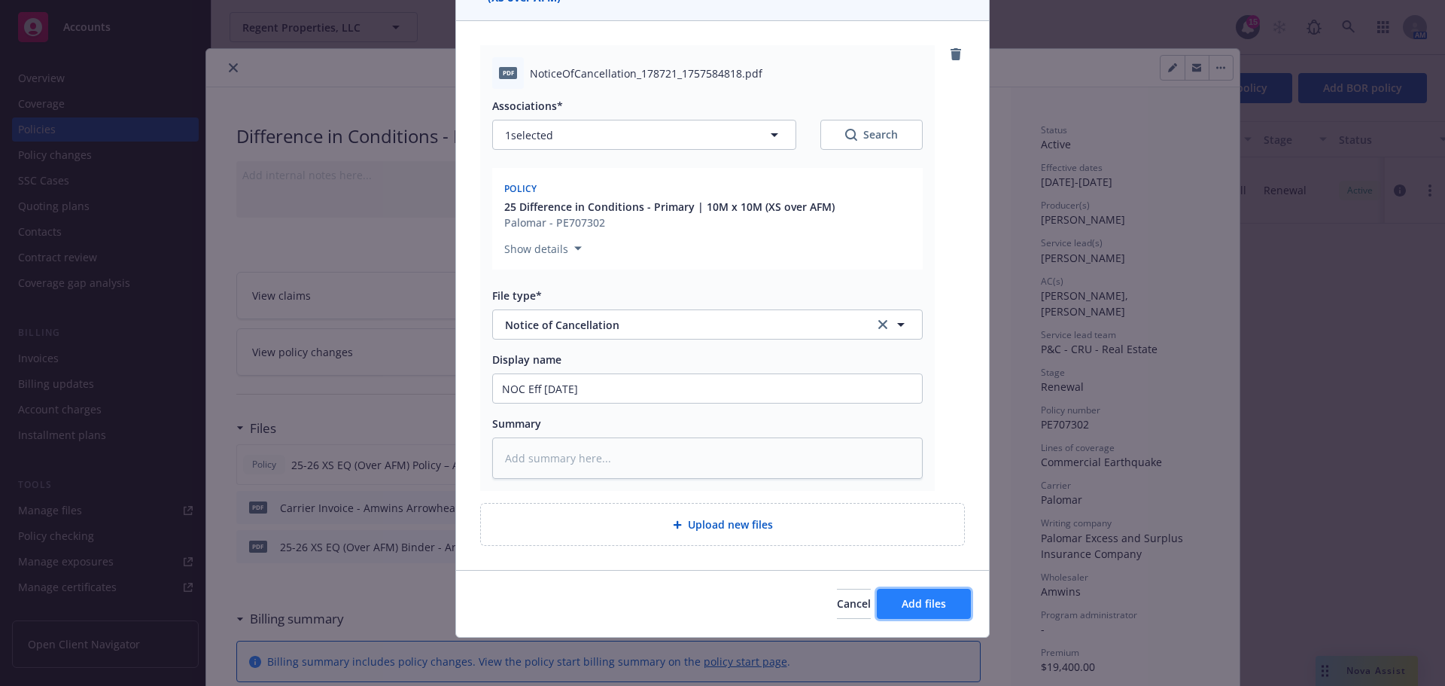
click at [923, 607] on span "Add files" at bounding box center [924, 603] width 44 height 14
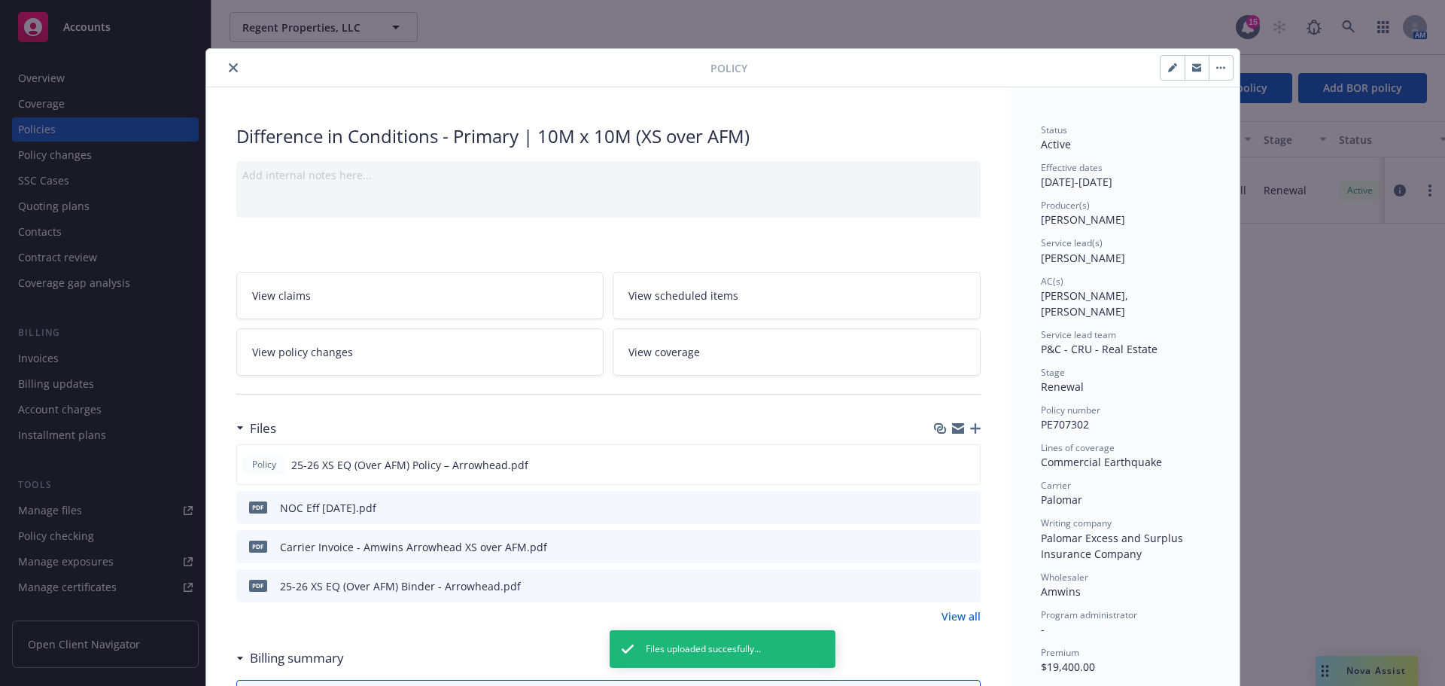
click at [971, 425] on icon "button" at bounding box center [975, 428] width 11 height 11
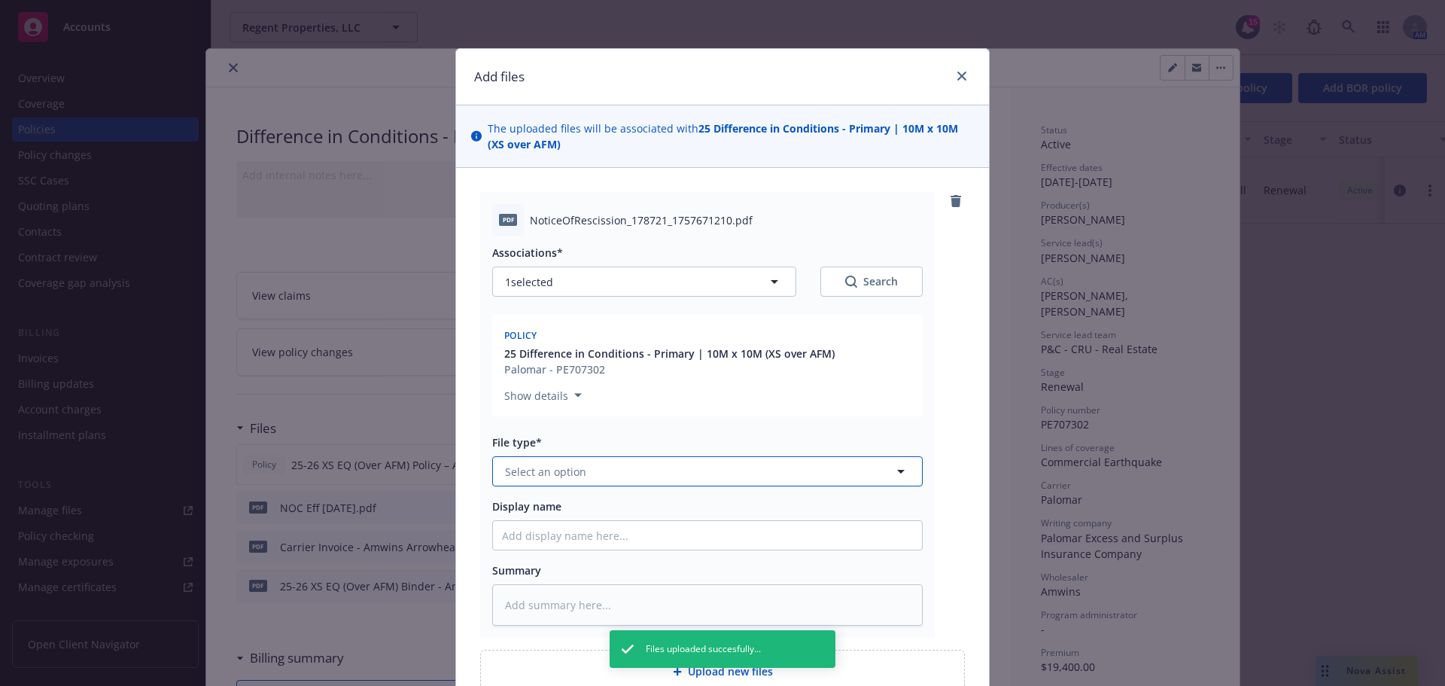
click at [570, 479] on button "Select an option" at bounding box center [707, 471] width 431 height 30
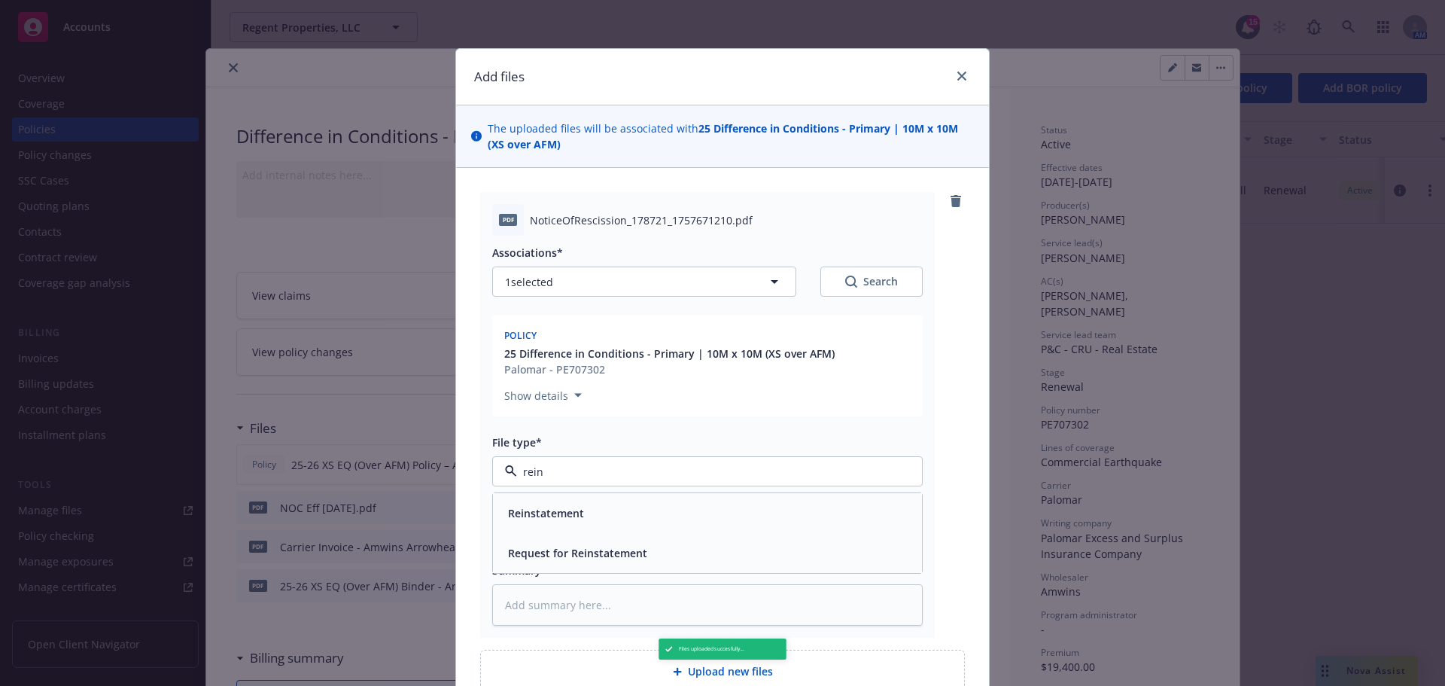
click at [587, 516] on div "Reinstatement" at bounding box center [707, 513] width 411 height 22
click at [555, 538] on input "Display name" at bounding box center [707, 535] width 429 height 29
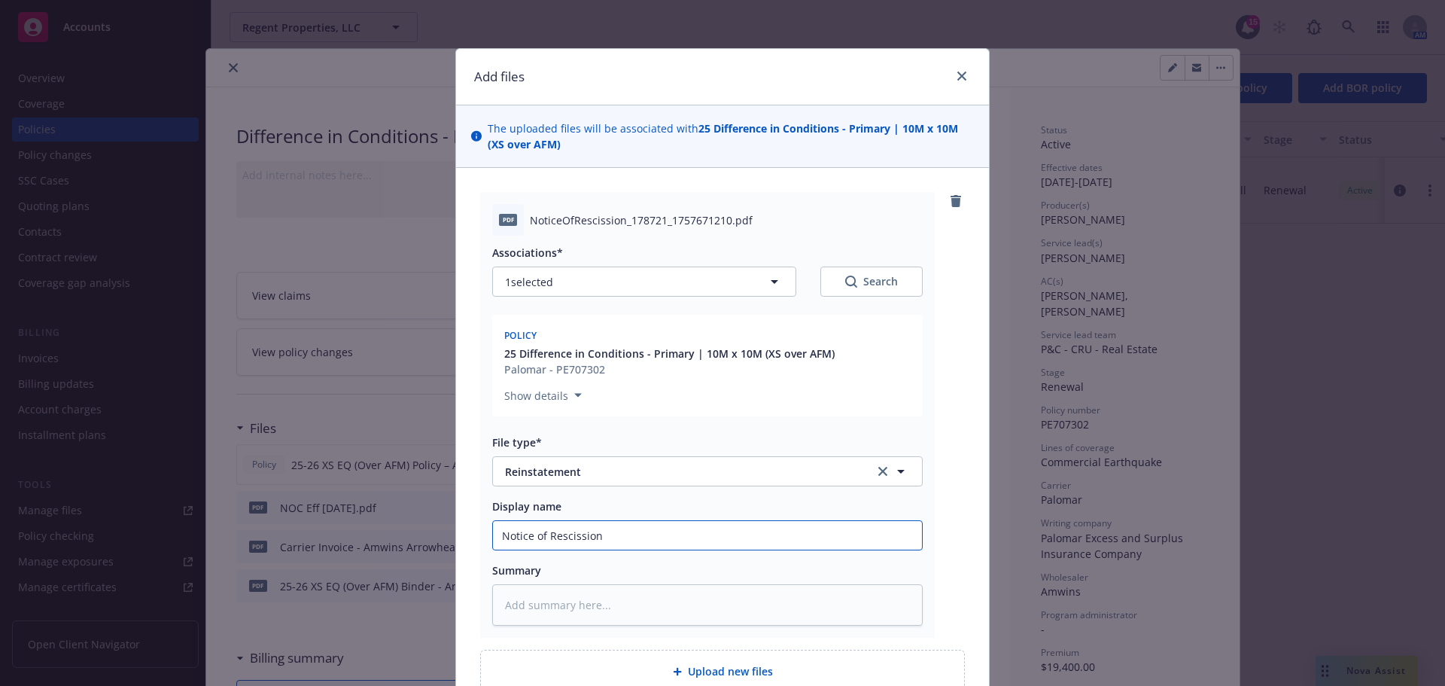
click at [653, 528] on input "Notice of Rescission" at bounding box center [707, 535] width 429 height 29
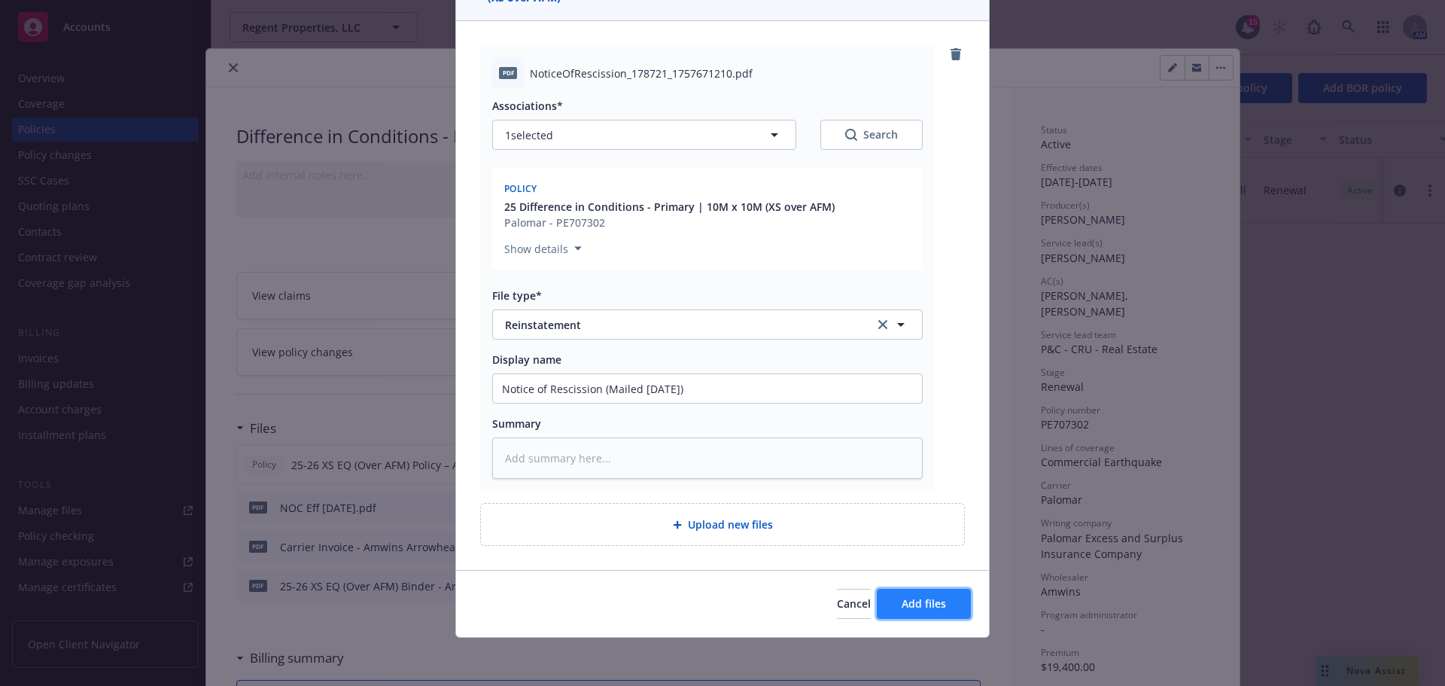
click at [950, 599] on button "Add files" at bounding box center [924, 604] width 94 height 30
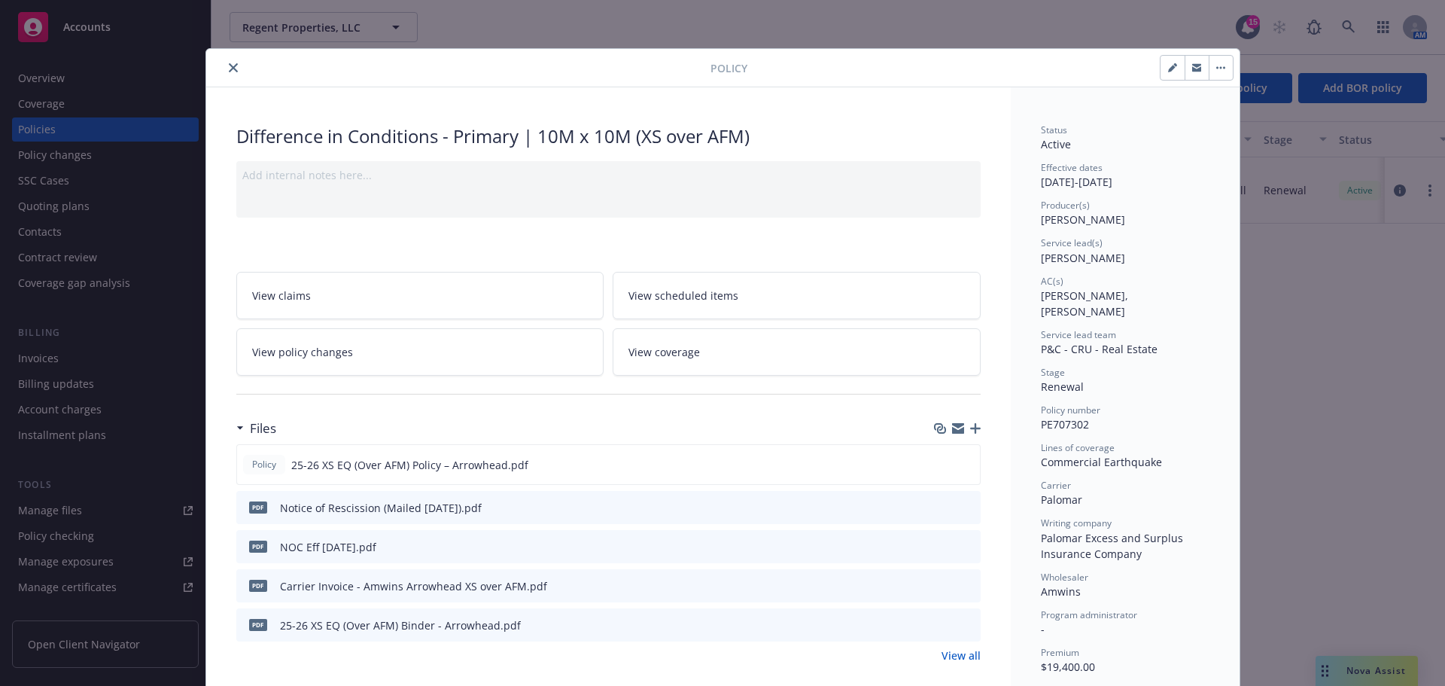
drag, startPoint x: 227, startPoint y: 64, endPoint x: 236, endPoint y: 78, distance: 17.3
click at [229, 64] on icon "close" at bounding box center [233, 67] width 9 height 9
